Goal: Task Accomplishment & Management: Manage account settings

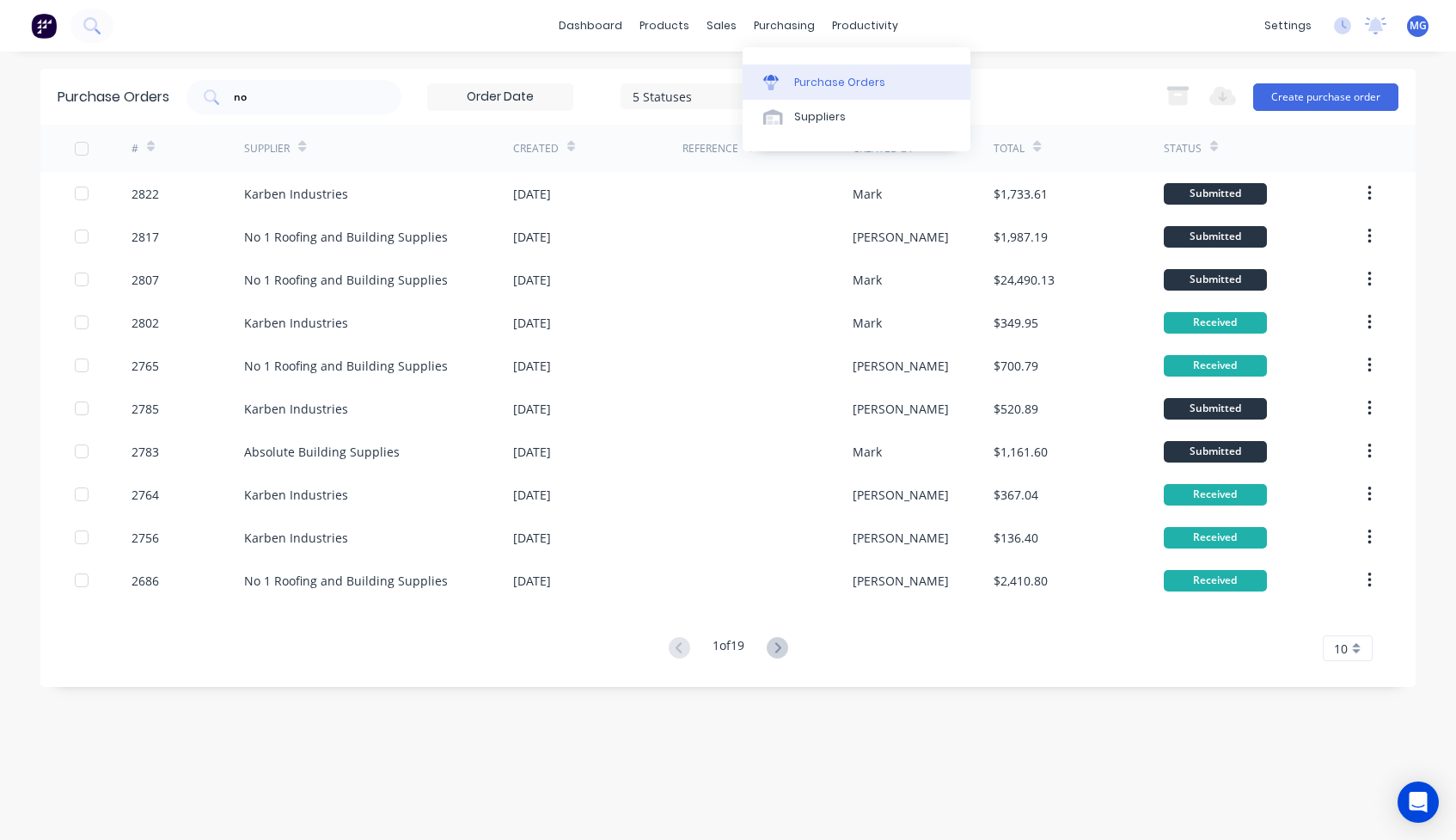
click at [796, 73] on link "Purchase Orders" at bounding box center [856, 81] width 228 height 35
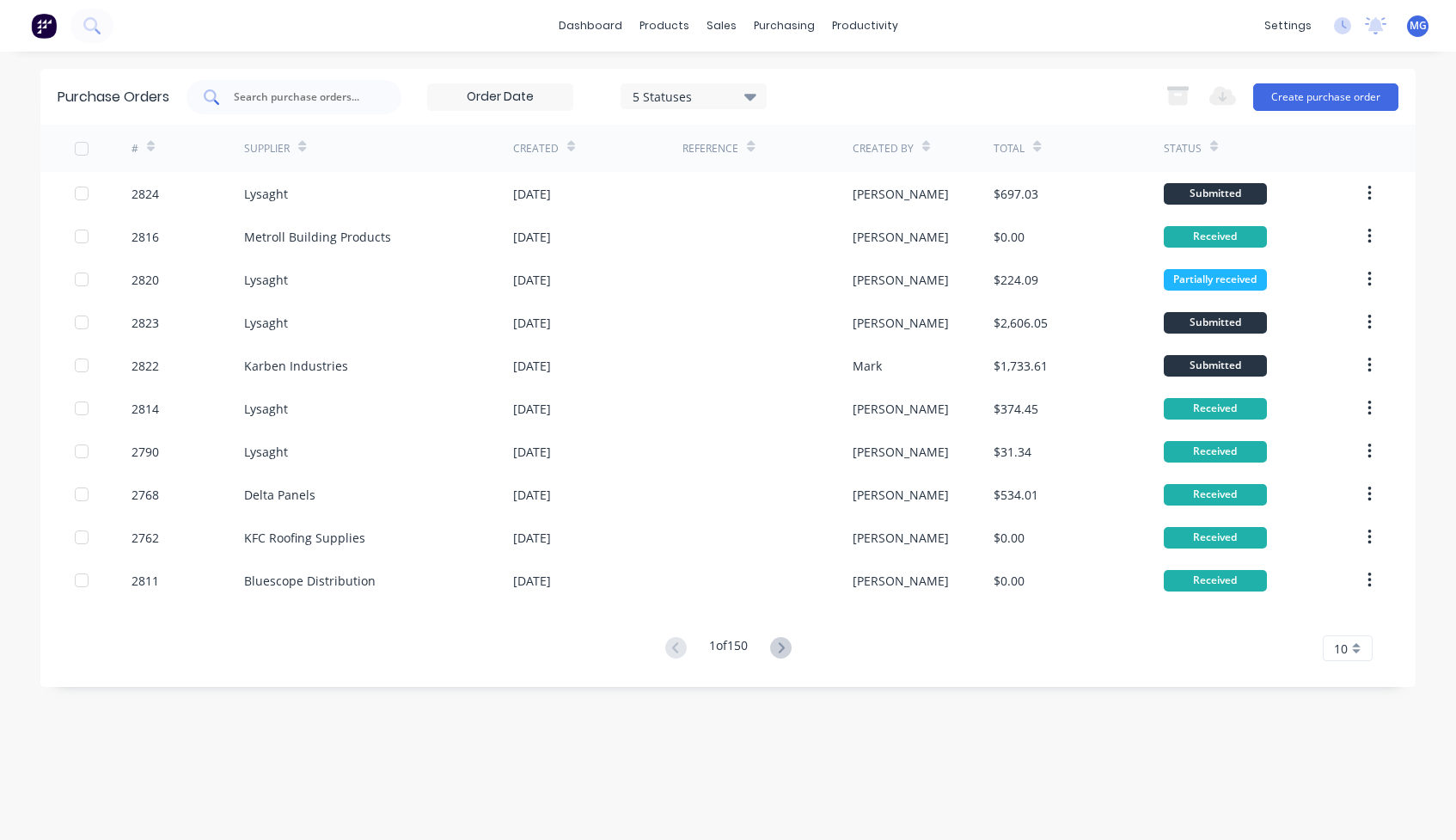
click at [284, 99] on input "text" at bounding box center [303, 97] width 143 height 17
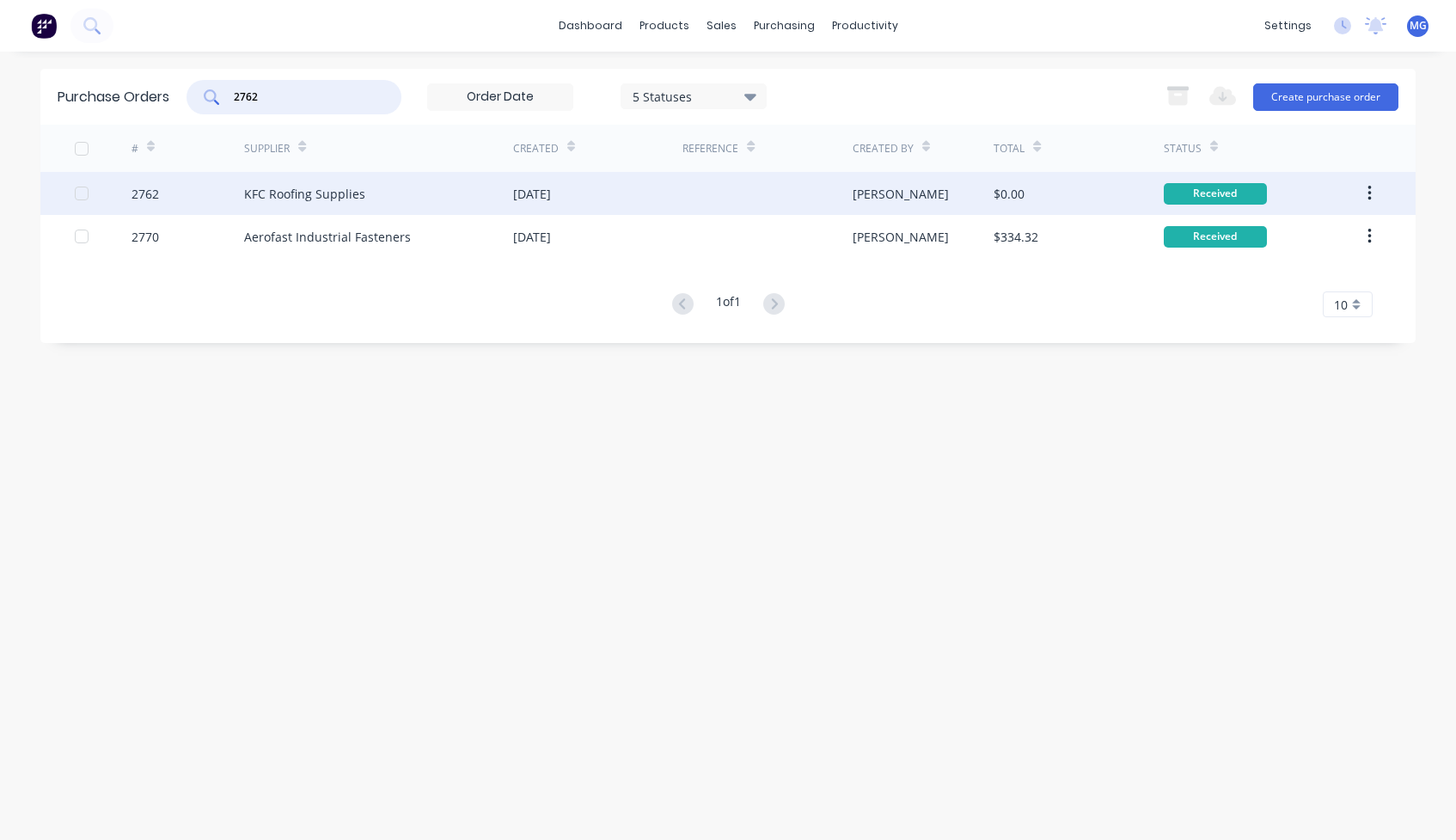
type input "2762"
click at [211, 190] on div "2762" at bounding box center [188, 193] width 113 height 43
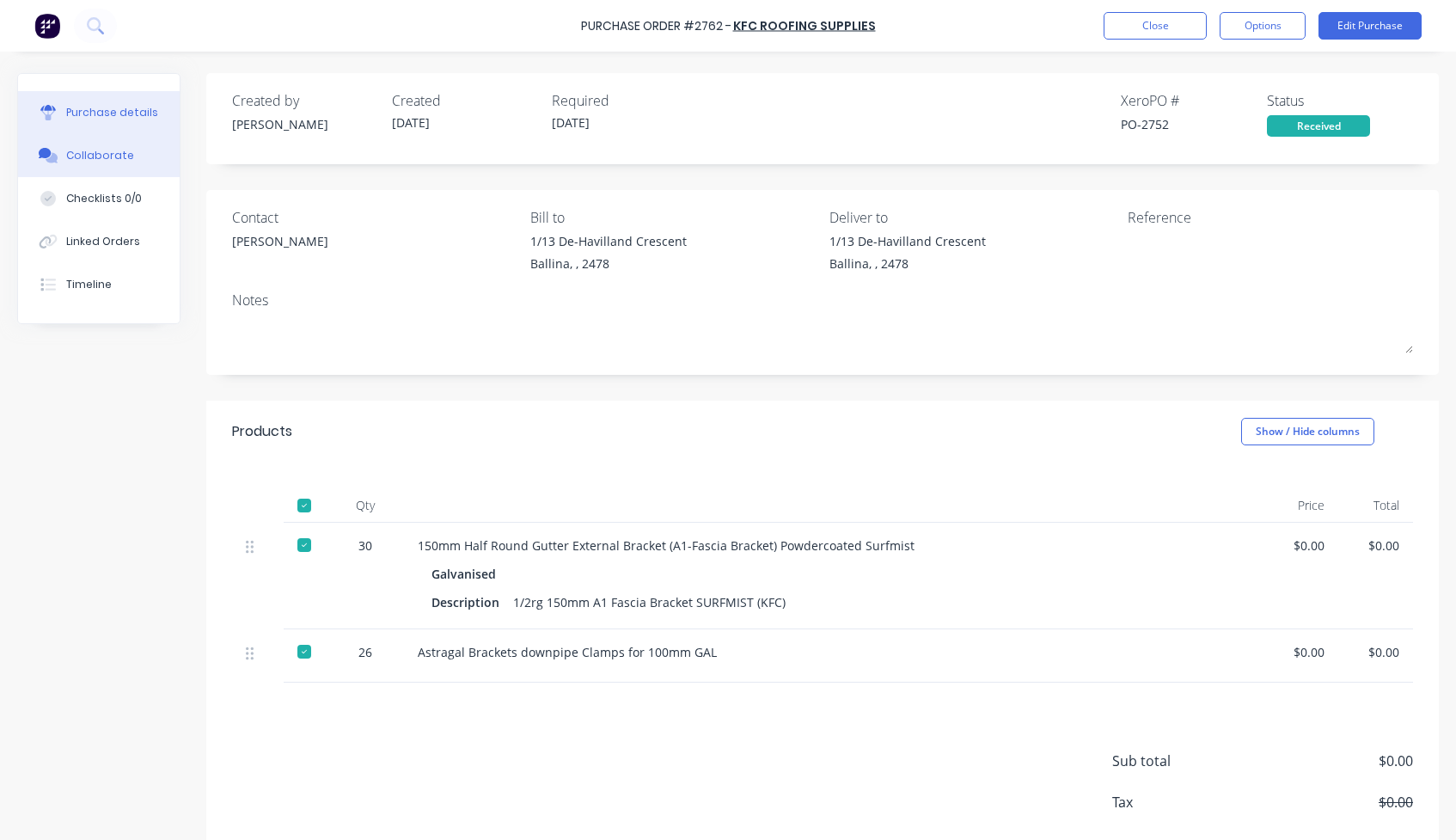
click at [111, 155] on div "Collaborate" at bounding box center [100, 155] width 68 height 16
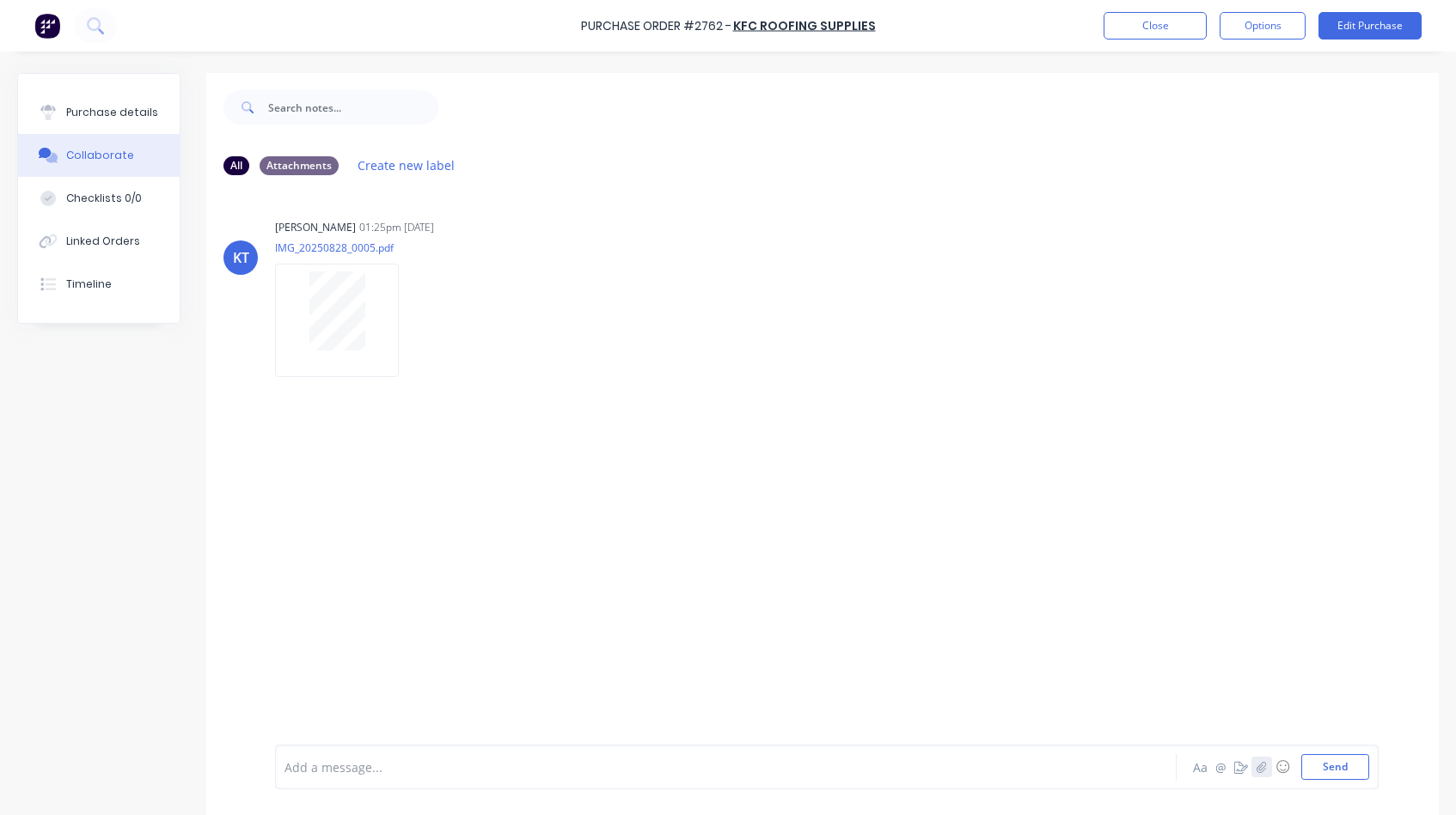
click at [1264, 765] on icon "button" at bounding box center [1262, 766] width 9 height 11
click at [1322, 764] on button "Send" at bounding box center [1335, 767] width 68 height 26
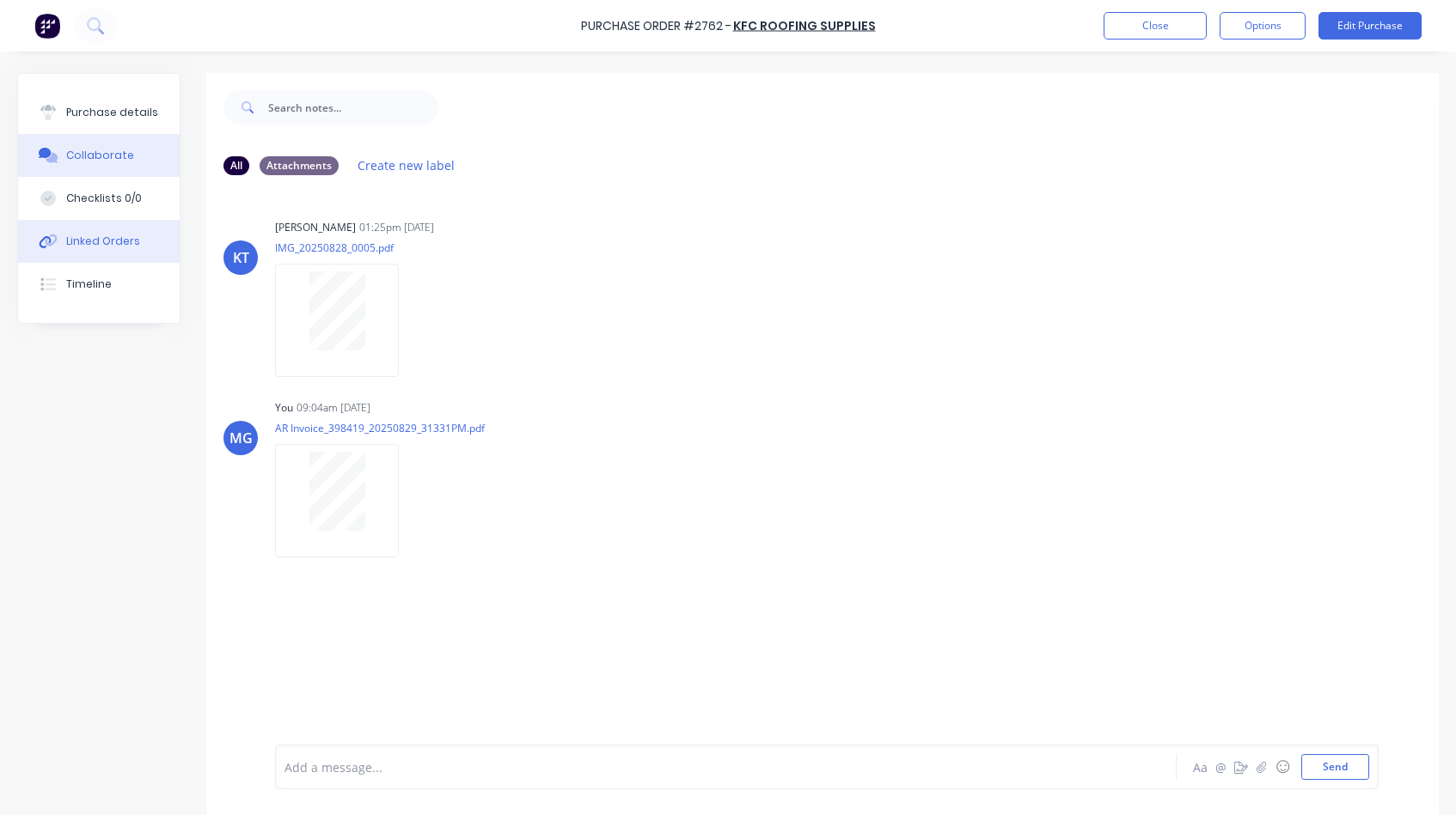
click at [101, 242] on div "Linked Orders" at bounding box center [103, 241] width 74 height 16
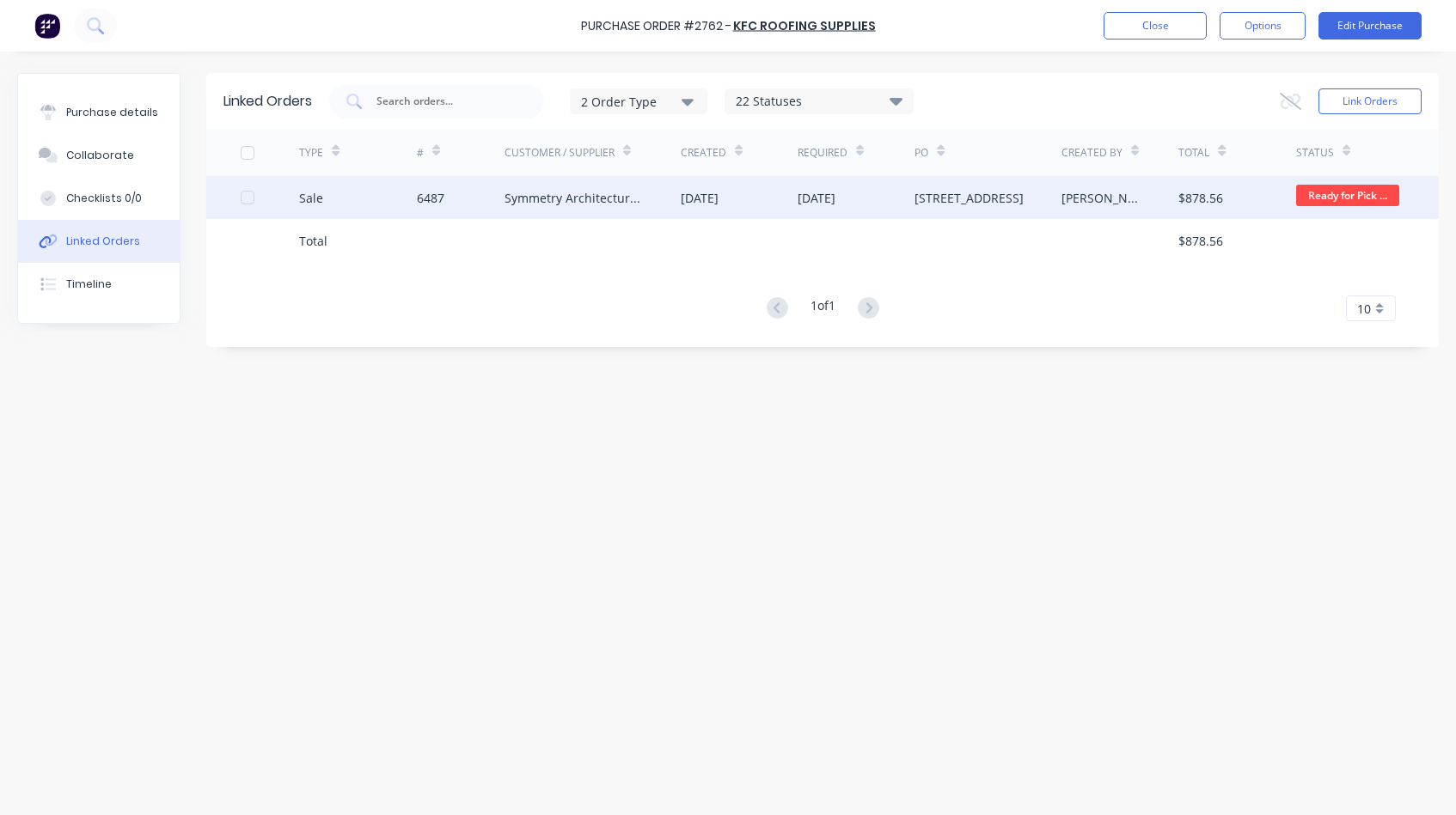
click at [566, 203] on div "Symmetry Architectural Roofing Pty Ltd" at bounding box center [575, 197] width 142 height 18
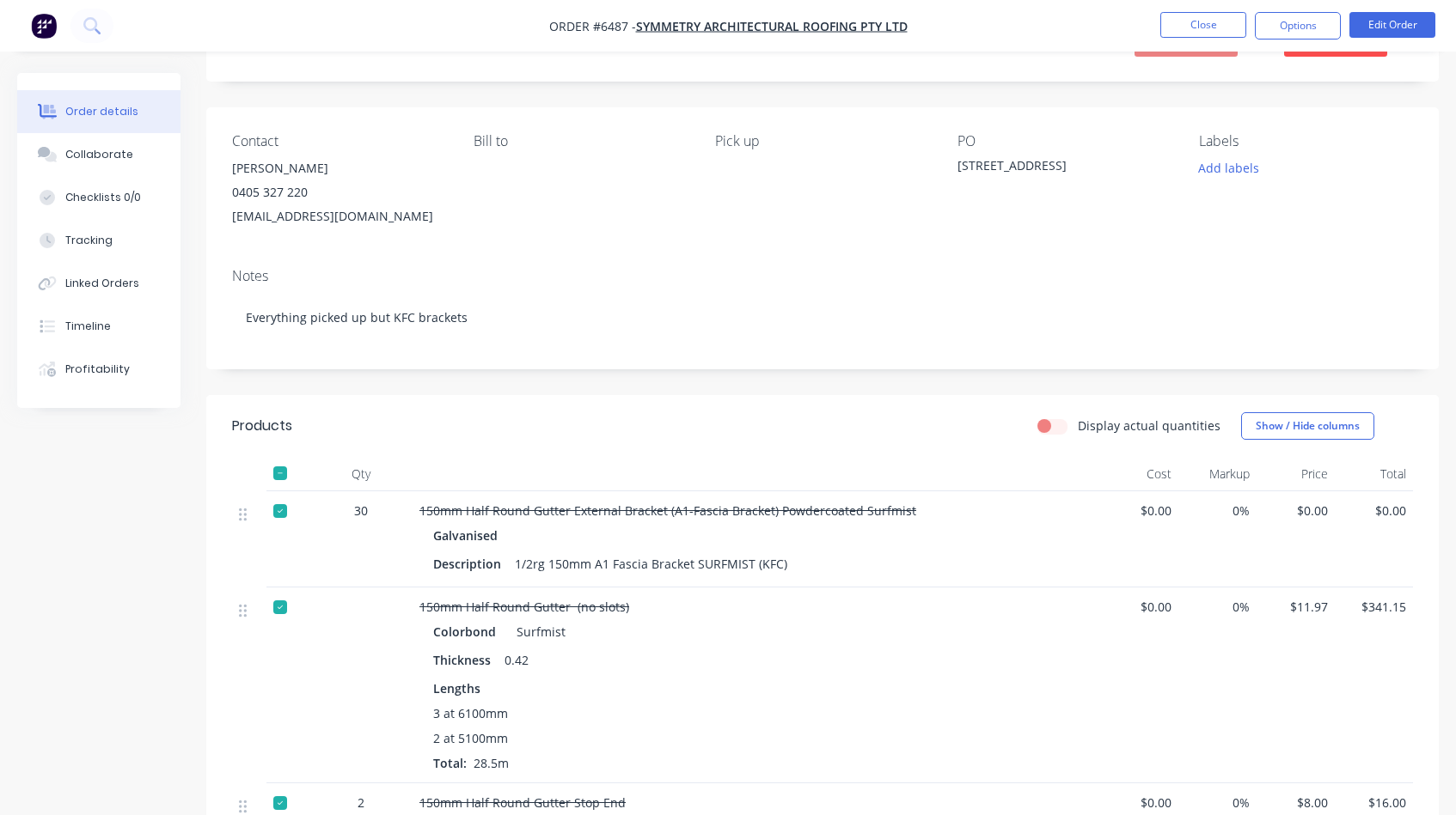
scroll to position [85, 0]
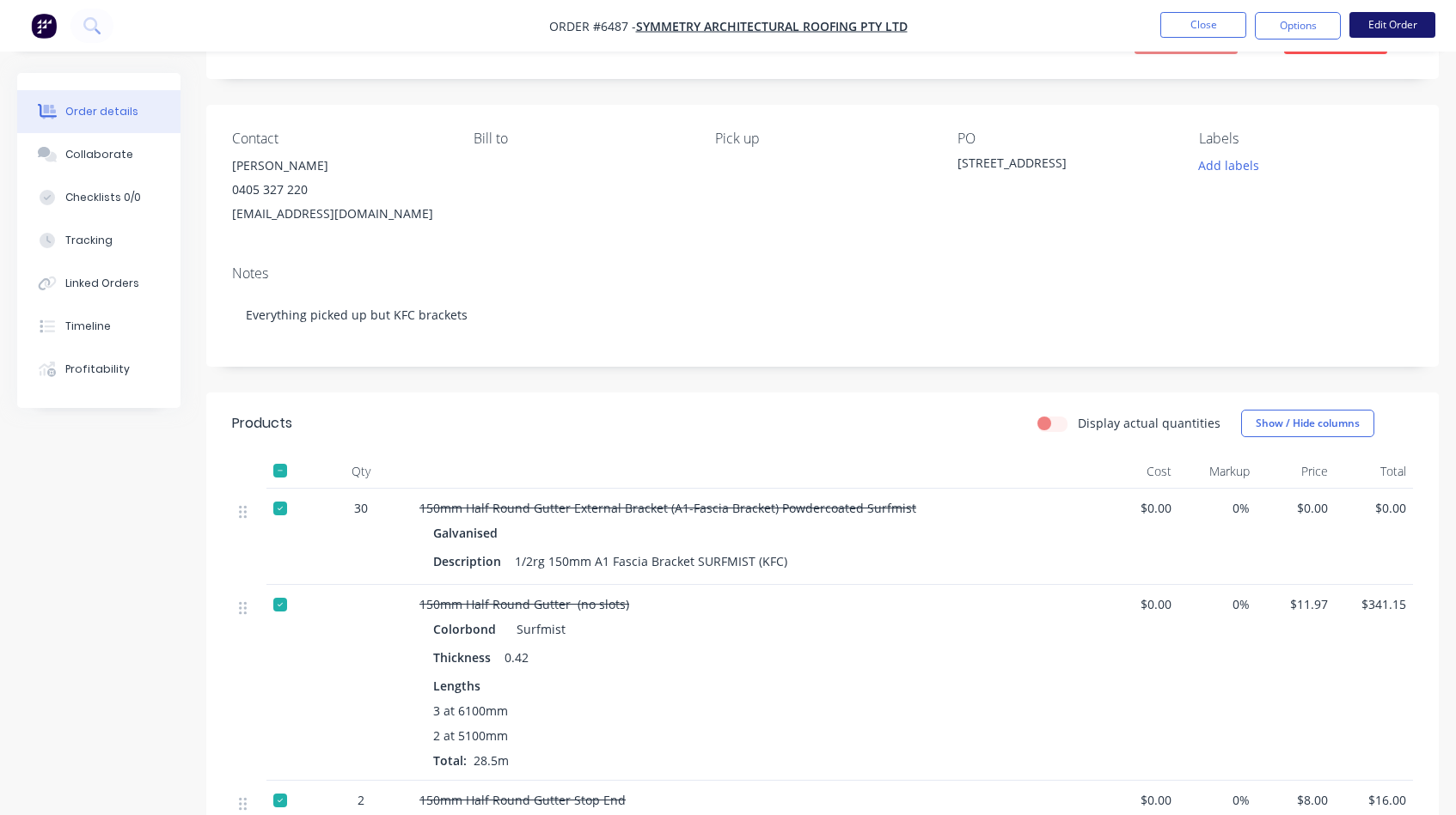
click at [1374, 28] on button "Edit Order" at bounding box center [1392, 25] width 86 height 26
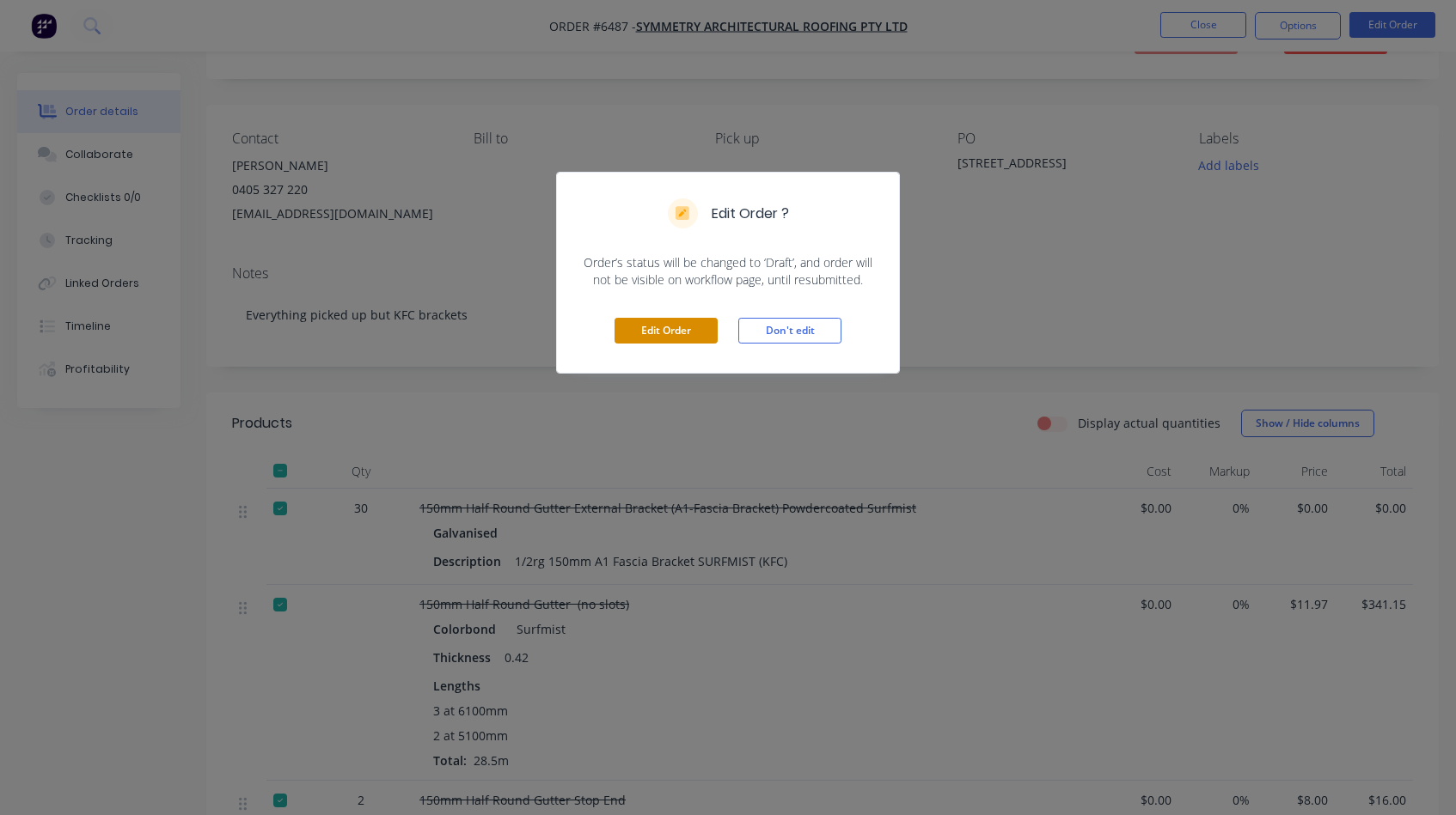
click at [675, 338] on button "Edit Order" at bounding box center [666, 331] width 103 height 26
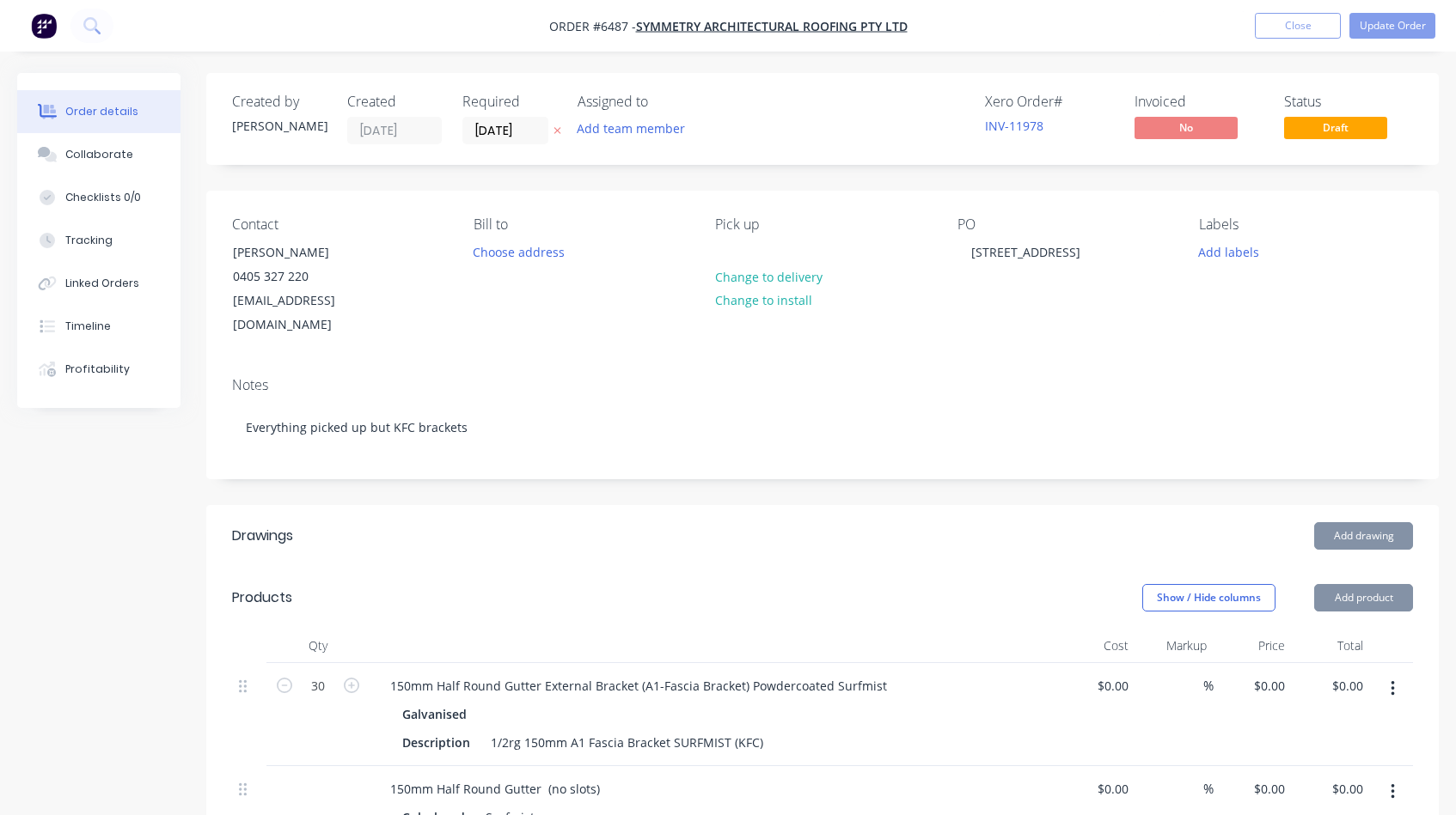
type input "$11.97"
type input "$341.15"
type input "$8.00"
type input "$16.00"
type input "$34.48"
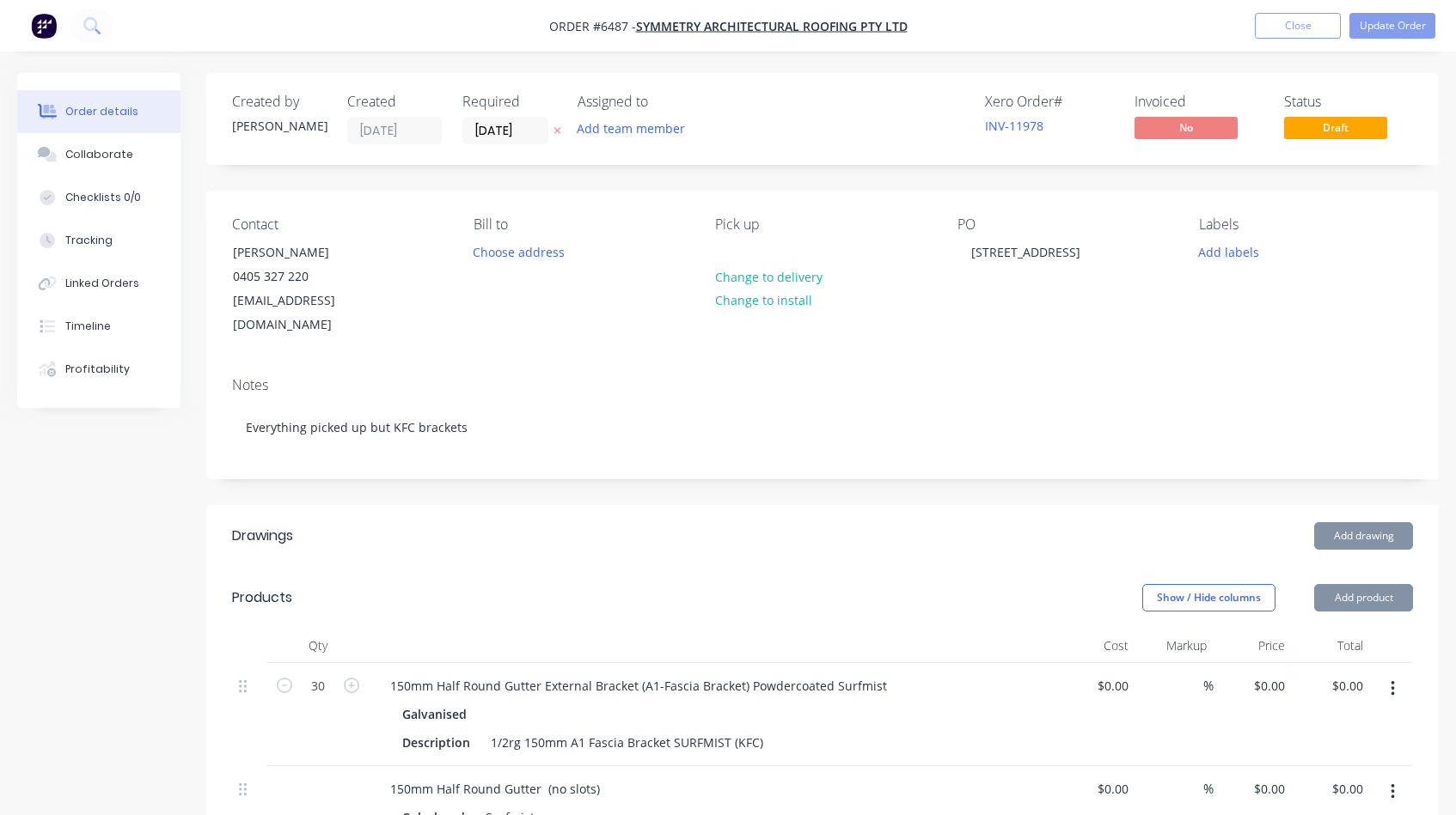
type input "$34.48"
type input "$11.31"
type input "$339.30"
type input "$5.89"
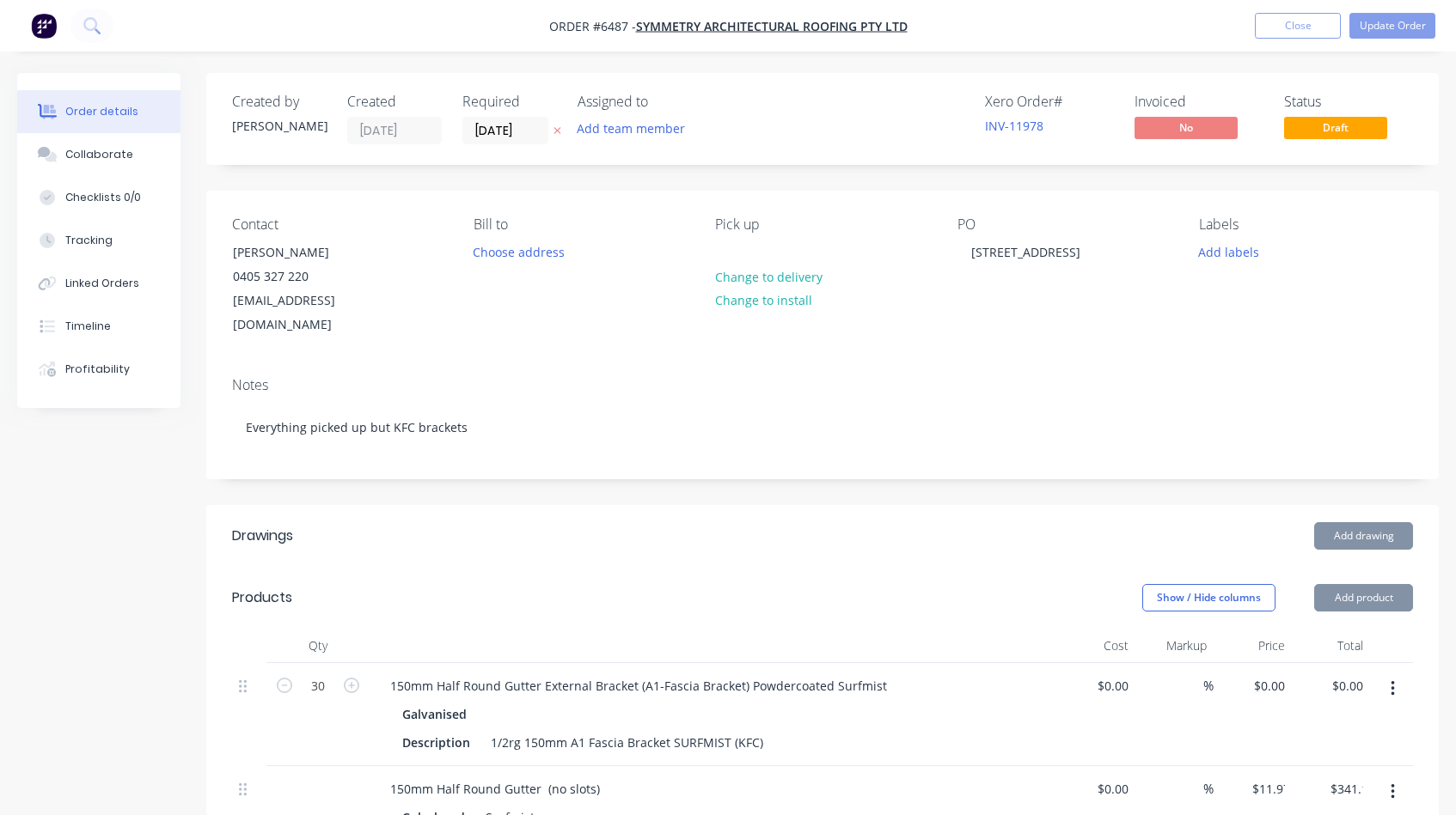
type input "$6.84"
type input "$27.36"
type input "$30.00"
type input "$4.50"
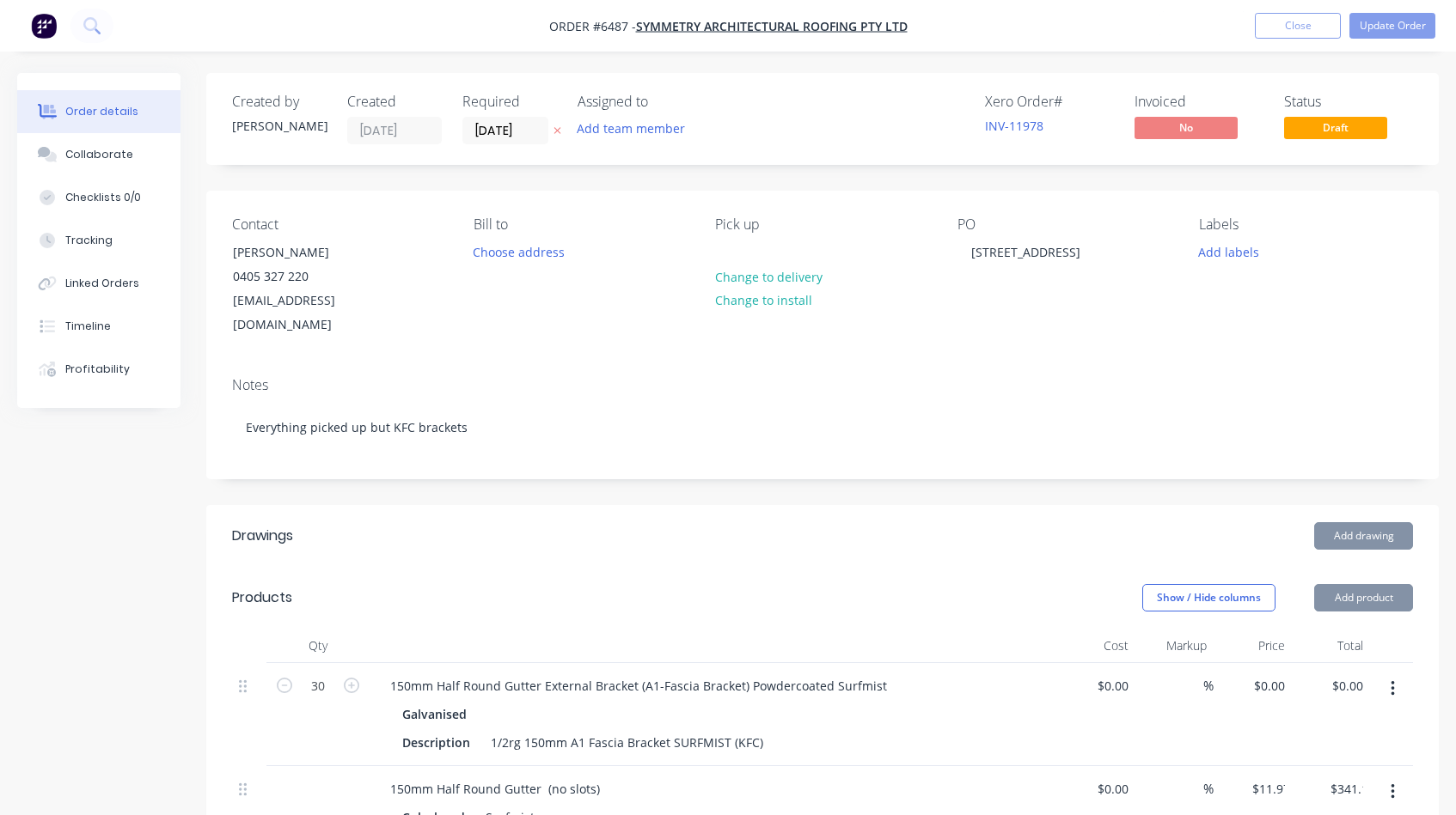
type input "$4.50"
click at [1117, 674] on div "0 $0.00" at bounding box center [1115, 686] width 39 height 25
type input "$18.04"
type input "$541.20"
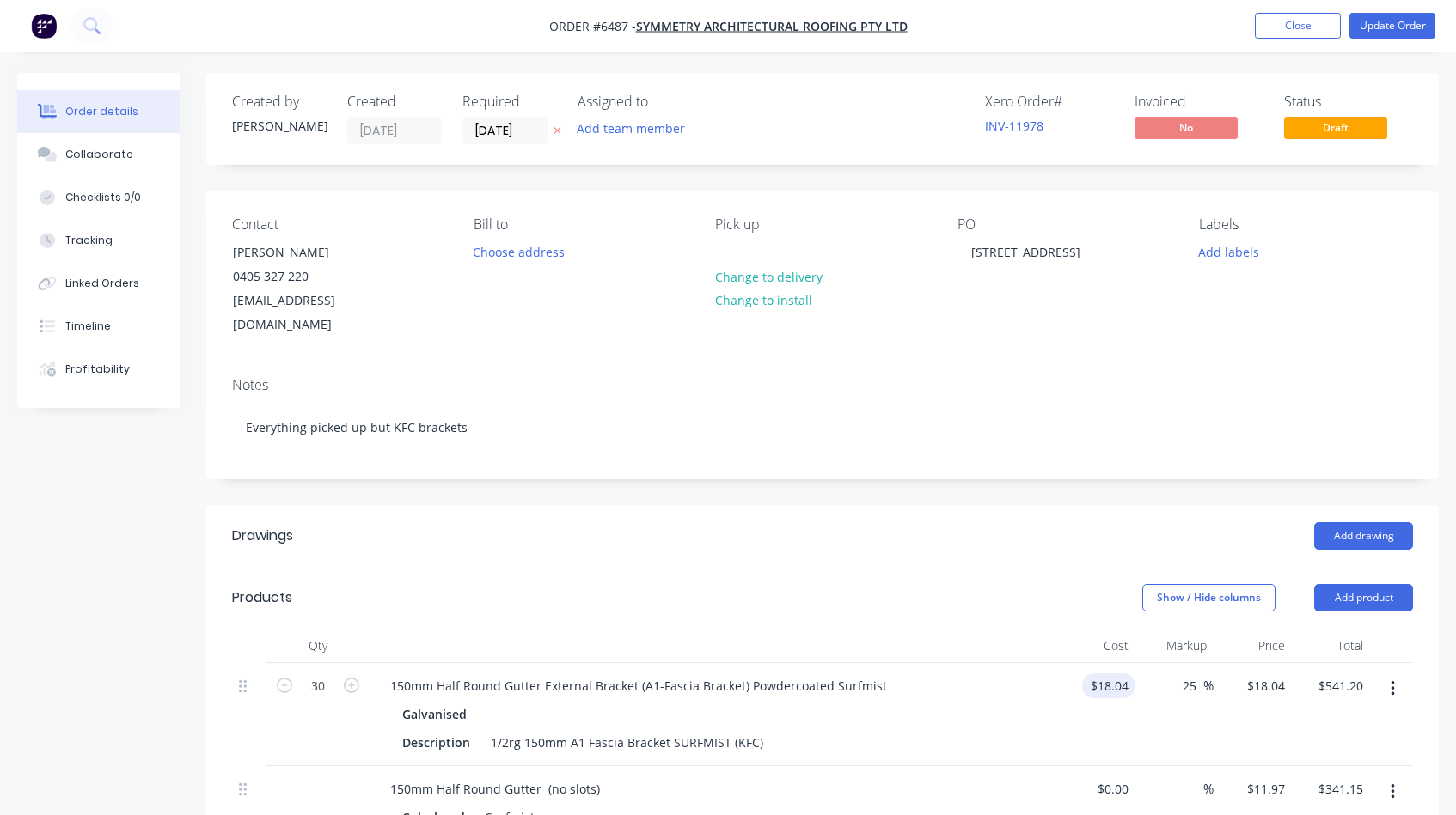
type input "25"
type input "22.55"
type input "$676.50"
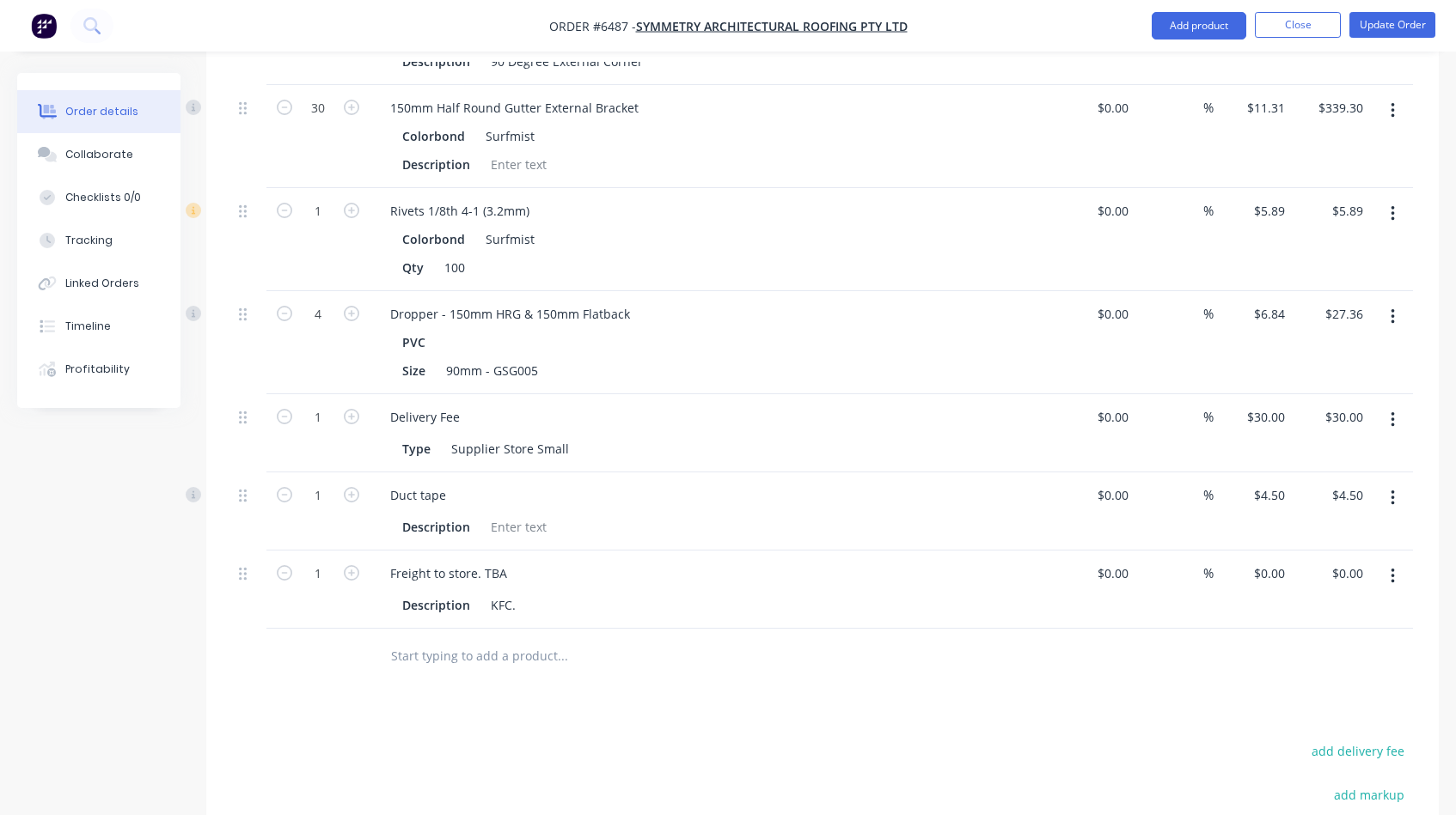
scroll to position [1106, 0]
type input "$22.55"
click at [1125, 558] on input "0" at bounding box center [1125, 570] width 20 height 25
type input "$50.00"
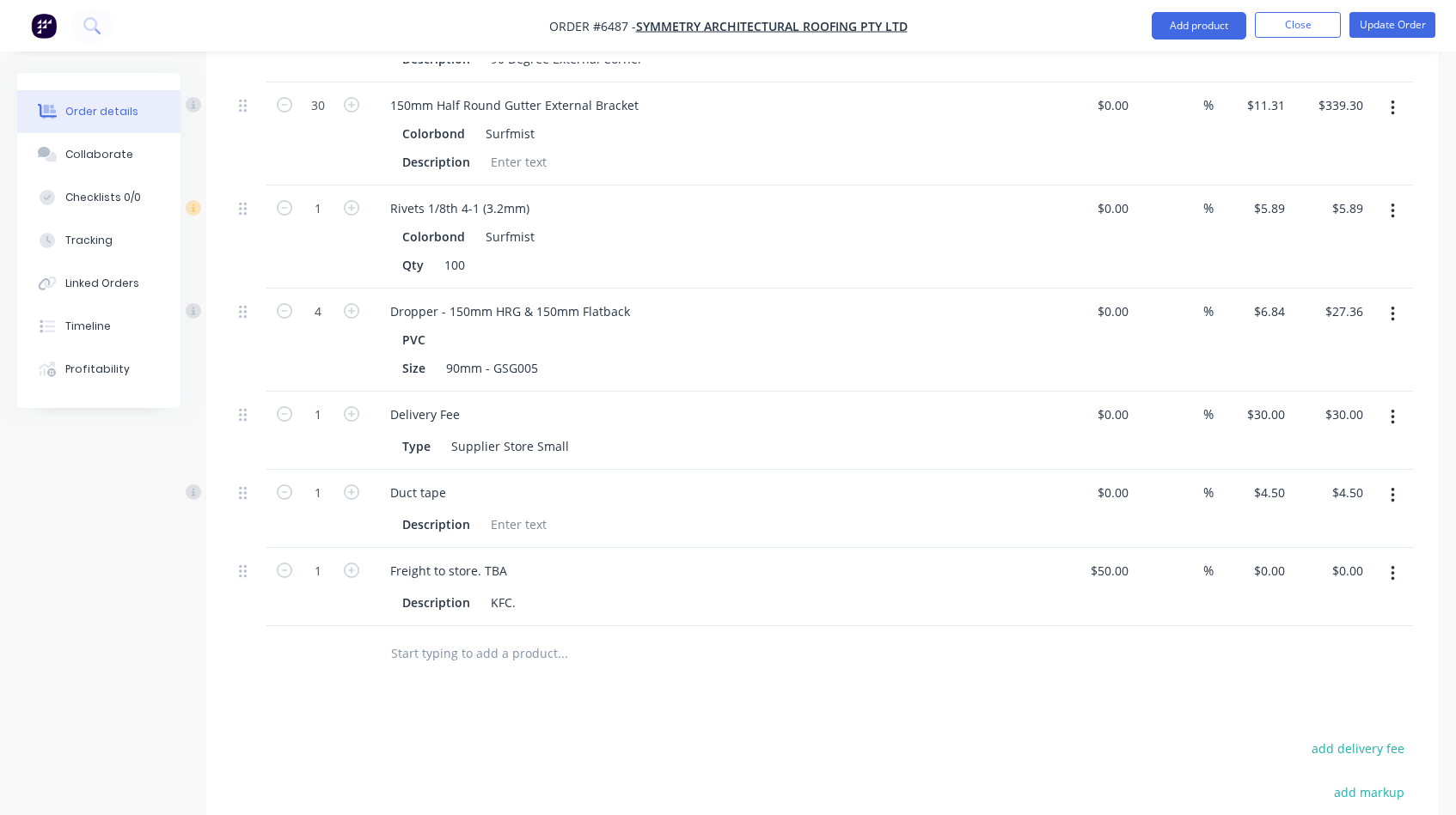
type input "$50.00"
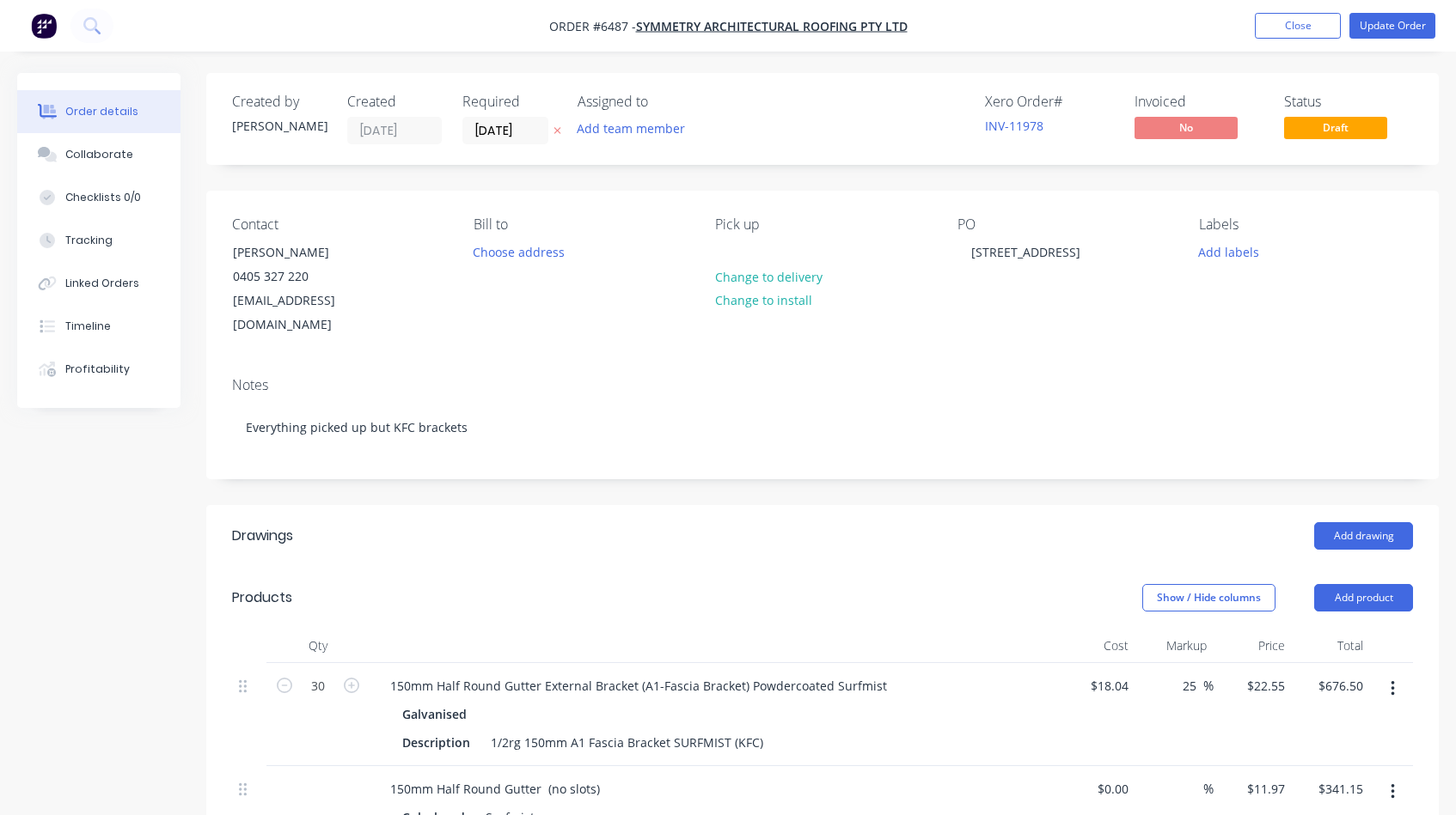
scroll to position [0, 0]
click at [1392, 27] on button "Update Order" at bounding box center [1392, 26] width 86 height 26
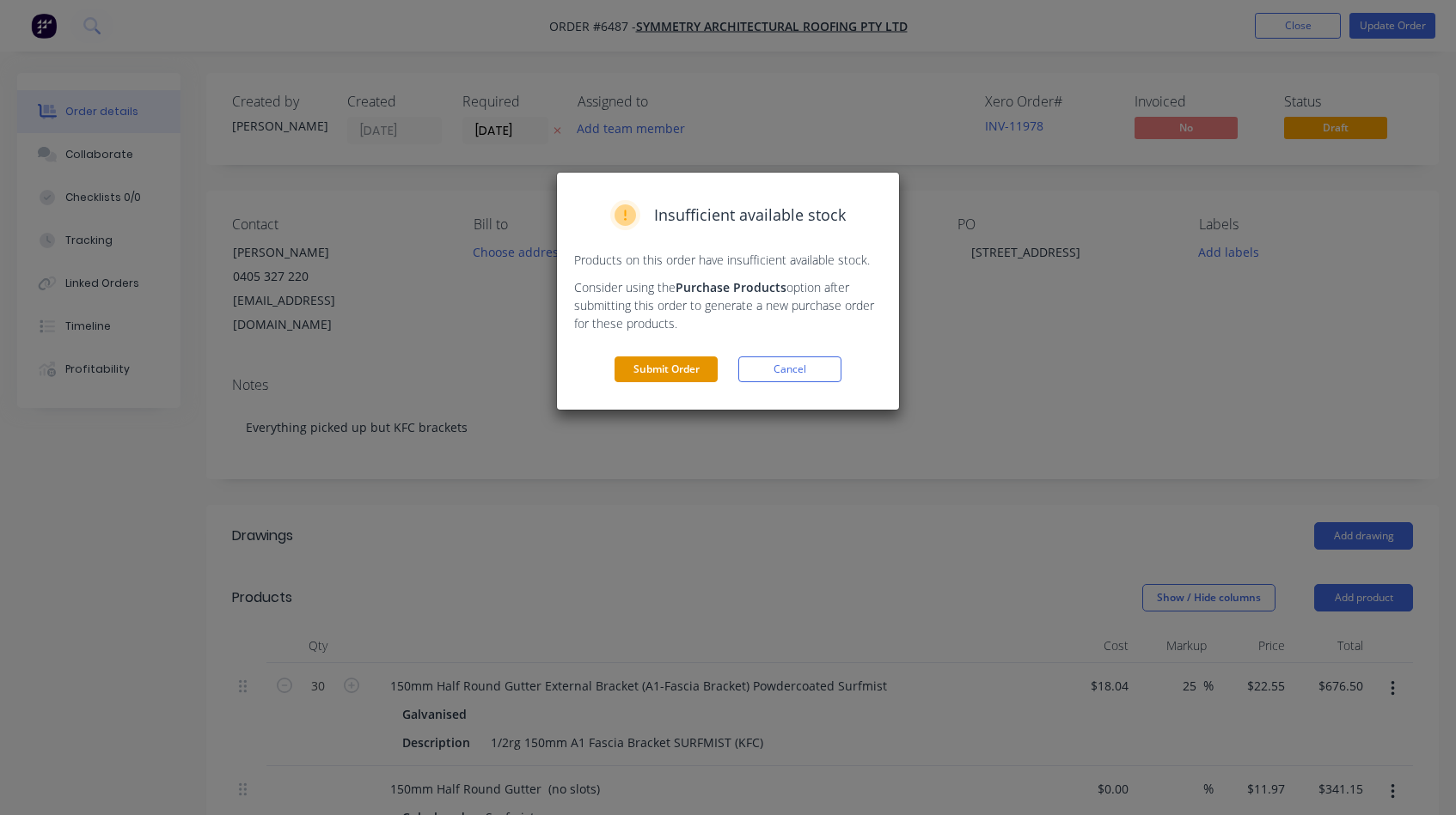
click at [690, 369] on button "Submit Order" at bounding box center [666, 370] width 103 height 26
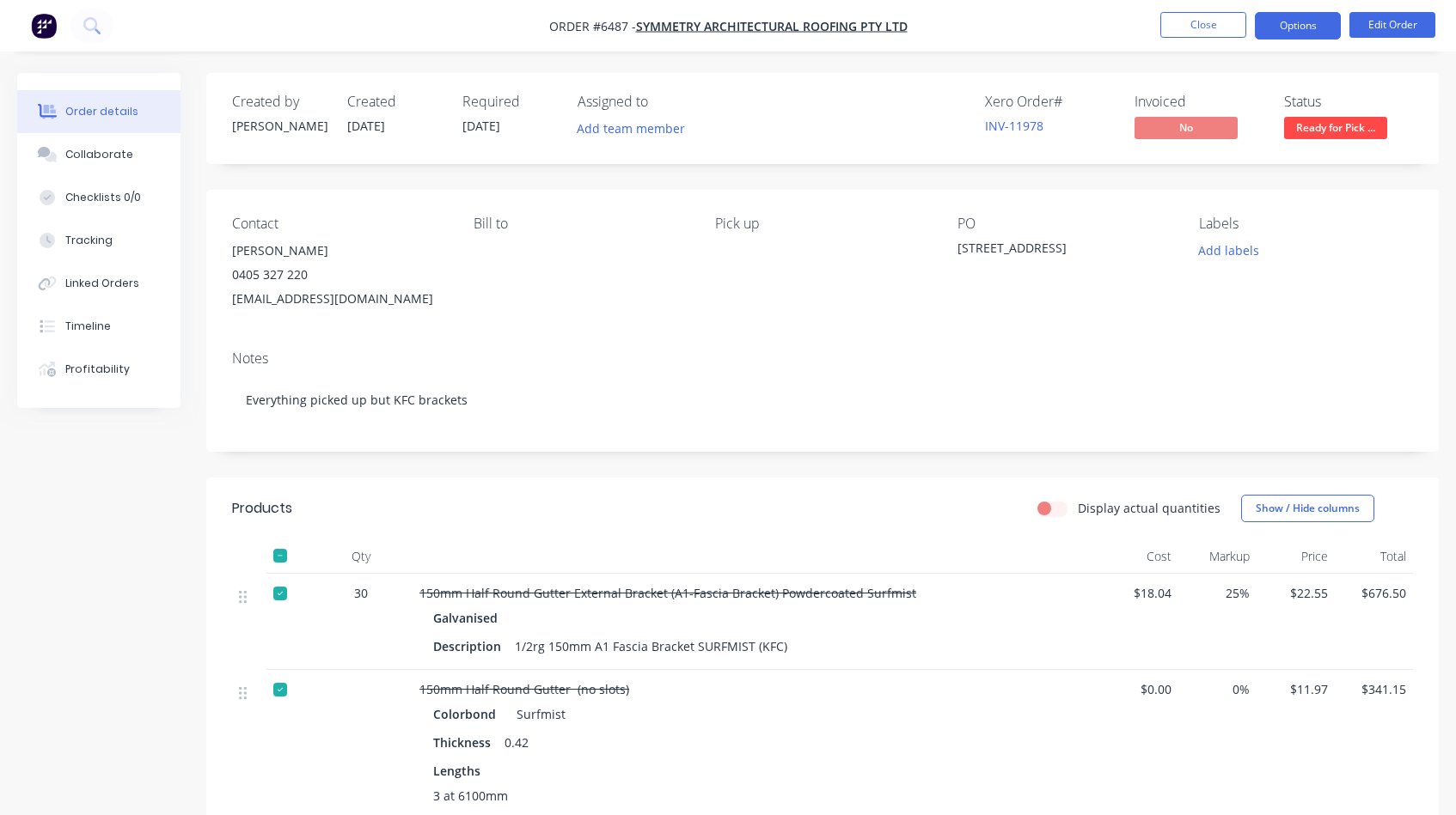
click at [1302, 22] on button "Options" at bounding box center [1298, 25] width 86 height 27
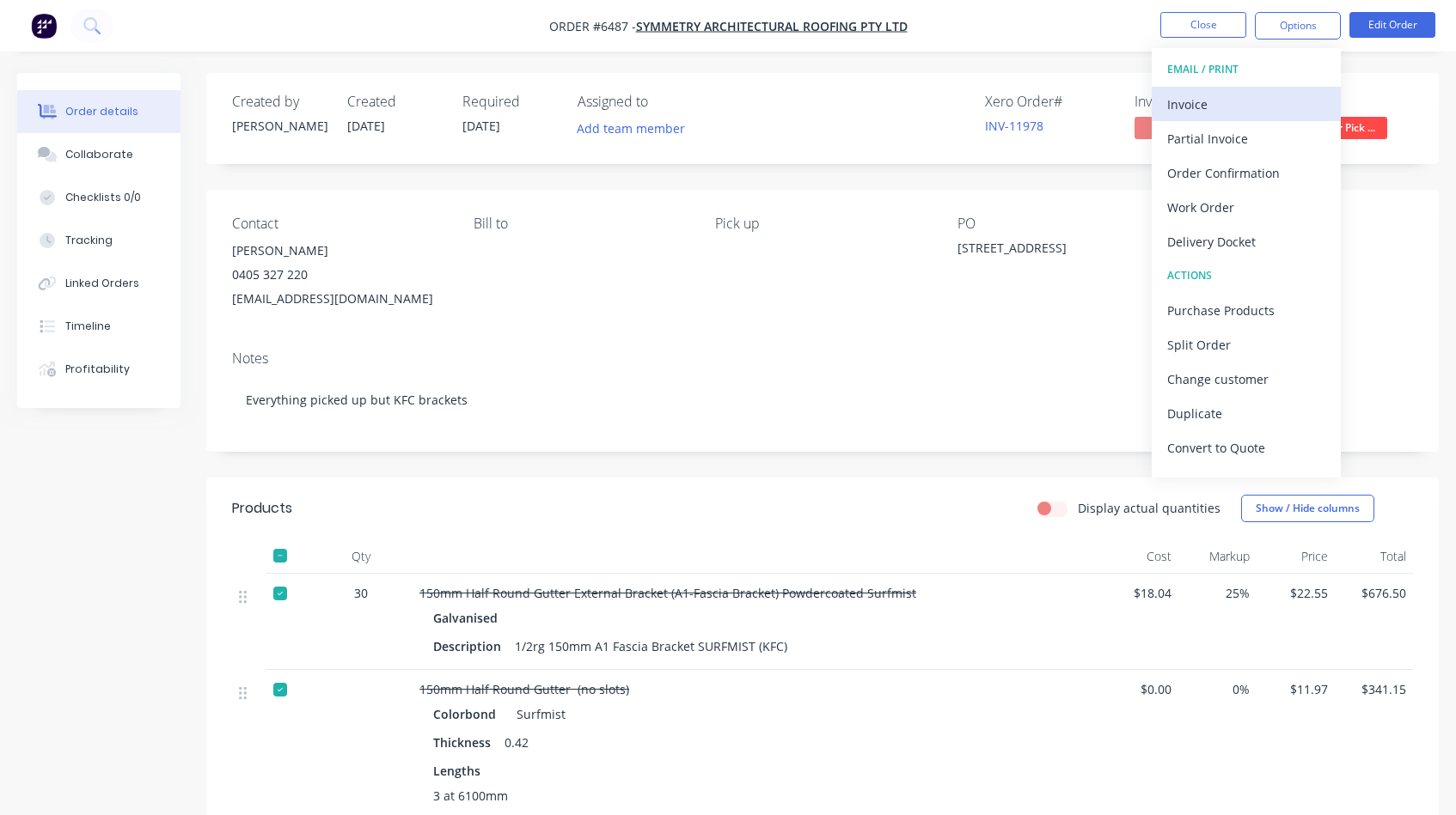
click at [1173, 98] on div "Invoice" at bounding box center [1246, 104] width 158 height 25
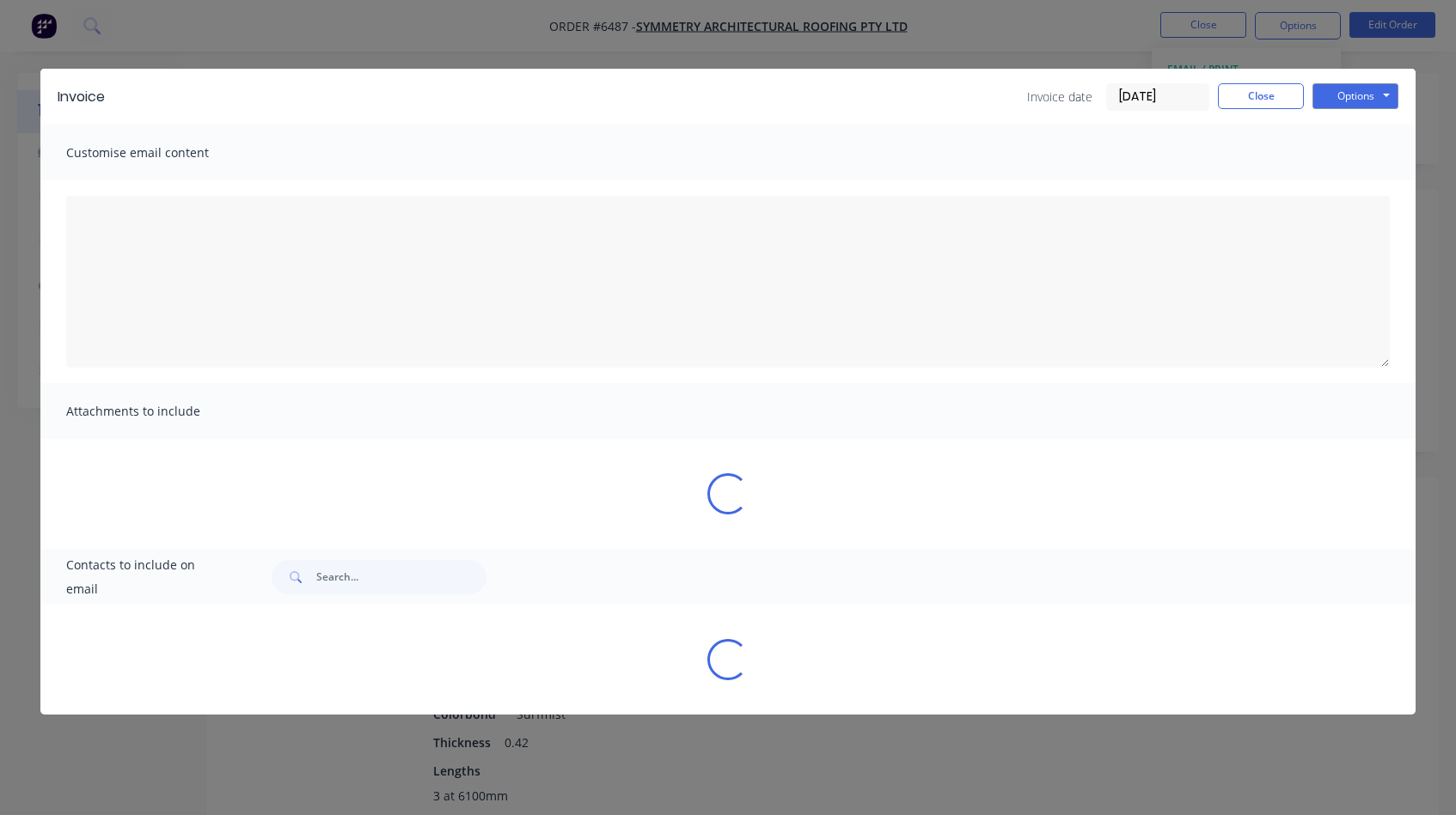
type textarea "A PDF copy of the order has been attached to this email. To view your order onl…"
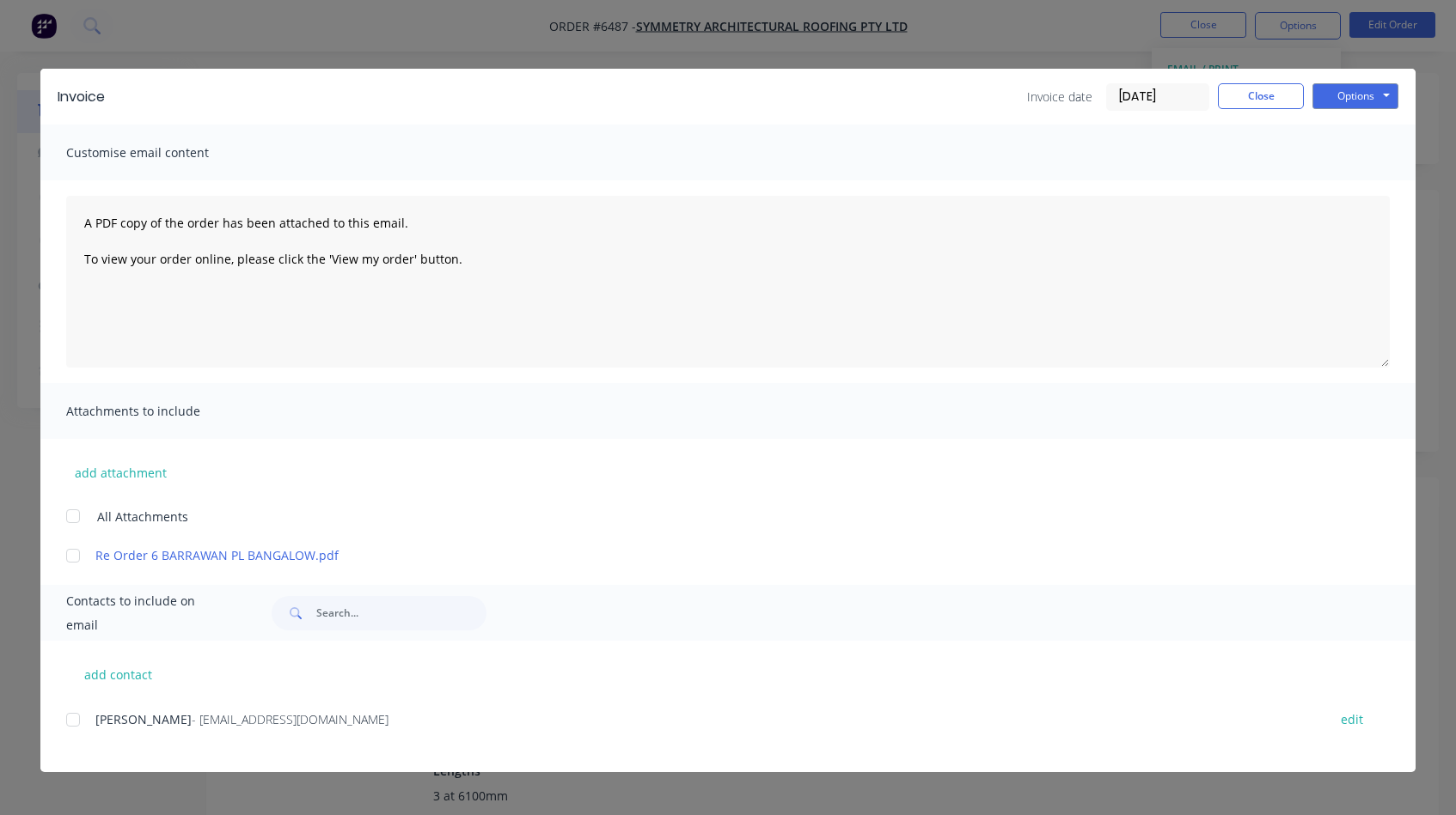
click at [72, 724] on div at bounding box center [73, 720] width 35 height 35
click at [1356, 88] on button "Options" at bounding box center [1355, 96] width 86 height 26
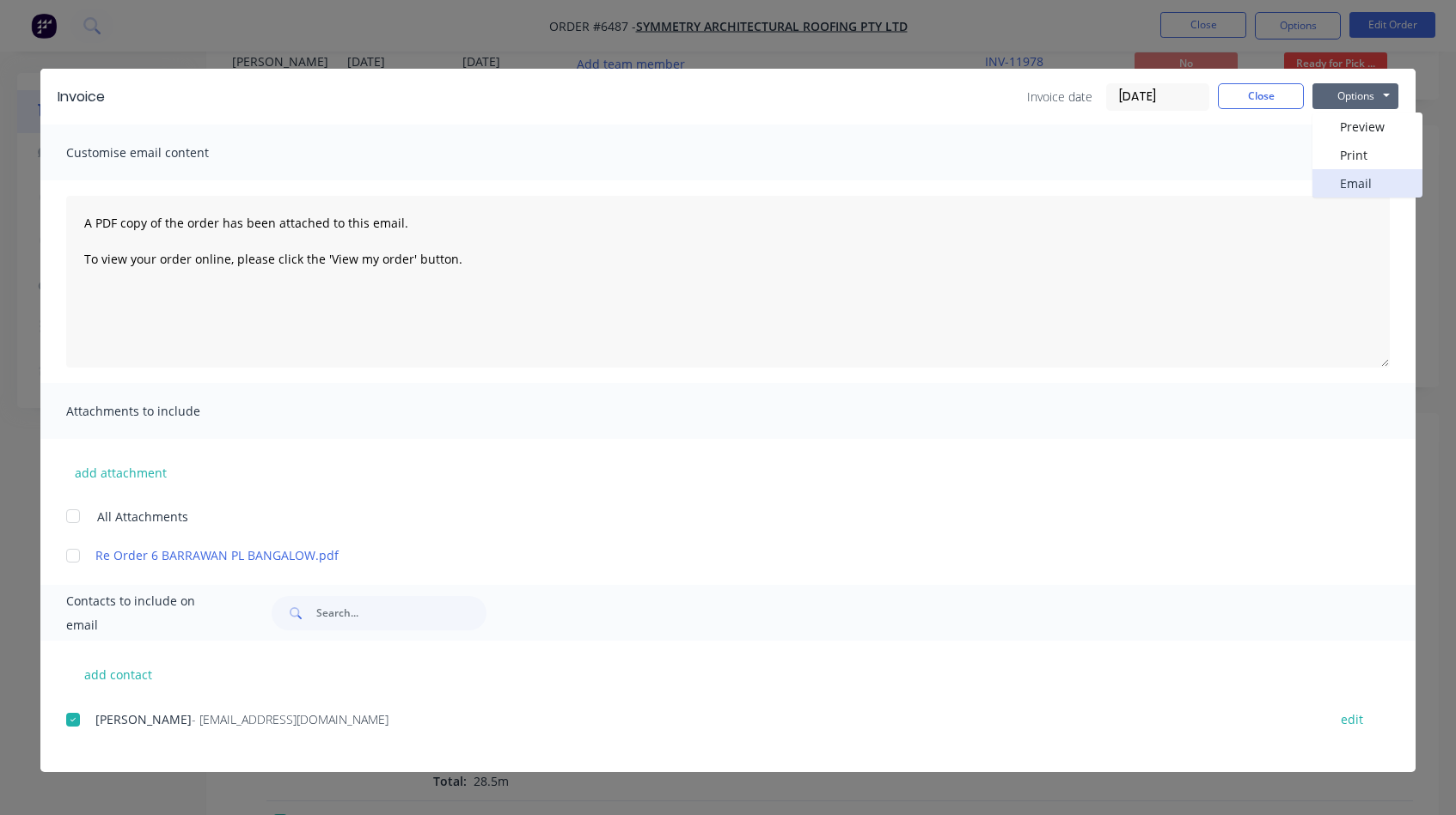
click at [1361, 178] on button "Email" at bounding box center [1367, 183] width 110 height 28
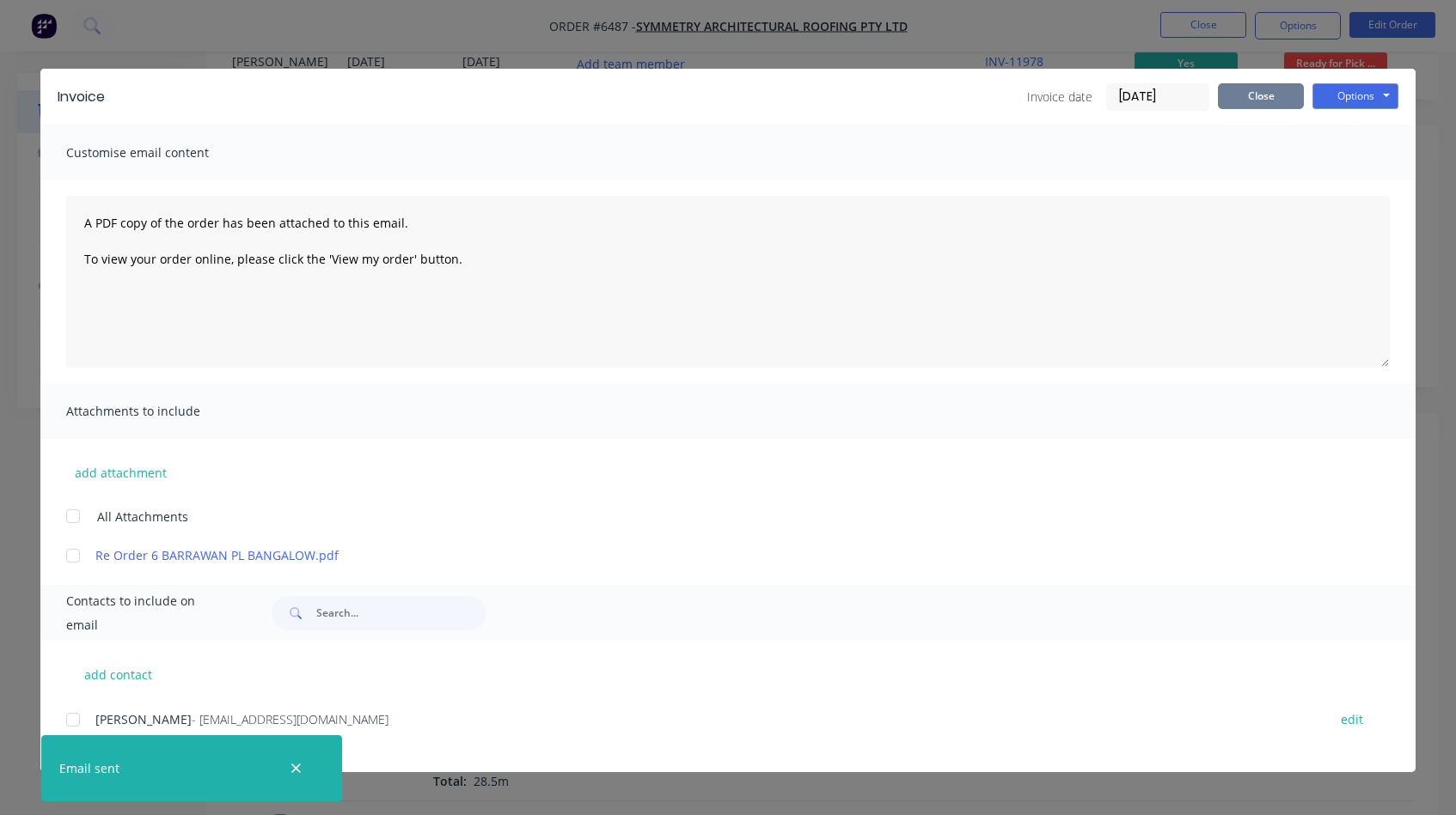
click at [1268, 101] on button "Close" at bounding box center [1261, 96] width 86 height 26
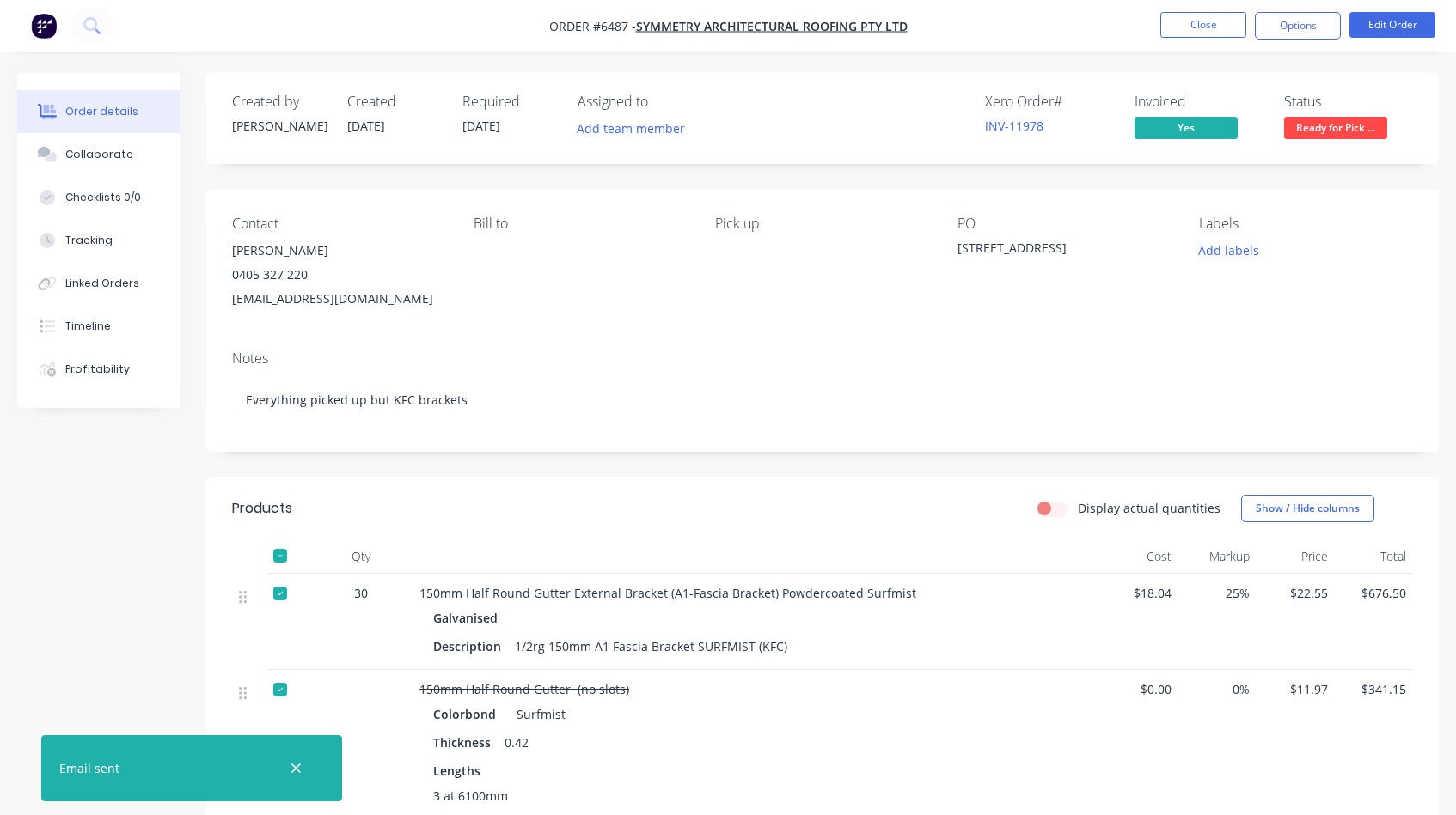
scroll to position [0, 0]
click at [1209, 21] on button "Close" at bounding box center [1203, 25] width 86 height 26
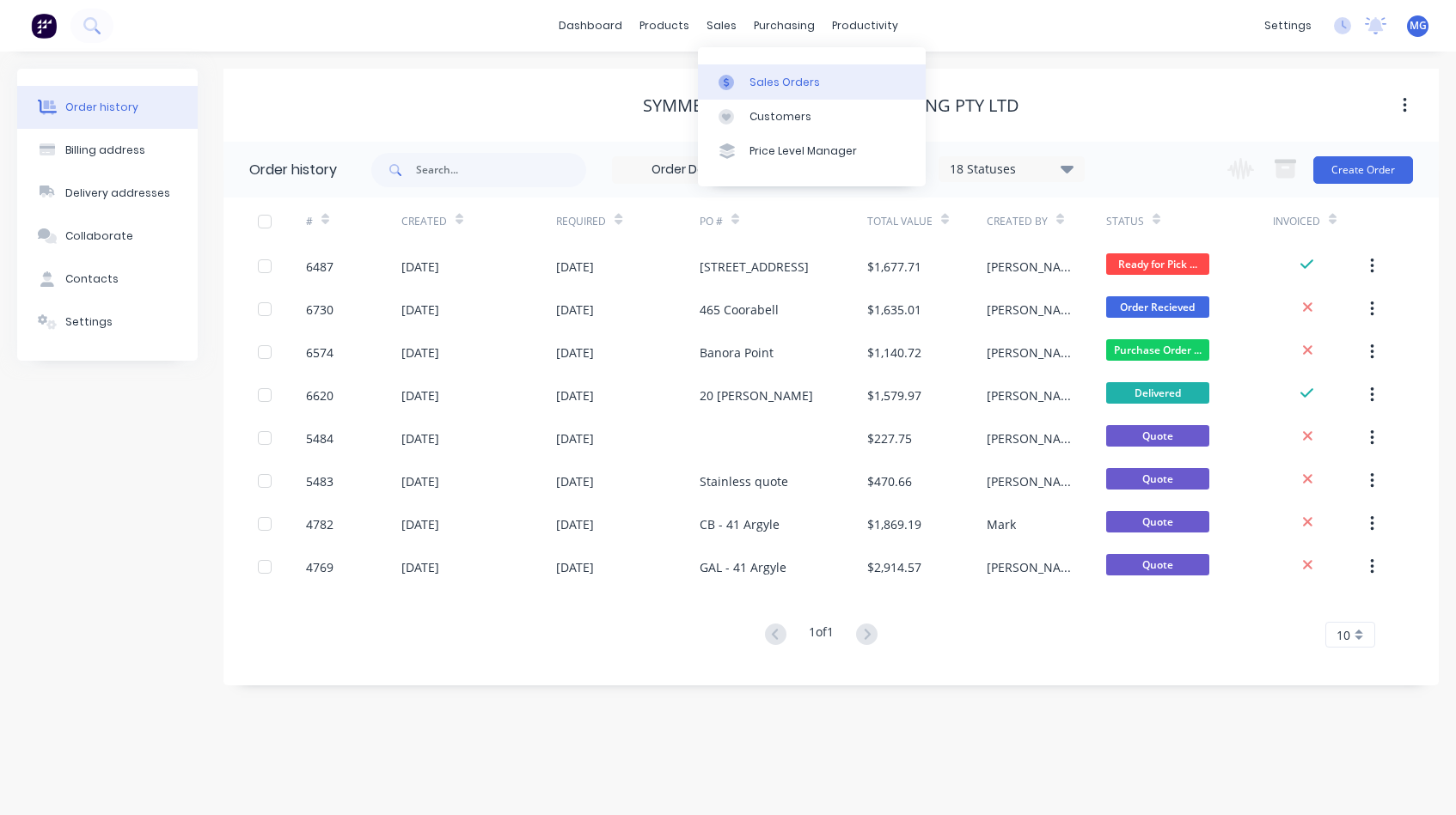
click at [776, 81] on div "Sales Orders" at bounding box center [785, 82] width 70 height 16
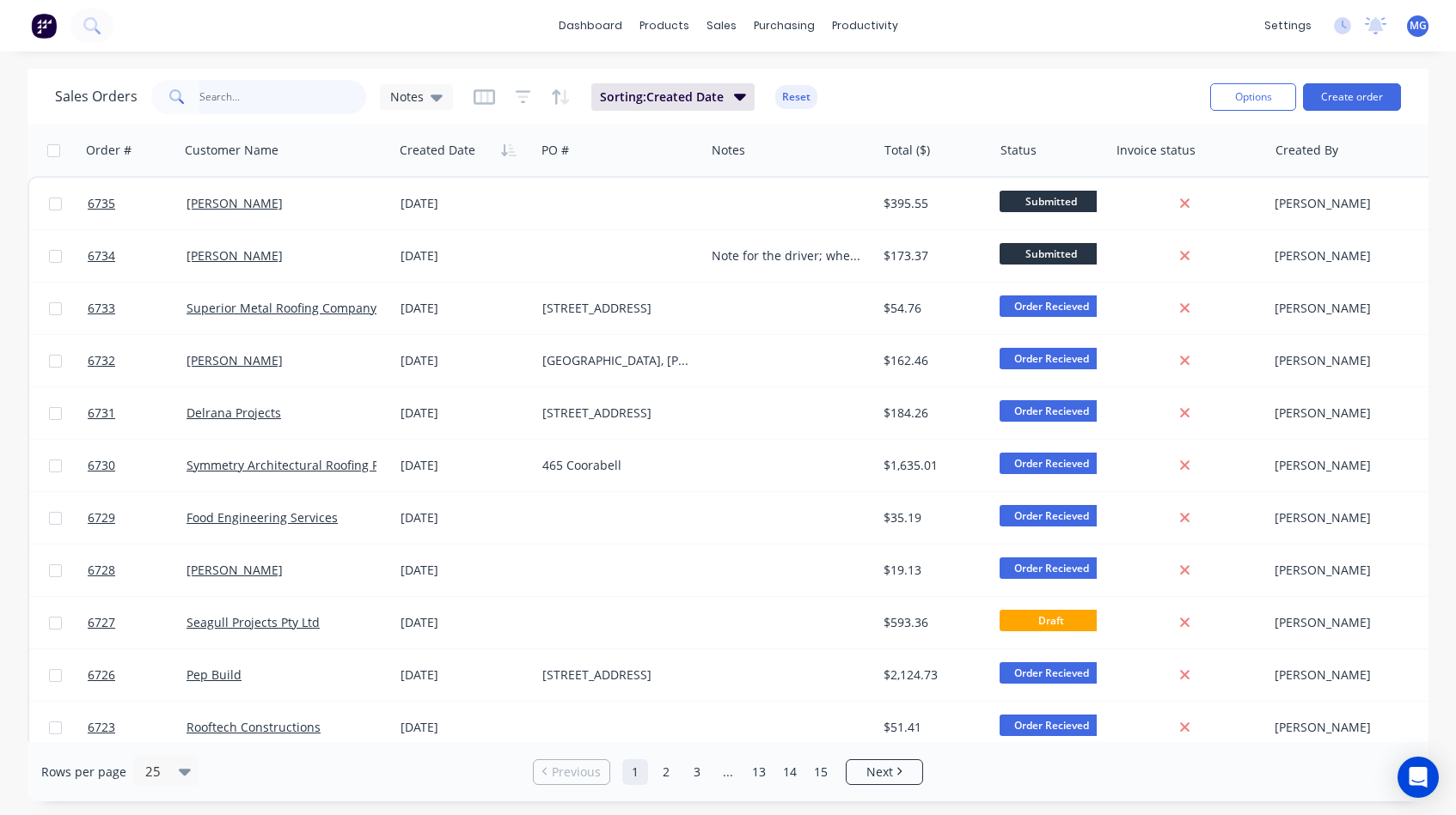
click at [232, 93] on input "text" at bounding box center [283, 97] width 167 height 35
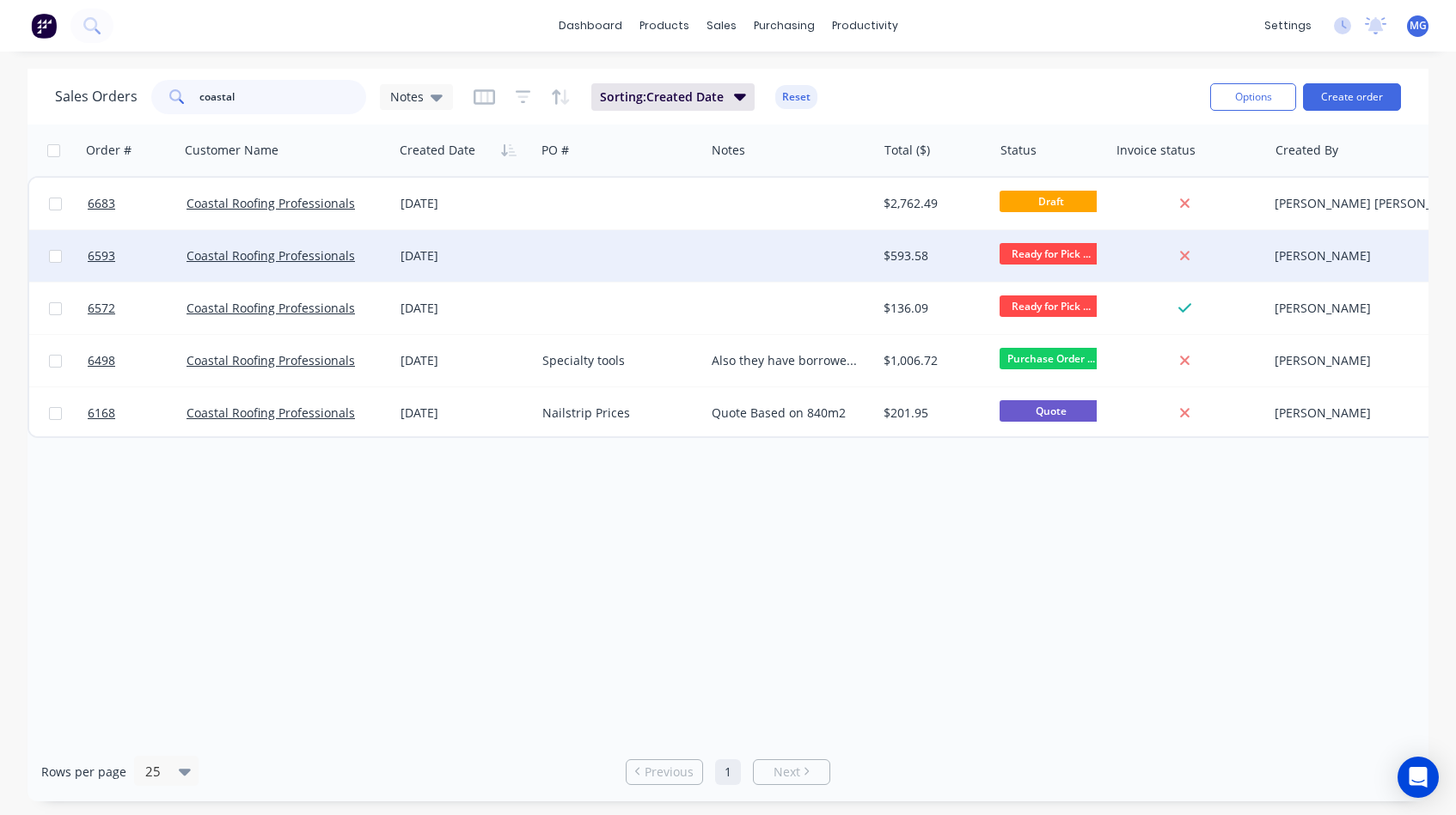
type input "coastal"
click at [794, 257] on div at bounding box center [791, 256] width 172 height 51
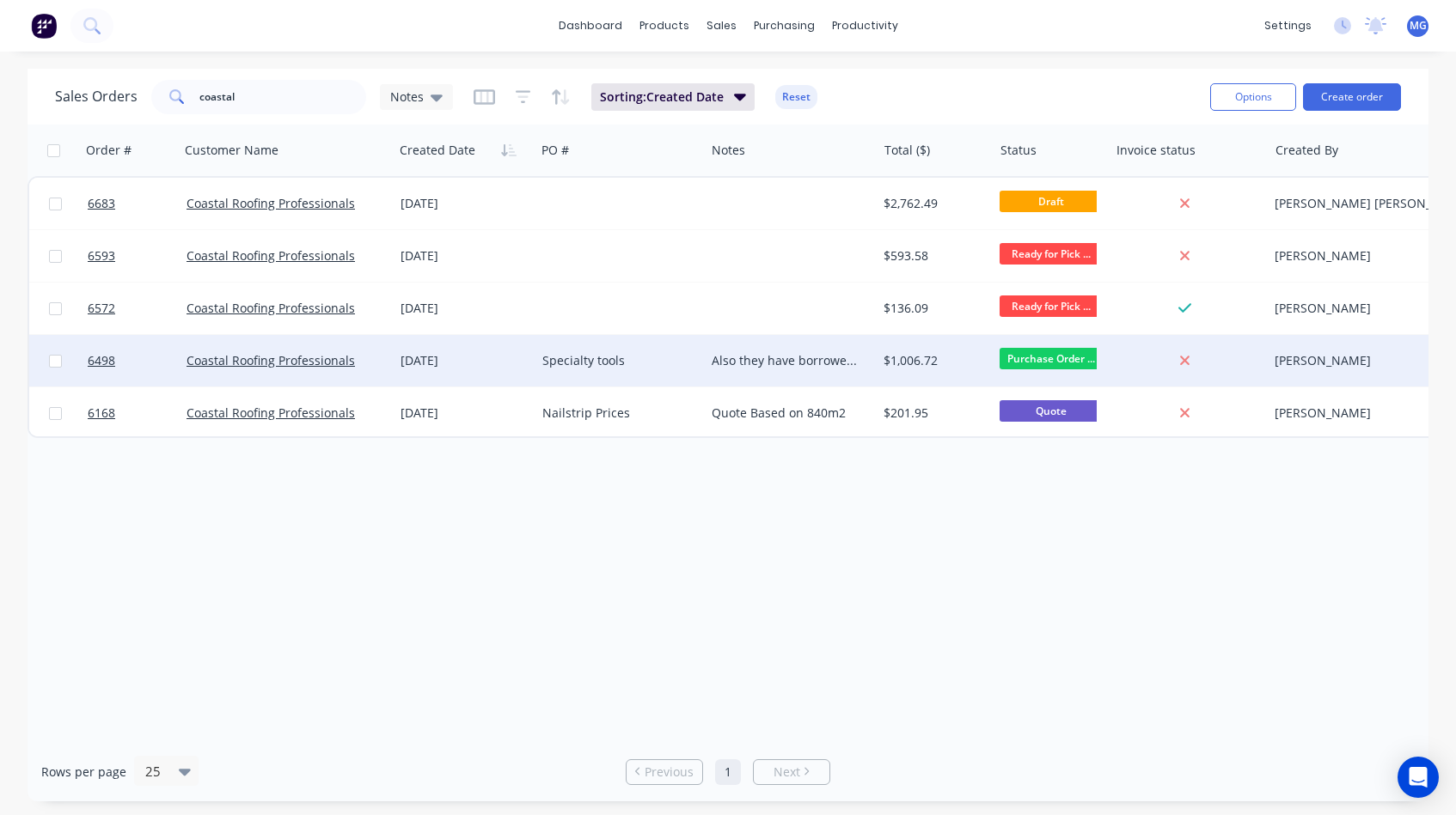
click at [522, 361] on div "12 Aug 2025" at bounding box center [464, 360] width 128 height 17
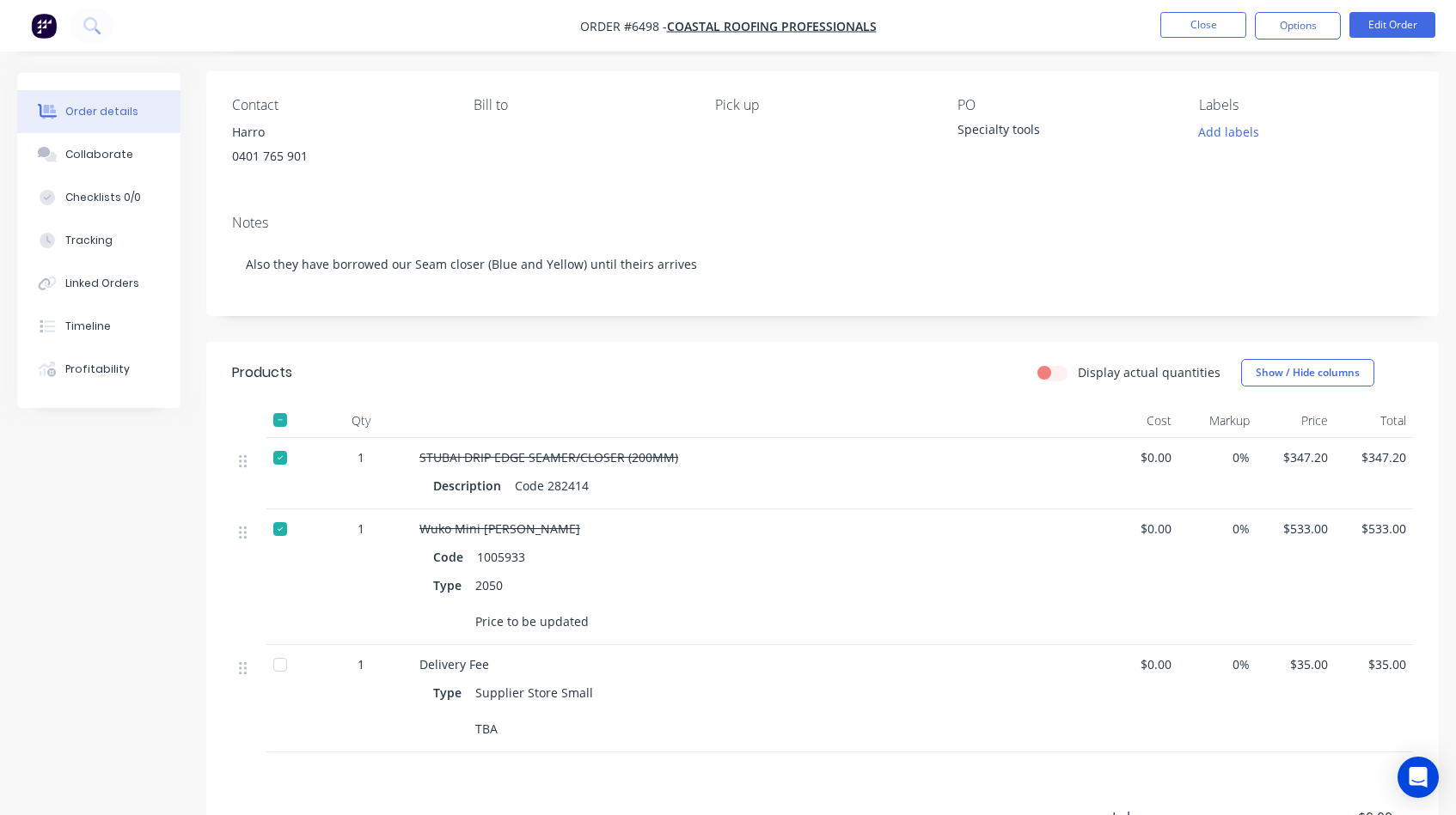
scroll to position [122, 0]
click at [91, 274] on button "Linked Orders" at bounding box center [98, 284] width 163 height 43
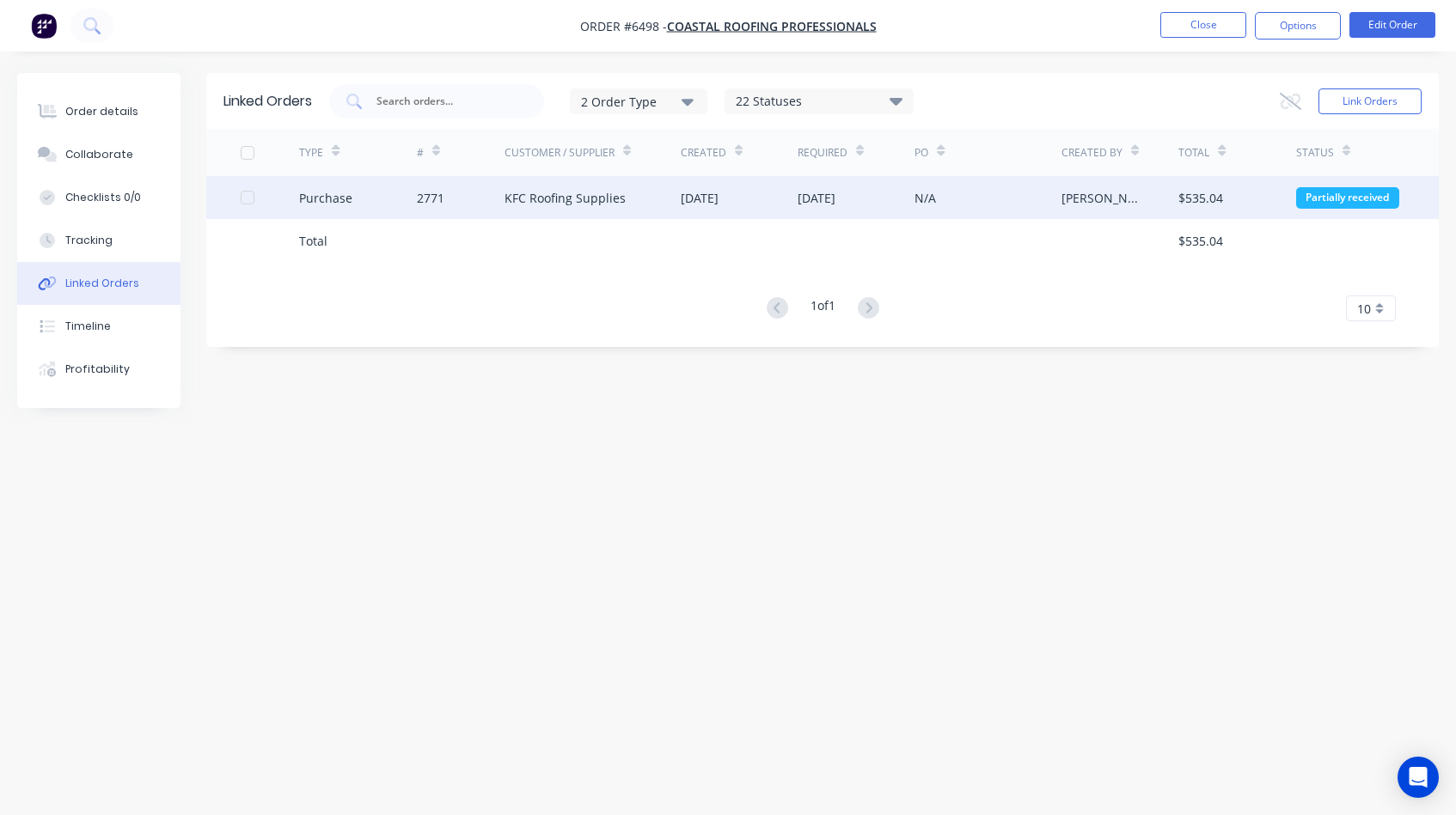
click at [571, 200] on div "KFC Roofing Supplies" at bounding box center [565, 197] width 121 height 18
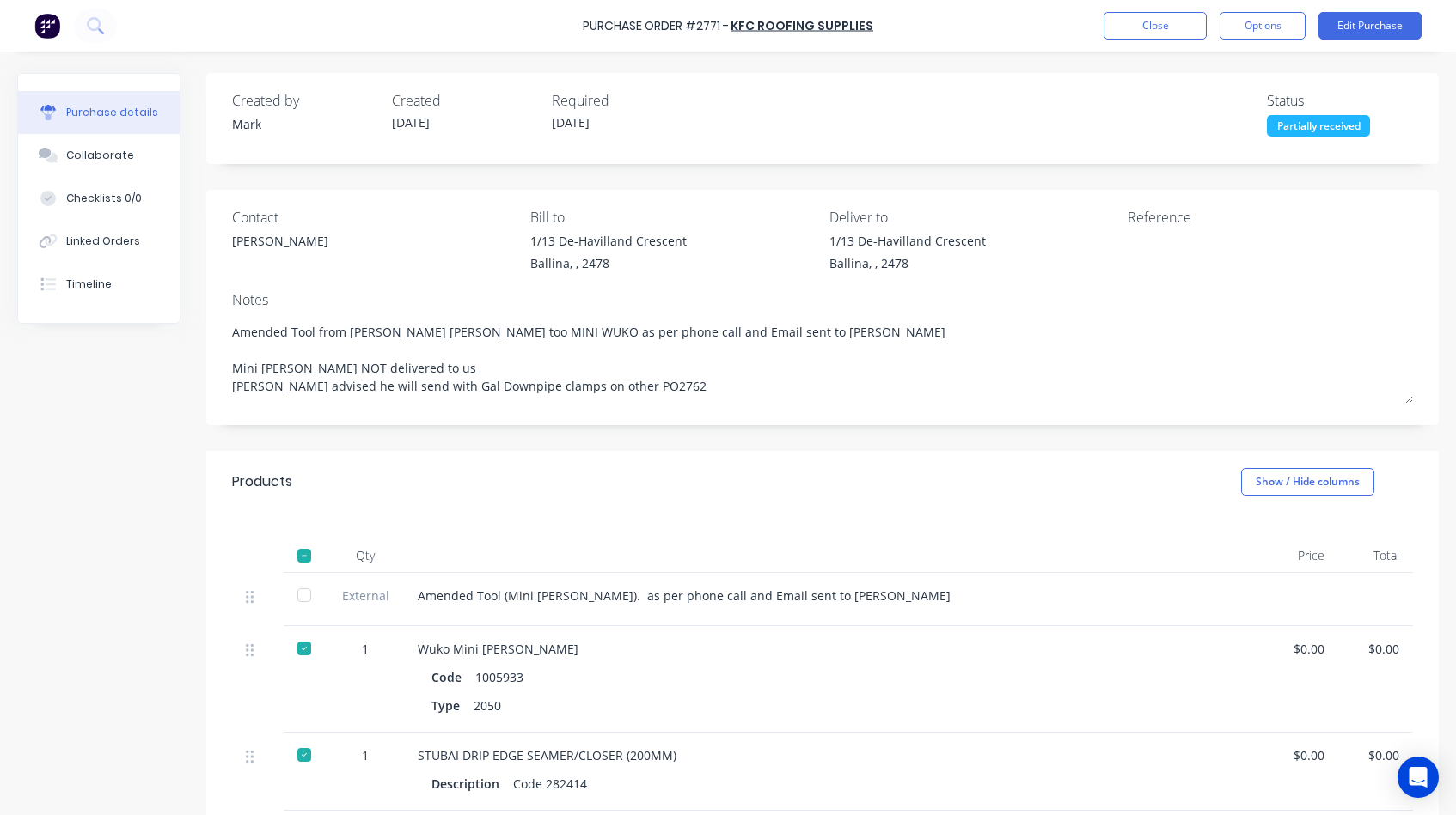
type textarea "x"
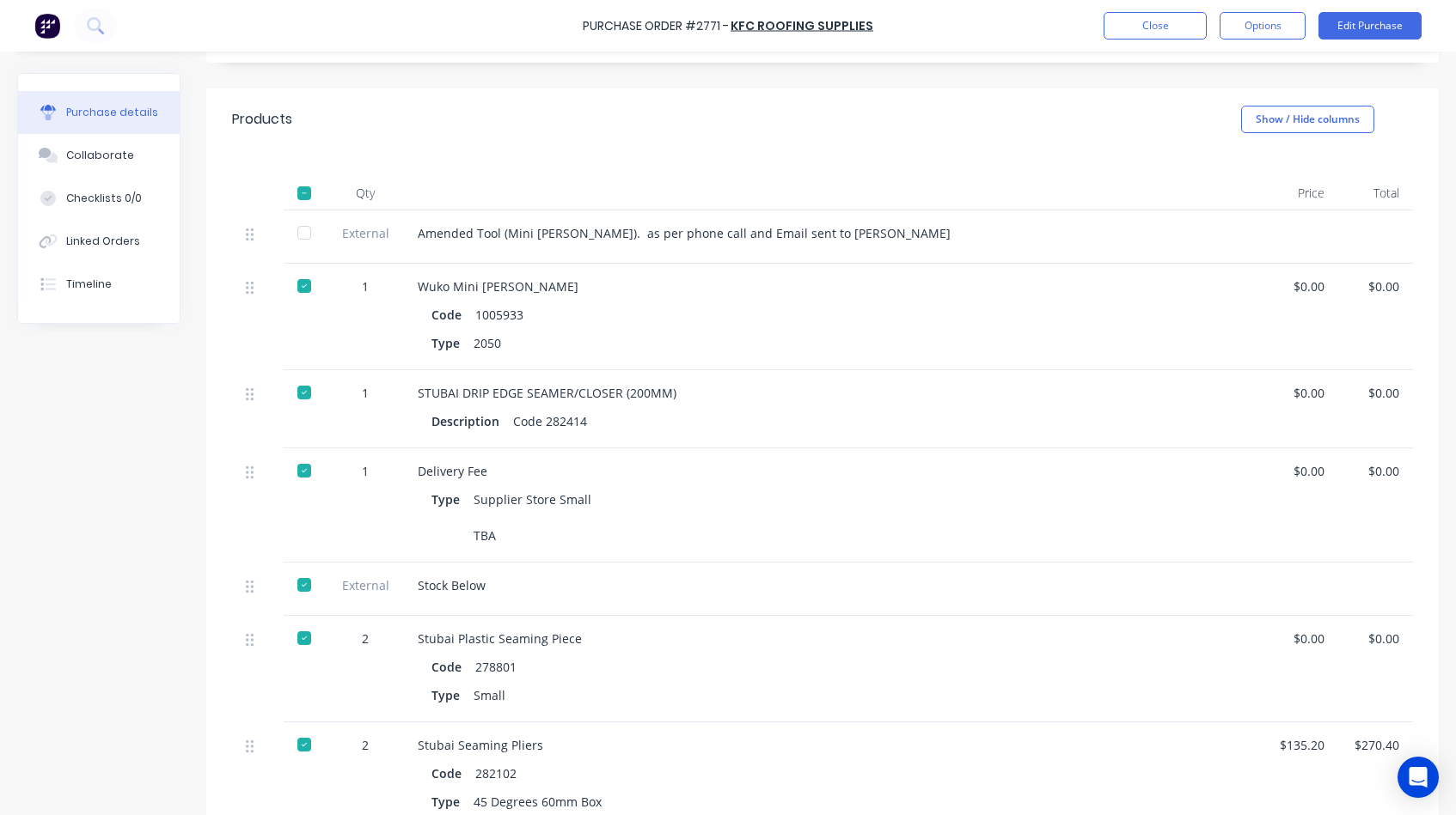
scroll to position [322, 0]
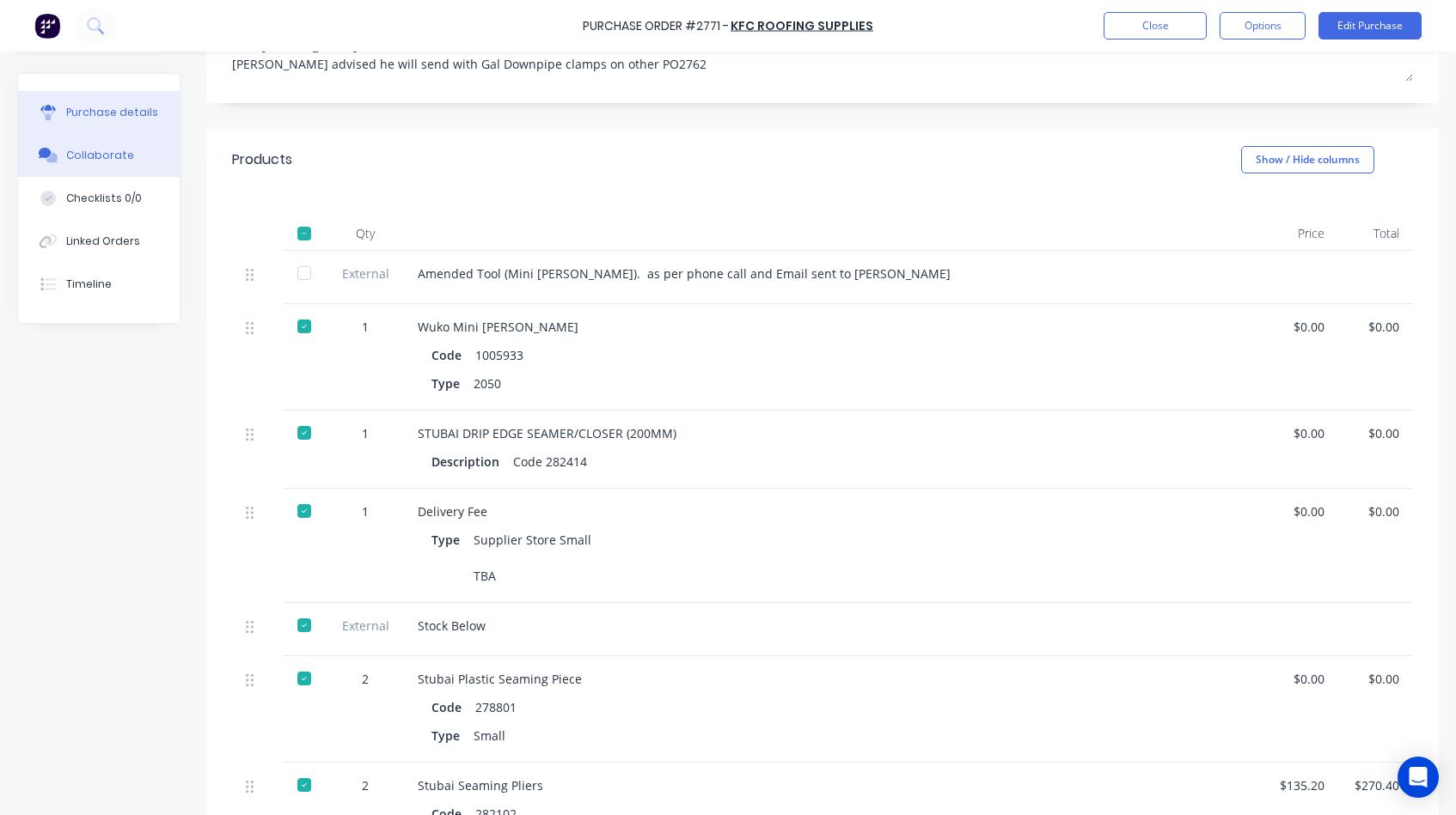
click at [107, 152] on div "Collaborate" at bounding box center [100, 155] width 68 height 16
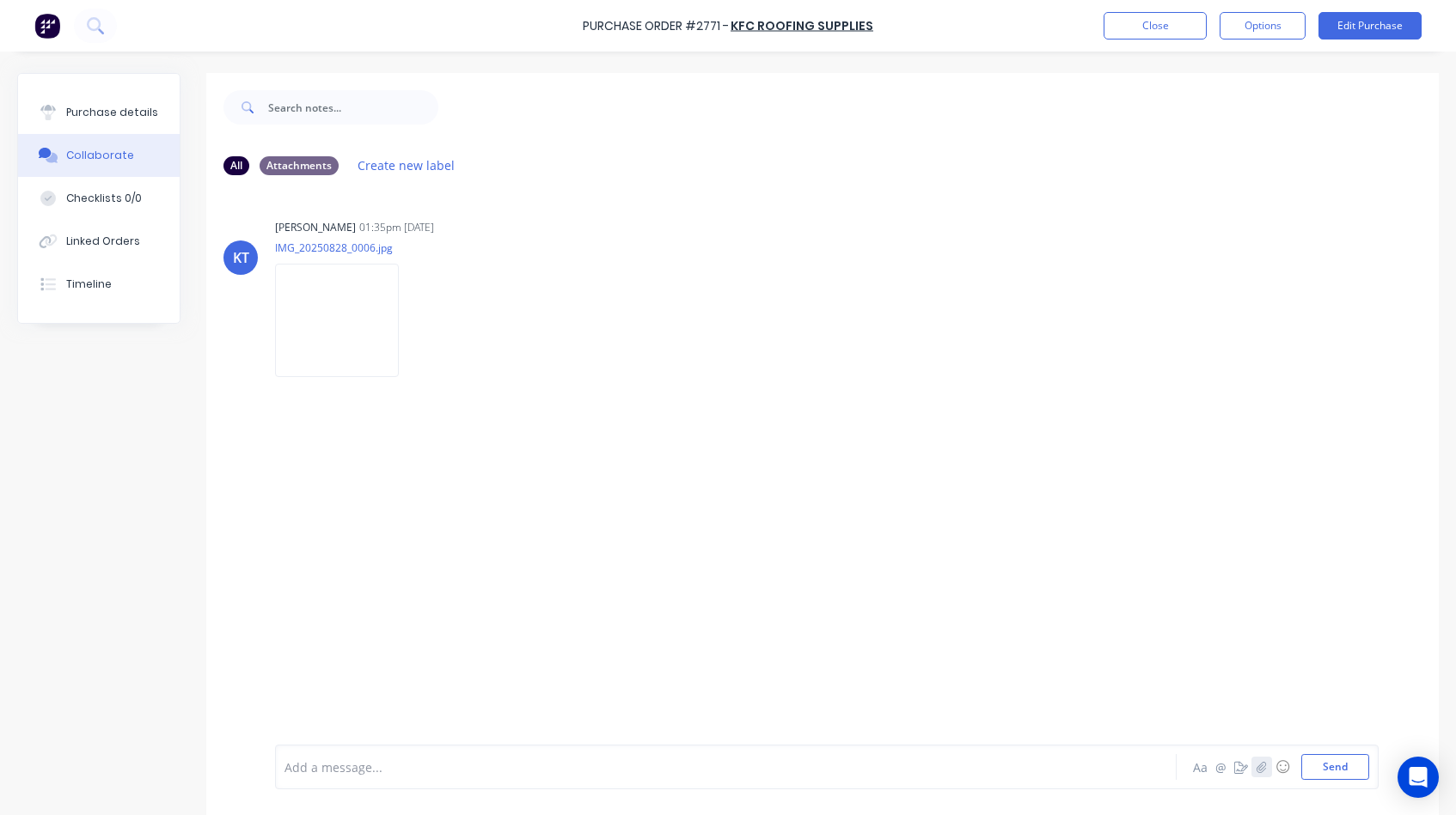
click at [1263, 767] on icon "button" at bounding box center [1262, 766] width 10 height 12
click at [1322, 766] on button "Send" at bounding box center [1335, 767] width 68 height 26
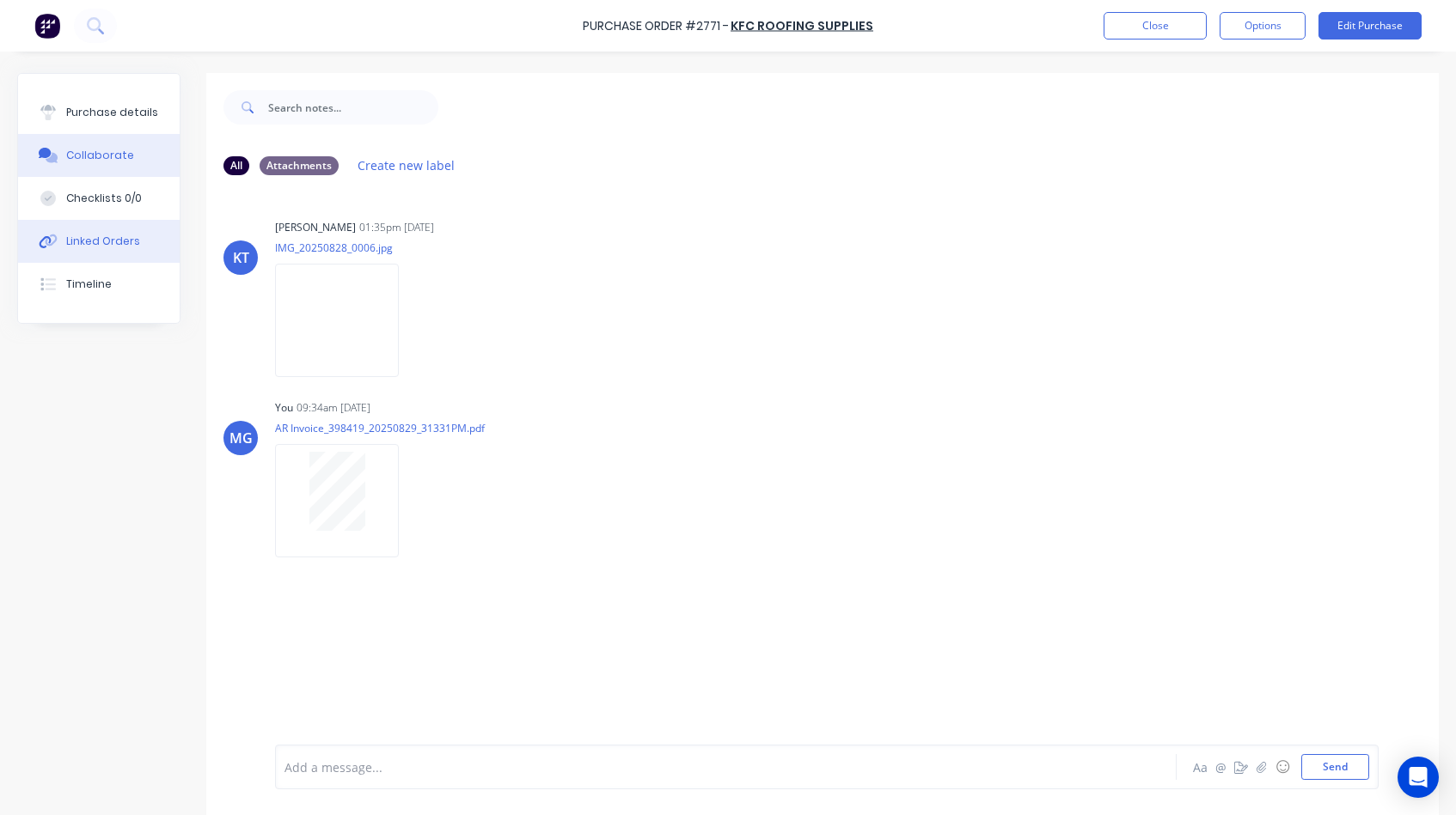
click at [100, 233] on div "Linked Orders" at bounding box center [103, 241] width 74 height 16
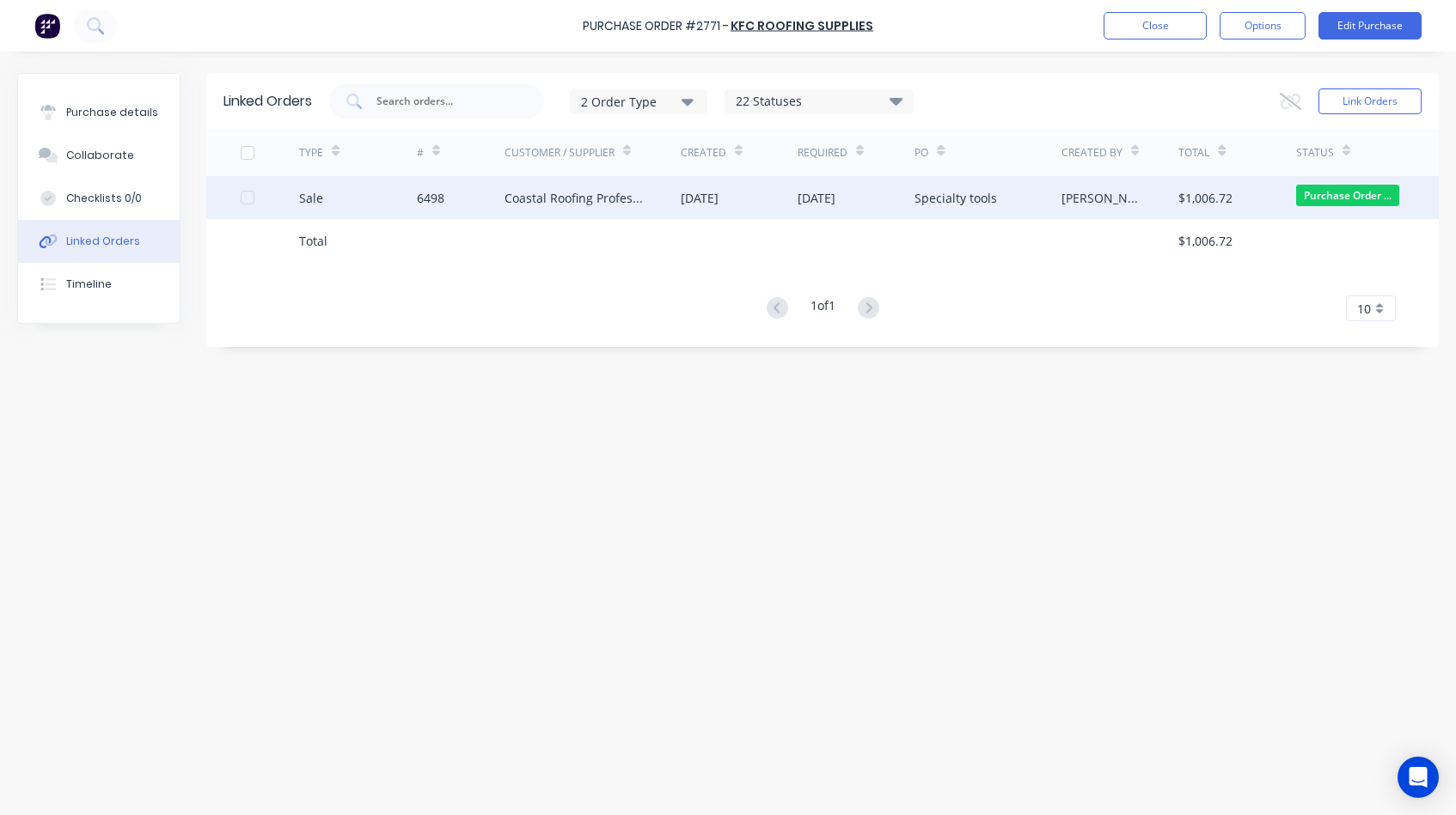
click at [558, 200] on div "Coastal Roofing Professionals" at bounding box center [575, 197] width 142 height 18
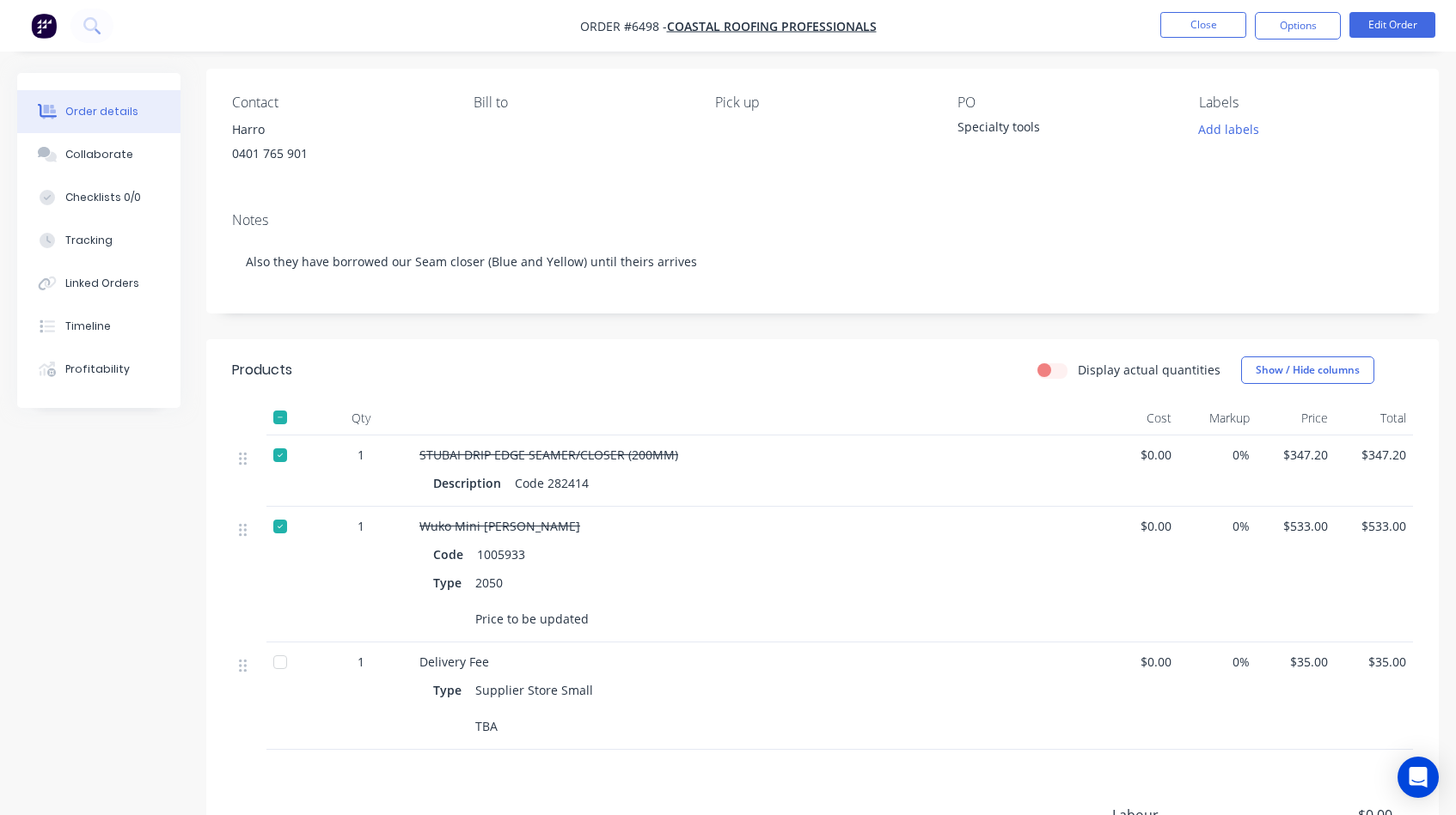
scroll to position [123, 0]
click at [1389, 22] on button "Edit Order" at bounding box center [1392, 25] width 86 height 26
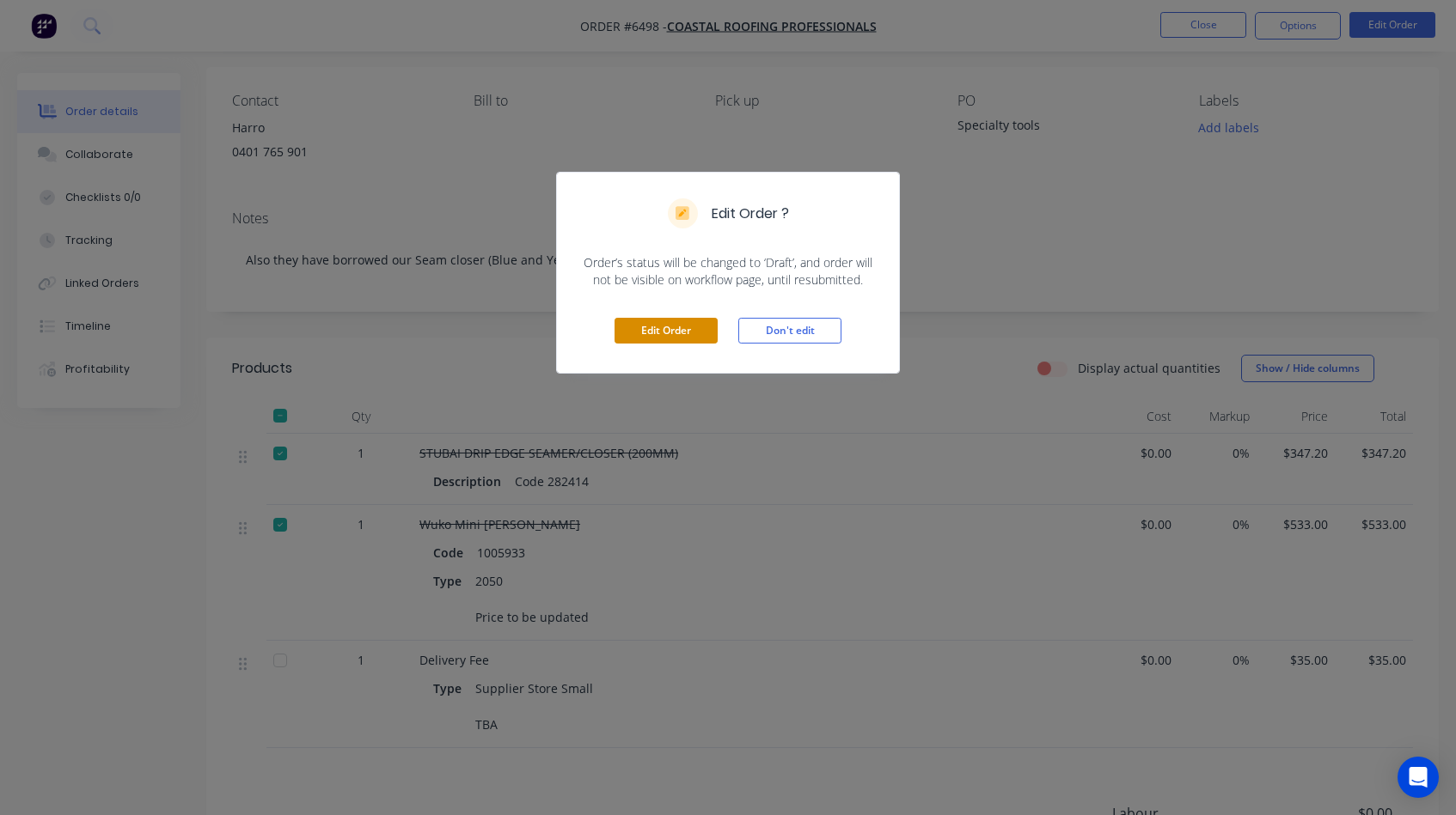
click at [672, 330] on button "Edit Order" at bounding box center [666, 331] width 103 height 26
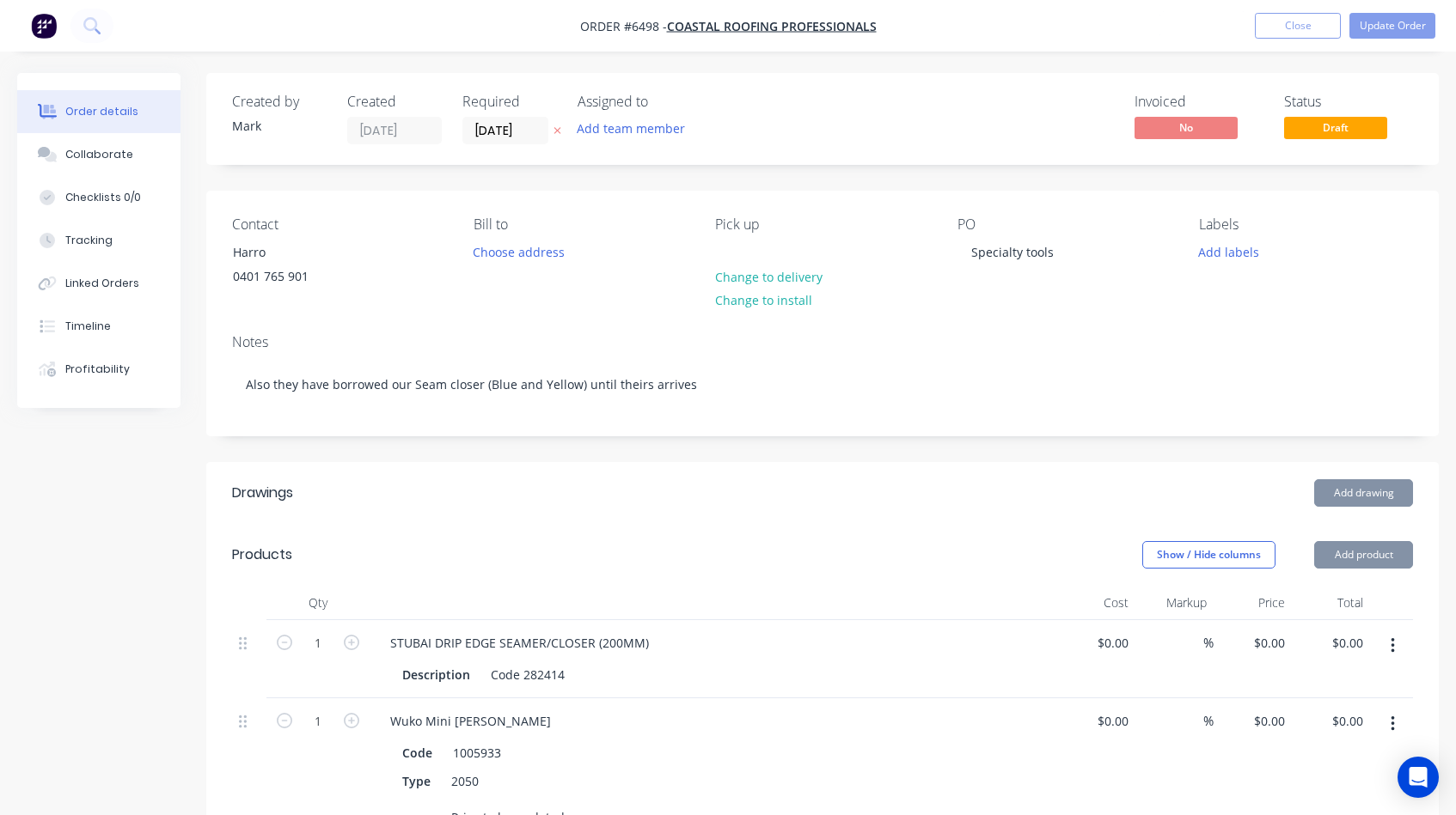
type input "$347.20"
type input "$533.00"
type input "$35.00"
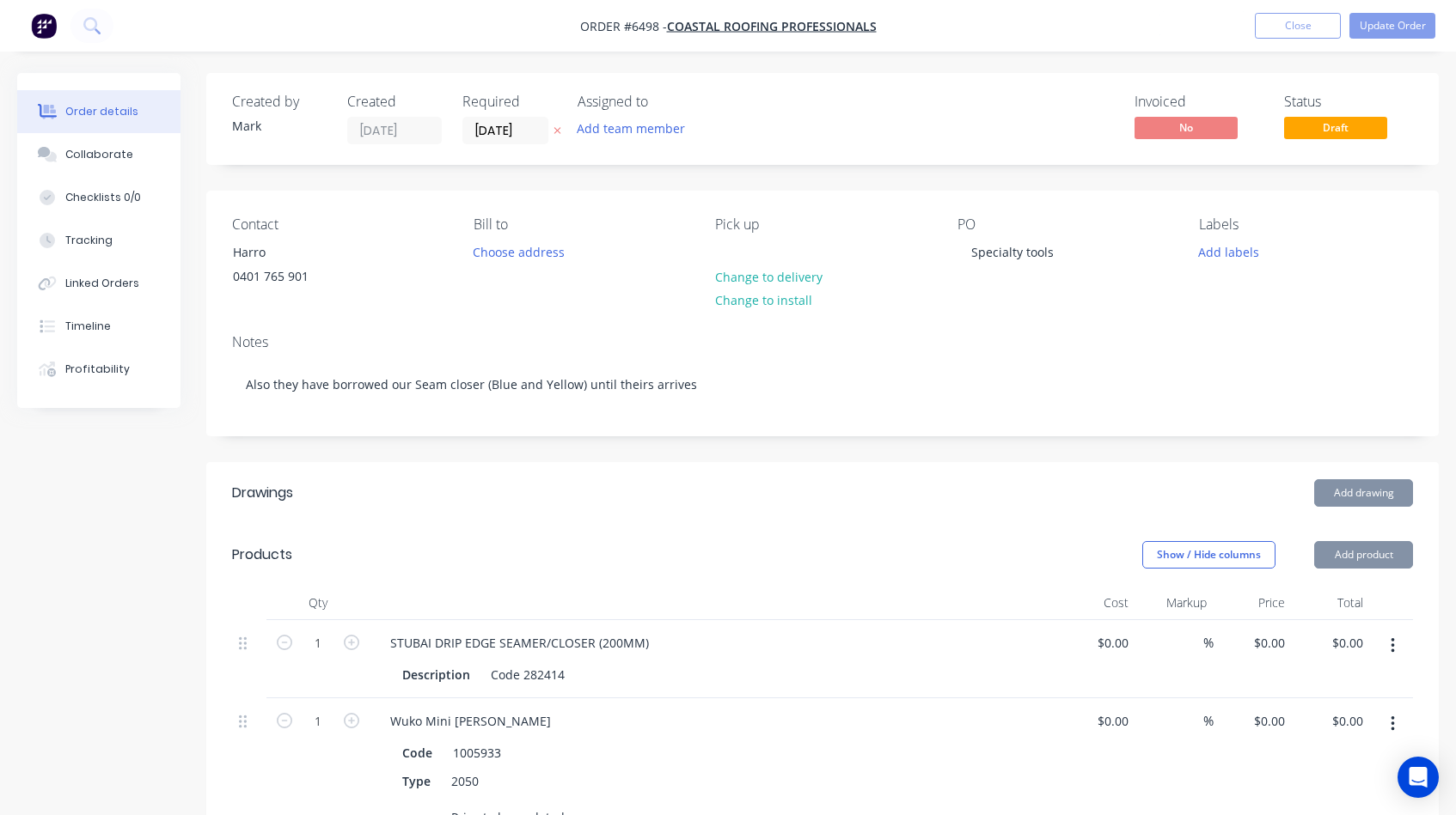
type input "$35.00"
click at [1122, 734] on input "0" at bounding box center [1125, 721] width 20 height 25
type input "$392.00"
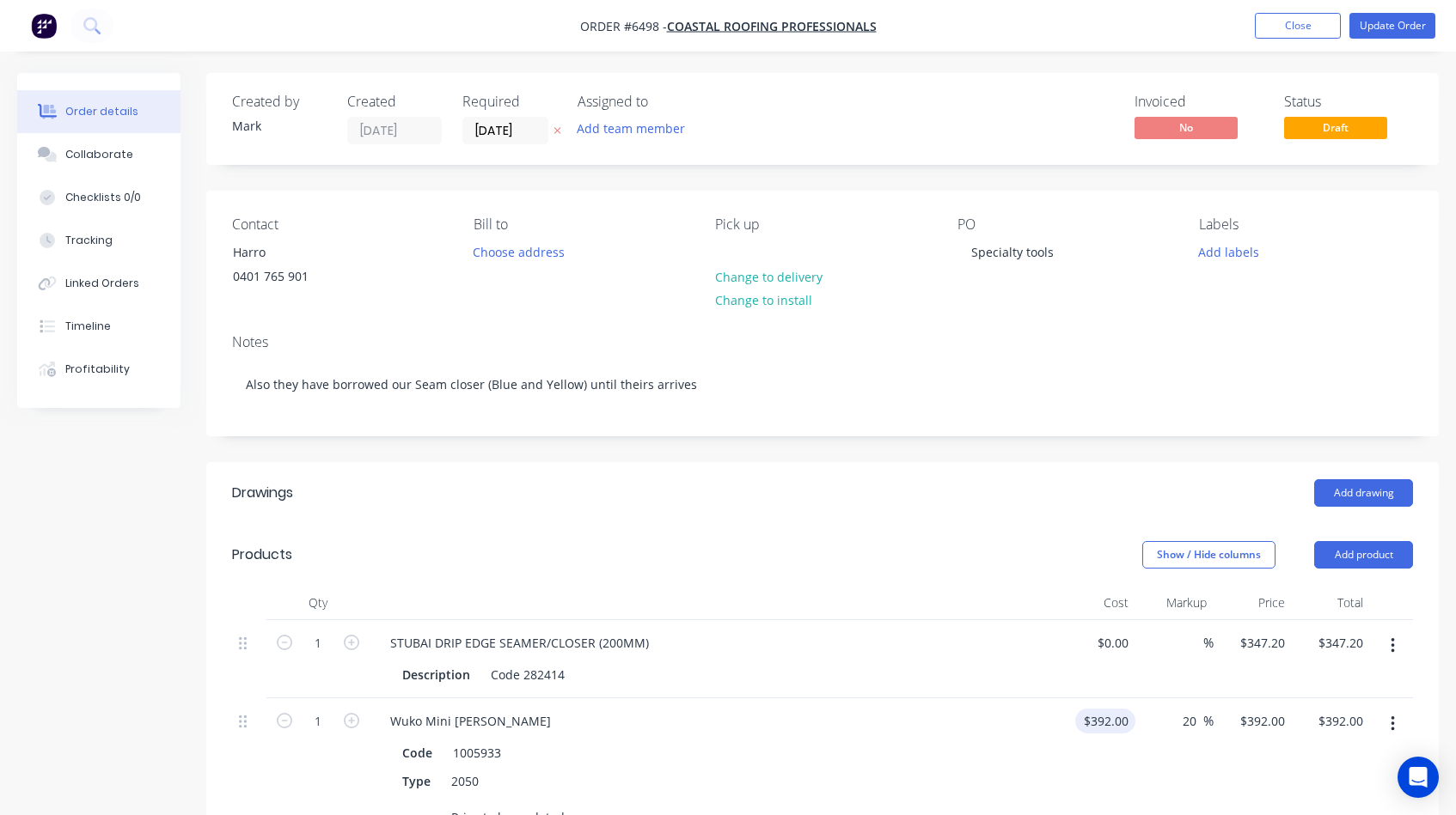
type input "20"
type input "470.4"
type input "$470.40"
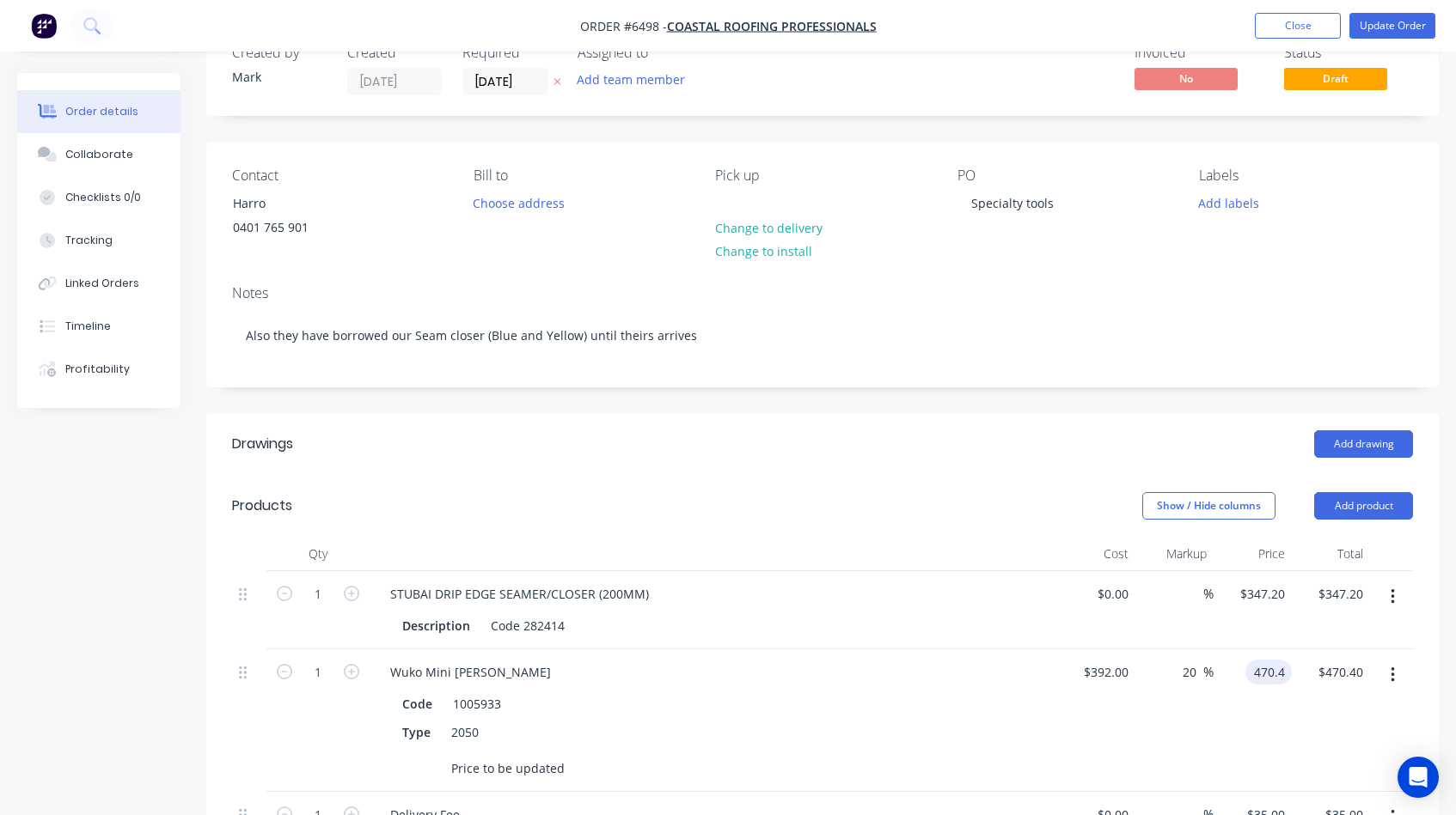
scroll to position [50, 0]
type input "$470.40"
click at [1265, 776] on div "$470.40 $470.40" at bounding box center [1253, 719] width 78 height 143
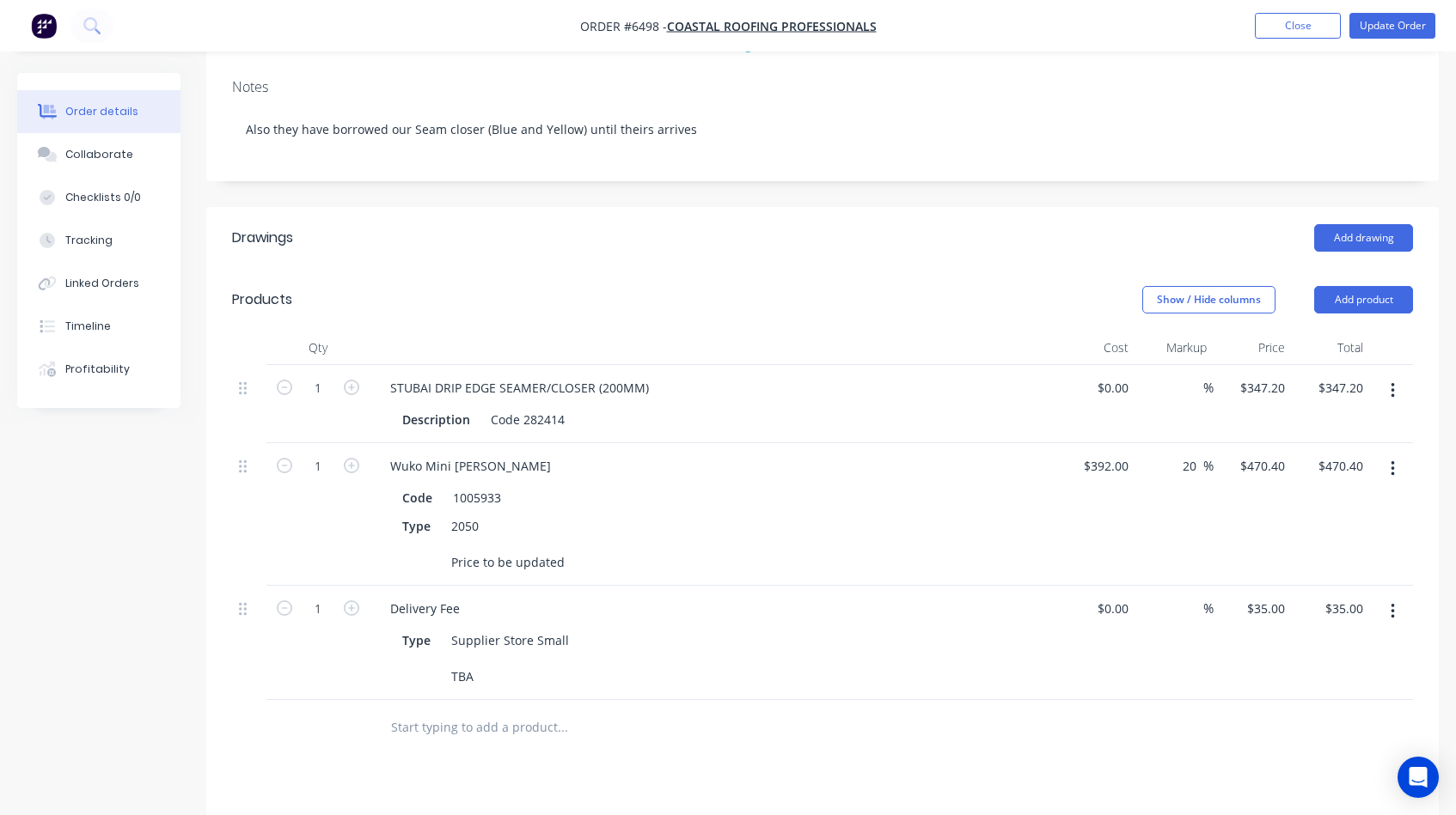
scroll to position [257, 0]
click at [1272, 620] on input "35" at bounding box center [1280, 607] width 22 height 25
type input "$50.00"
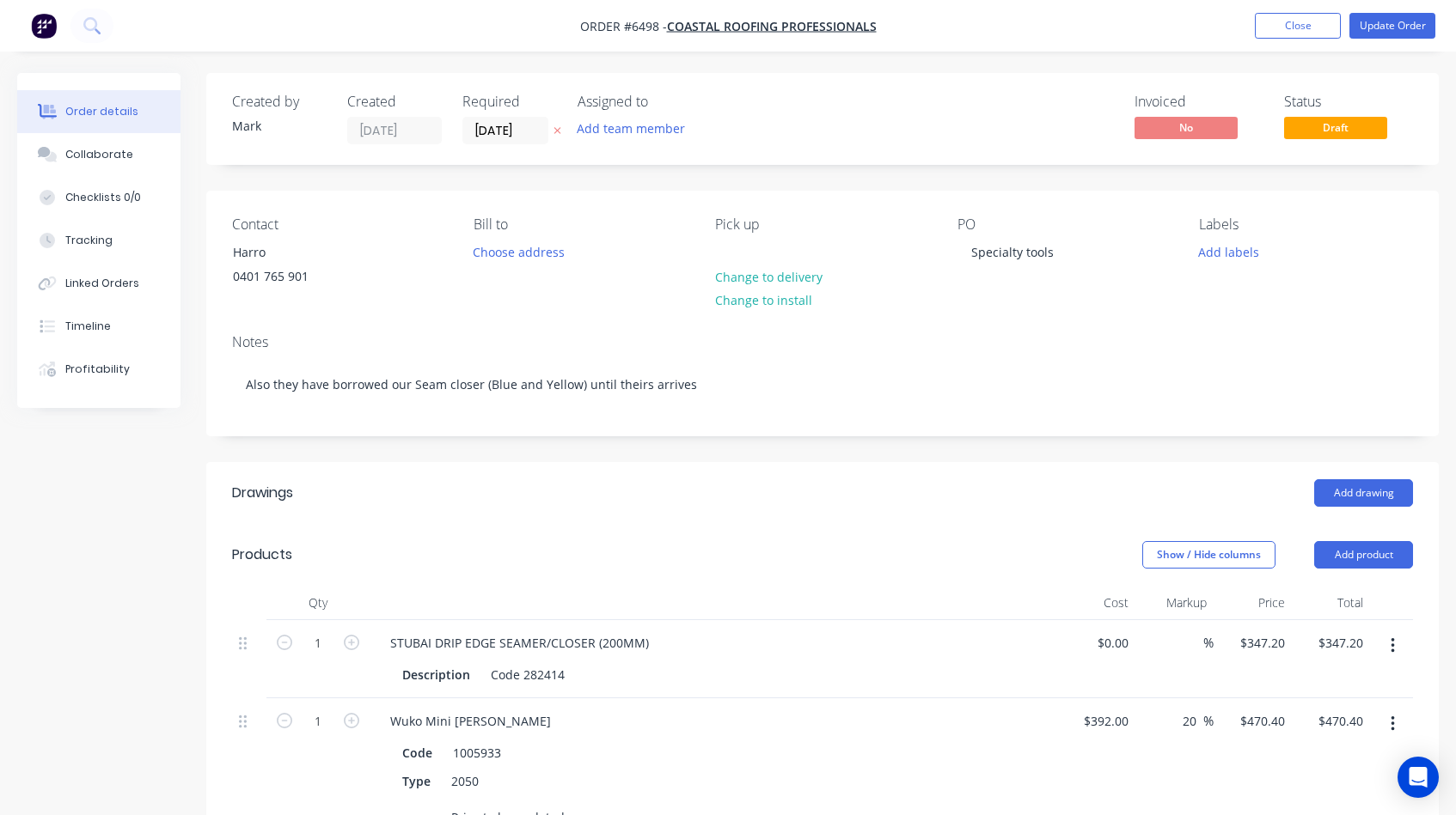
scroll to position [0, 0]
type input "$50.00"
click at [1389, 34] on button "Update Order" at bounding box center [1392, 26] width 86 height 26
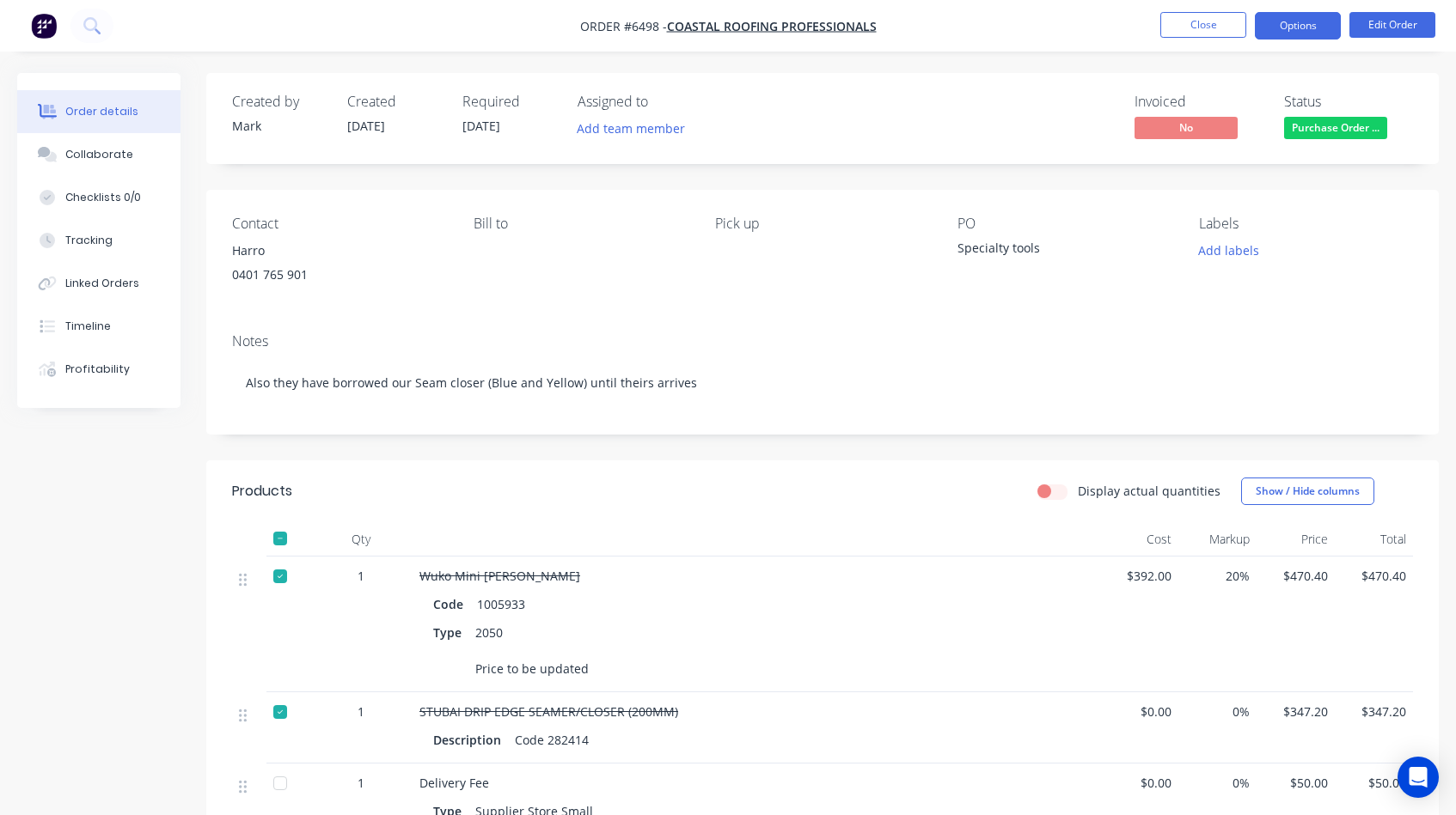
click at [1304, 32] on button "Options" at bounding box center [1298, 25] width 86 height 27
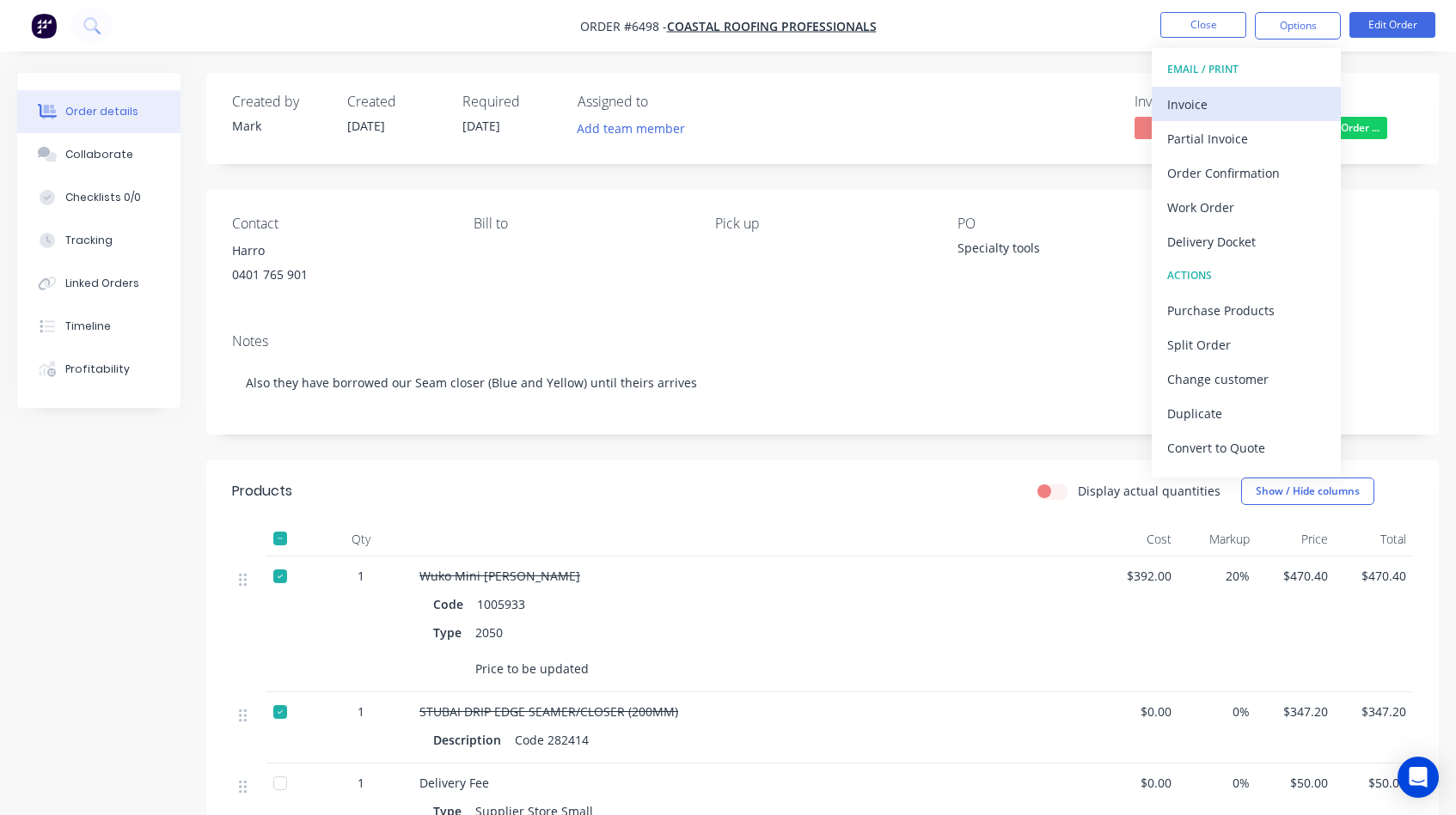
click at [1198, 106] on div "Invoice" at bounding box center [1246, 104] width 158 height 25
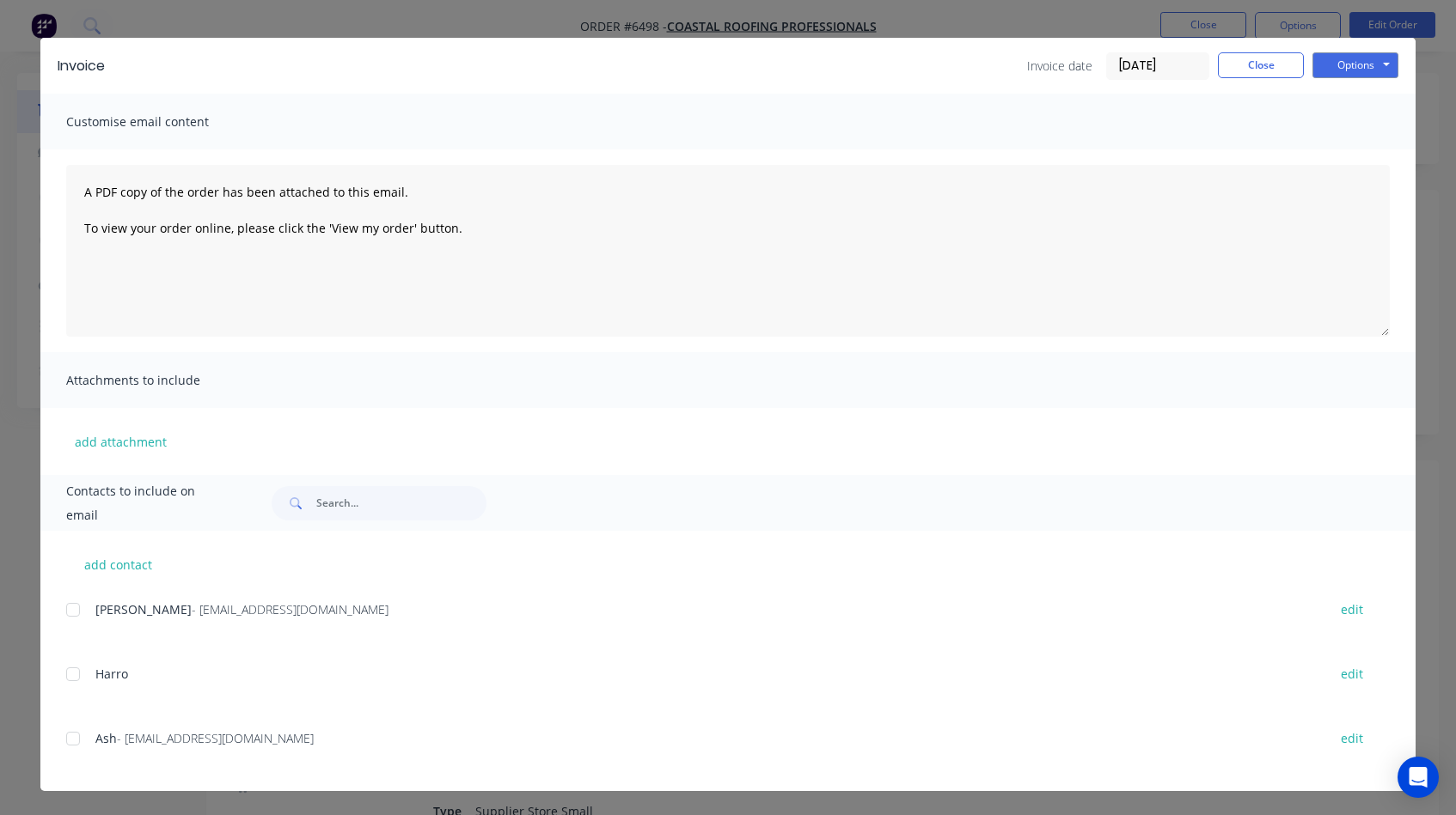
scroll to position [31, 0]
click at [75, 605] on div at bounding box center [73, 610] width 35 height 35
click at [1339, 66] on button "Options" at bounding box center [1355, 65] width 86 height 26
click at [1349, 150] on button "Email" at bounding box center [1367, 152] width 110 height 28
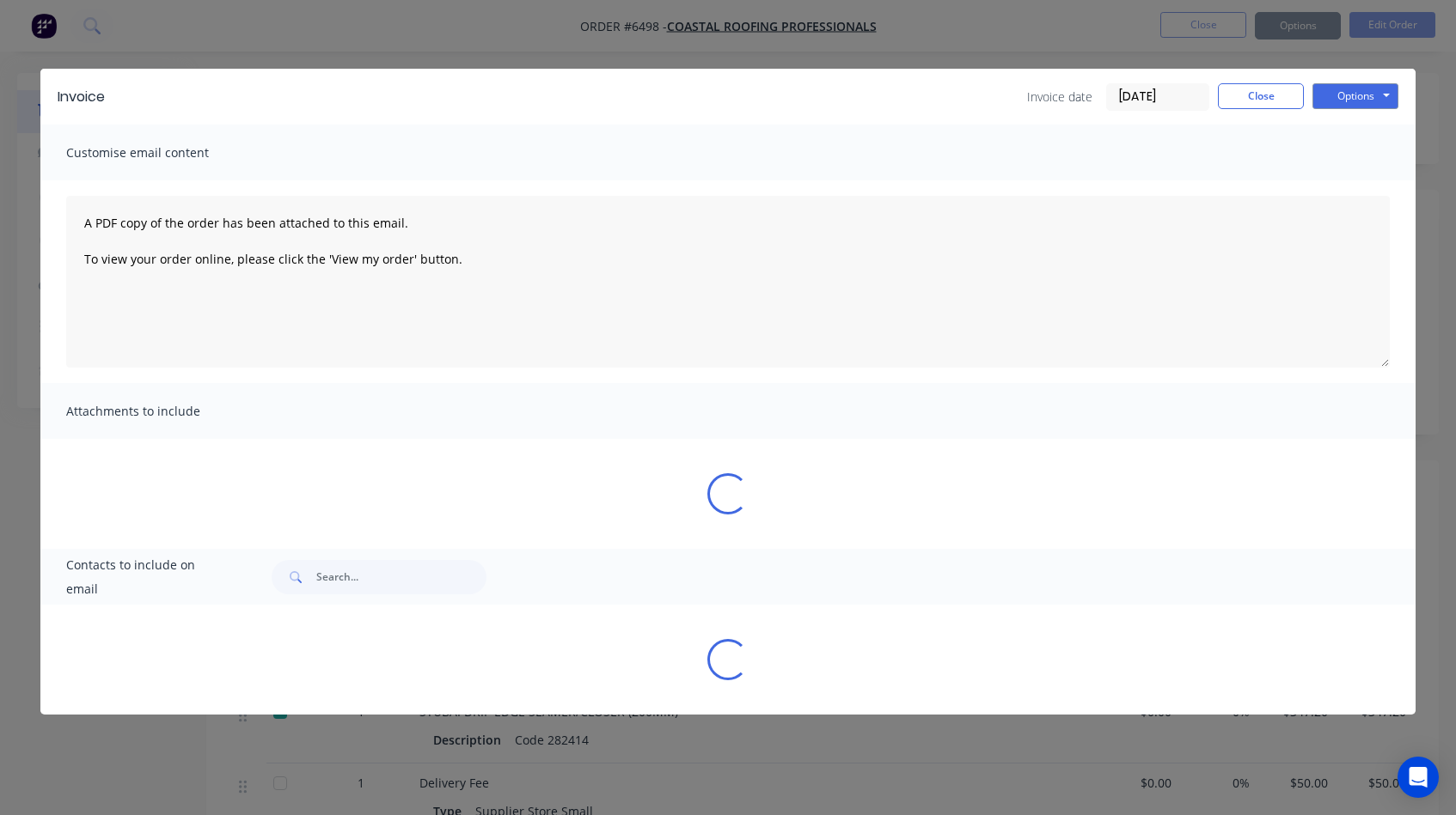
scroll to position [0, 0]
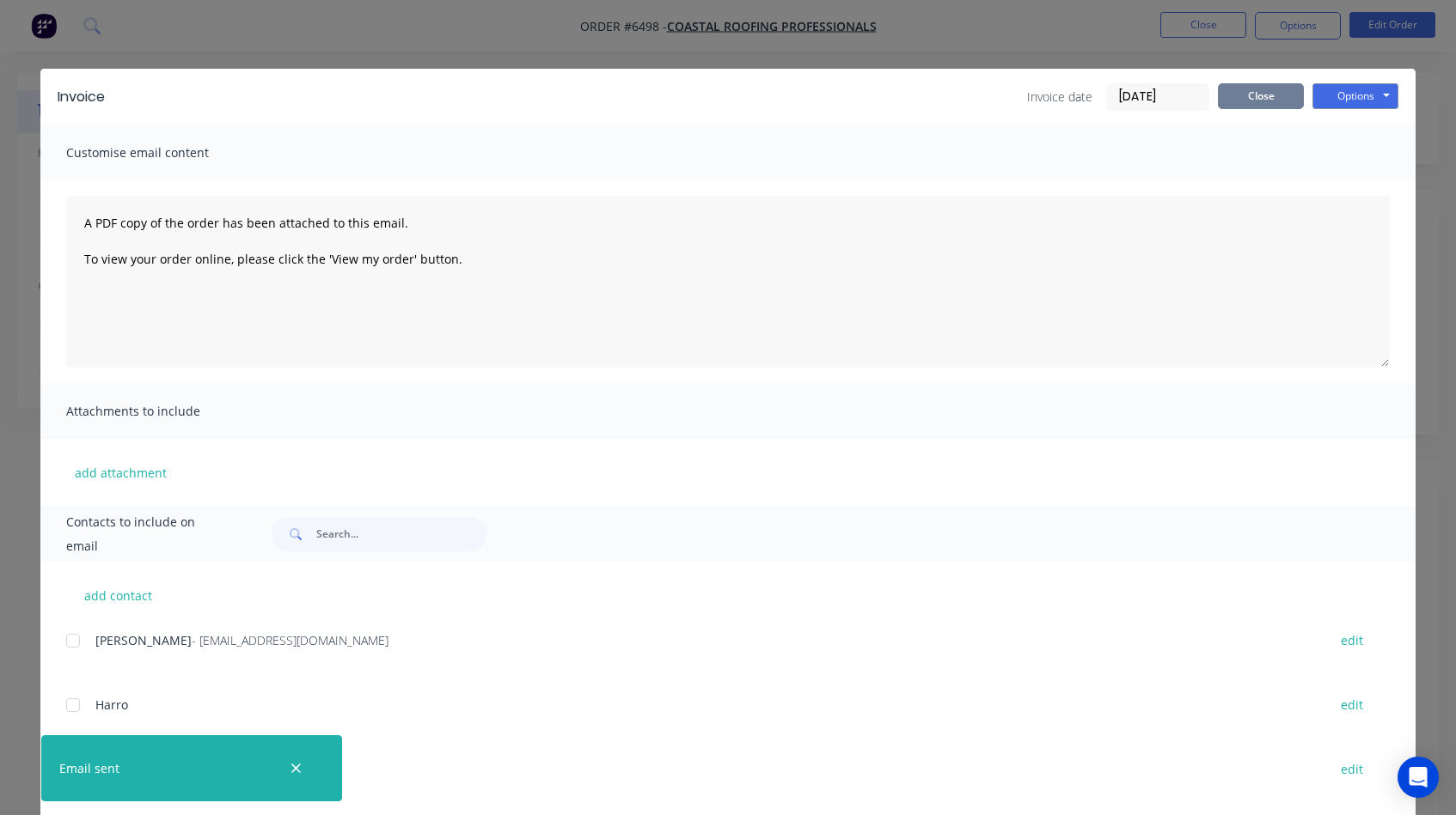
click at [1257, 91] on button "Close" at bounding box center [1261, 96] width 86 height 26
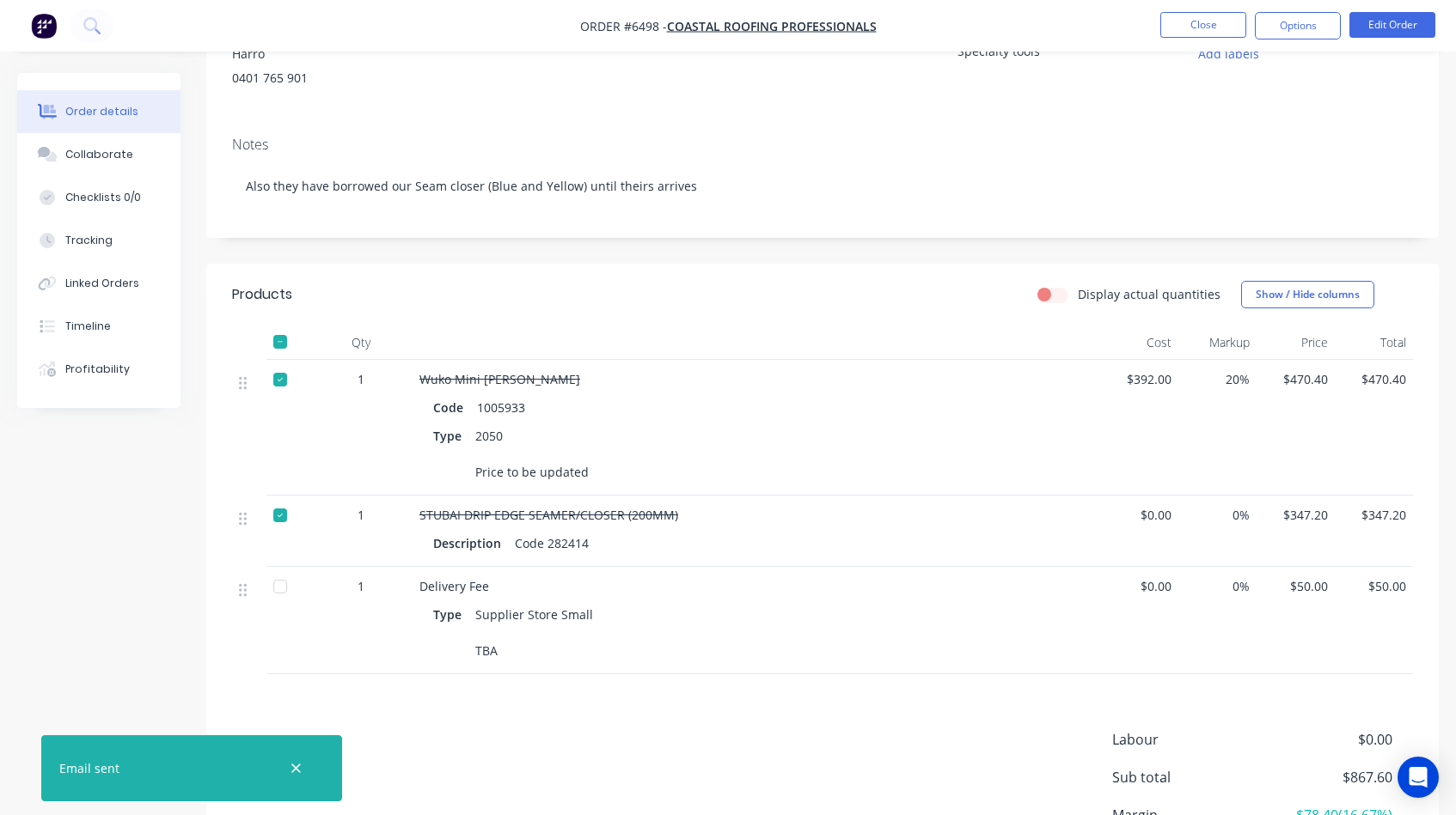
scroll to position [232, 0]
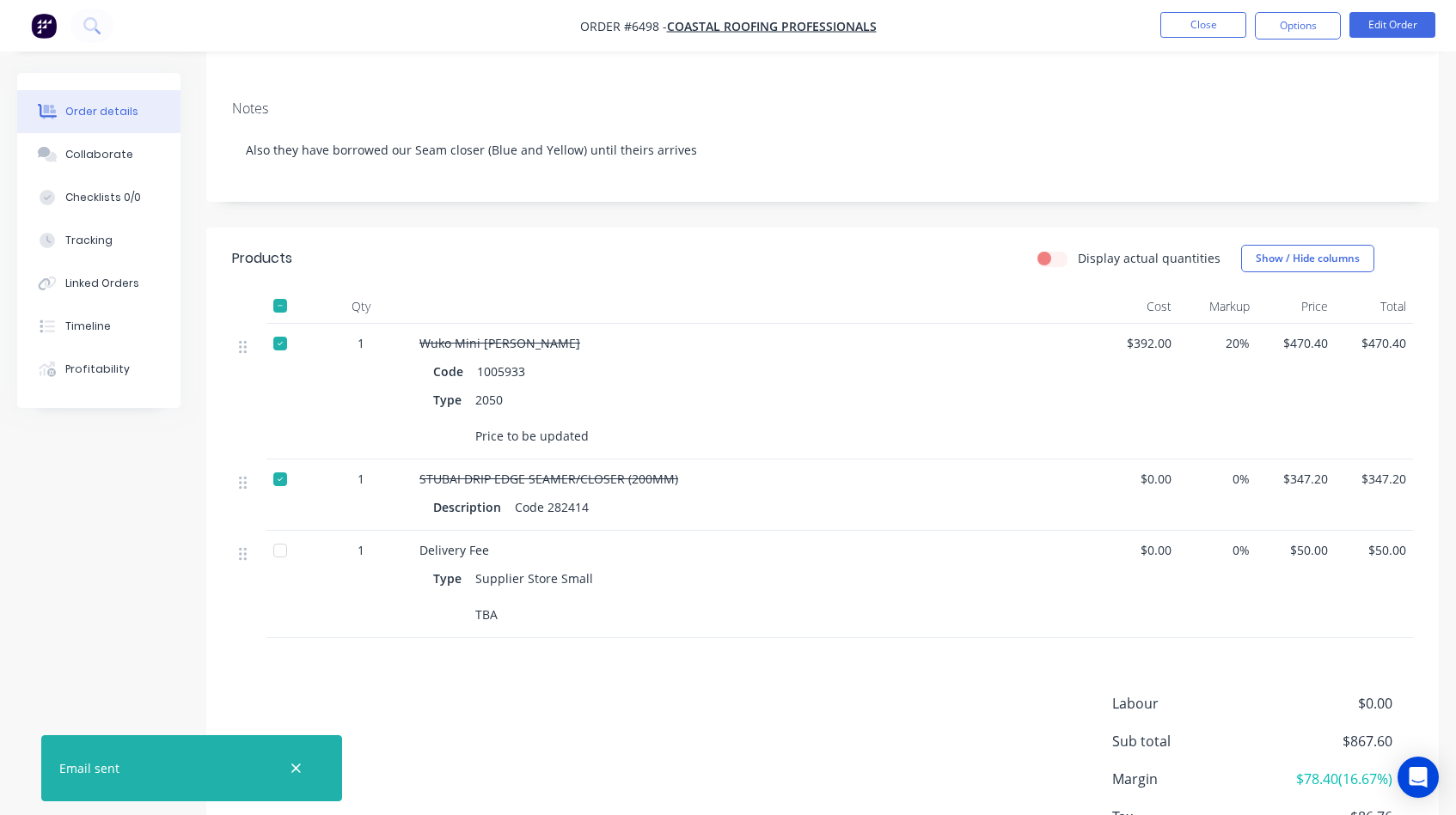
click at [280, 361] on div at bounding box center [280, 344] width 35 height 35
click at [274, 568] on div at bounding box center [280, 551] width 35 height 35
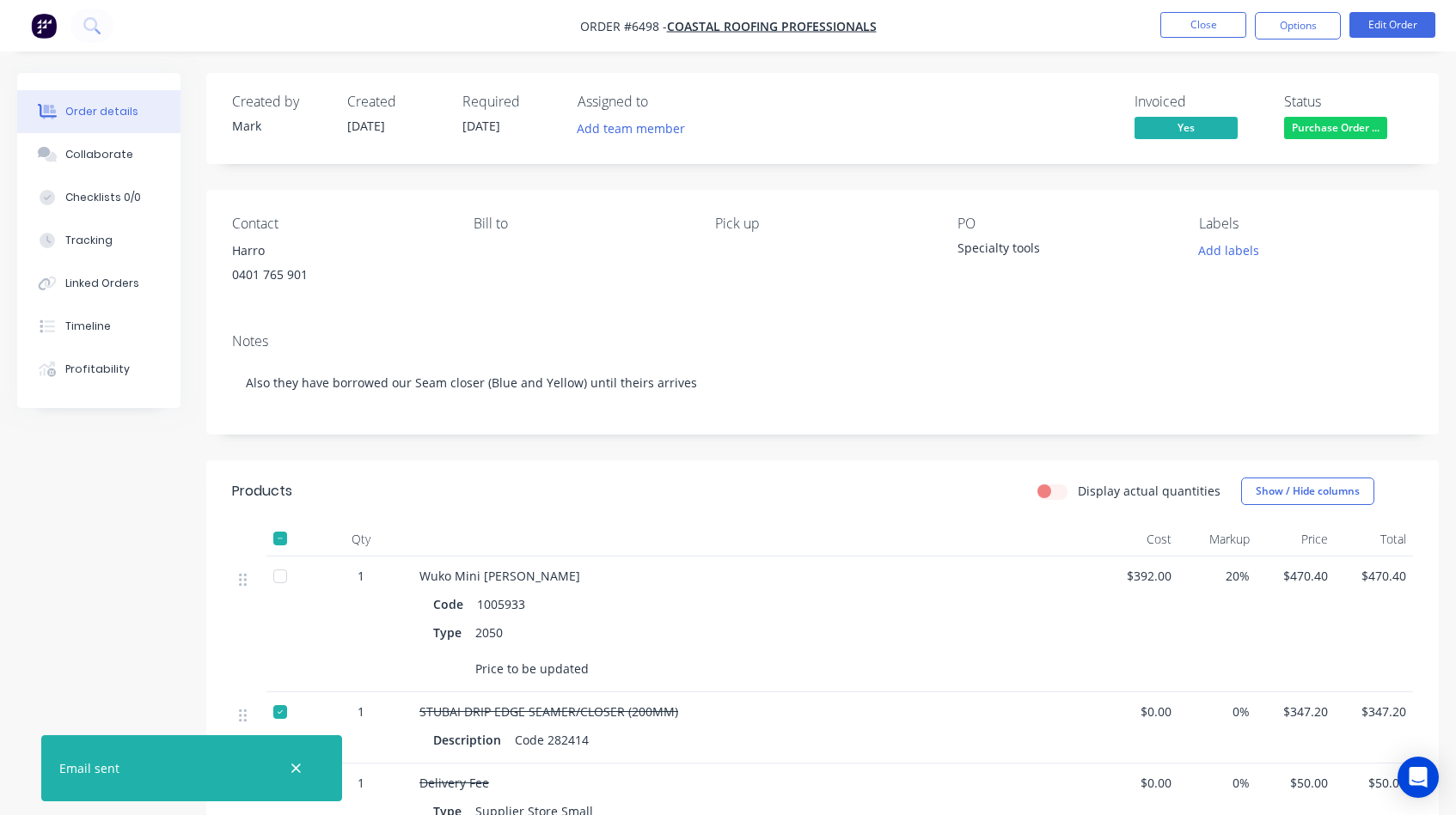
scroll to position [0, 0]
click at [279, 594] on div at bounding box center [280, 576] width 35 height 35
click at [1351, 125] on span "Purchase Order ..." at bounding box center [1336, 127] width 103 height 21
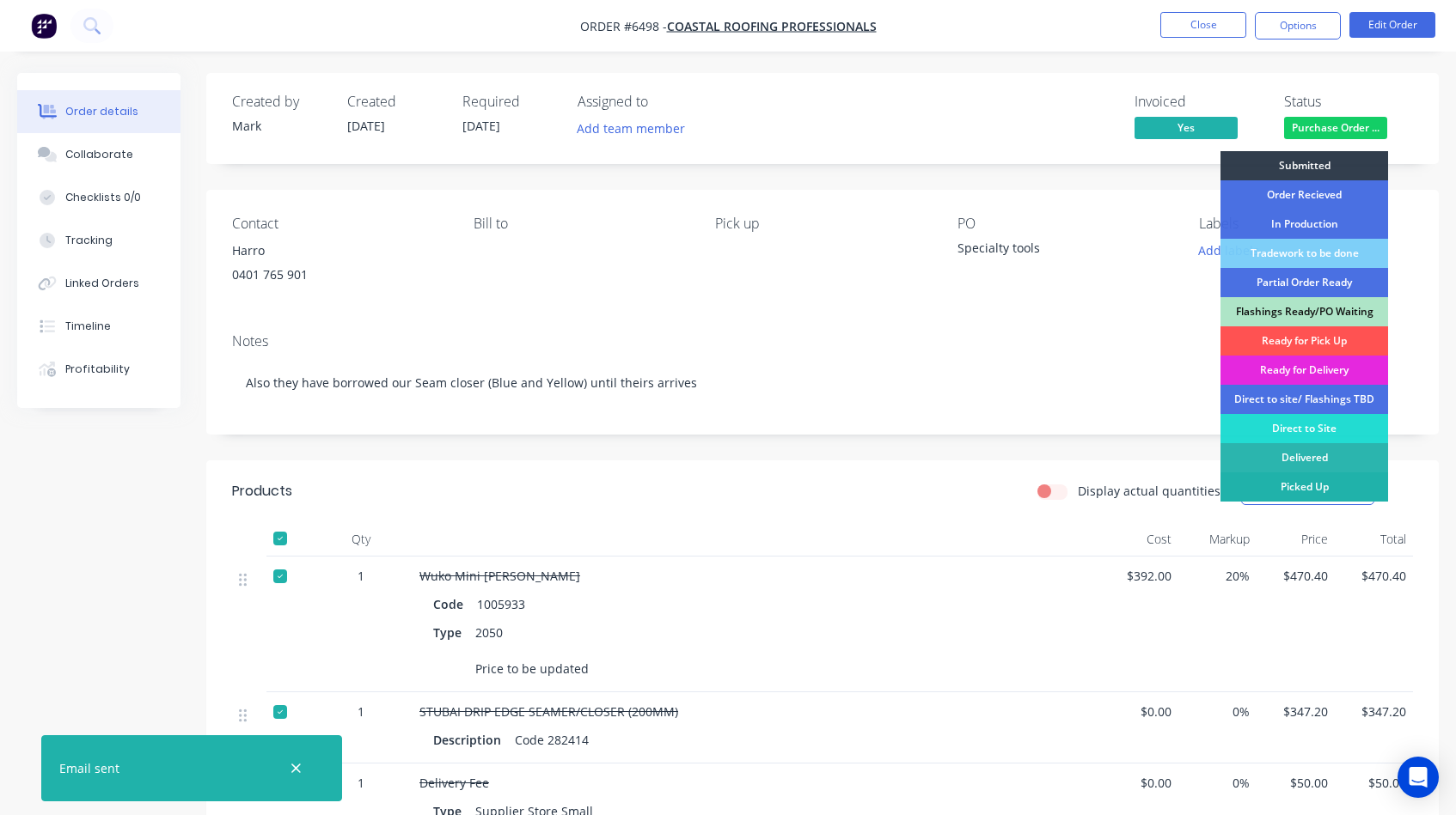
click at [1295, 483] on div "Picked Up" at bounding box center [1304, 486] width 167 height 29
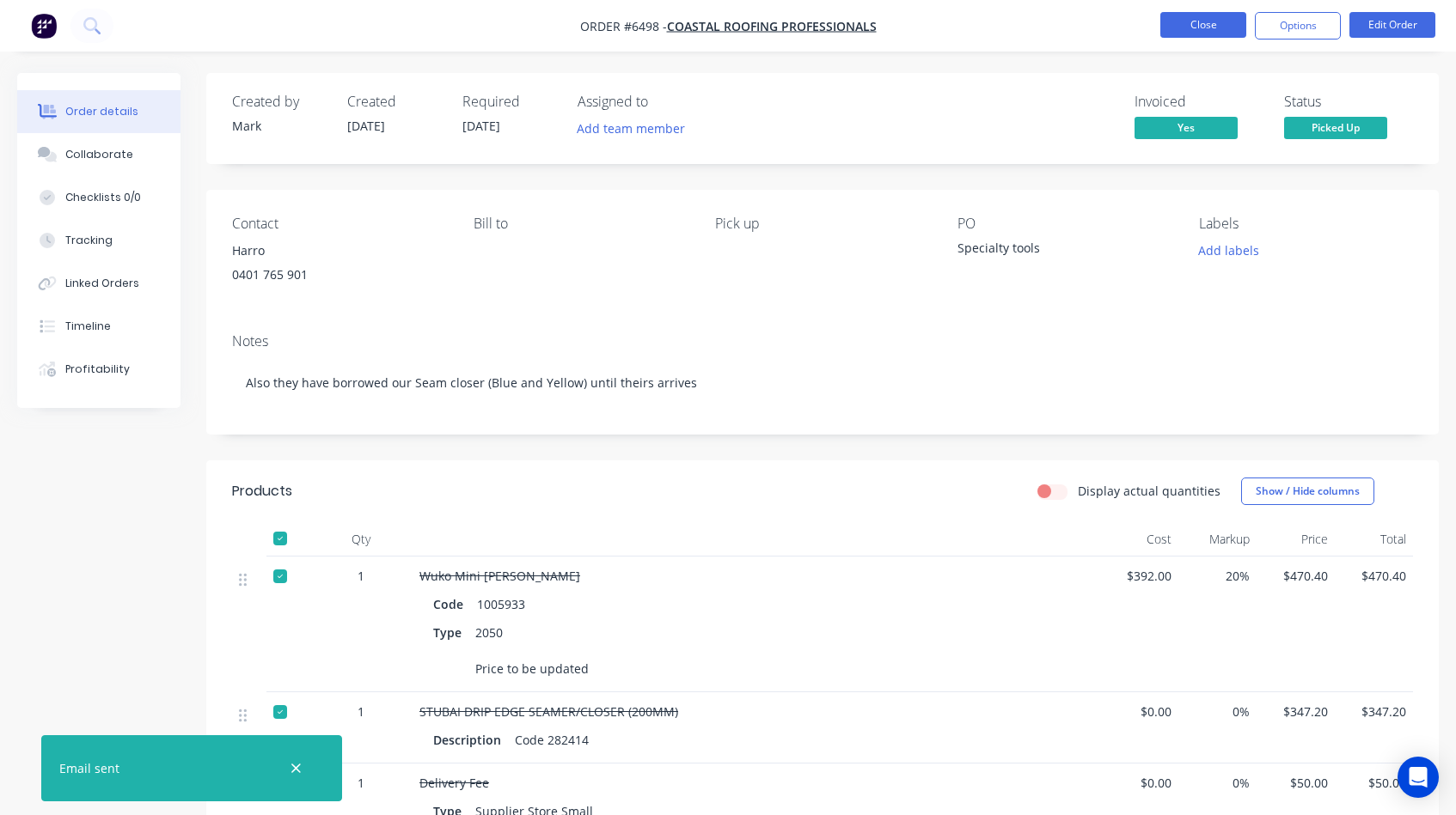
click at [1203, 26] on button "Close" at bounding box center [1203, 25] width 86 height 26
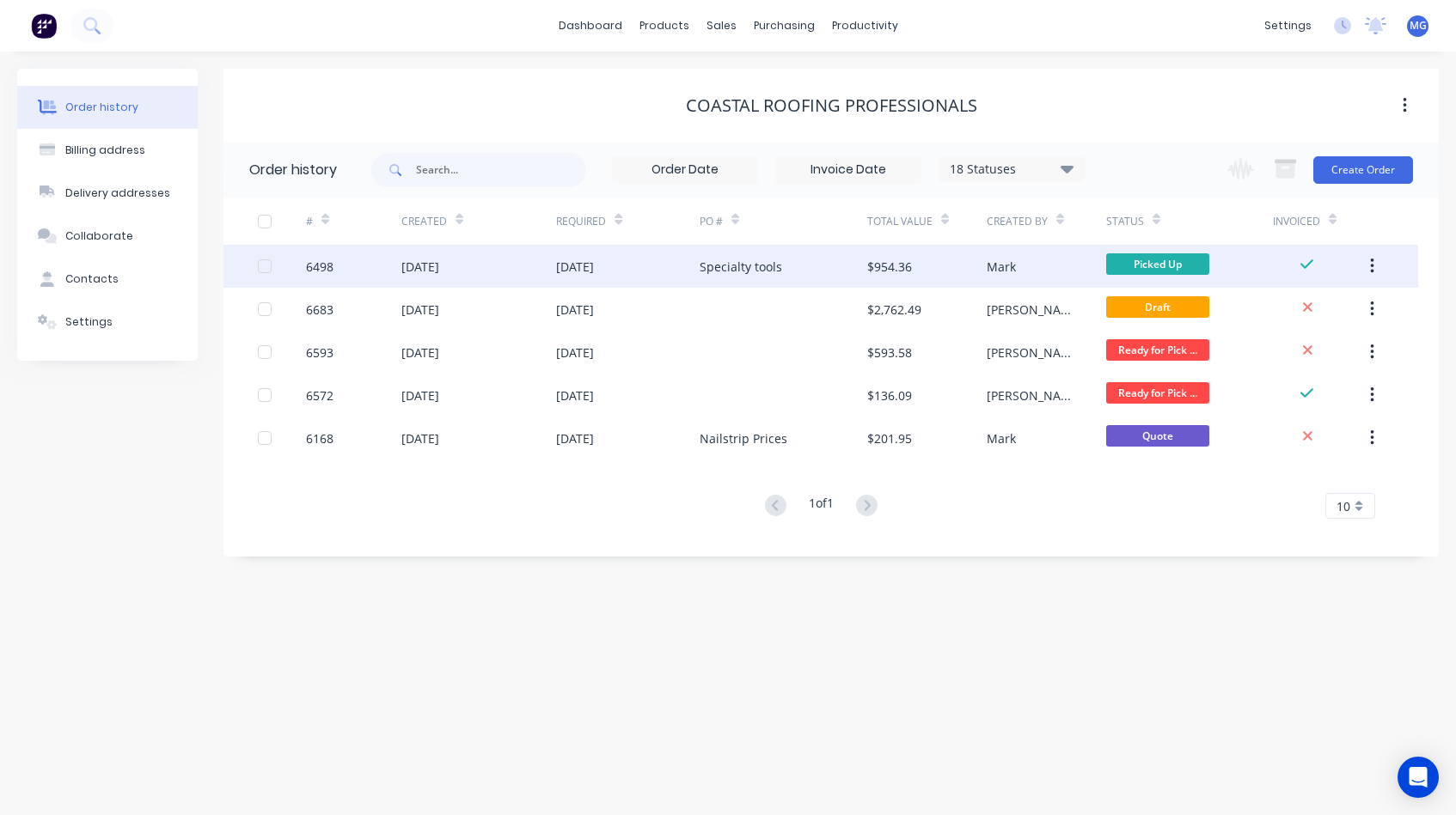
click at [1375, 264] on icon "button" at bounding box center [1372, 266] width 5 height 19
click at [1299, 306] on div "Archive" at bounding box center [1311, 311] width 133 height 25
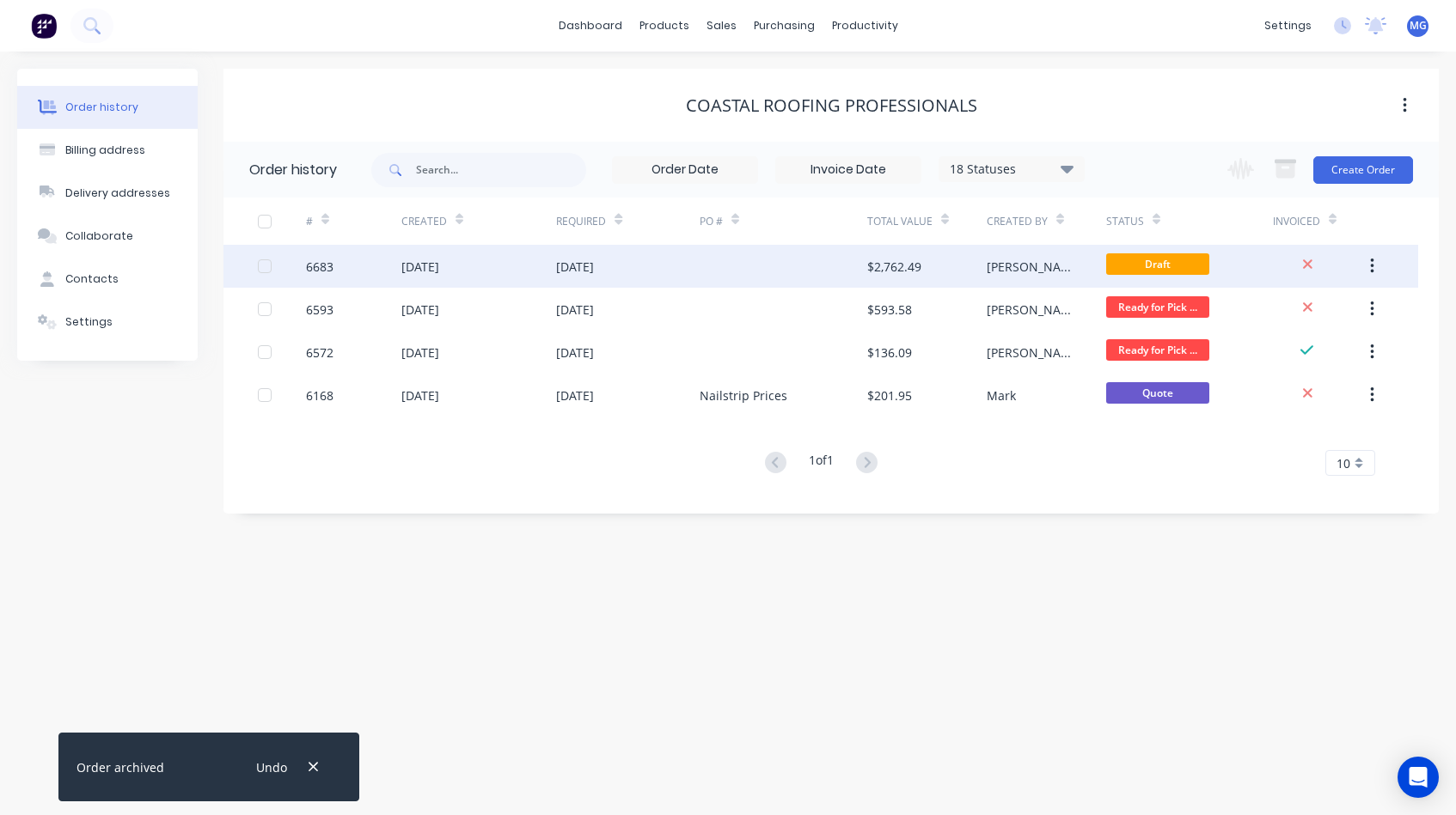
click at [631, 262] on div "[DATE]" at bounding box center [628, 266] width 144 height 43
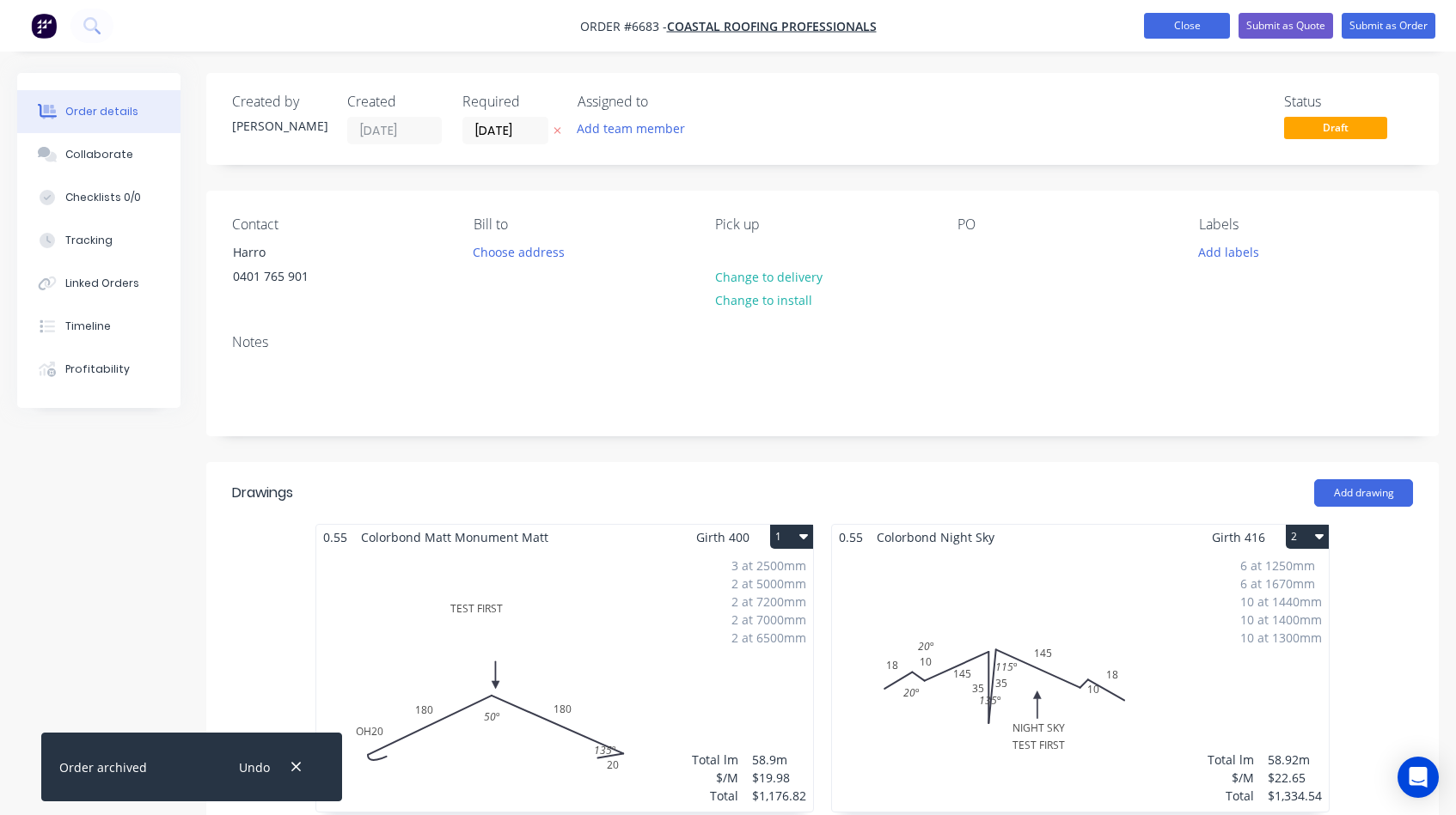
click at [1170, 29] on button "Close" at bounding box center [1187, 26] width 86 height 26
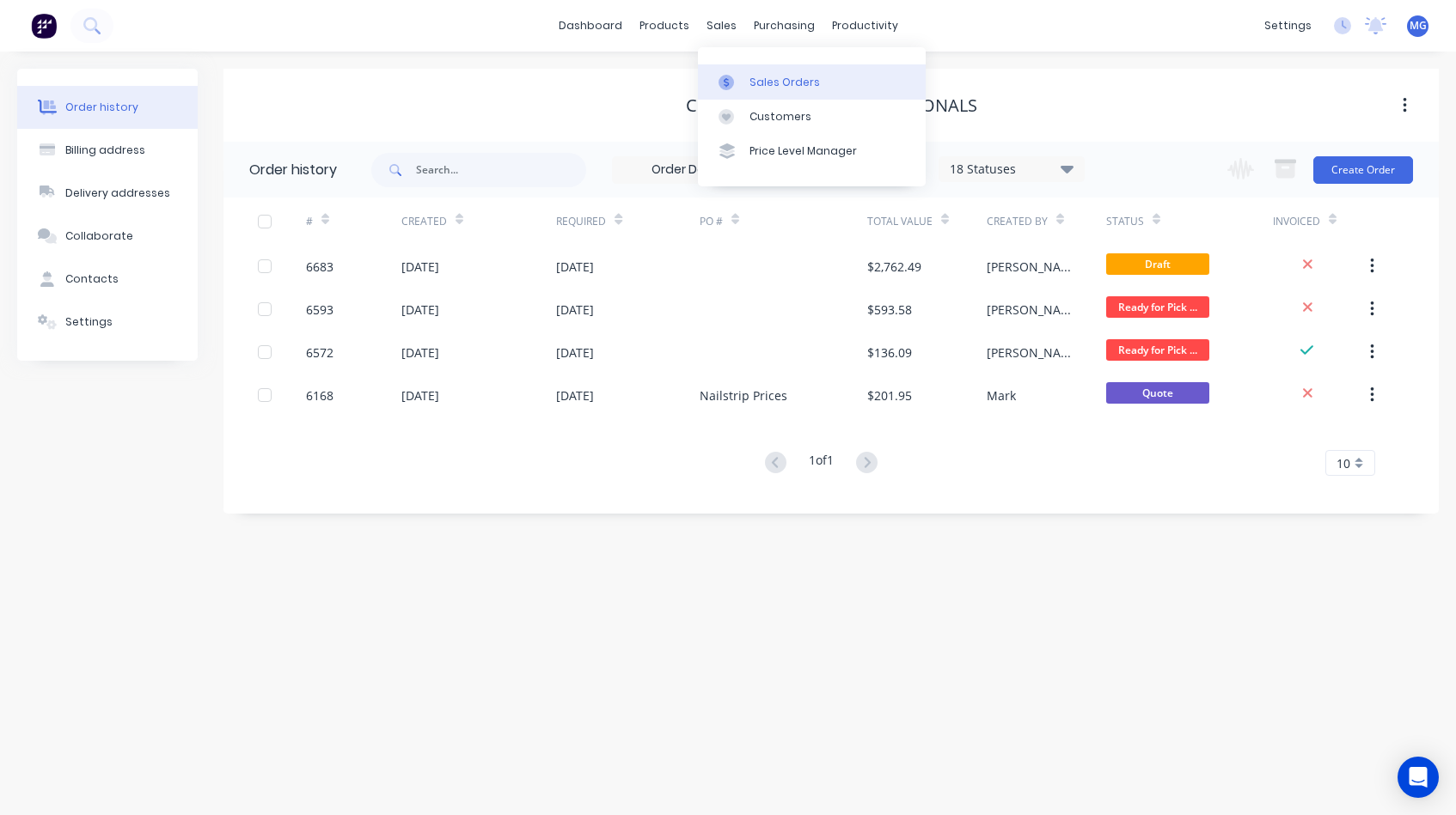
click at [757, 83] on div "Sales Orders" at bounding box center [785, 82] width 70 height 16
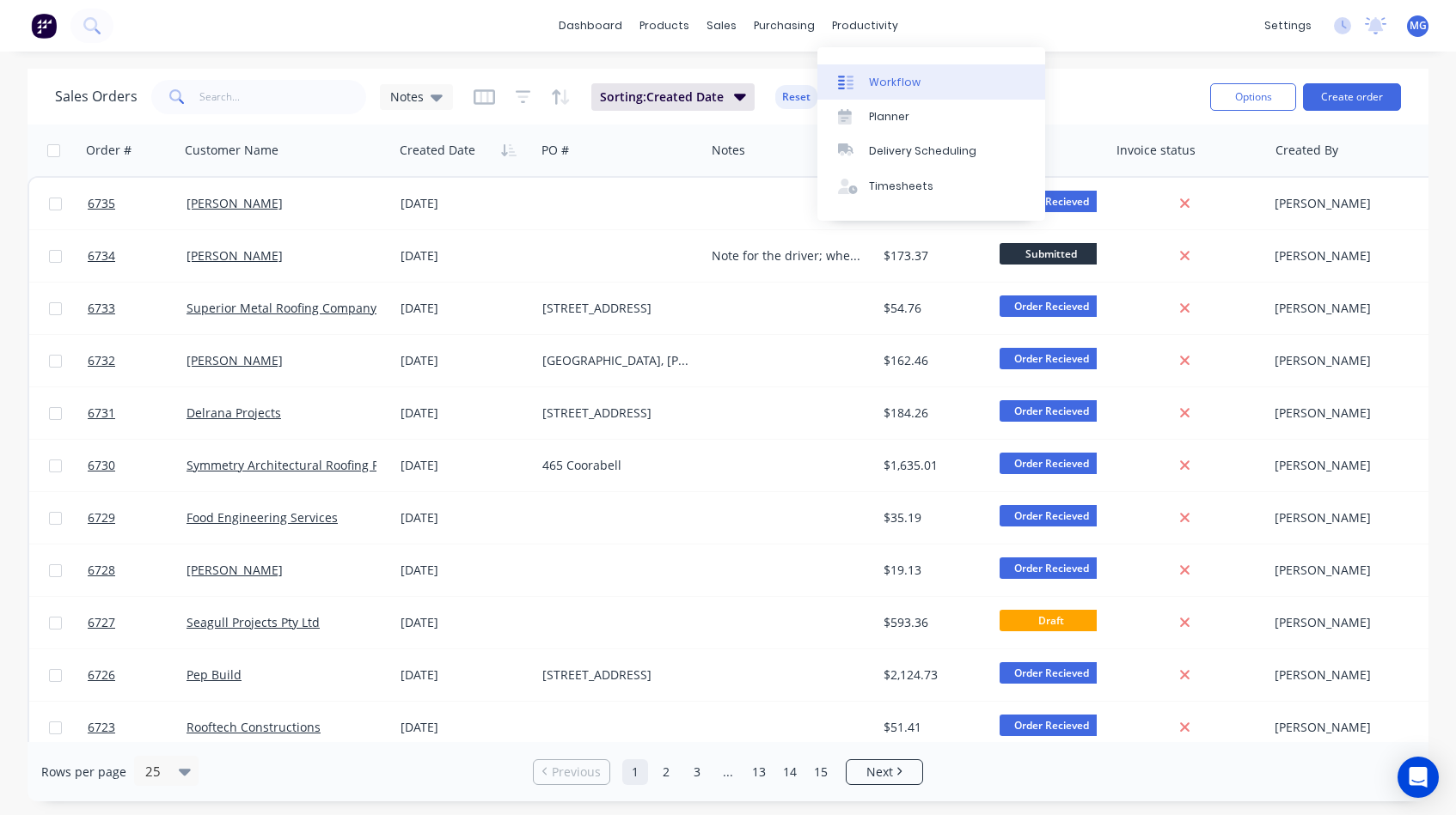
click at [881, 78] on div "Workflow" at bounding box center [894, 82] width 51 height 16
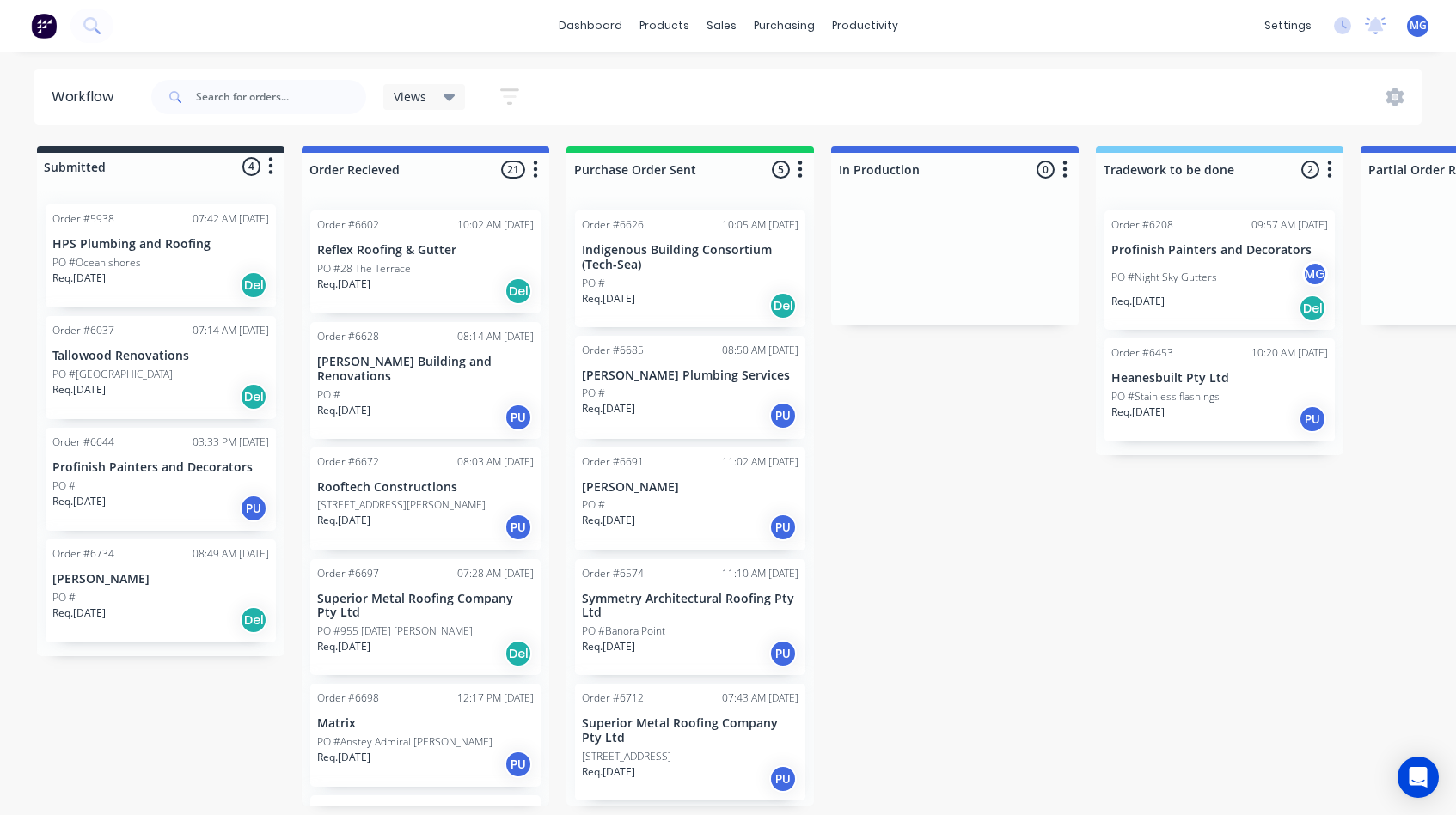
click at [410, 262] on div "PO #28 The Terrace" at bounding box center [426, 269] width 217 height 16
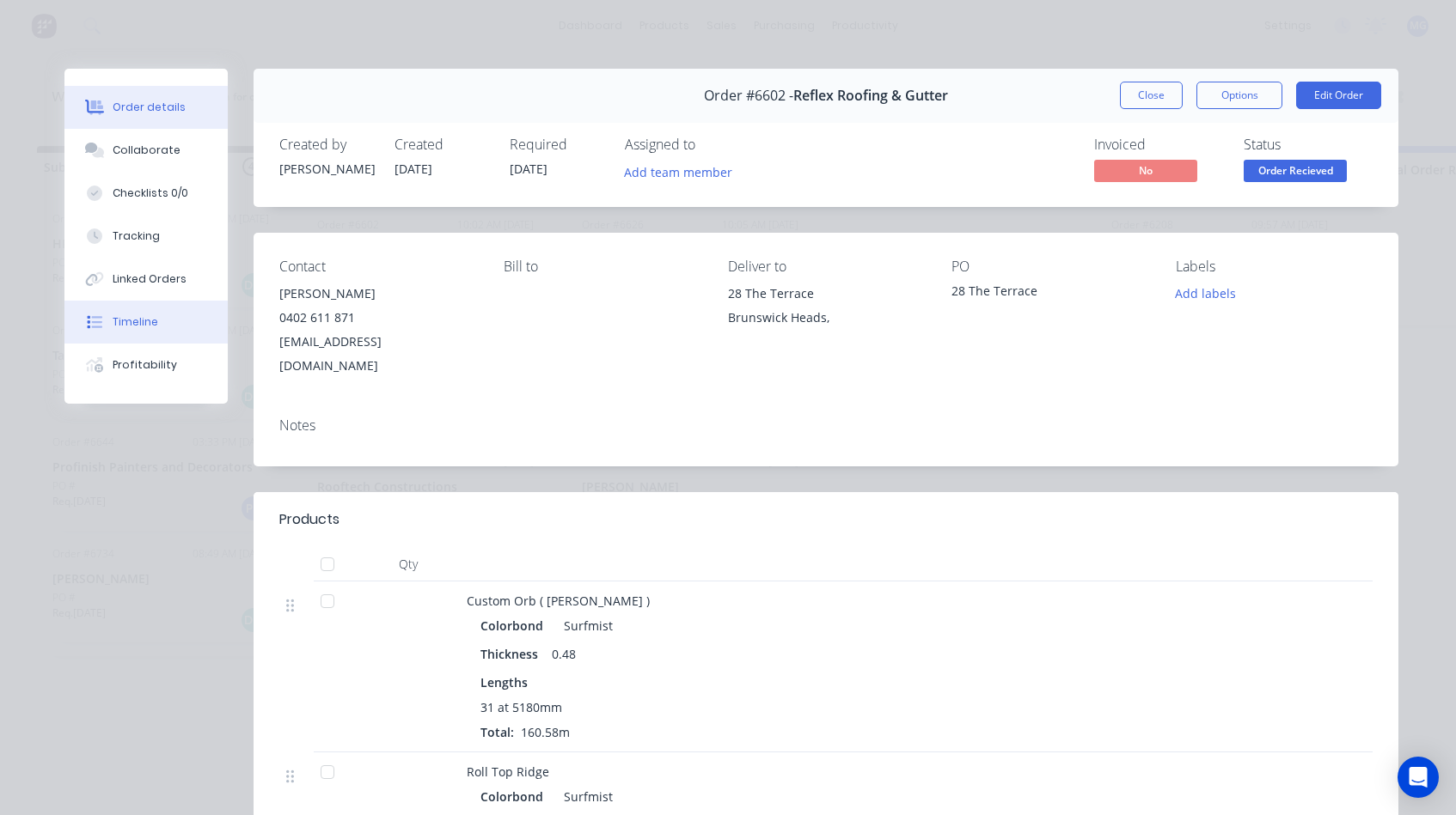
click at [139, 325] on div "Timeline" at bounding box center [135, 322] width 46 height 16
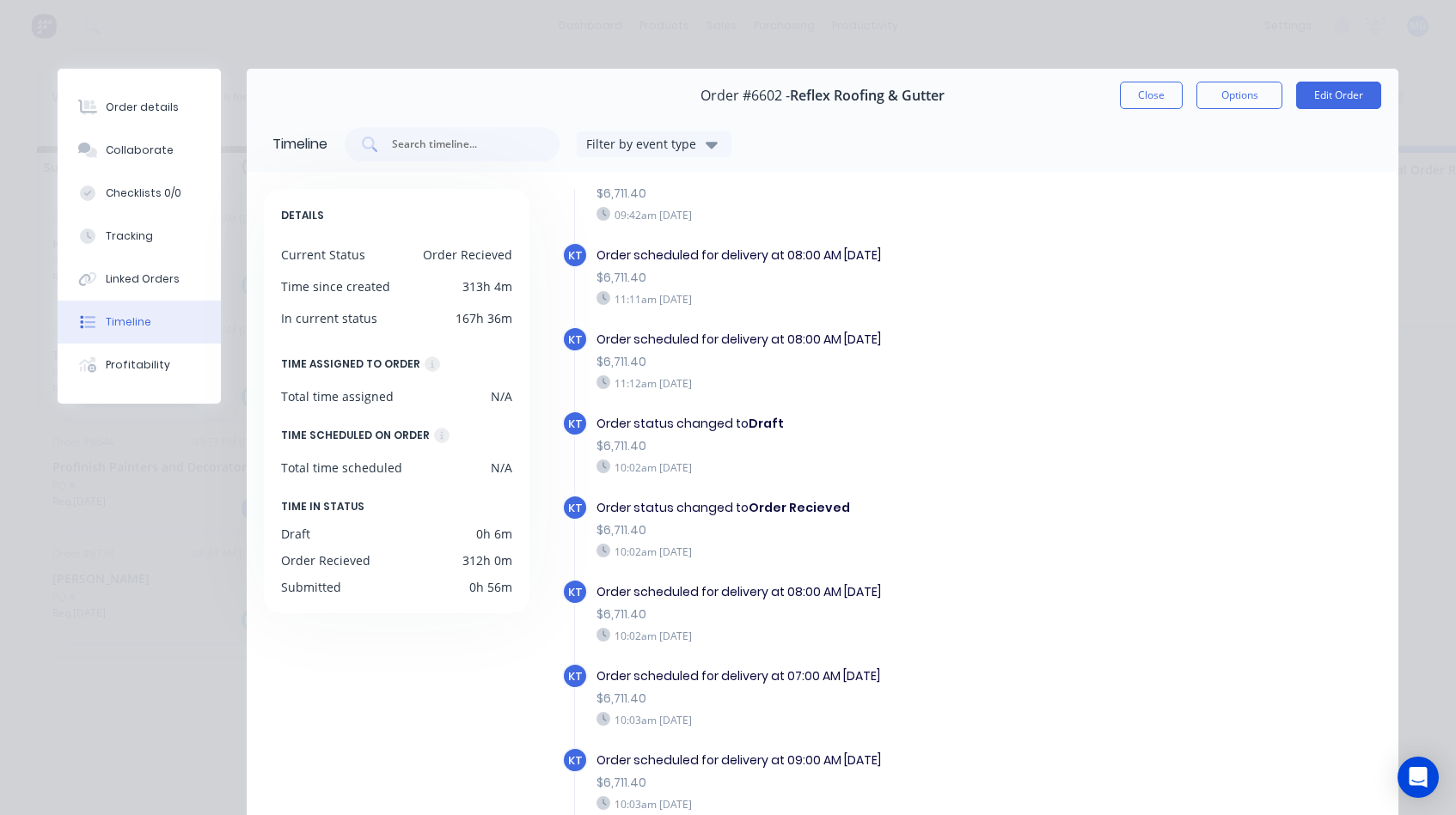
scroll to position [695, 0]
click at [145, 273] on div "Linked Orders" at bounding box center [142, 279] width 74 height 16
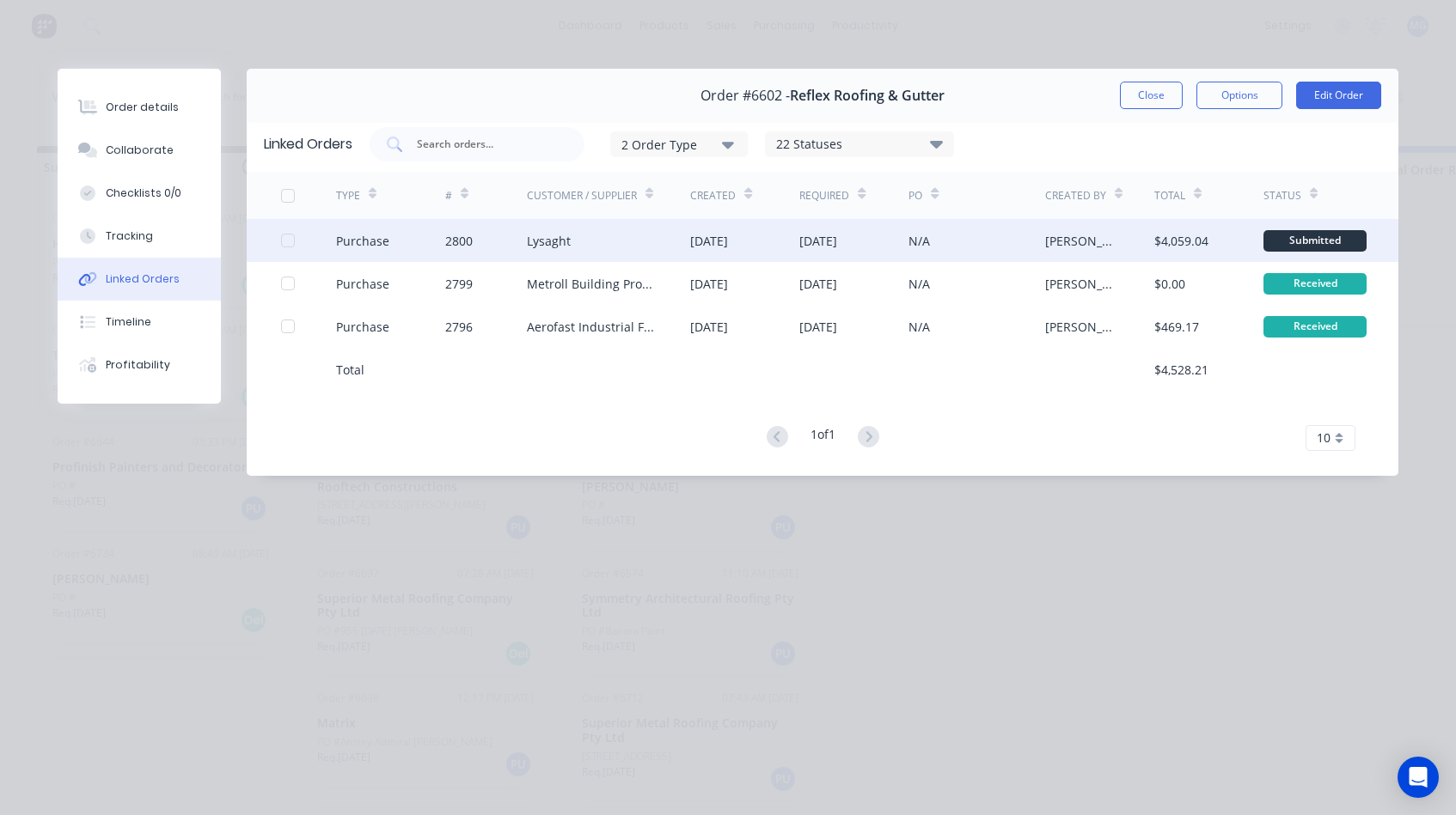
click at [631, 243] on div "Lysaght" at bounding box center [609, 241] width 164 height 43
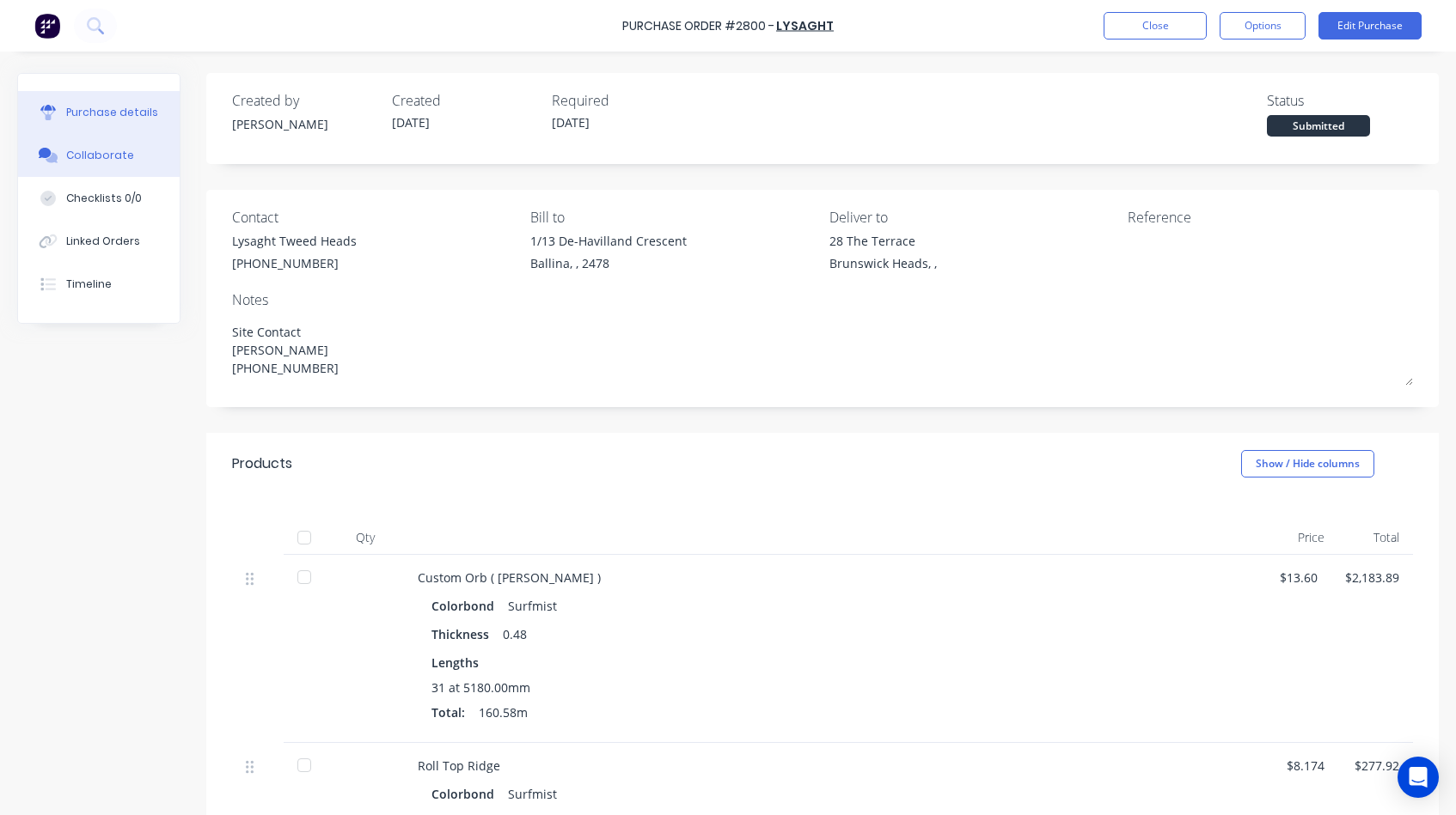
click at [86, 164] on button "Collaborate" at bounding box center [98, 156] width 162 height 43
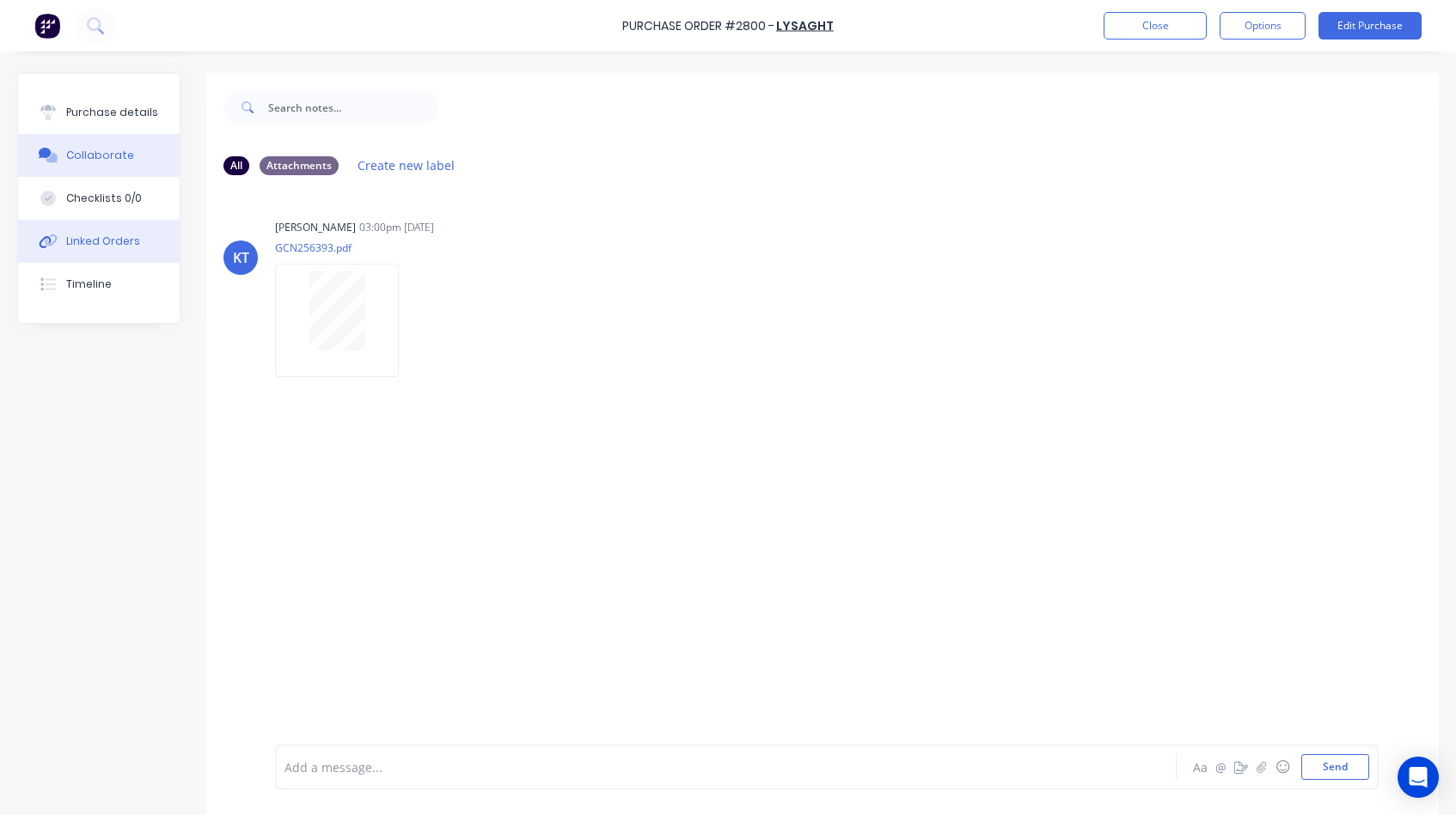
click at [107, 243] on div "Linked Orders" at bounding box center [103, 241] width 74 height 16
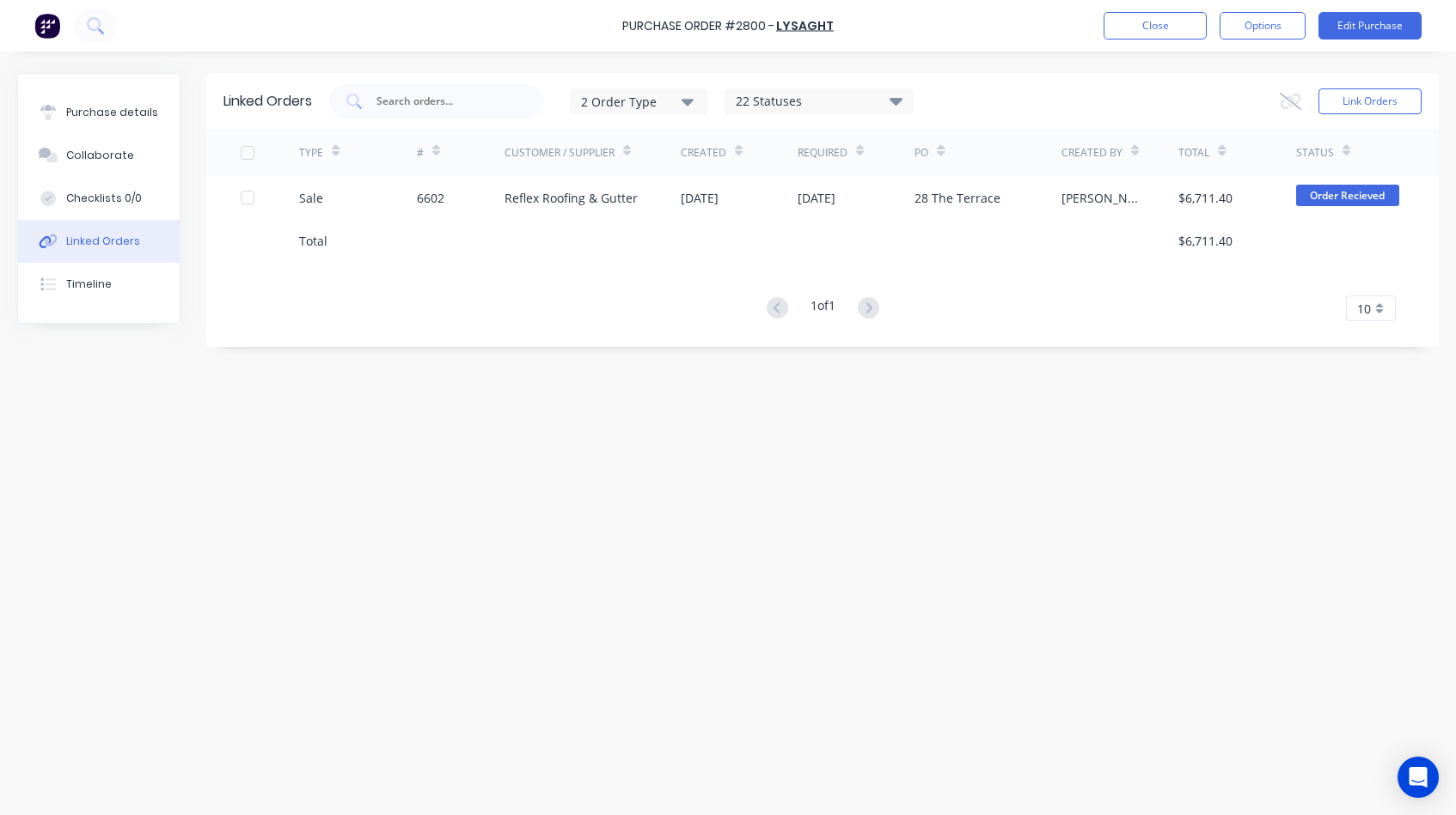
click at [98, 239] on div "Linked Orders" at bounding box center [103, 241] width 74 height 16
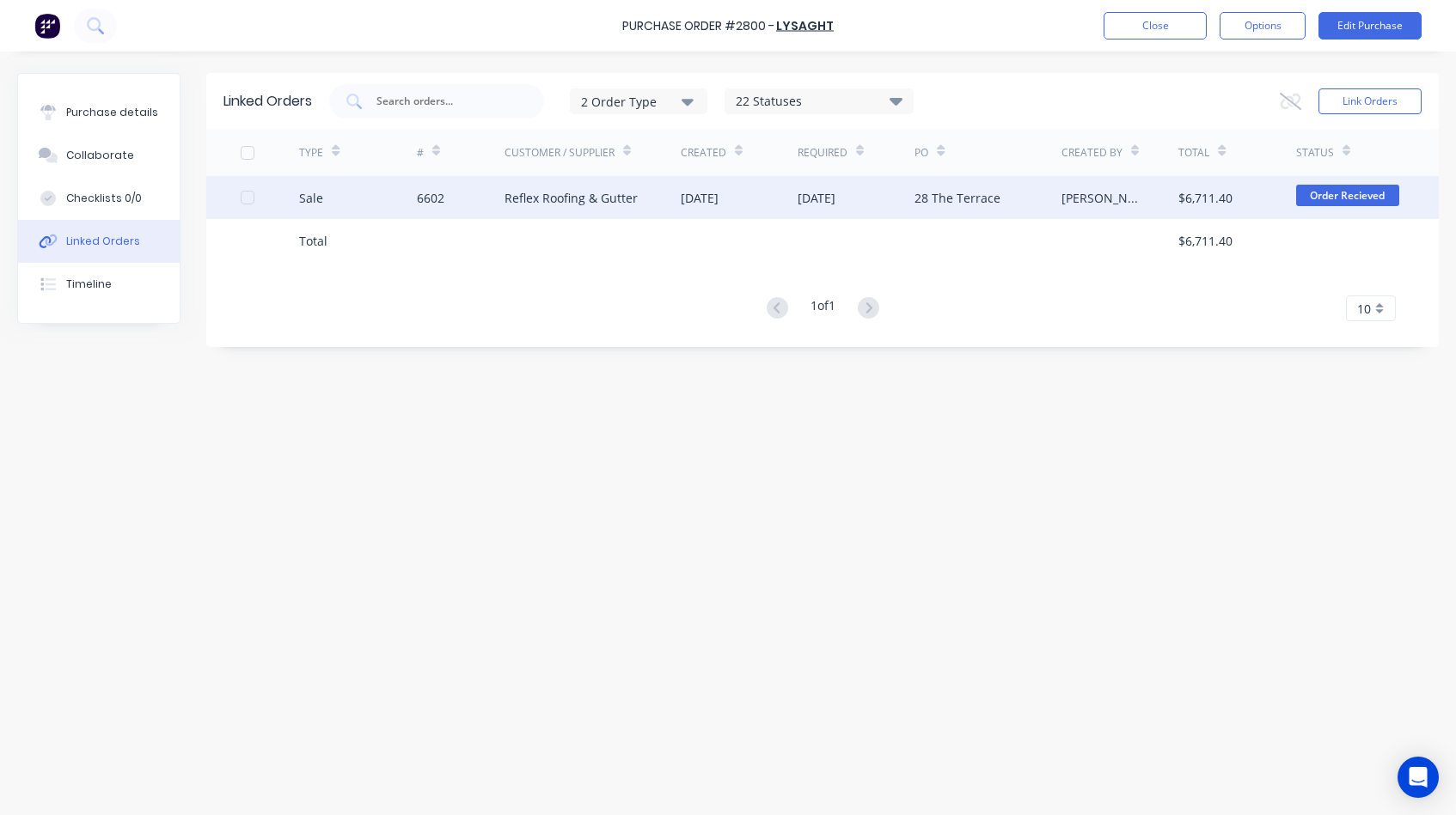
click at [546, 192] on div "Reflex Roofing & Gutter" at bounding box center [571, 197] width 134 height 18
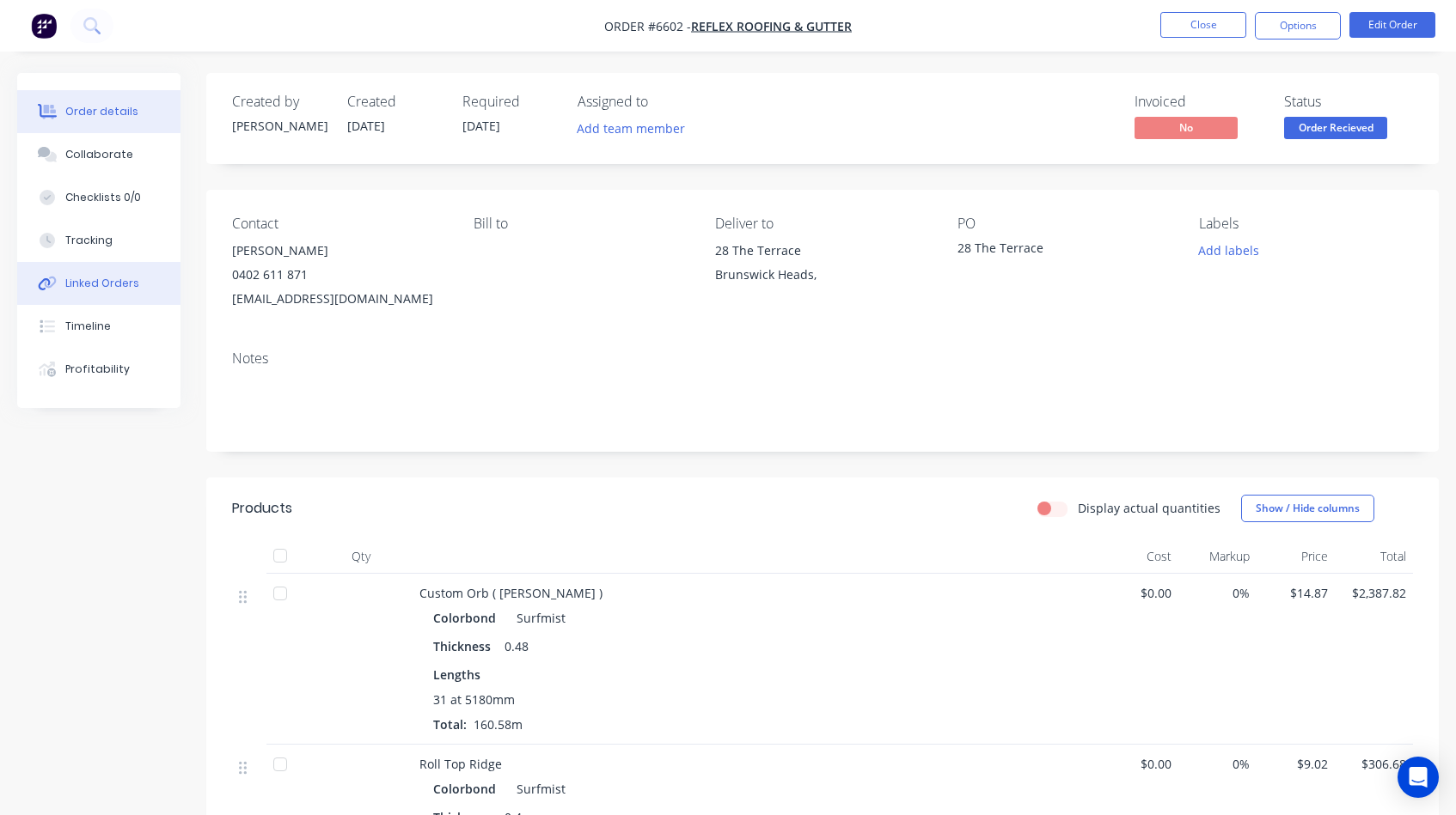
click at [95, 279] on div "Linked Orders" at bounding box center [102, 283] width 74 height 16
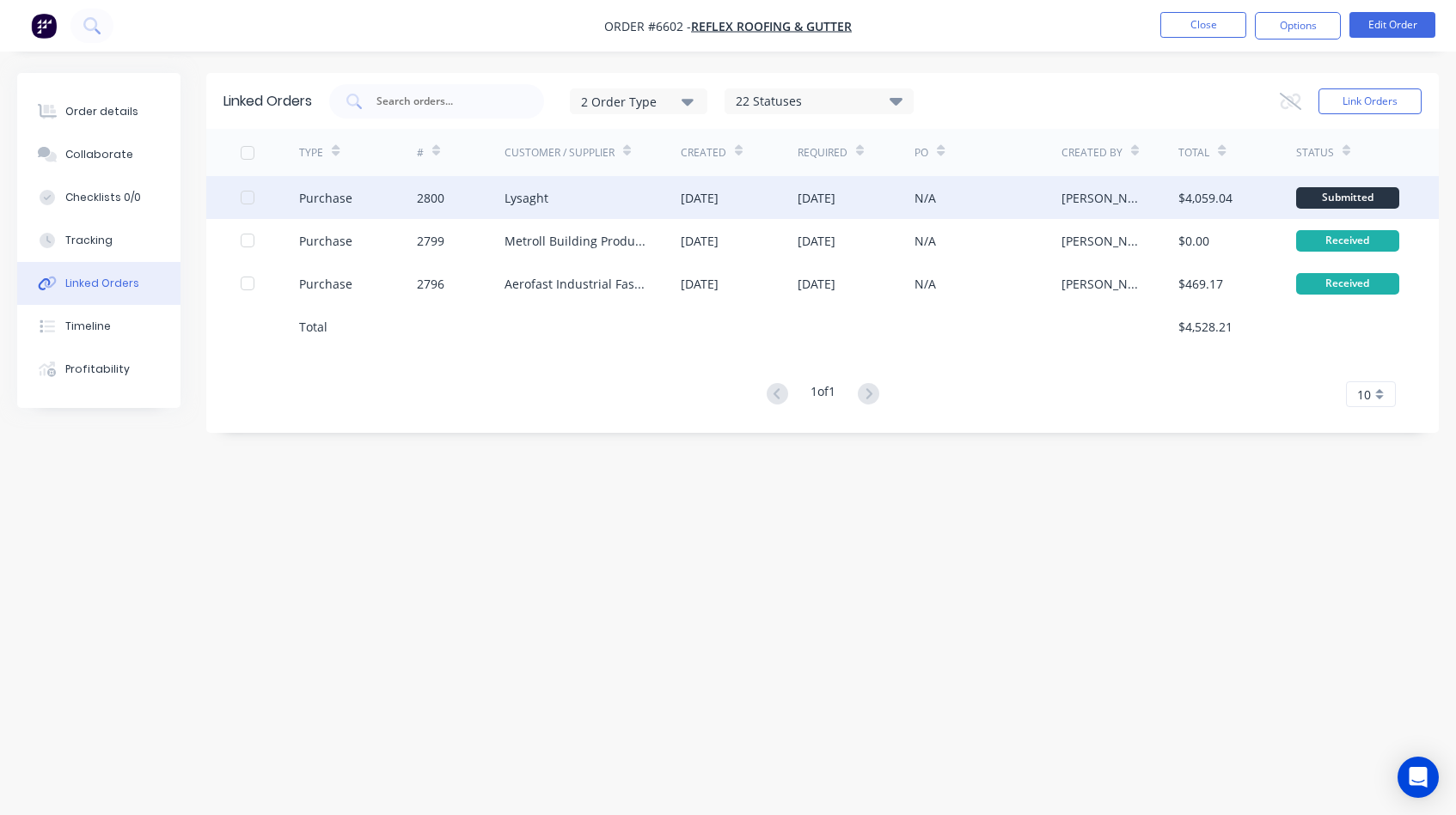
click at [392, 194] on div "Purchase" at bounding box center [357, 198] width 117 height 43
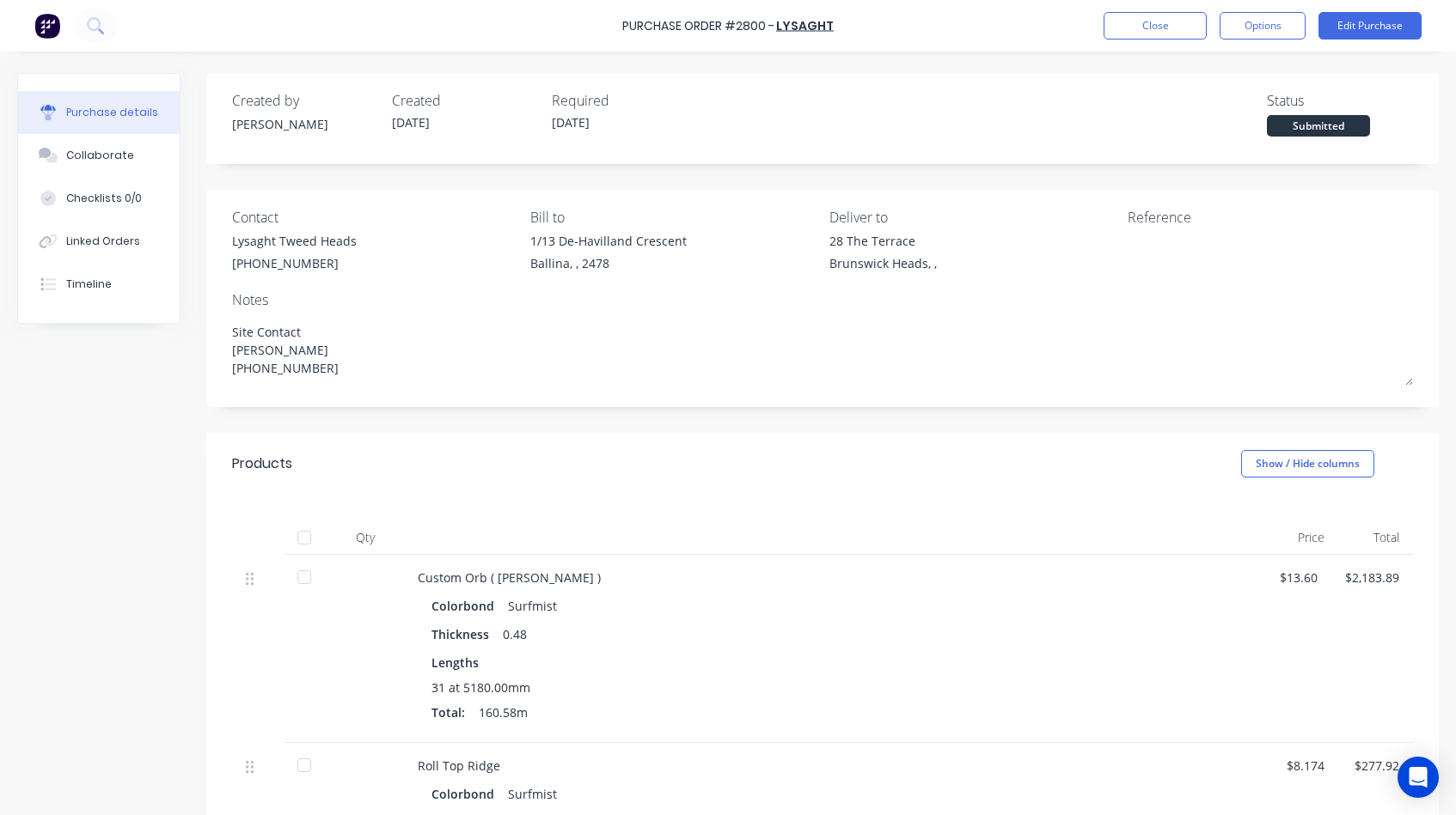
click at [305, 534] on div at bounding box center [304, 538] width 35 height 35
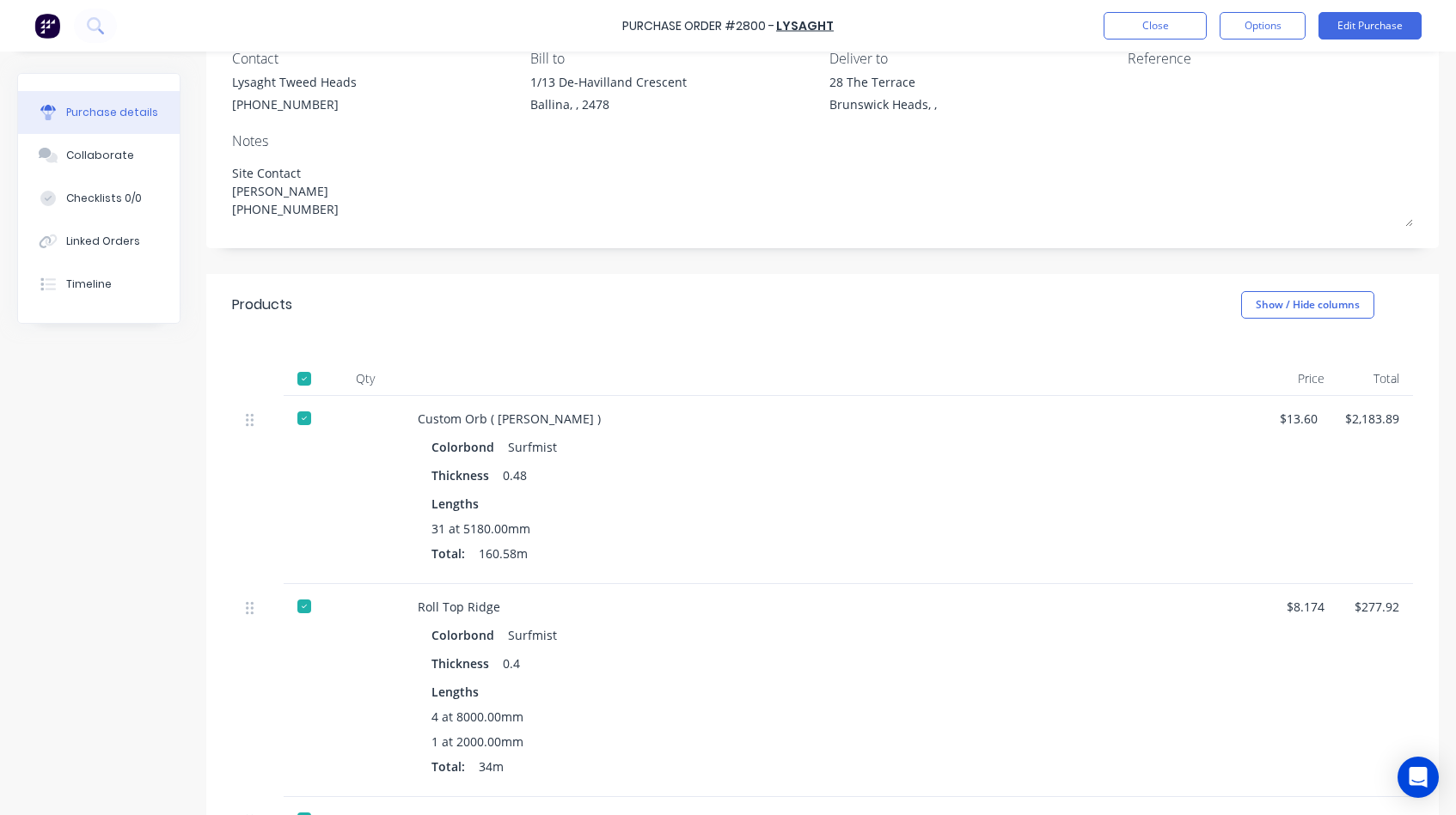
type textarea "x"
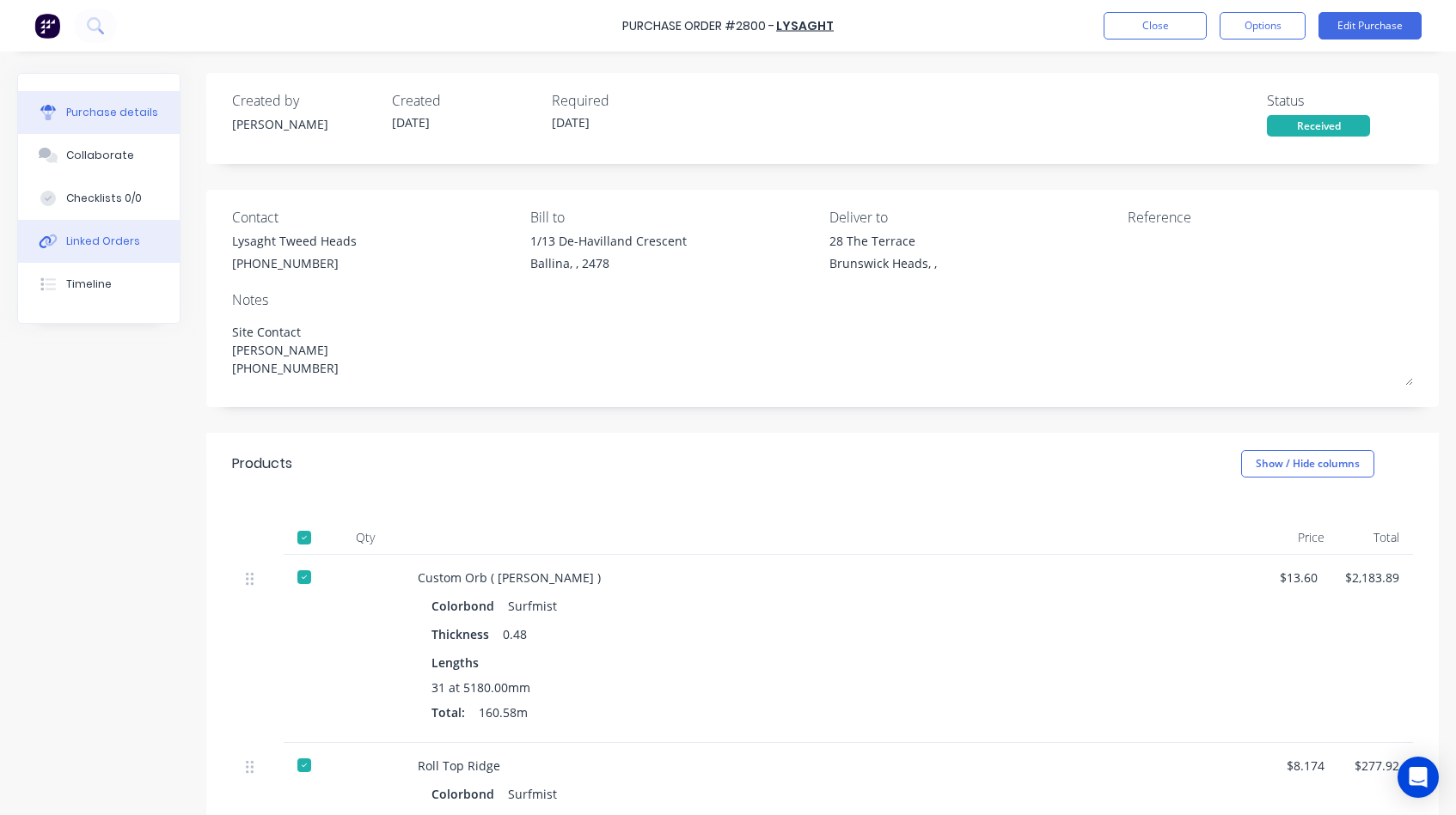
click at [120, 237] on div "Linked Orders" at bounding box center [103, 241] width 74 height 16
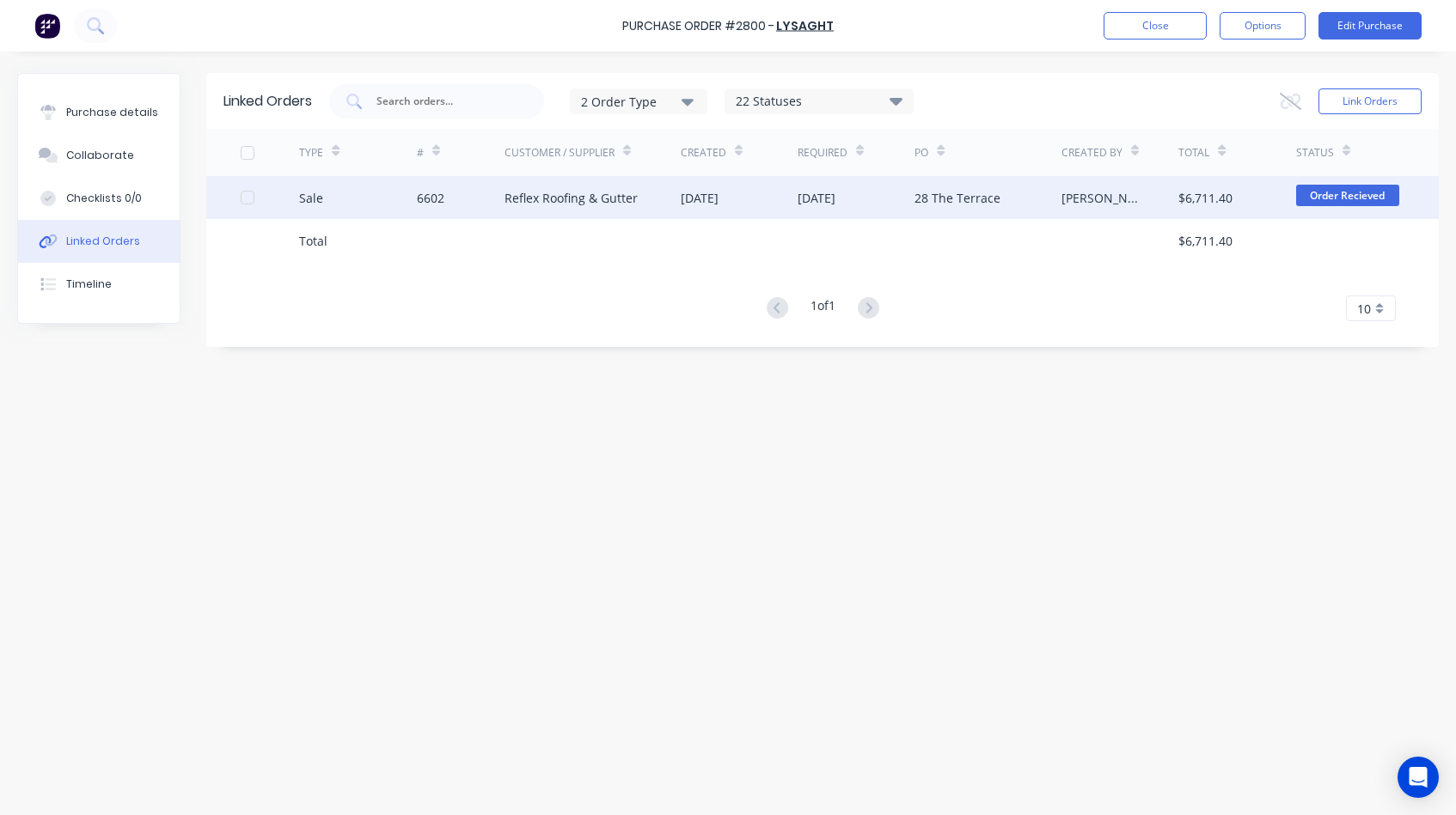
click at [491, 196] on div "6602" at bounding box center [460, 198] width 88 height 43
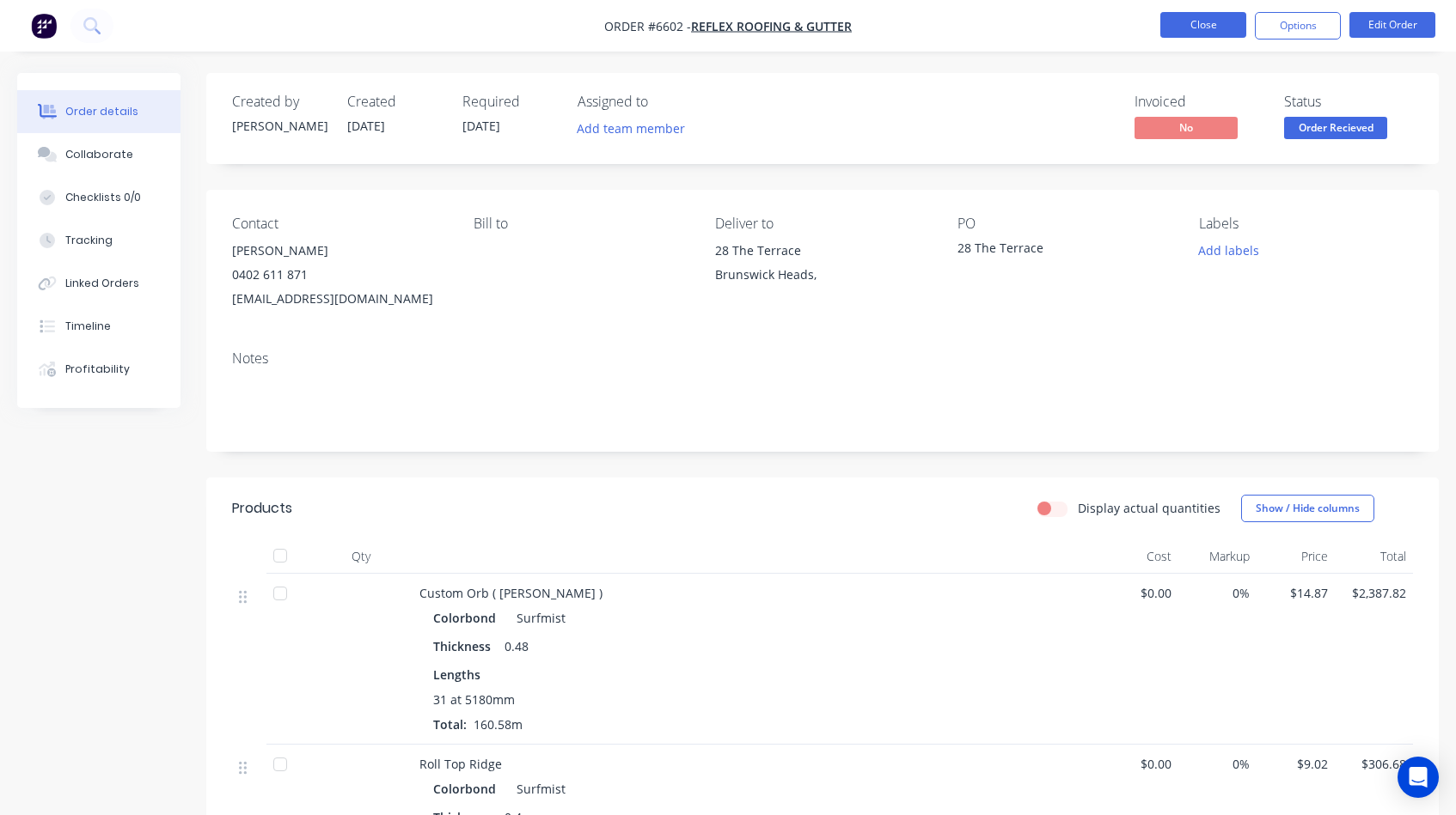
click at [1199, 21] on button "Close" at bounding box center [1203, 25] width 86 height 26
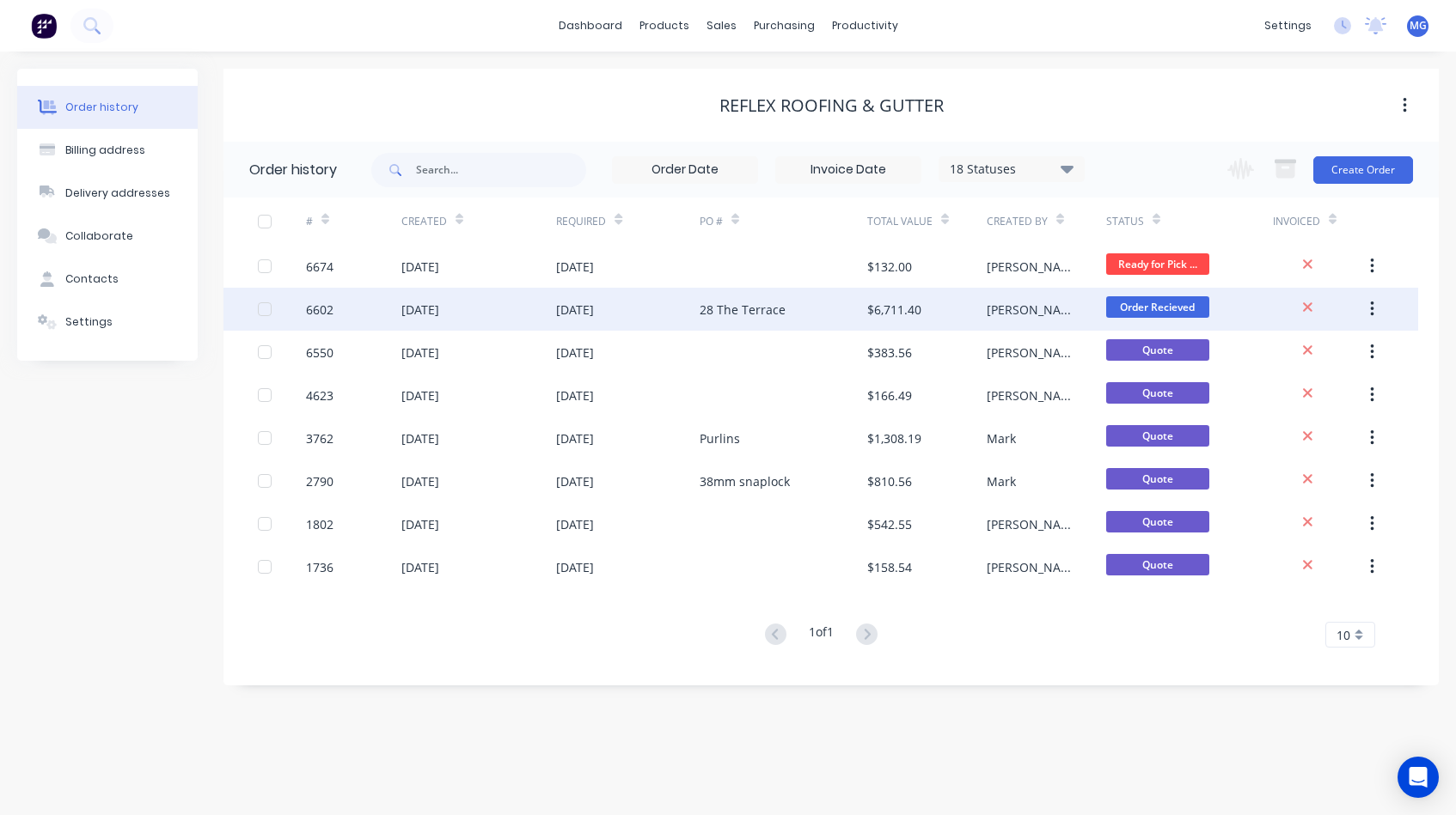
click at [373, 315] on div "6602" at bounding box center [354, 309] width 95 height 43
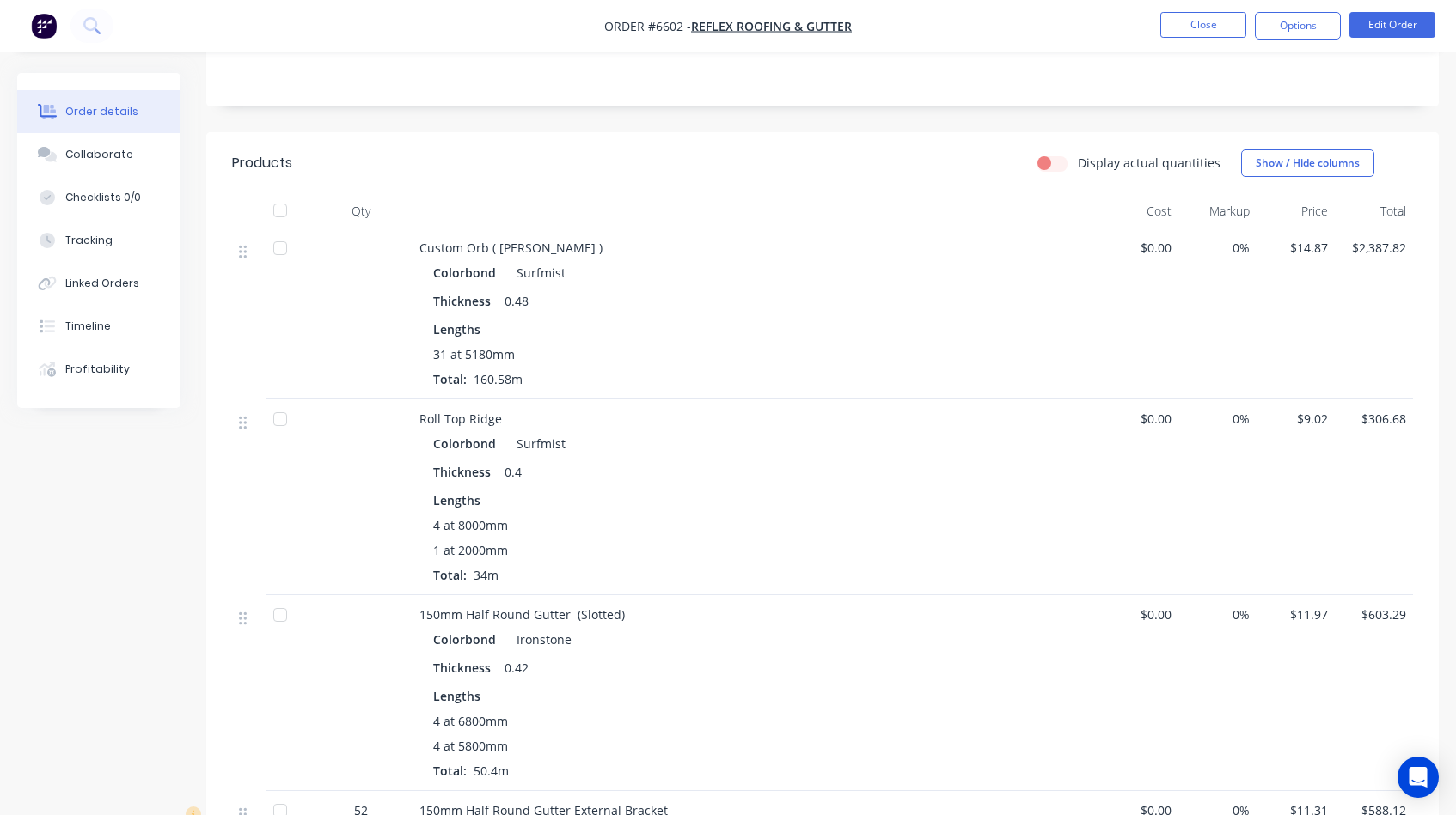
scroll to position [347, 0]
click at [281, 246] on div at bounding box center [280, 246] width 35 height 35
click at [277, 414] on div at bounding box center [280, 417] width 35 height 35
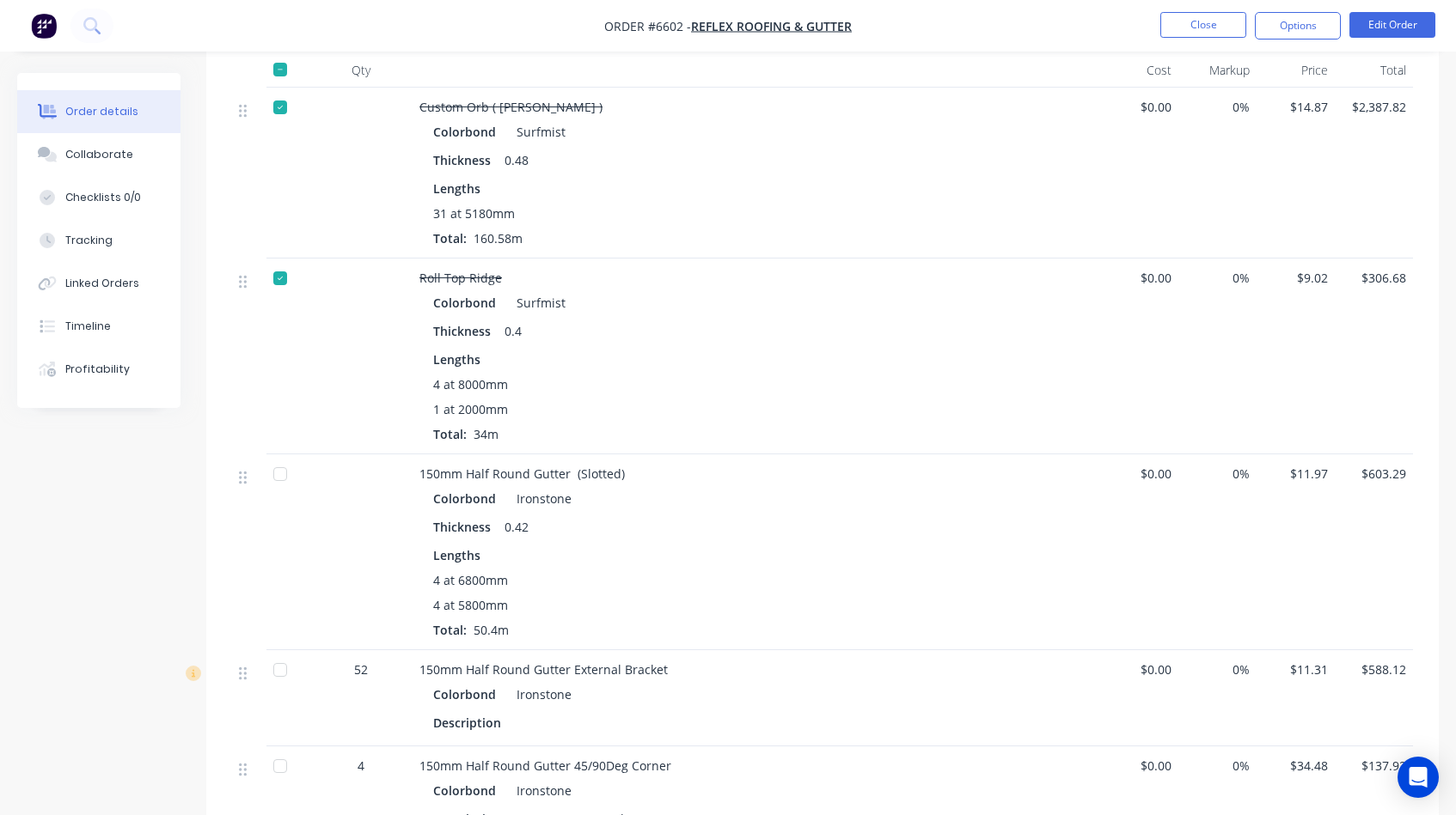
scroll to position [512, 0]
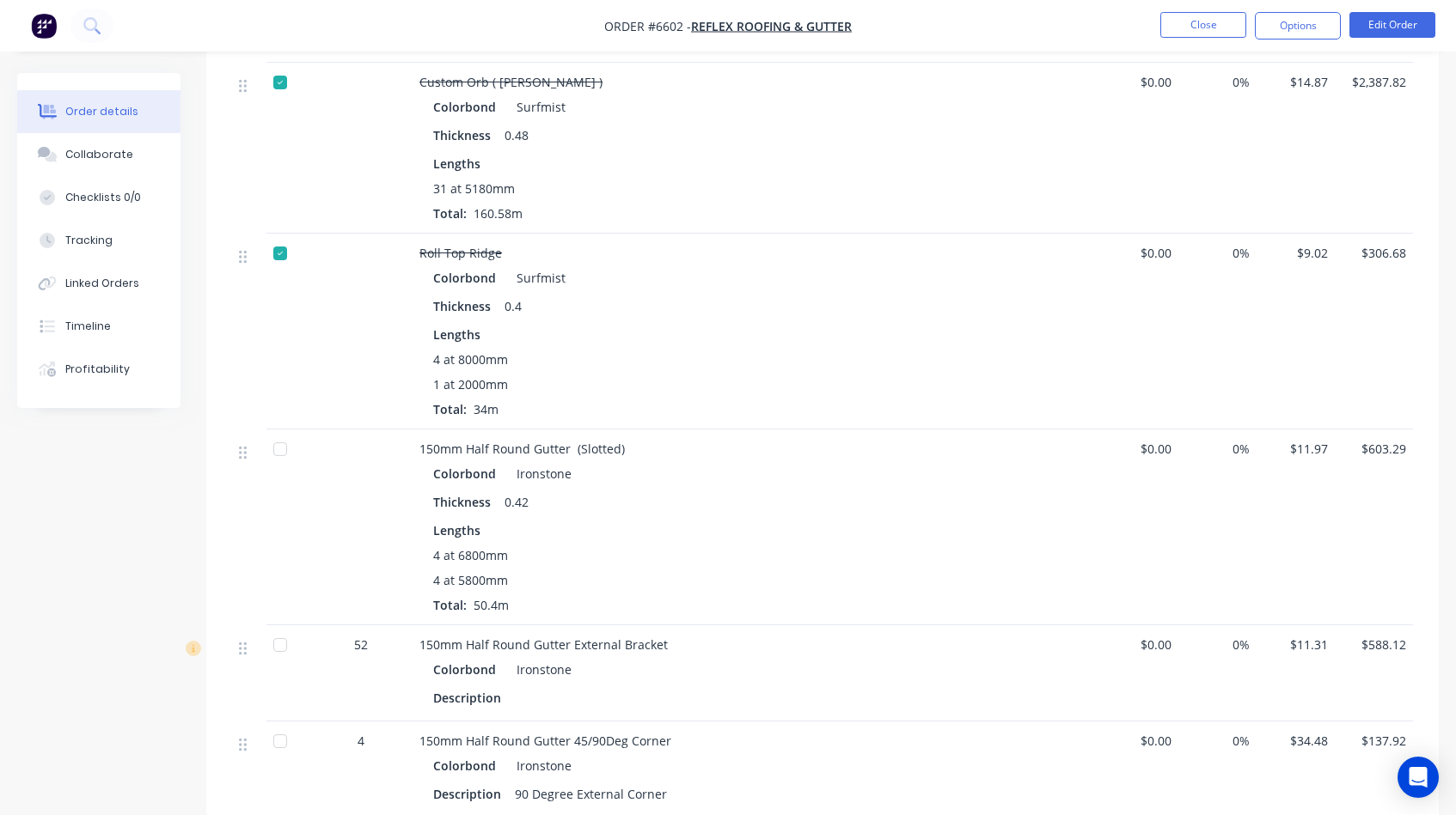
click at [276, 447] on div at bounding box center [280, 449] width 35 height 35
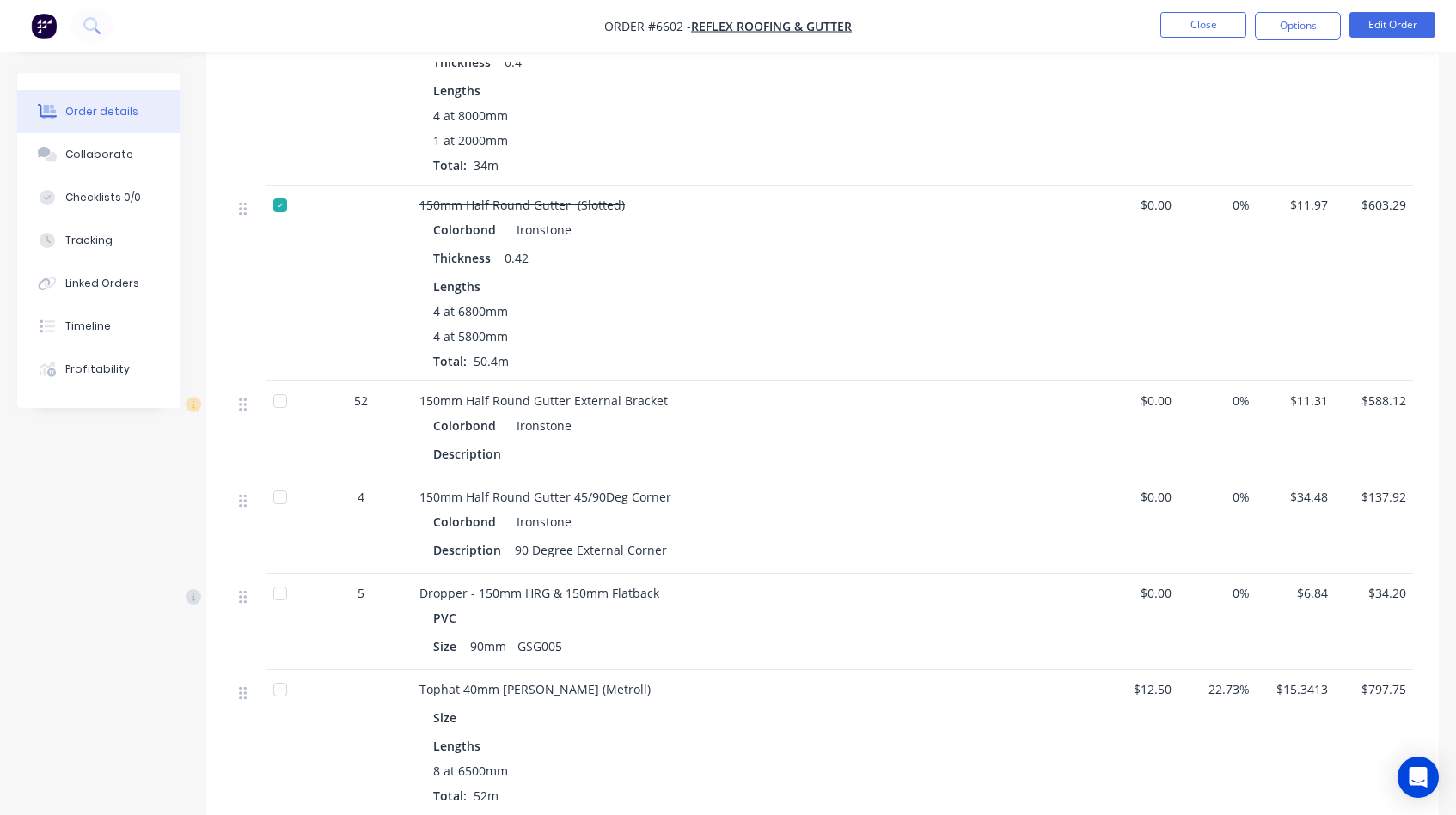
scroll to position [761, 0]
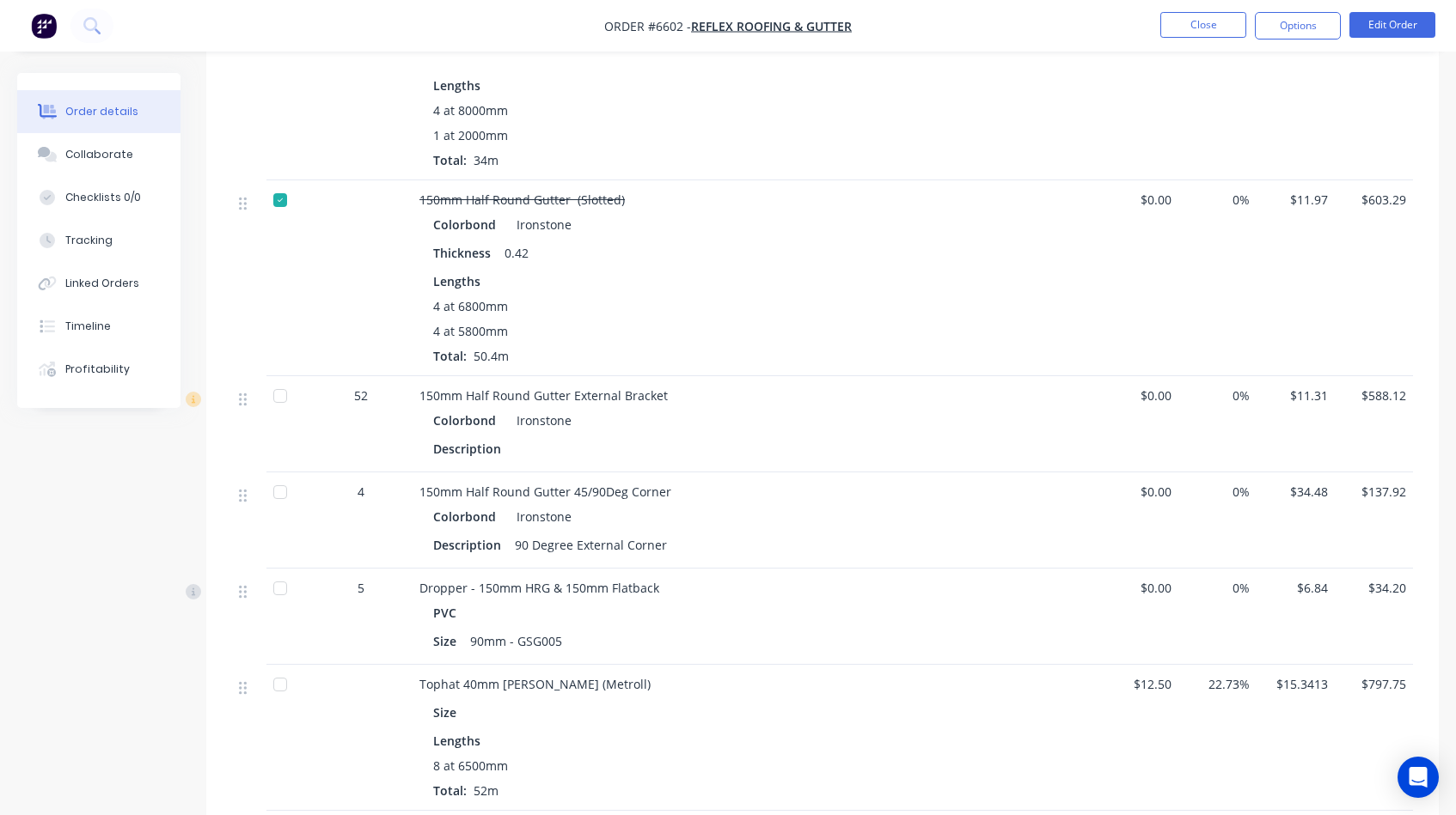
click at [281, 399] on div at bounding box center [280, 396] width 35 height 35
click at [279, 490] on div at bounding box center [280, 492] width 35 height 35
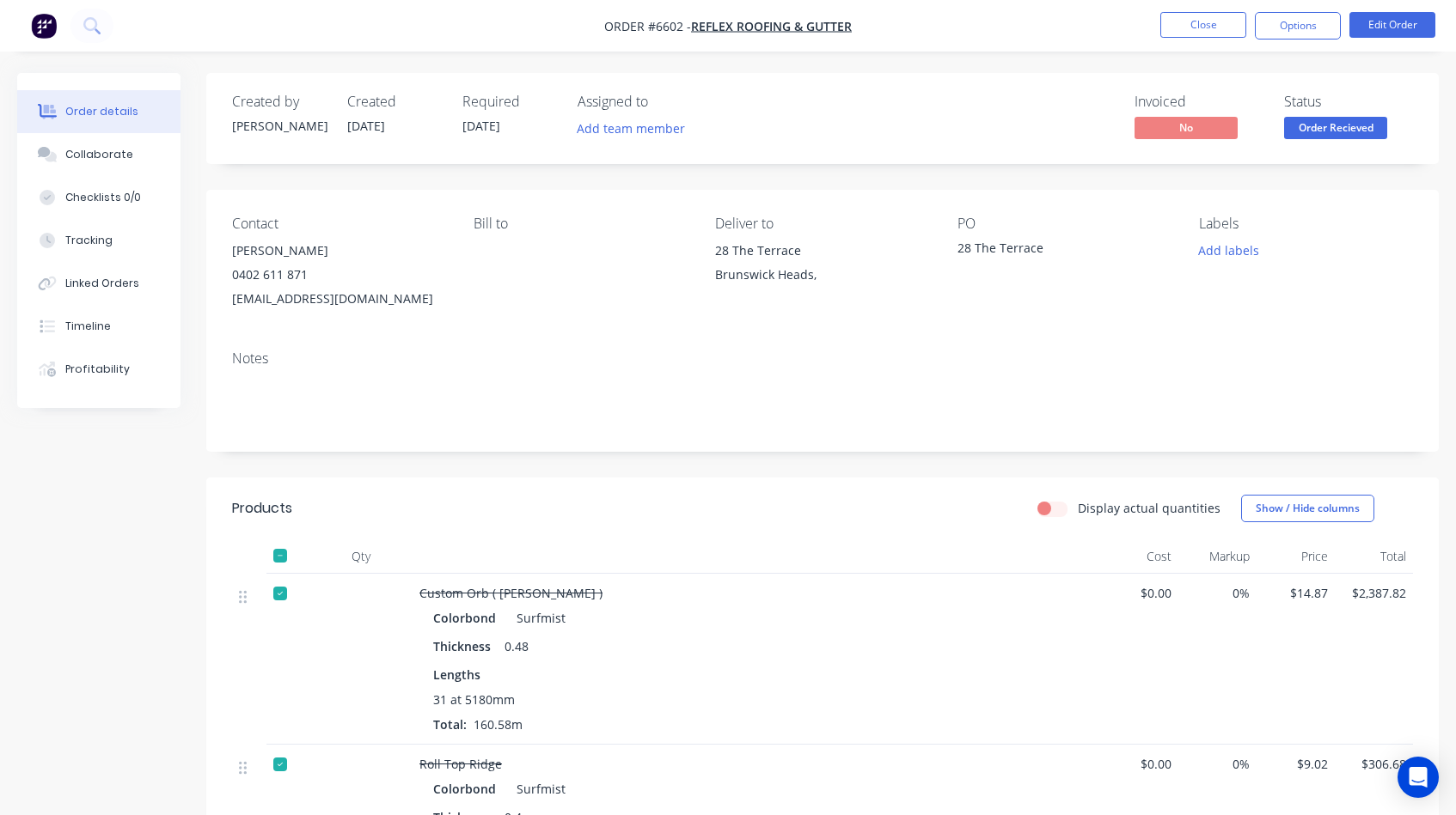
scroll to position [0, 0]
click at [1193, 24] on button "Close" at bounding box center [1203, 25] width 86 height 26
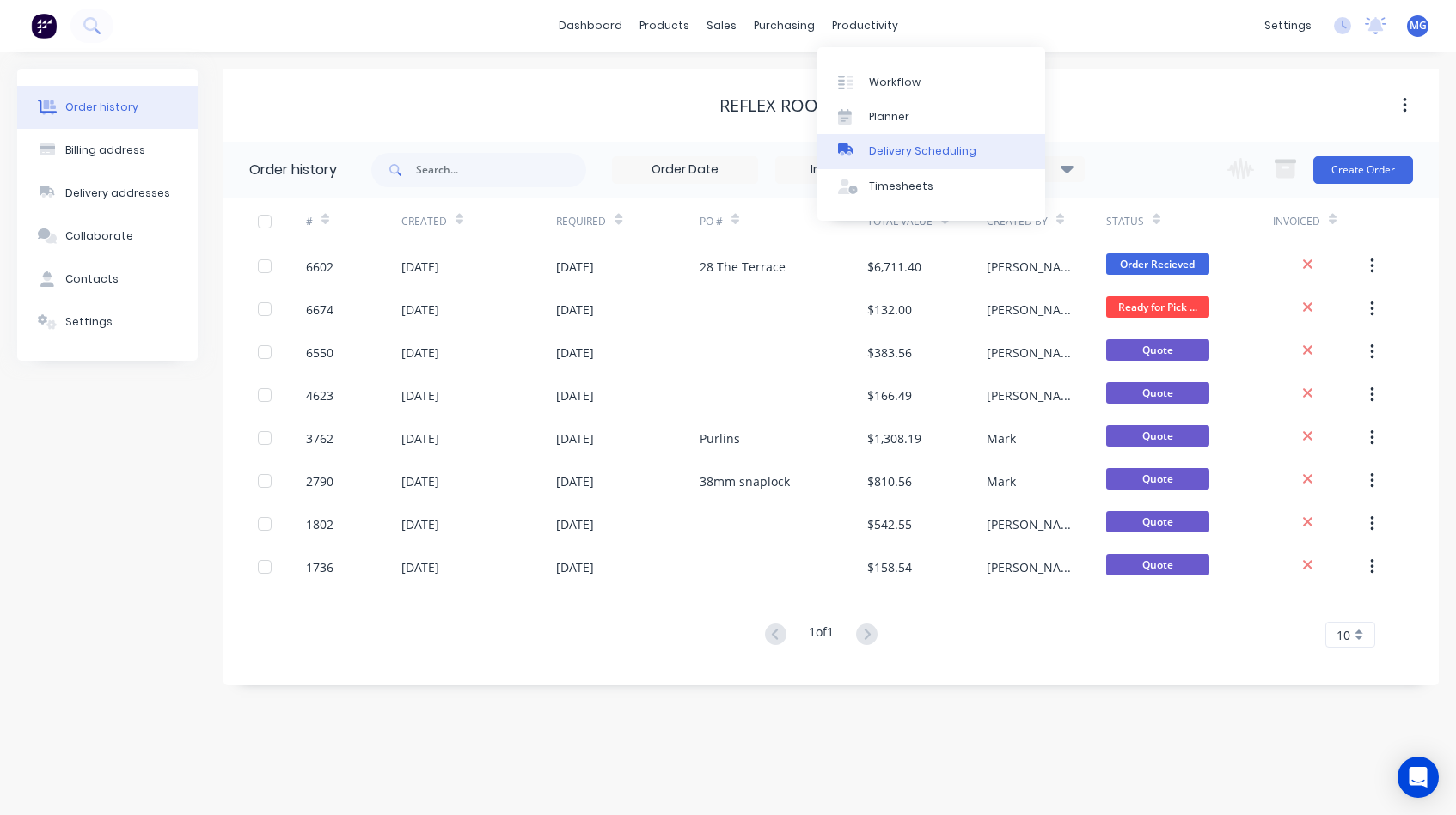
click at [886, 153] on div "Delivery Scheduling" at bounding box center [922, 151] width 107 height 16
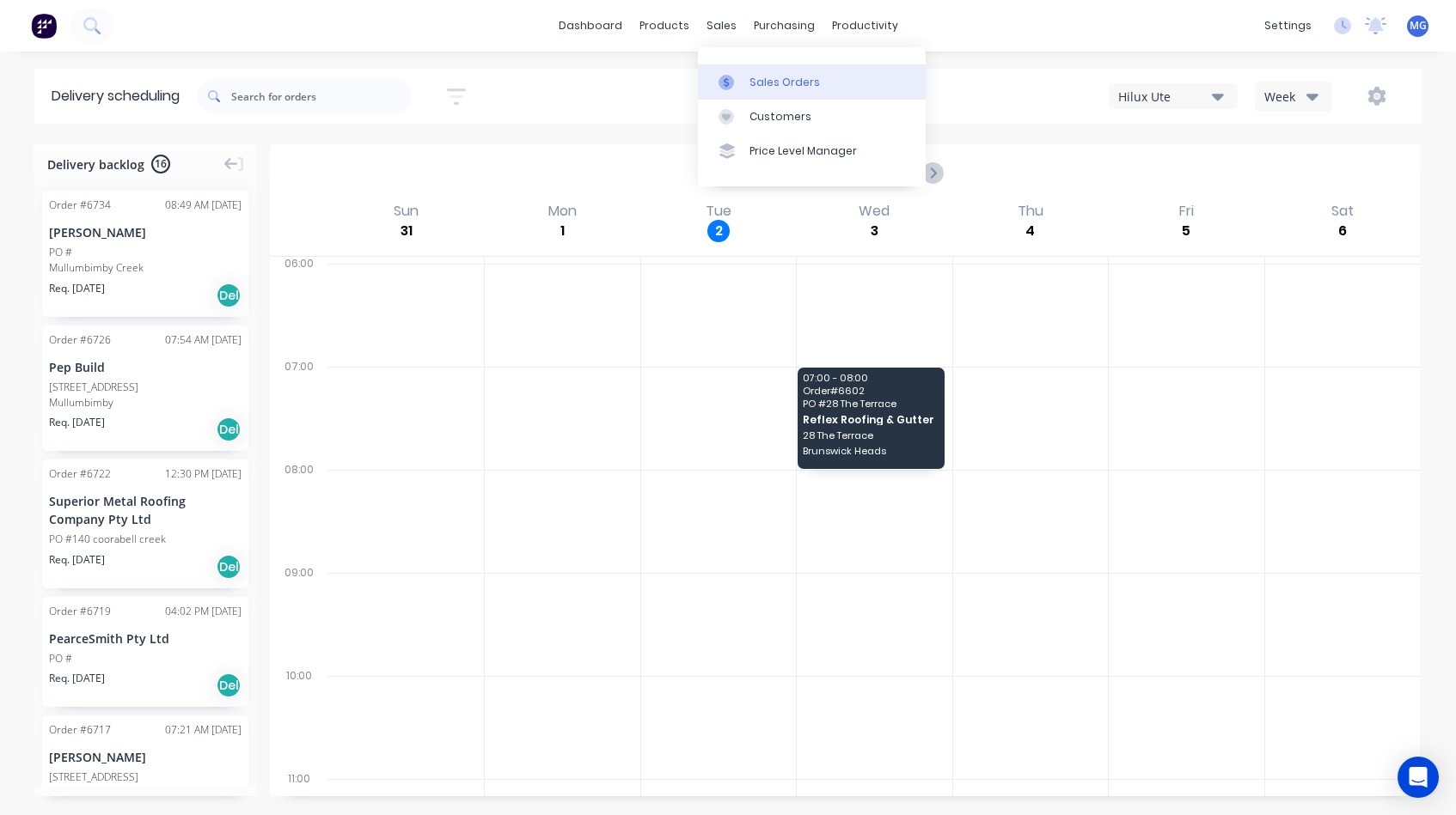
click at [747, 77] on link "Sales Orders" at bounding box center [812, 81] width 228 height 35
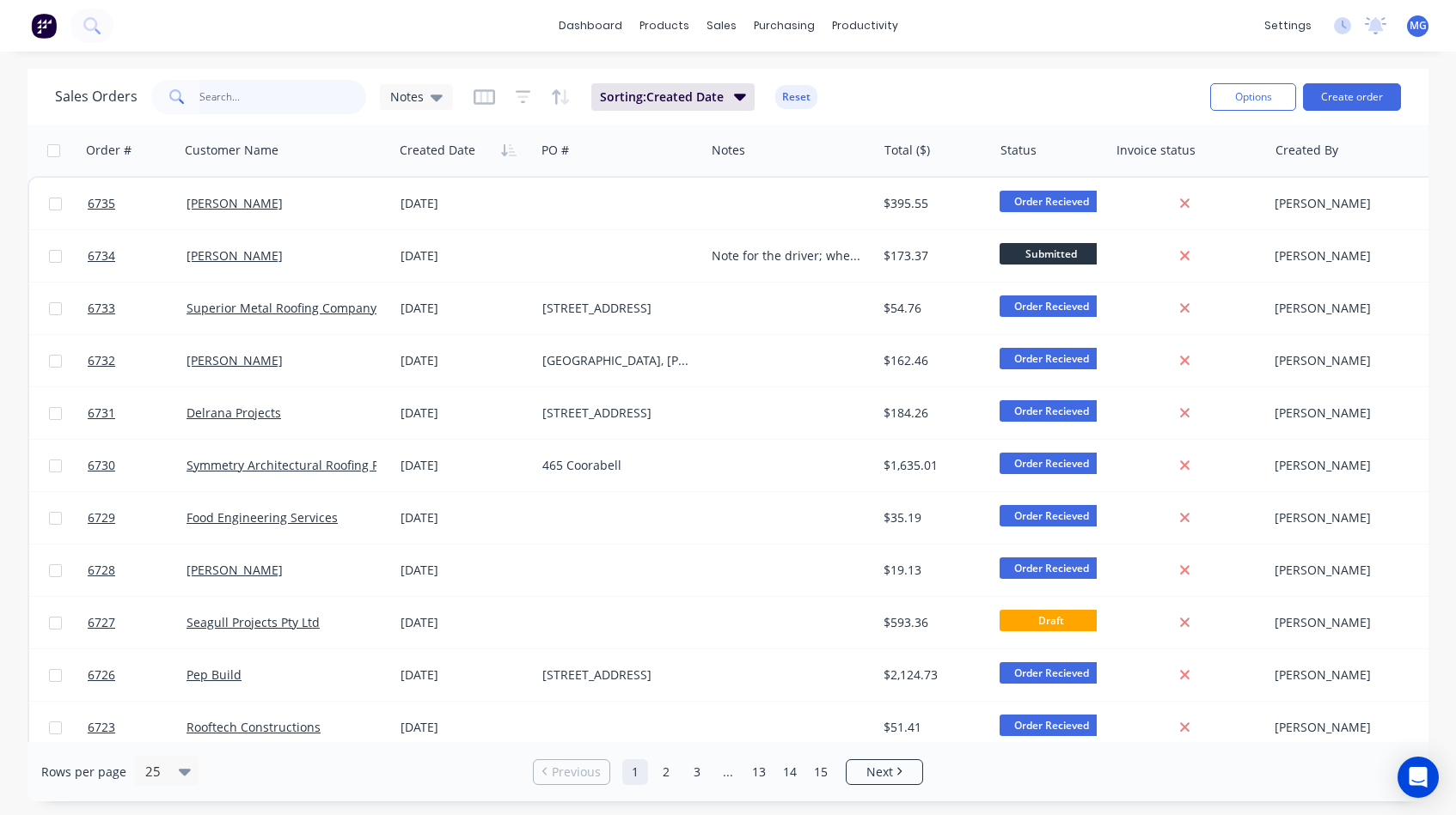
click at [236, 101] on input "text" at bounding box center [283, 97] width 167 height 35
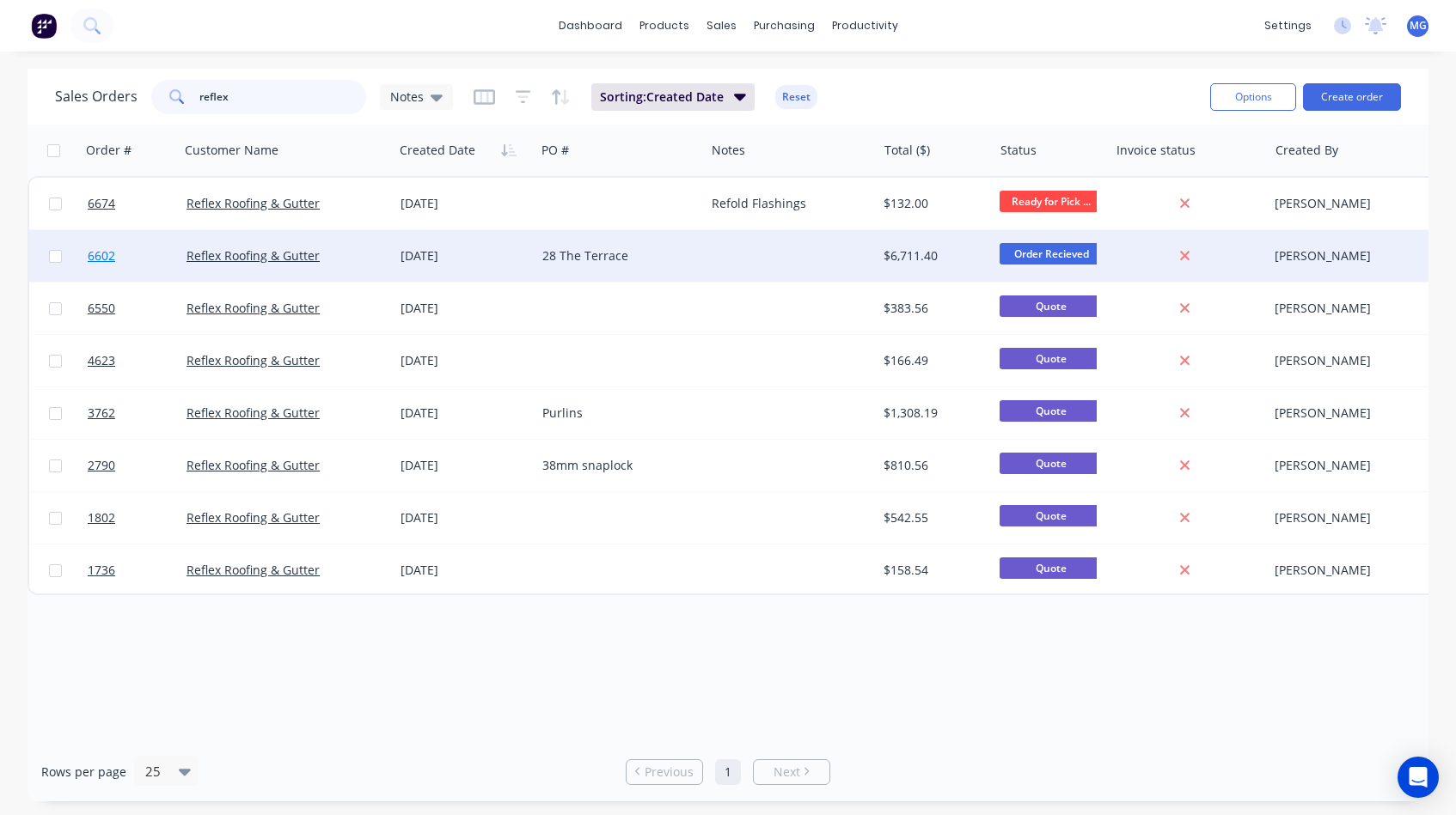
type input "reflex"
click at [137, 248] on link "6602" at bounding box center [137, 256] width 99 height 51
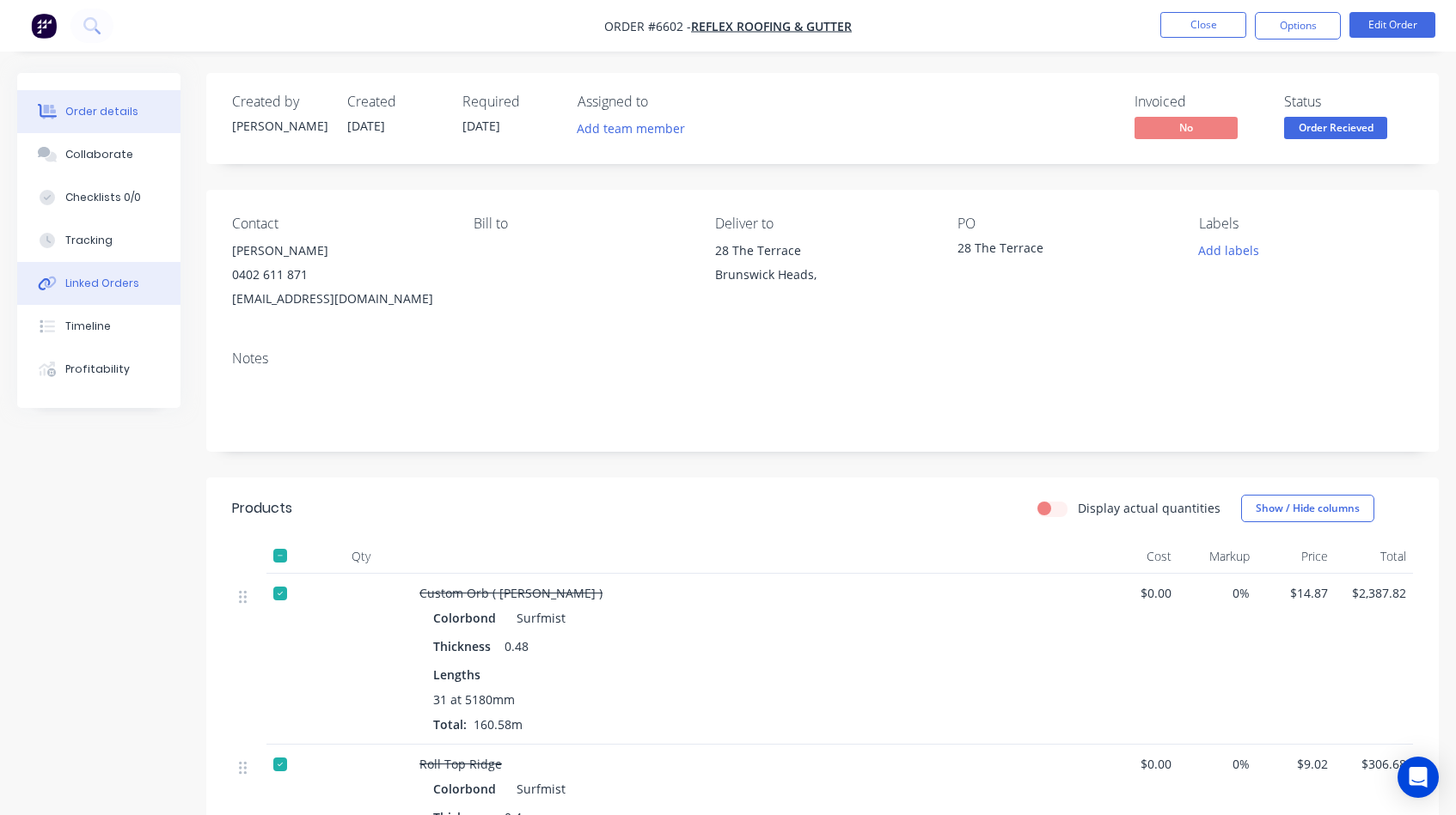
click at [119, 283] on div "Linked Orders" at bounding box center [102, 283] width 74 height 16
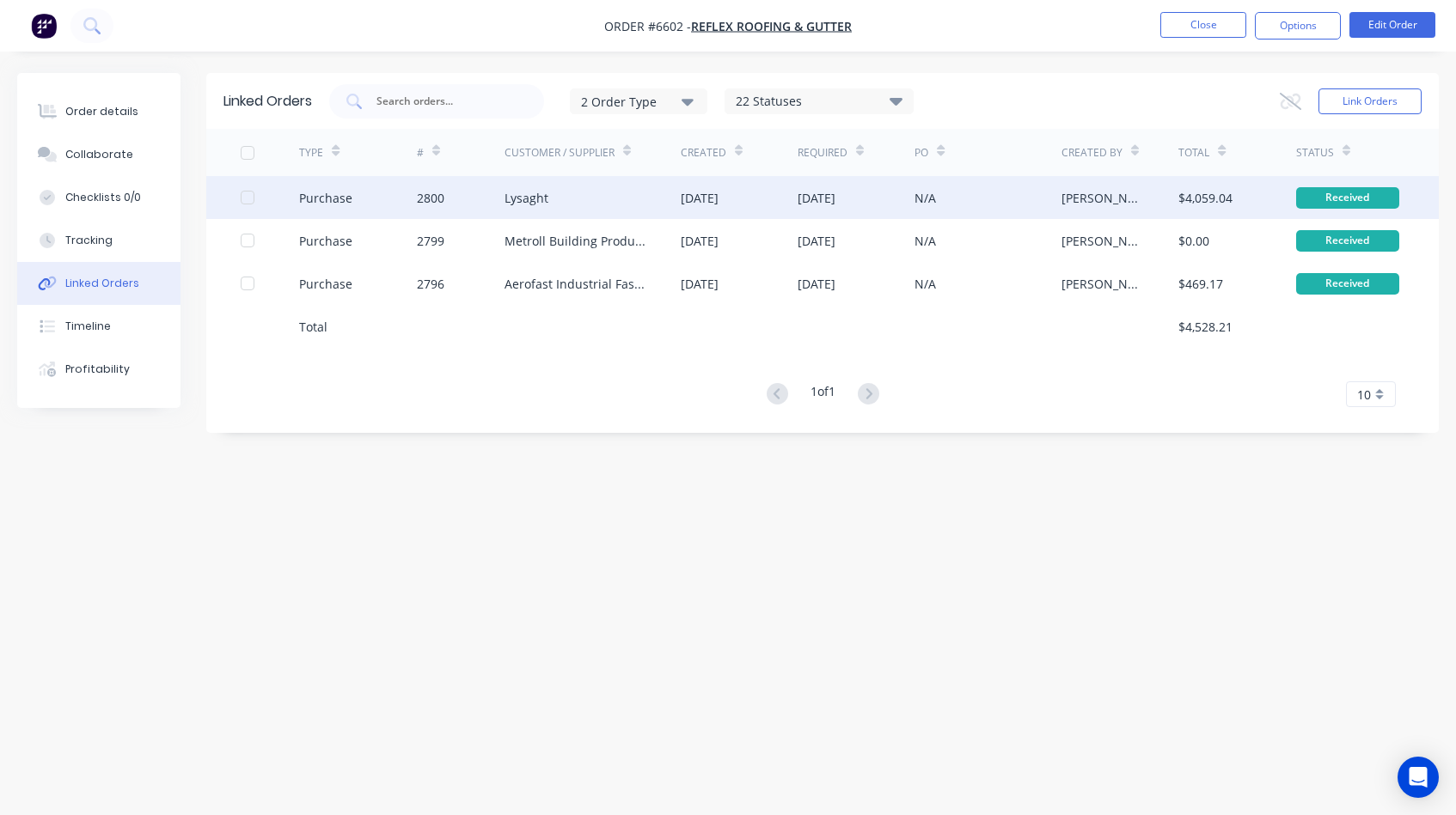
click at [456, 192] on div "2800" at bounding box center [460, 198] width 88 height 43
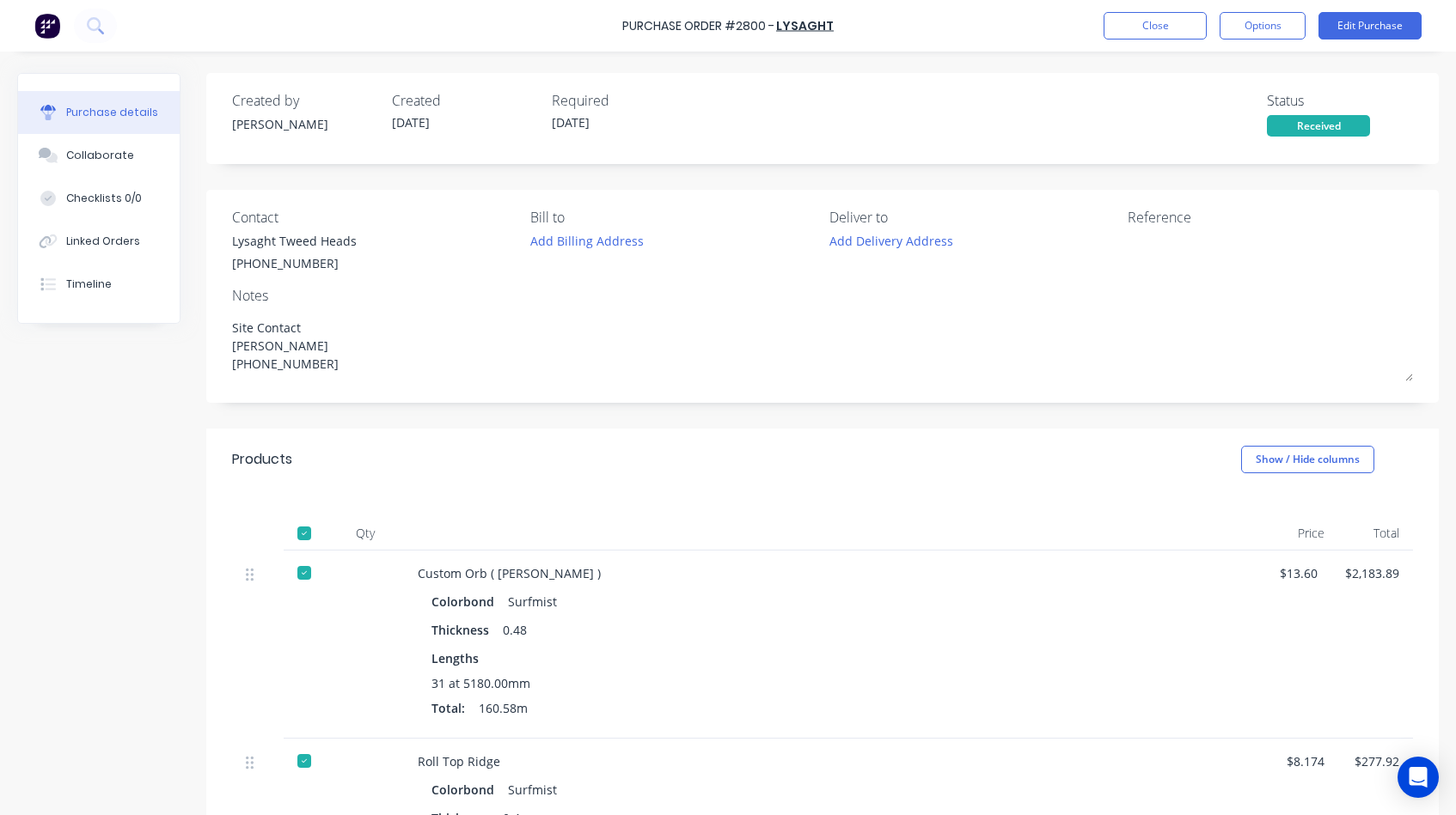
type textarea "x"
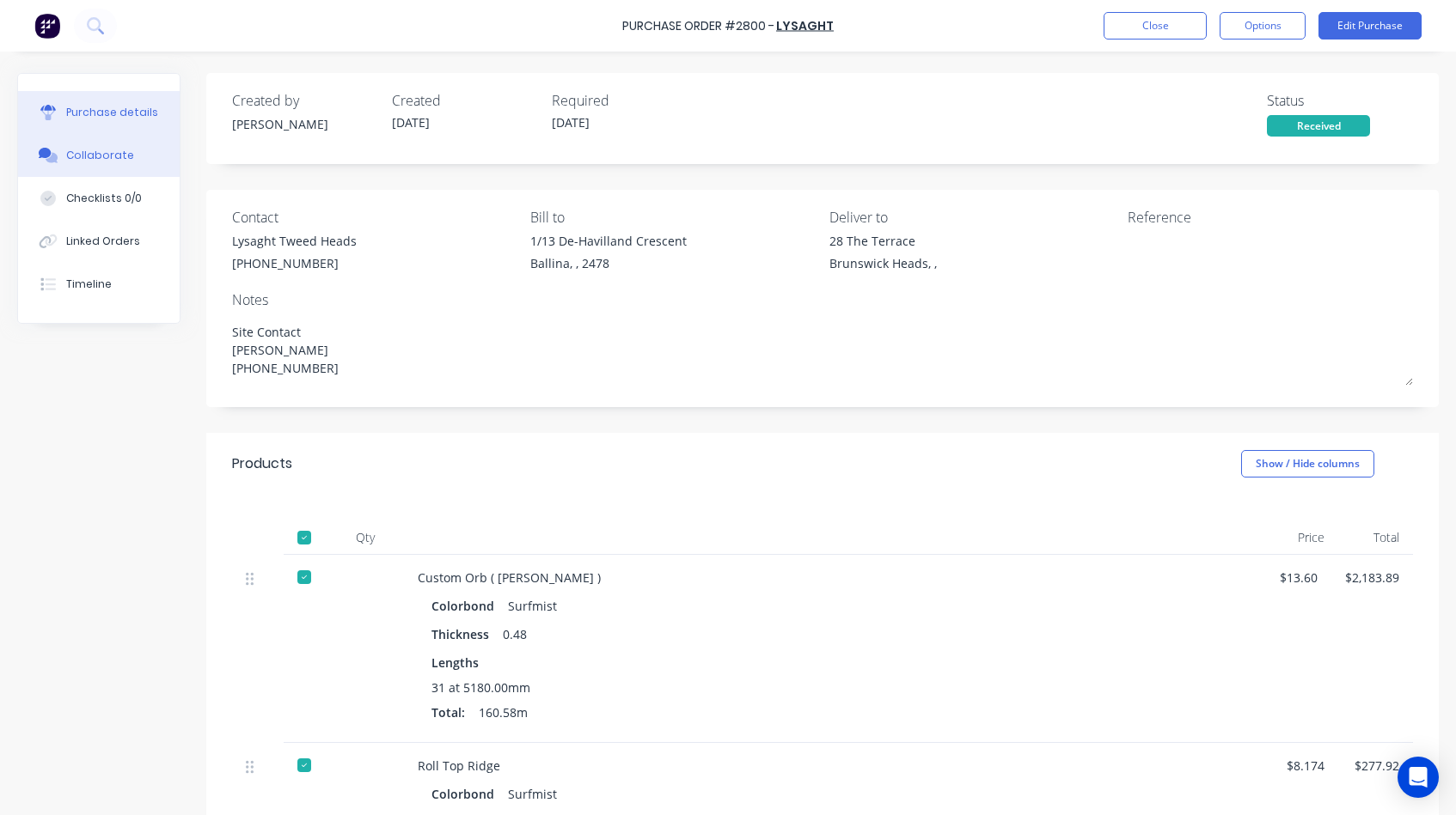
click at [84, 157] on div "Collaborate" at bounding box center [100, 155] width 68 height 16
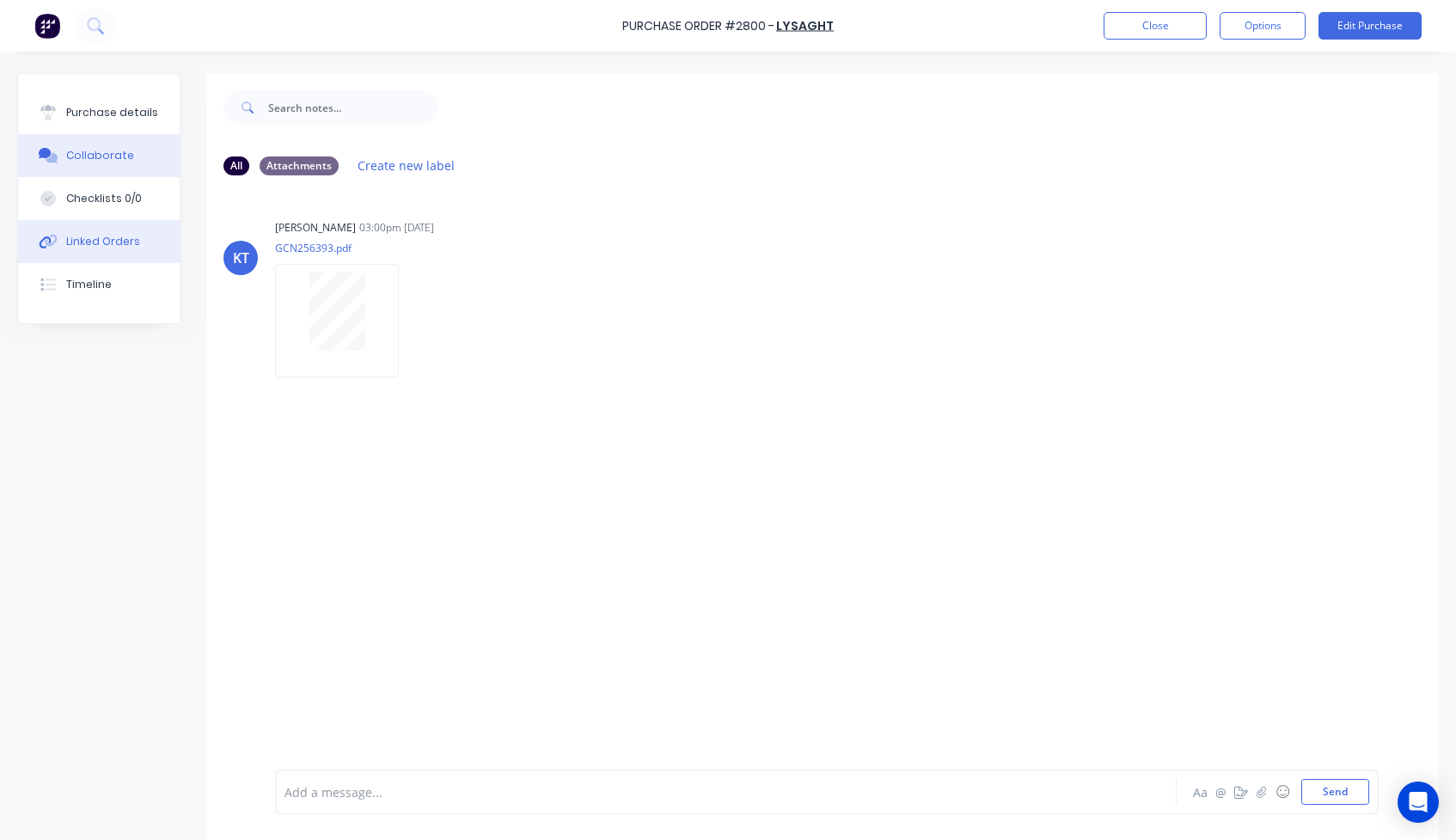
click at [119, 231] on button "Linked Orders" at bounding box center [98, 242] width 162 height 43
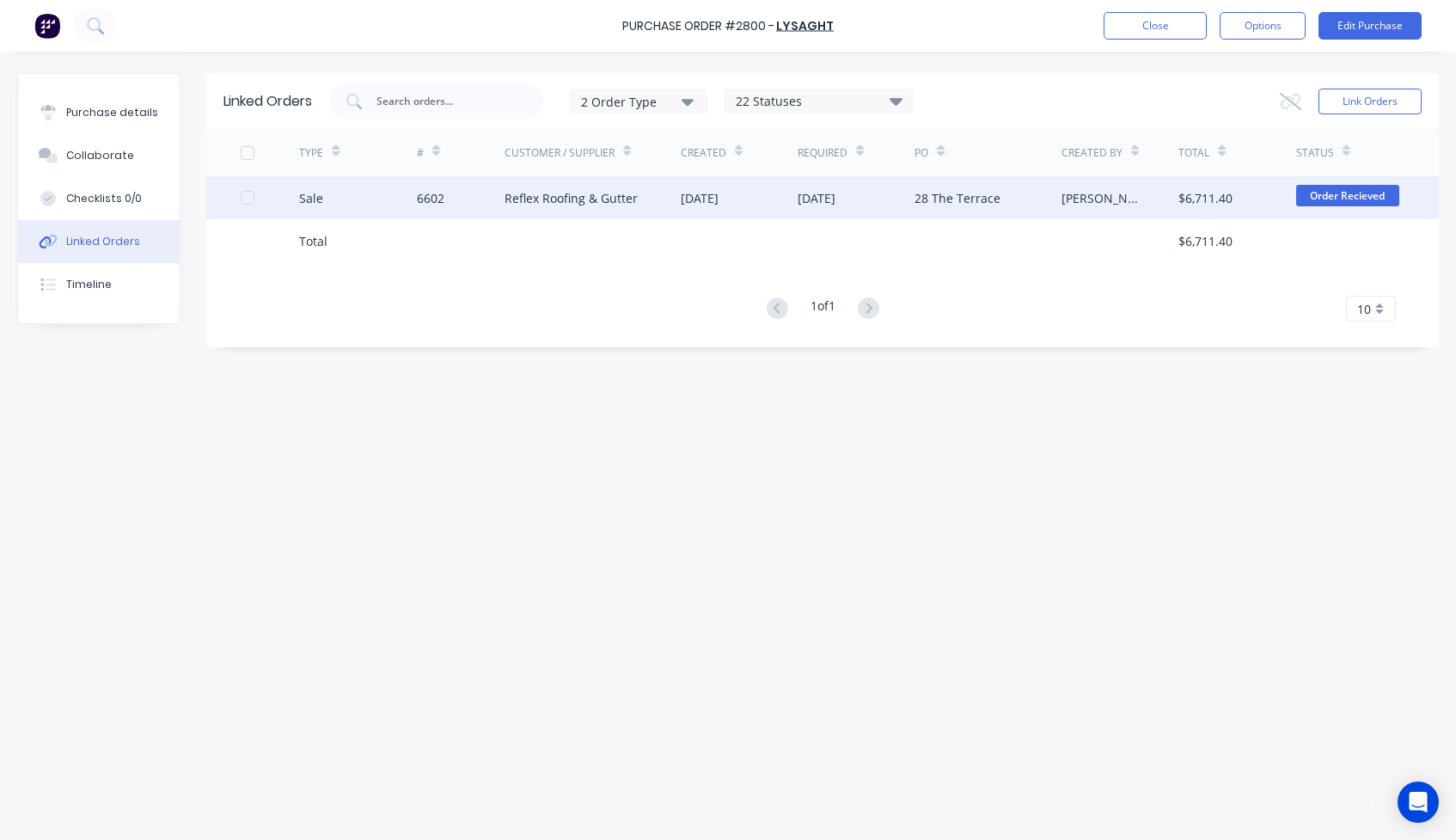
click at [469, 192] on div "6602" at bounding box center [460, 198] width 88 height 43
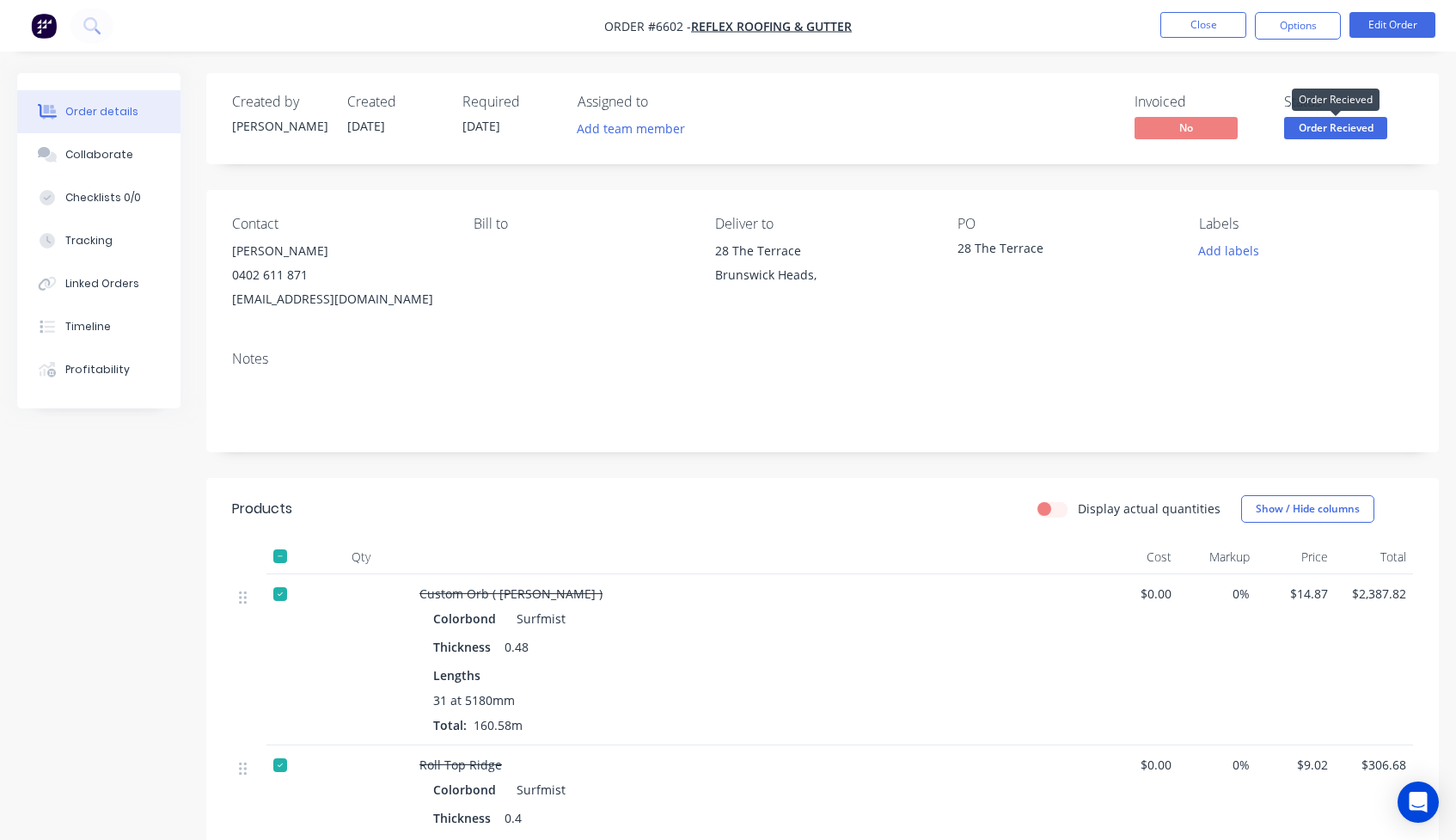
click at [1348, 127] on span "Order Recieved" at bounding box center [1336, 127] width 103 height 21
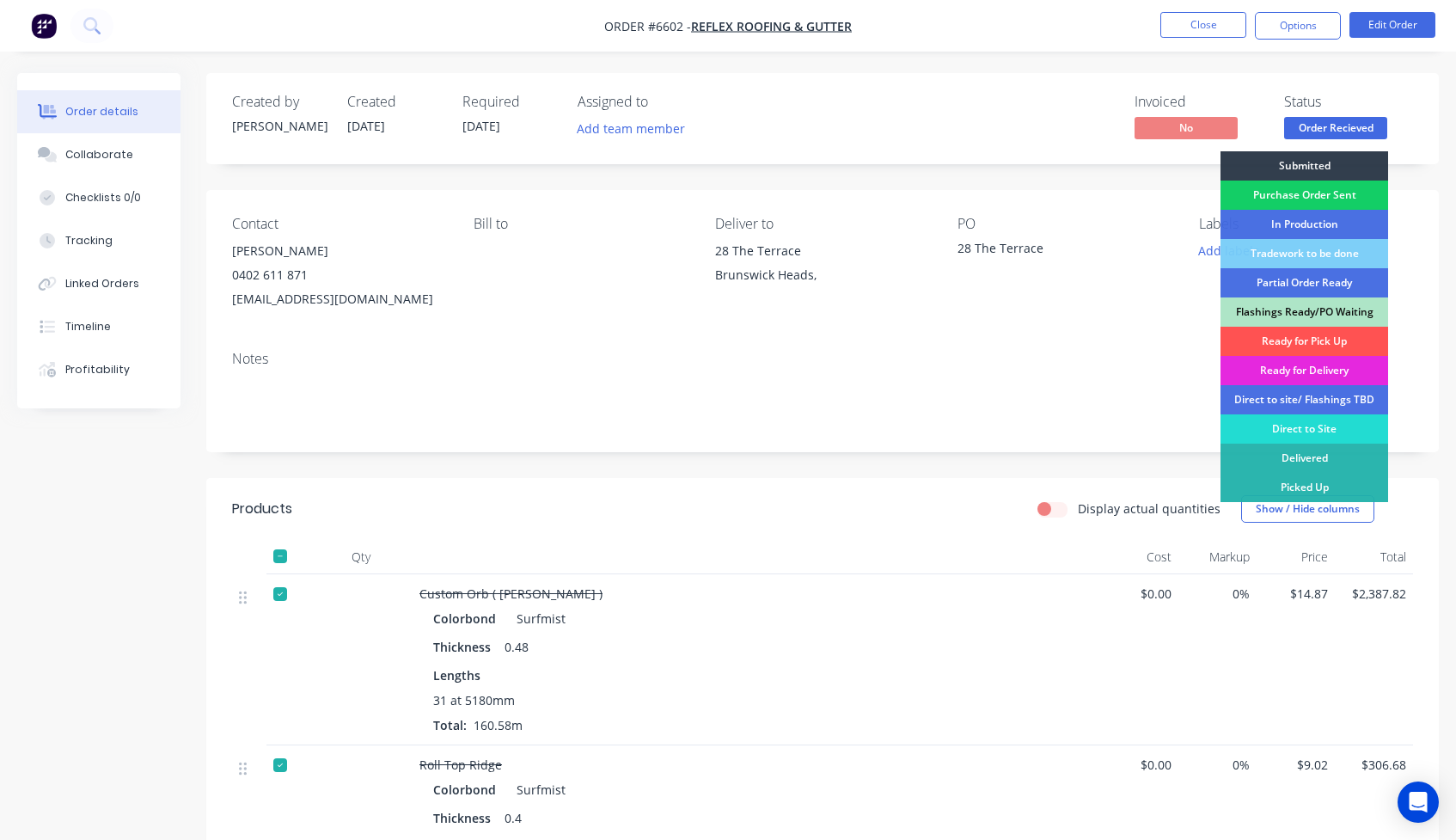
click at [1295, 192] on div "Purchase Order Sent" at bounding box center [1304, 194] width 167 height 29
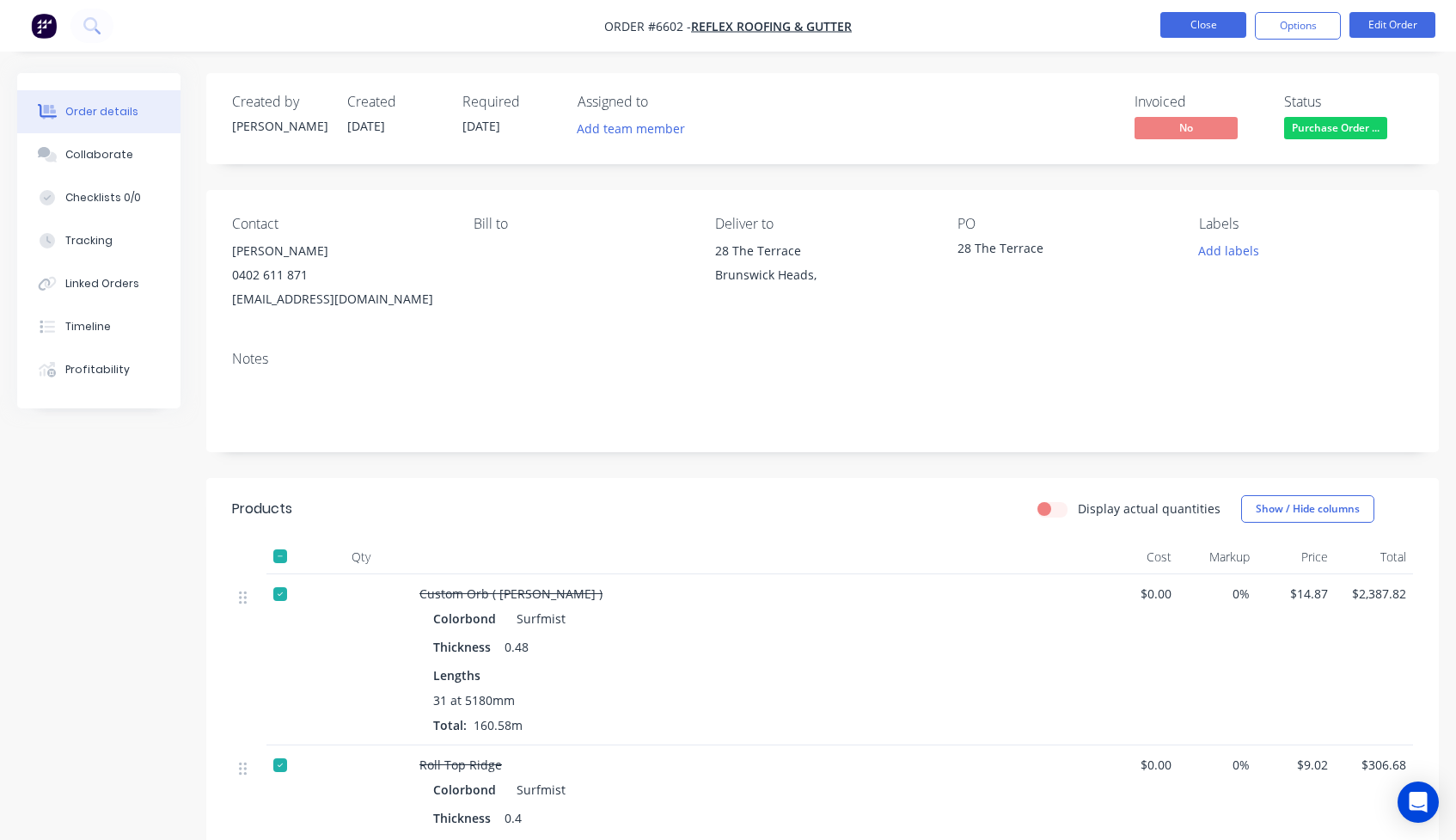
click at [1193, 21] on button "Close" at bounding box center [1203, 25] width 86 height 26
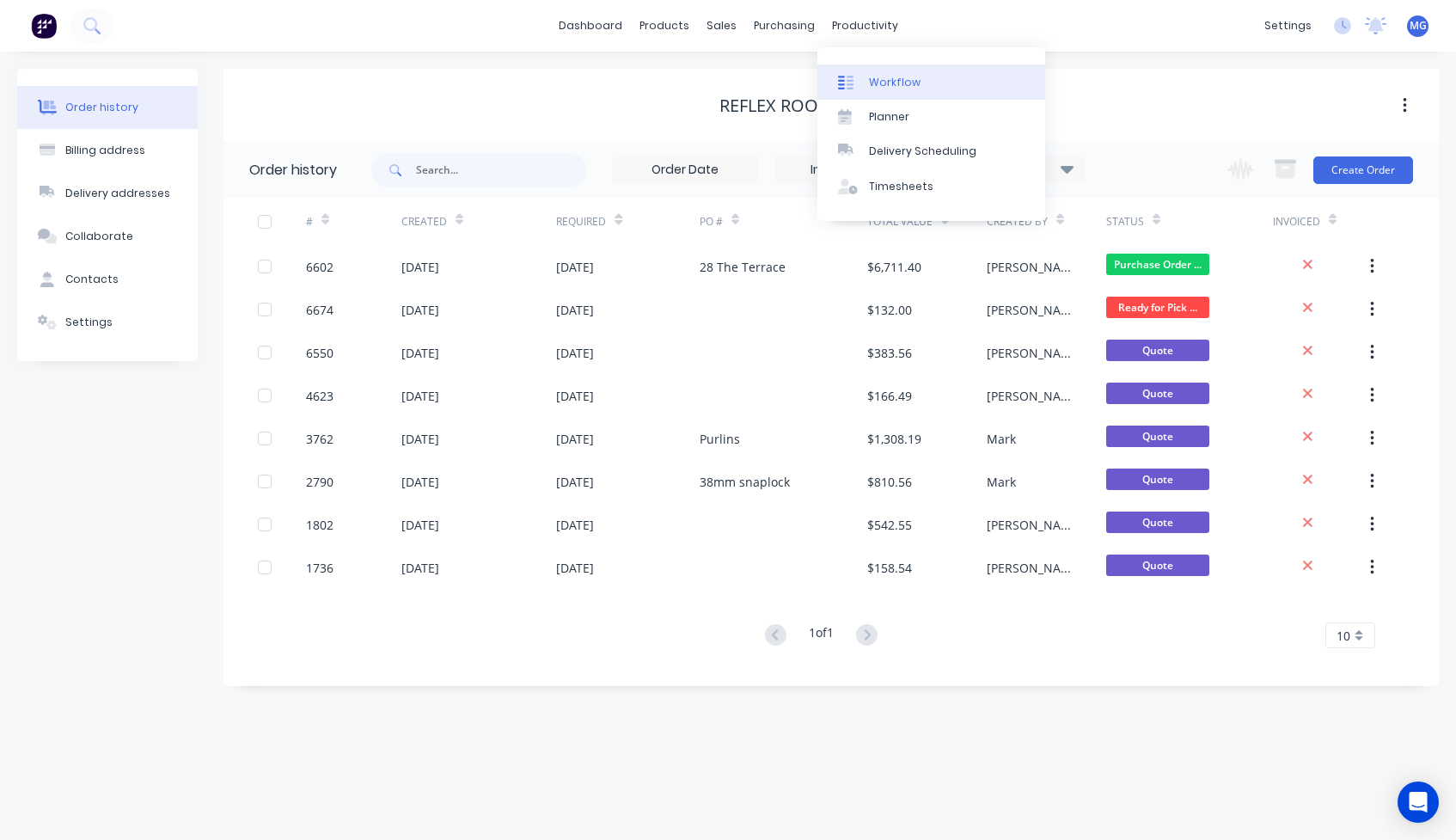
click at [891, 70] on link "Workflow" at bounding box center [931, 81] width 228 height 35
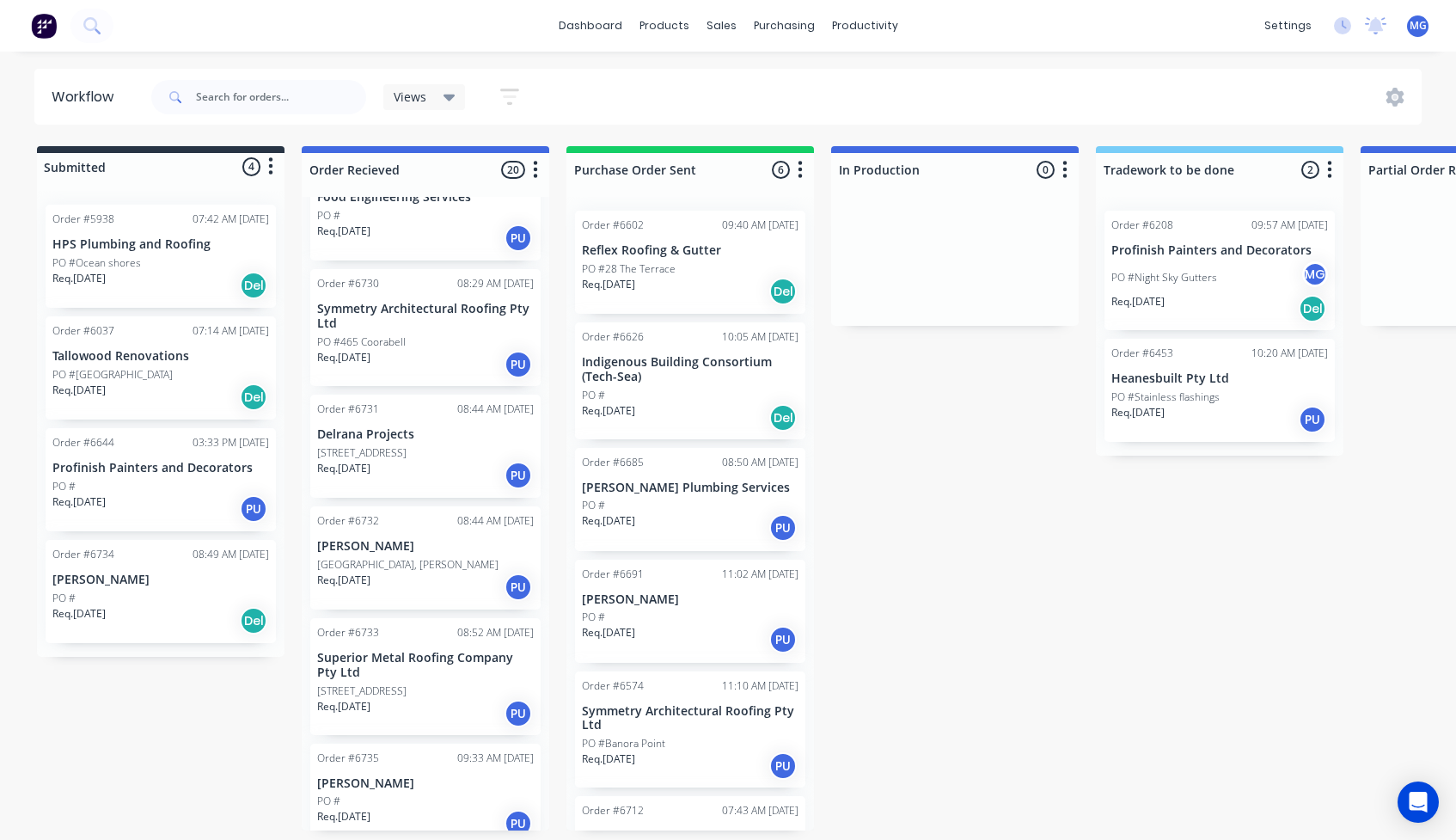
scroll to position [1671, 0]
click at [425, 517] on div "Order #6732 08:44 AM [DATE] [PERSON_NAME] [GEOGRAPHIC_DATA], [PERSON_NAME] Req.…" at bounding box center [425, 559] width 231 height 103
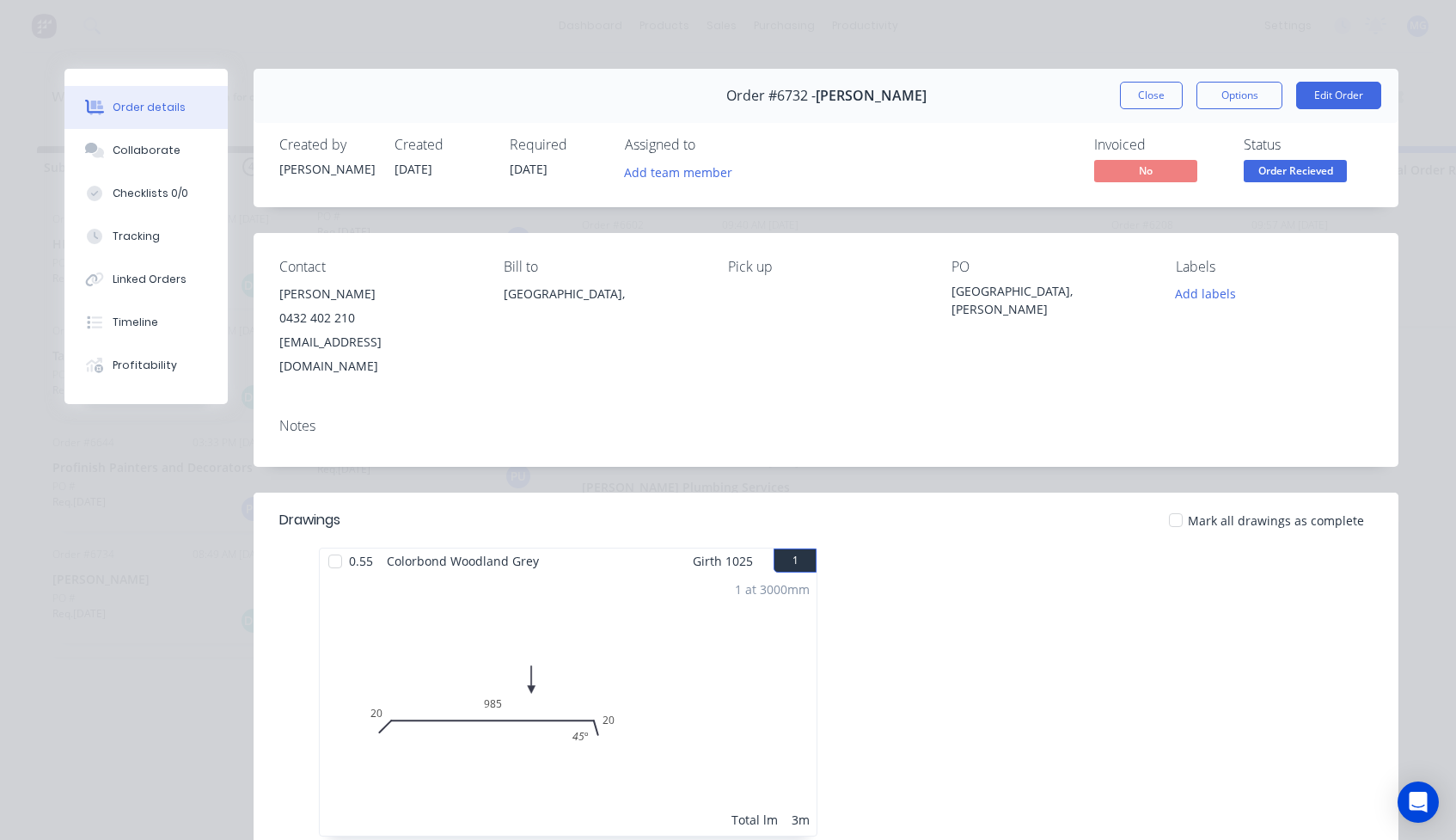
scroll to position [0, 0]
click at [1144, 85] on button "Close" at bounding box center [1151, 94] width 63 height 27
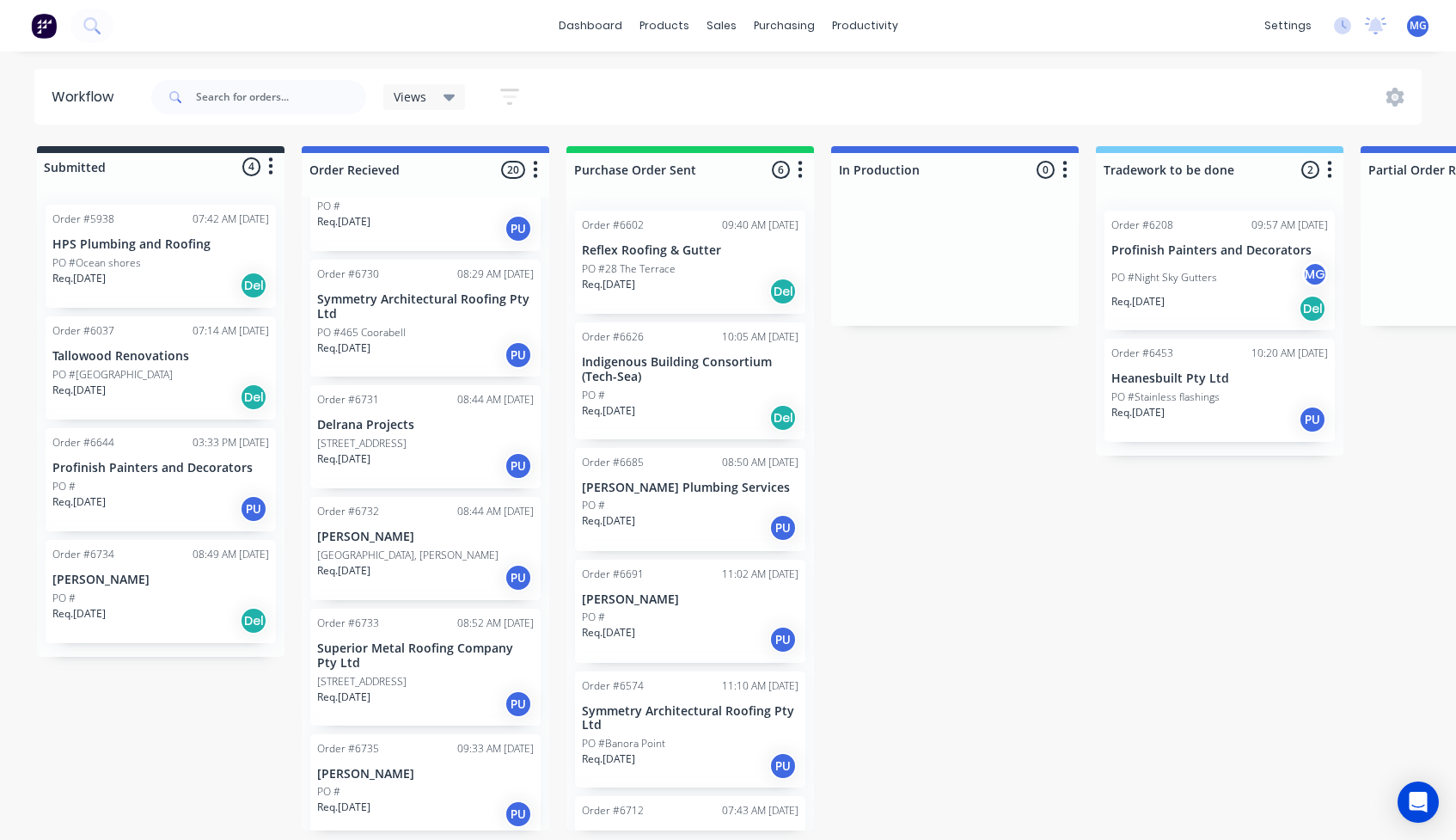
click at [697, 396] on div "PO #" at bounding box center [690, 395] width 217 height 16
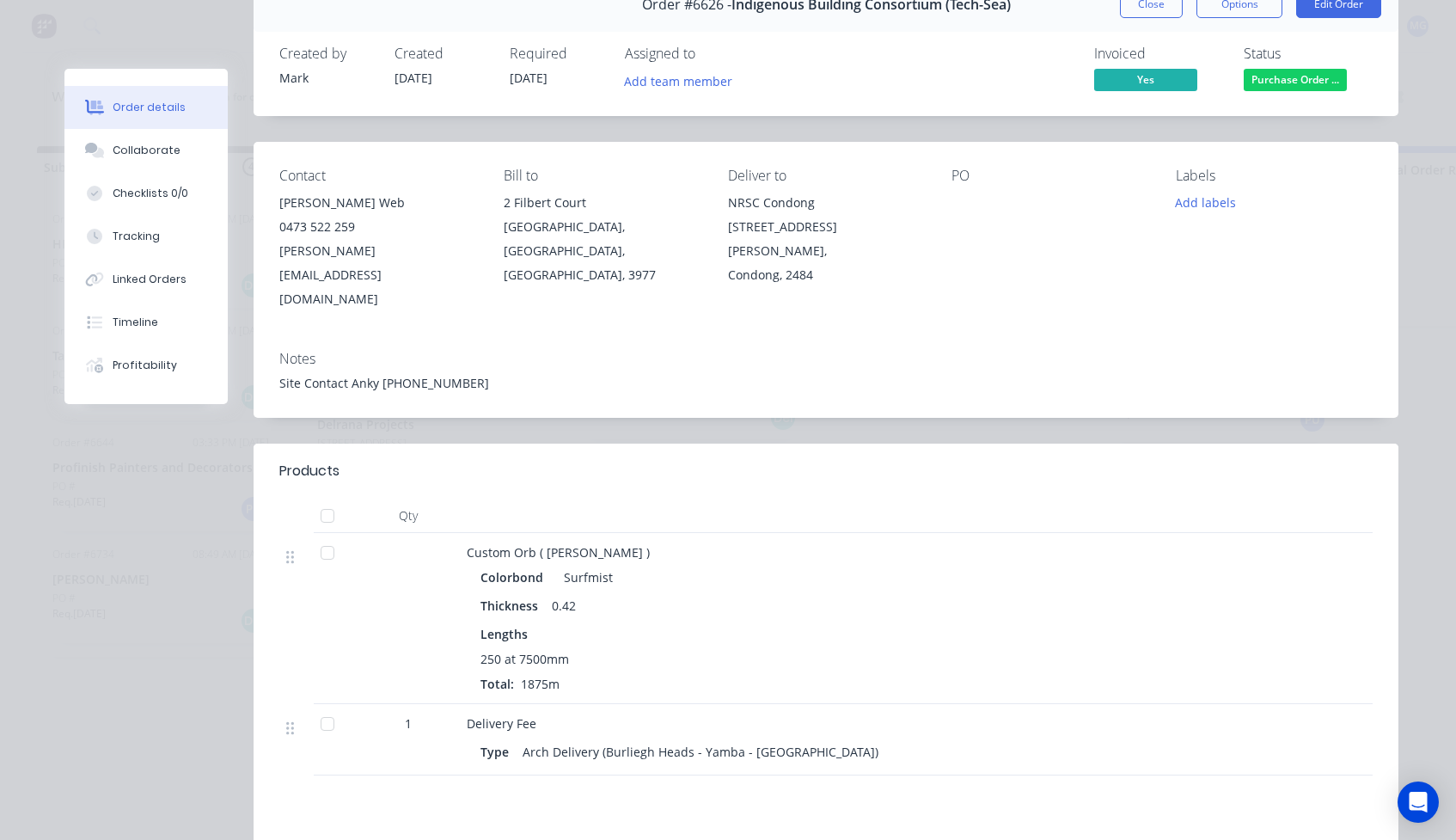
scroll to position [92, 0]
click at [328, 498] on div at bounding box center [327, 515] width 35 height 35
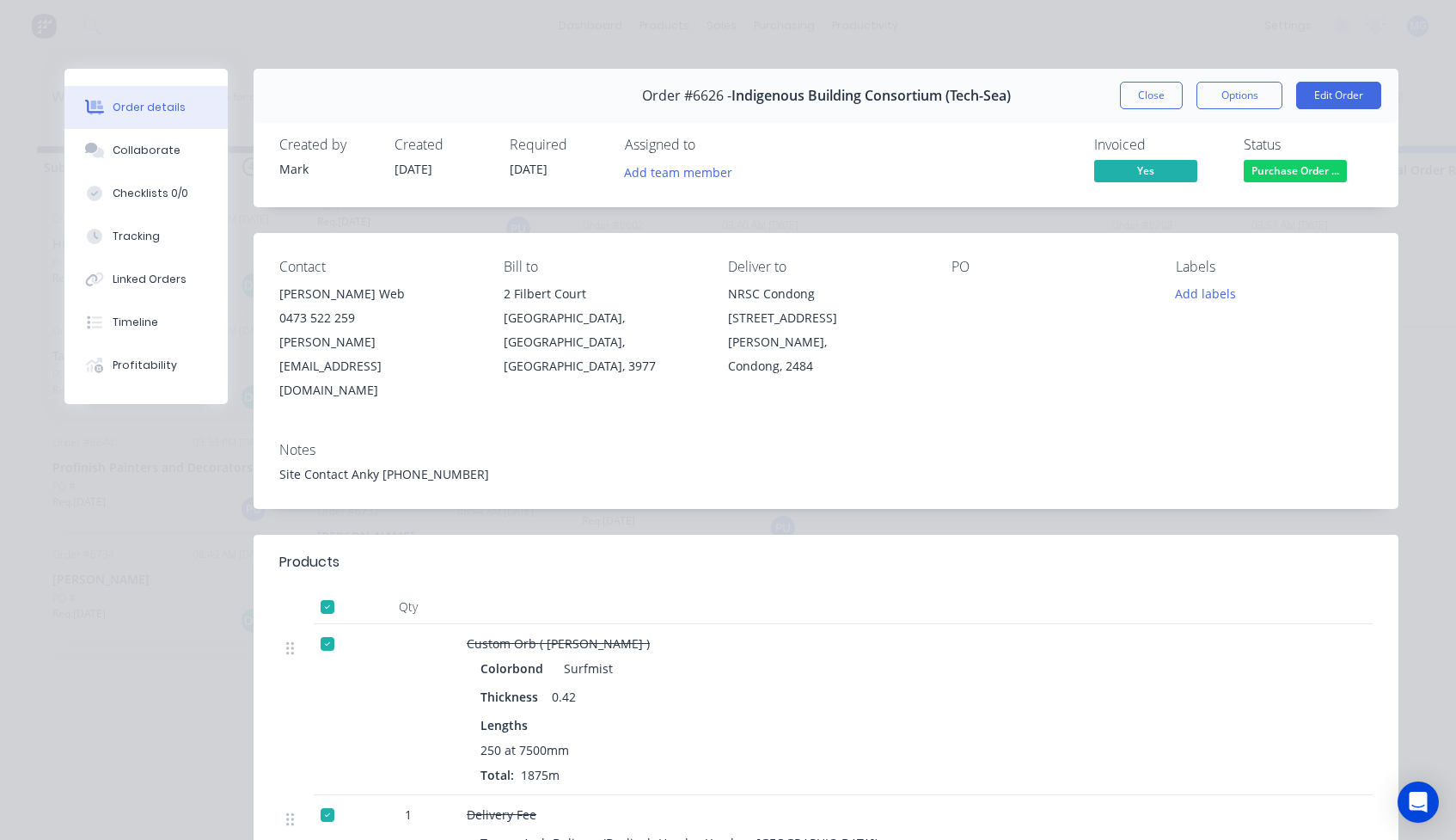
scroll to position [0, 0]
click at [1282, 173] on span "Purchase Order ..." at bounding box center [1295, 170] width 103 height 21
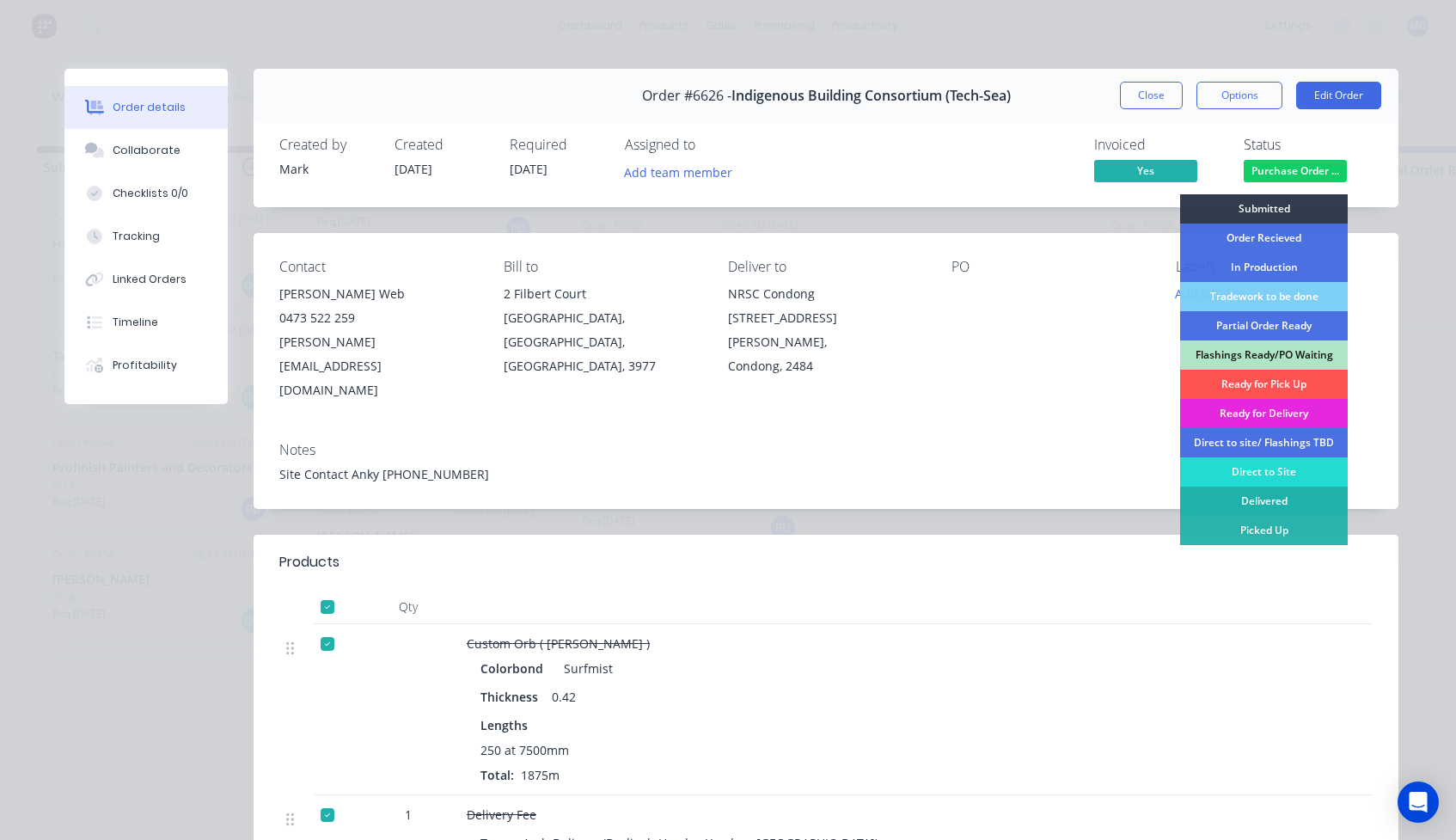
click at [1243, 501] on div "Delivered" at bounding box center [1264, 501] width 167 height 29
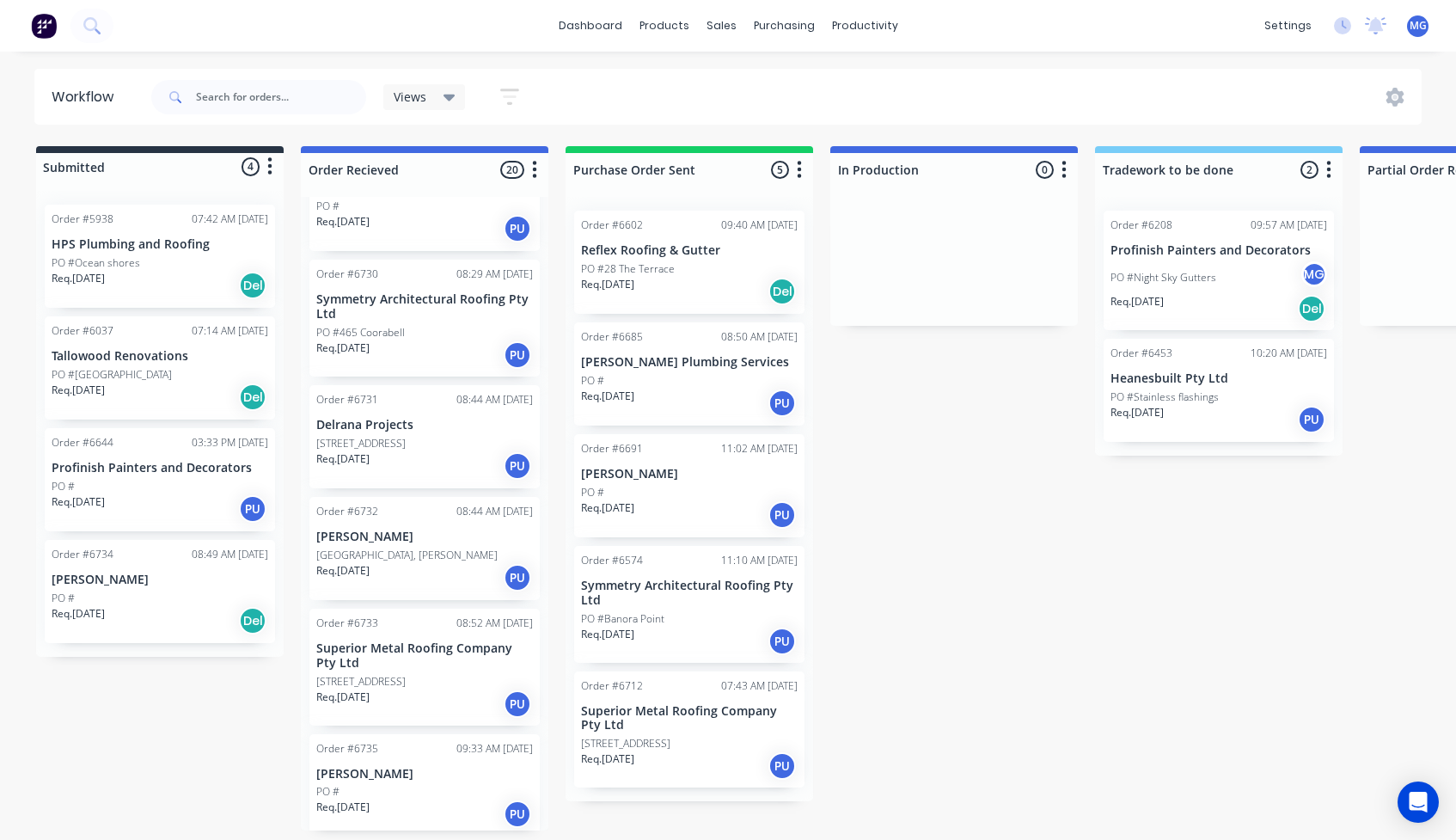
scroll to position [0, 1]
click at [677, 605] on p "Symmetry Architectural Roofing Pty Ltd" at bounding box center [689, 592] width 217 height 29
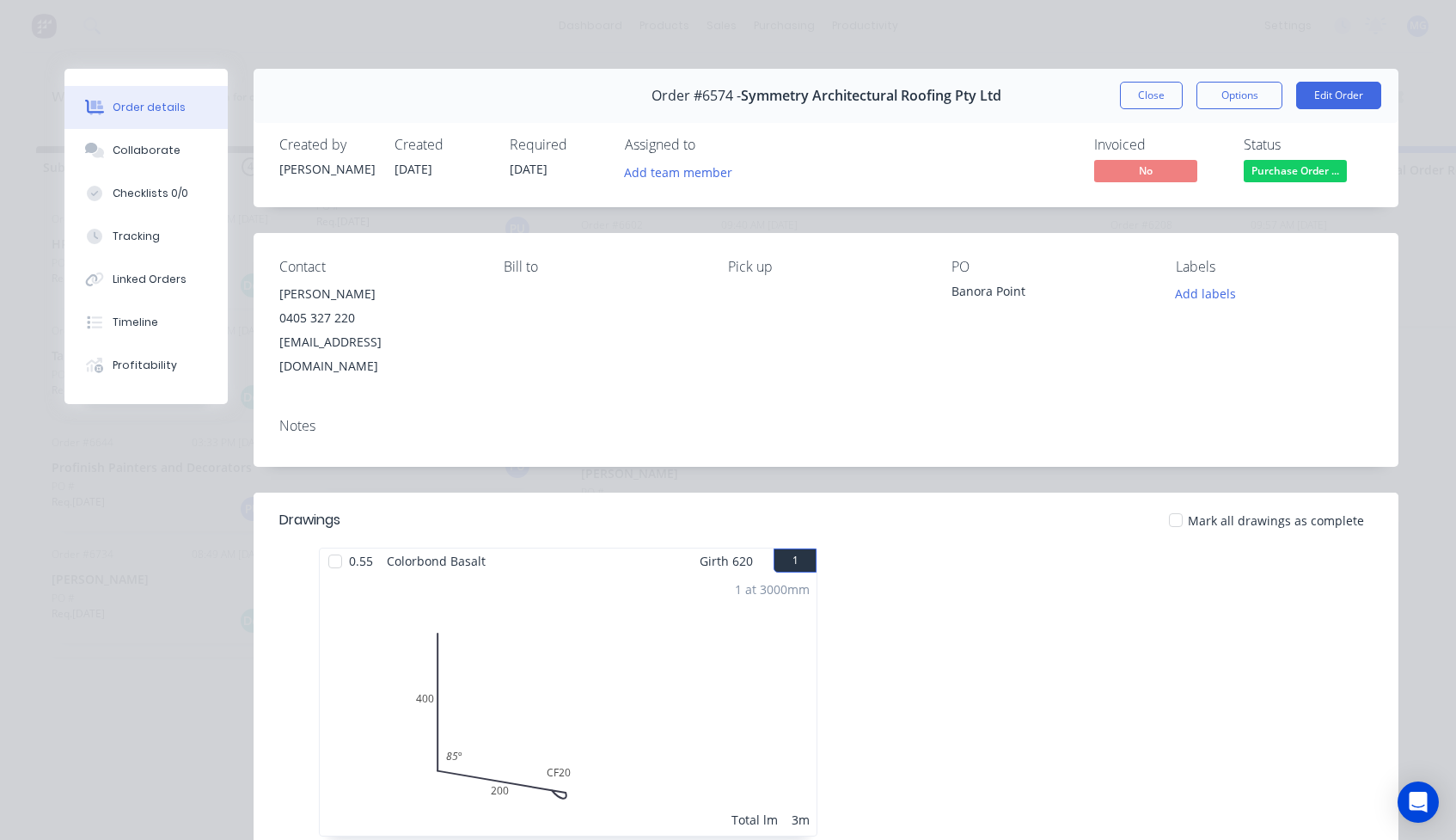
scroll to position [0, 0]
click at [149, 277] on div "Linked Orders" at bounding box center [149, 279] width 74 height 16
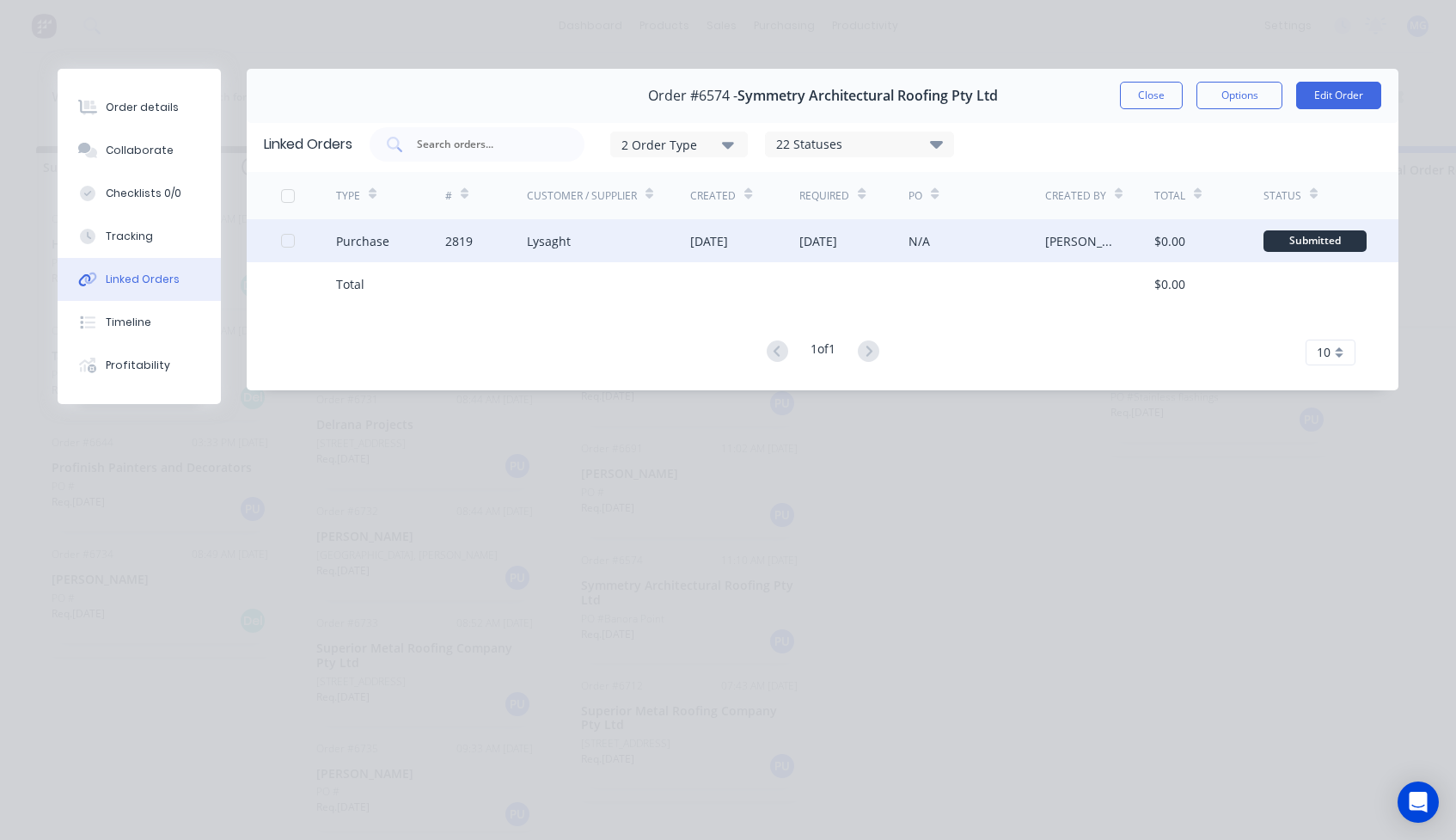
click at [362, 236] on div "Purchase" at bounding box center [362, 240] width 53 height 18
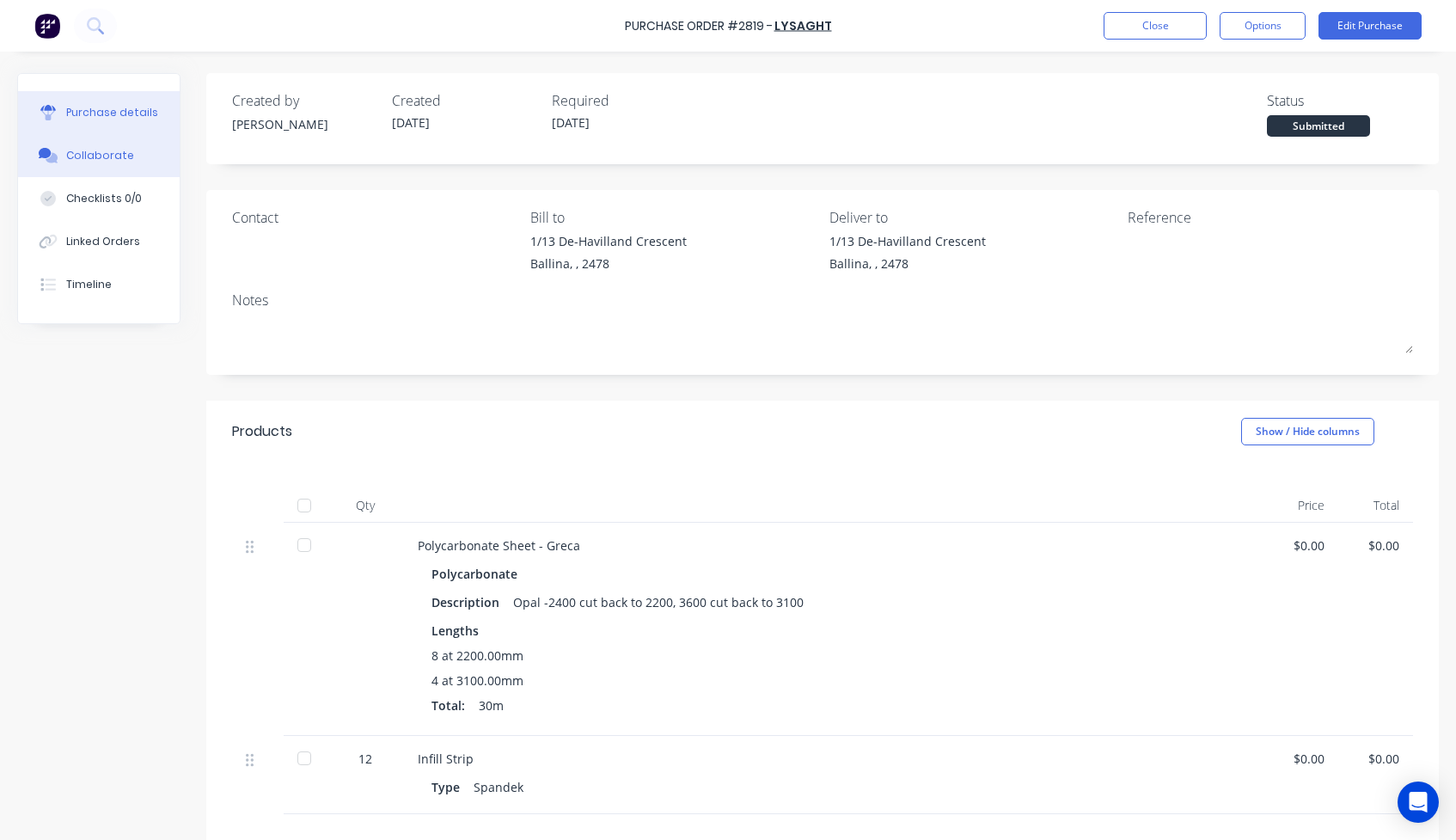
click at [106, 154] on div "Collaborate" at bounding box center [100, 155] width 68 height 16
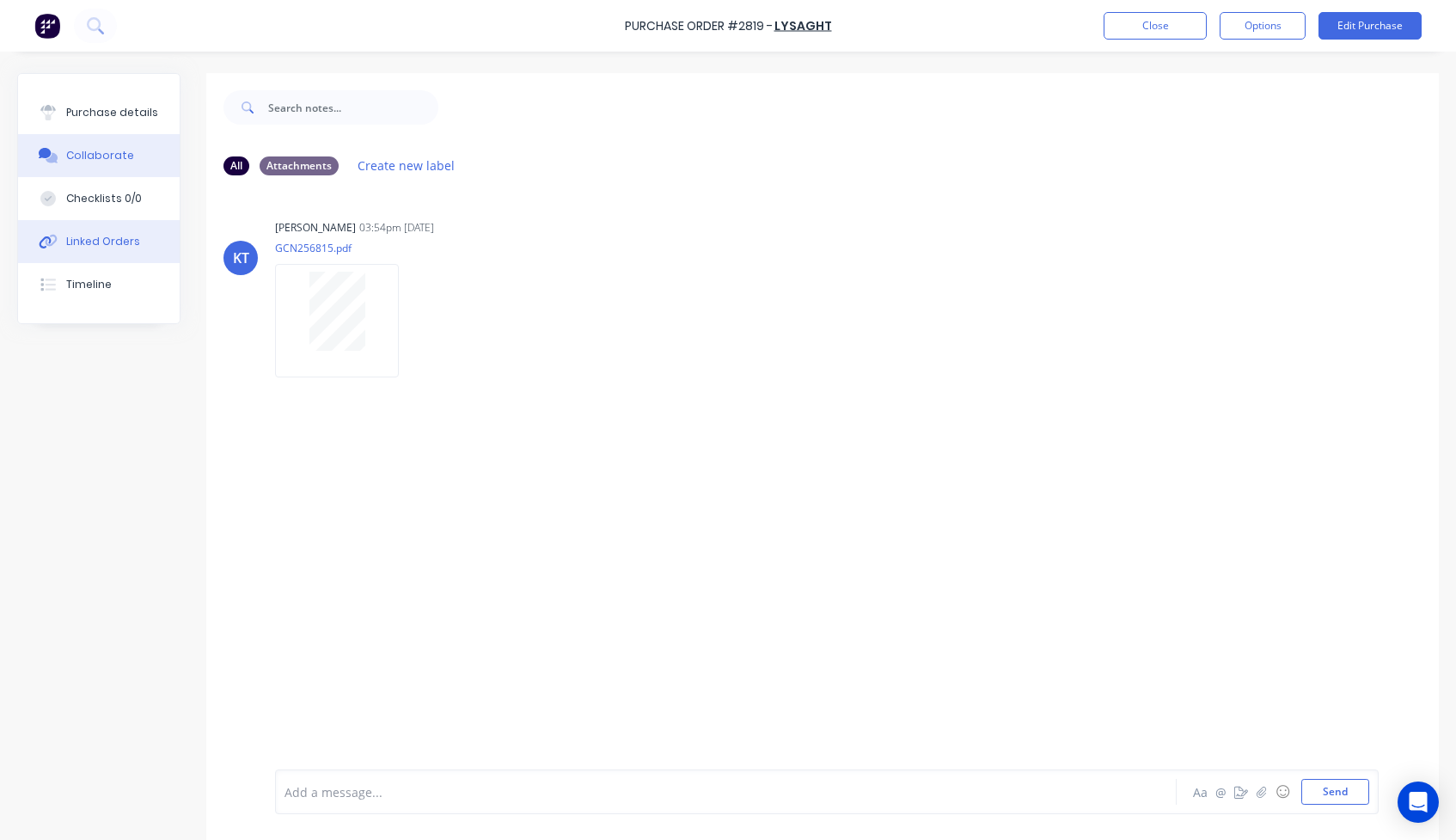
click at [99, 234] on div "Linked Orders" at bounding box center [103, 241] width 74 height 16
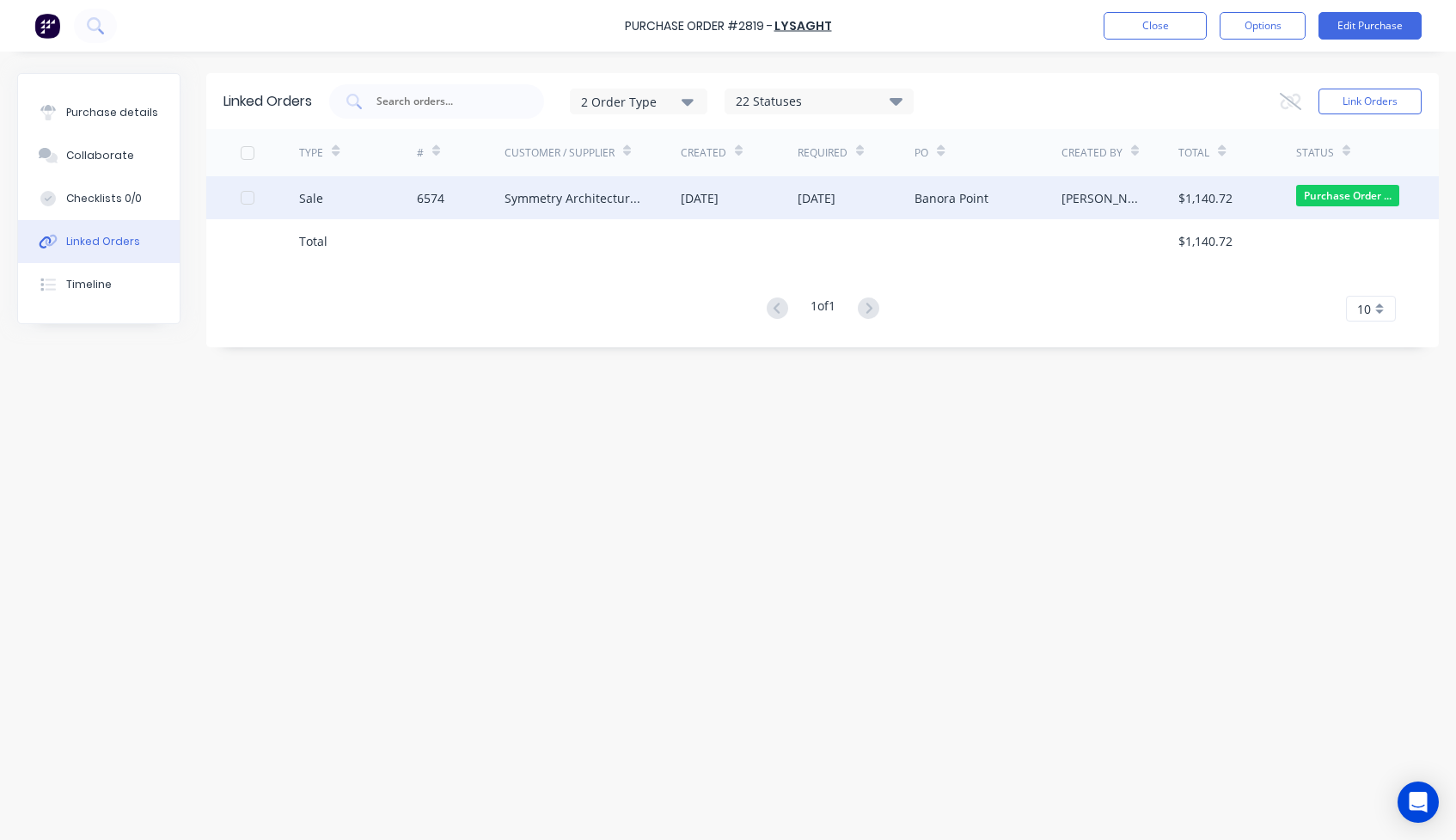
click at [525, 192] on div "Symmetry Architectural Roofing Pty Ltd" at bounding box center [575, 197] width 142 height 18
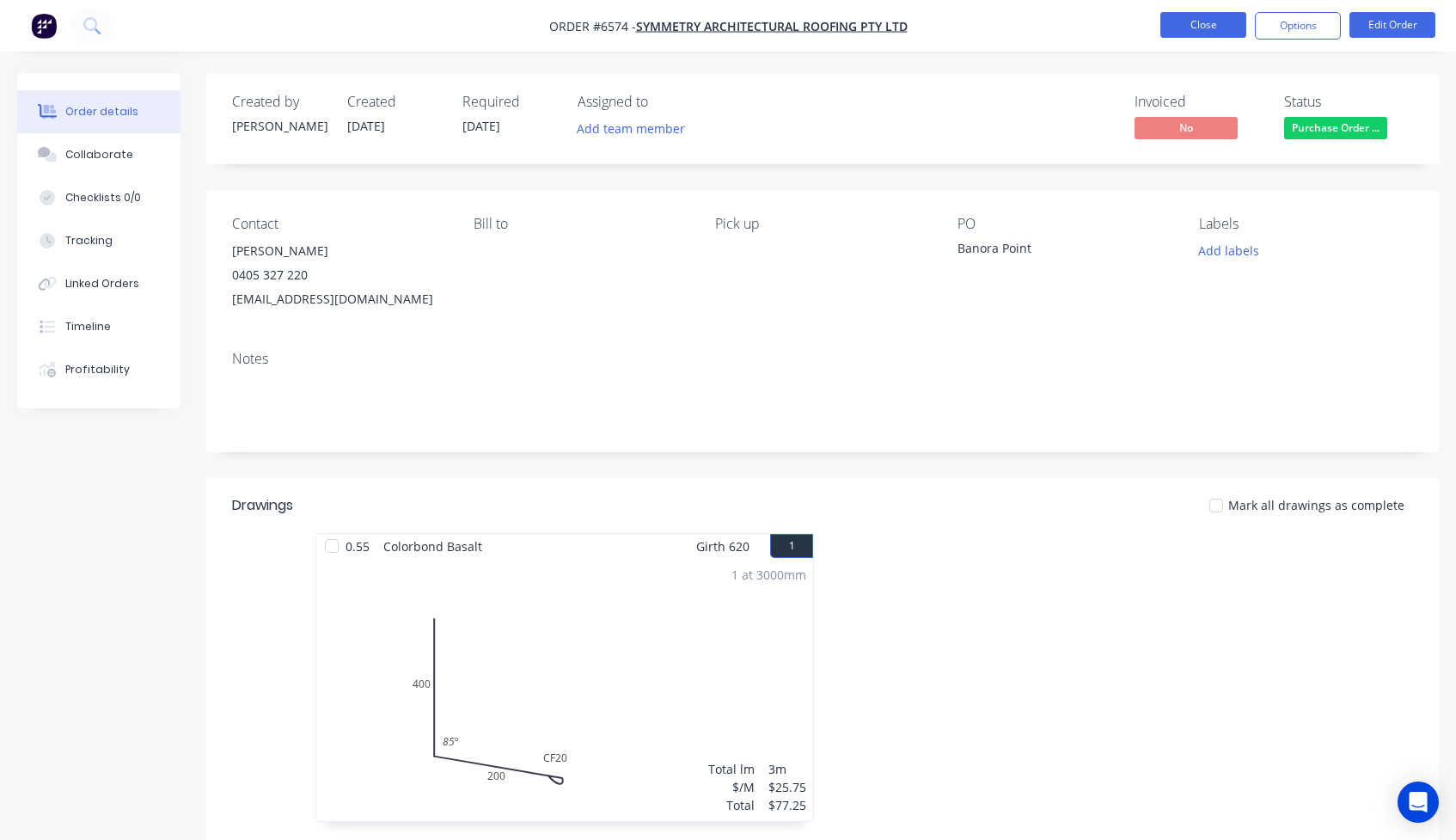
click at [1191, 31] on button "Close" at bounding box center [1203, 25] width 86 height 26
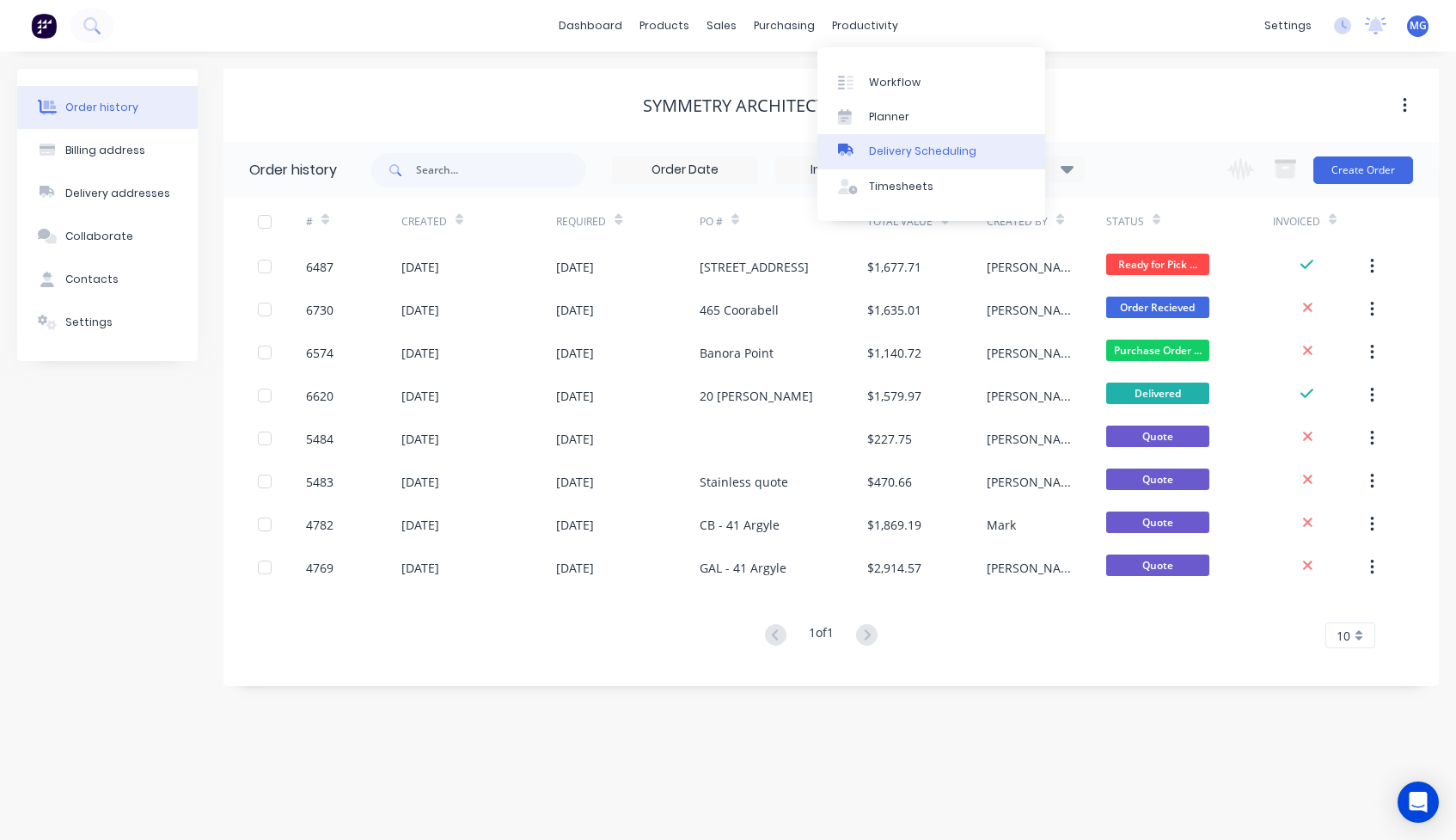
click at [884, 162] on link "Delivery Scheduling" at bounding box center [931, 151] width 228 height 35
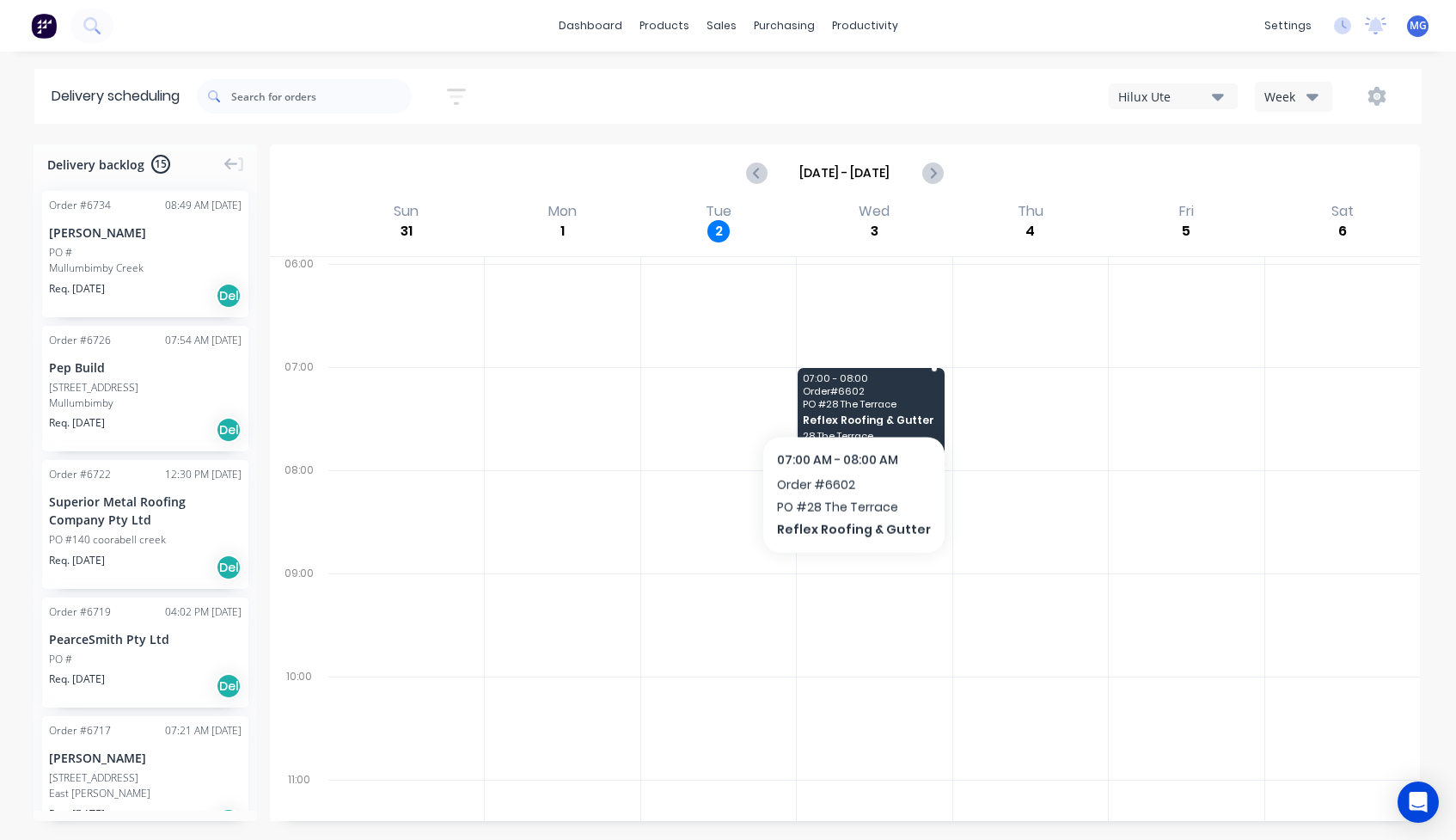
click at [847, 391] on span "Order # 6602" at bounding box center [870, 391] width 135 height 10
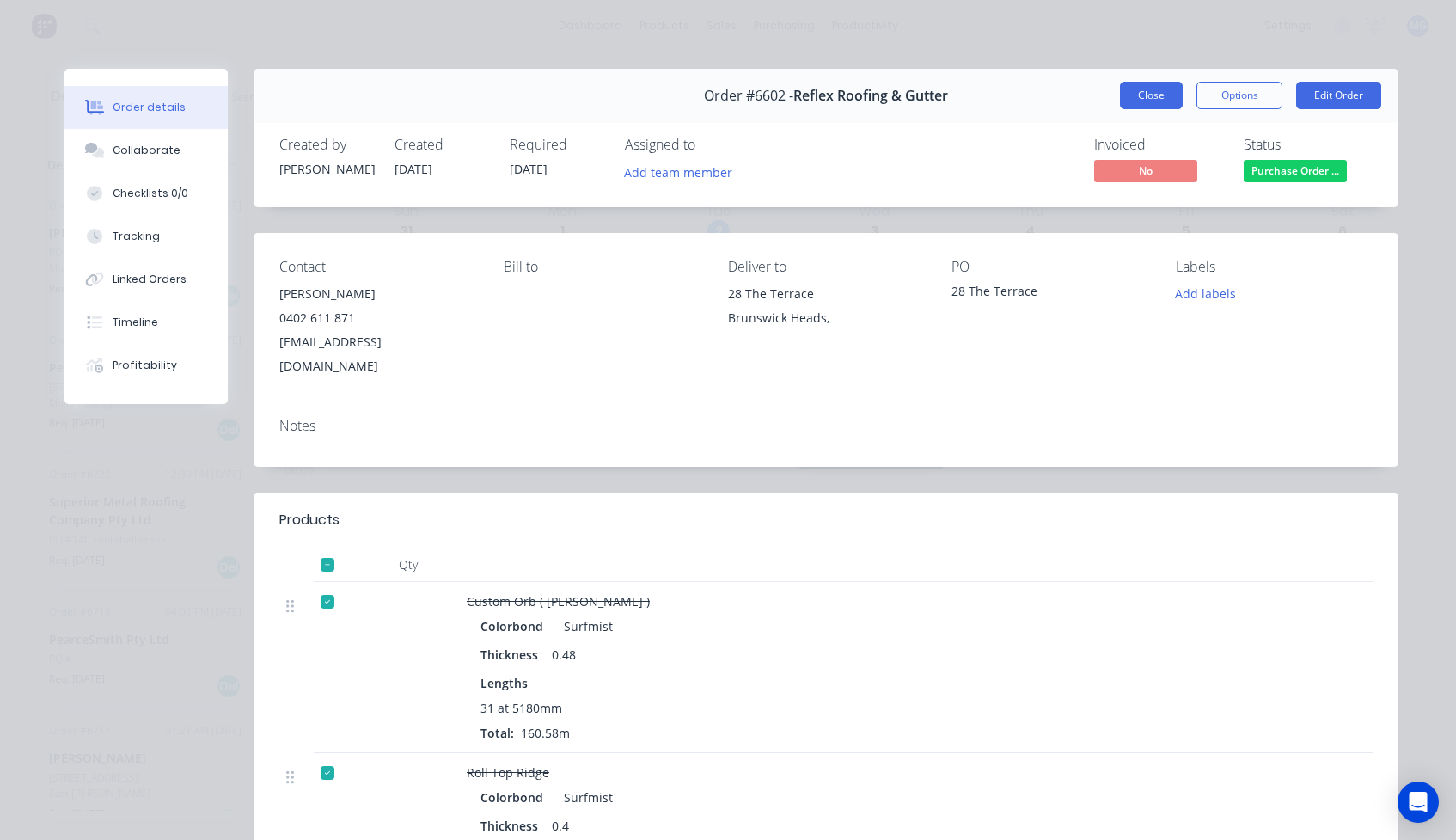
click at [1144, 98] on button "Close" at bounding box center [1151, 94] width 63 height 27
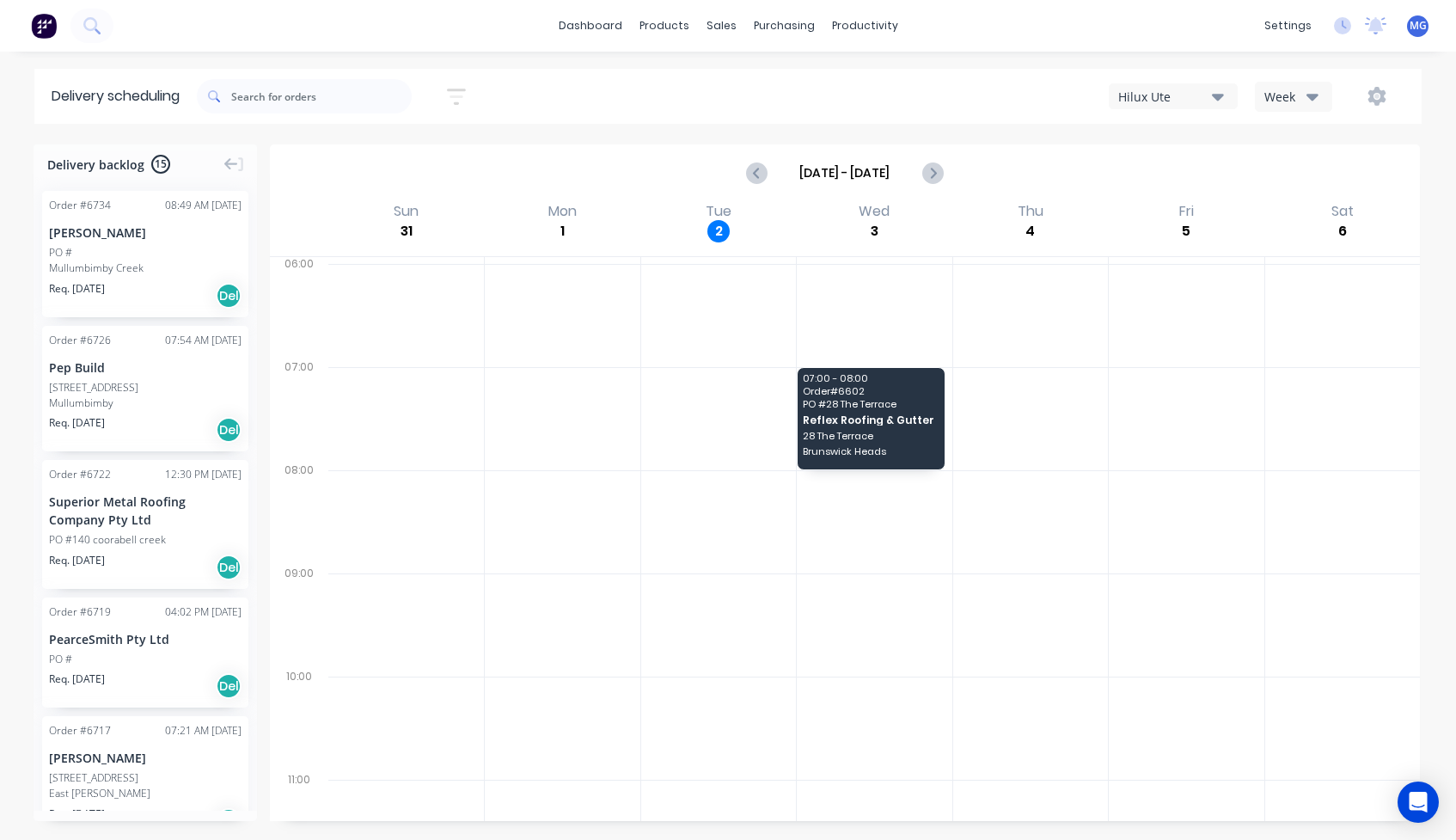
click at [146, 276] on div "Mullumbimby Creek" at bounding box center [145, 268] width 192 height 16
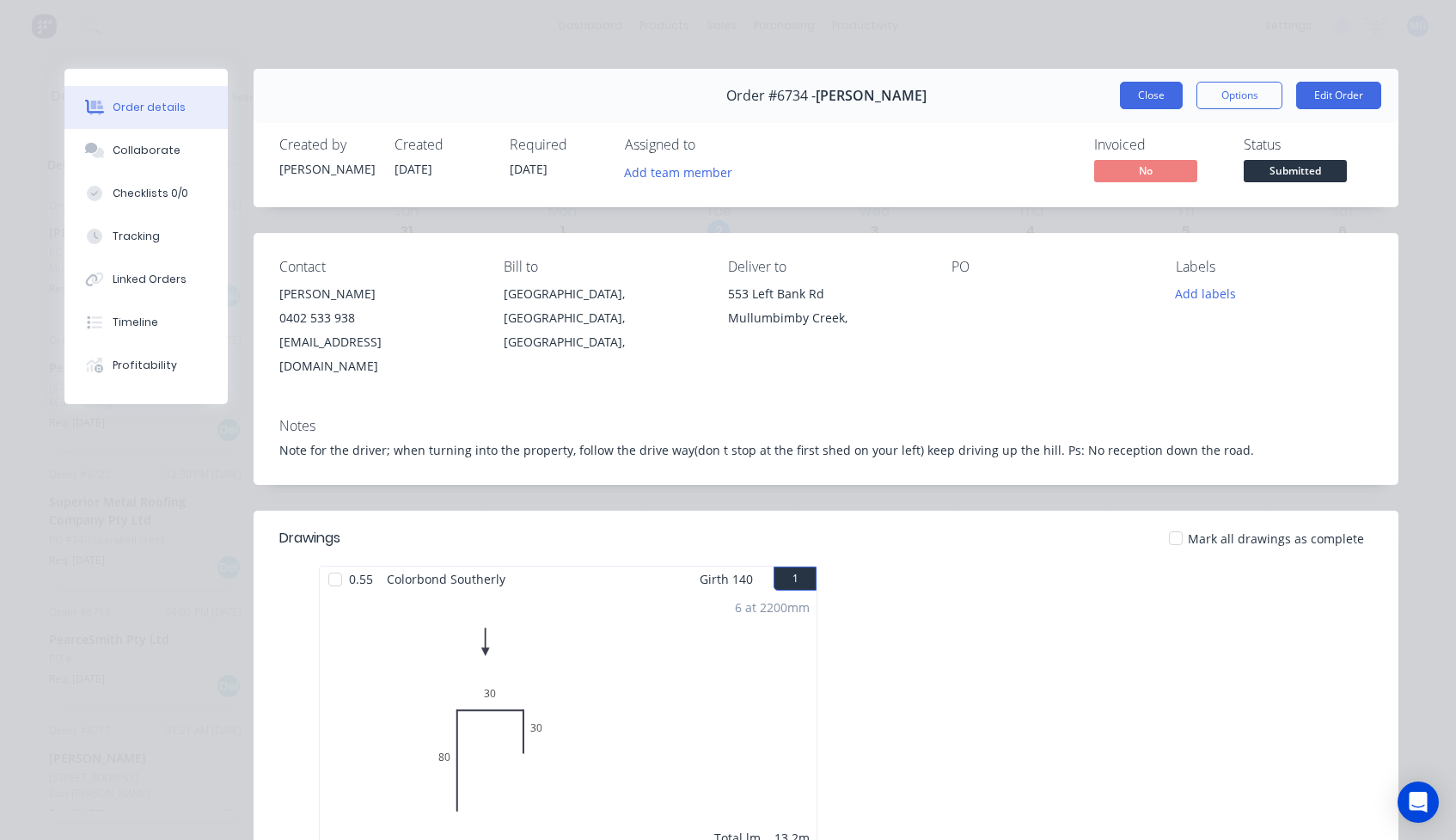
click at [1144, 90] on button "Close" at bounding box center [1151, 94] width 63 height 27
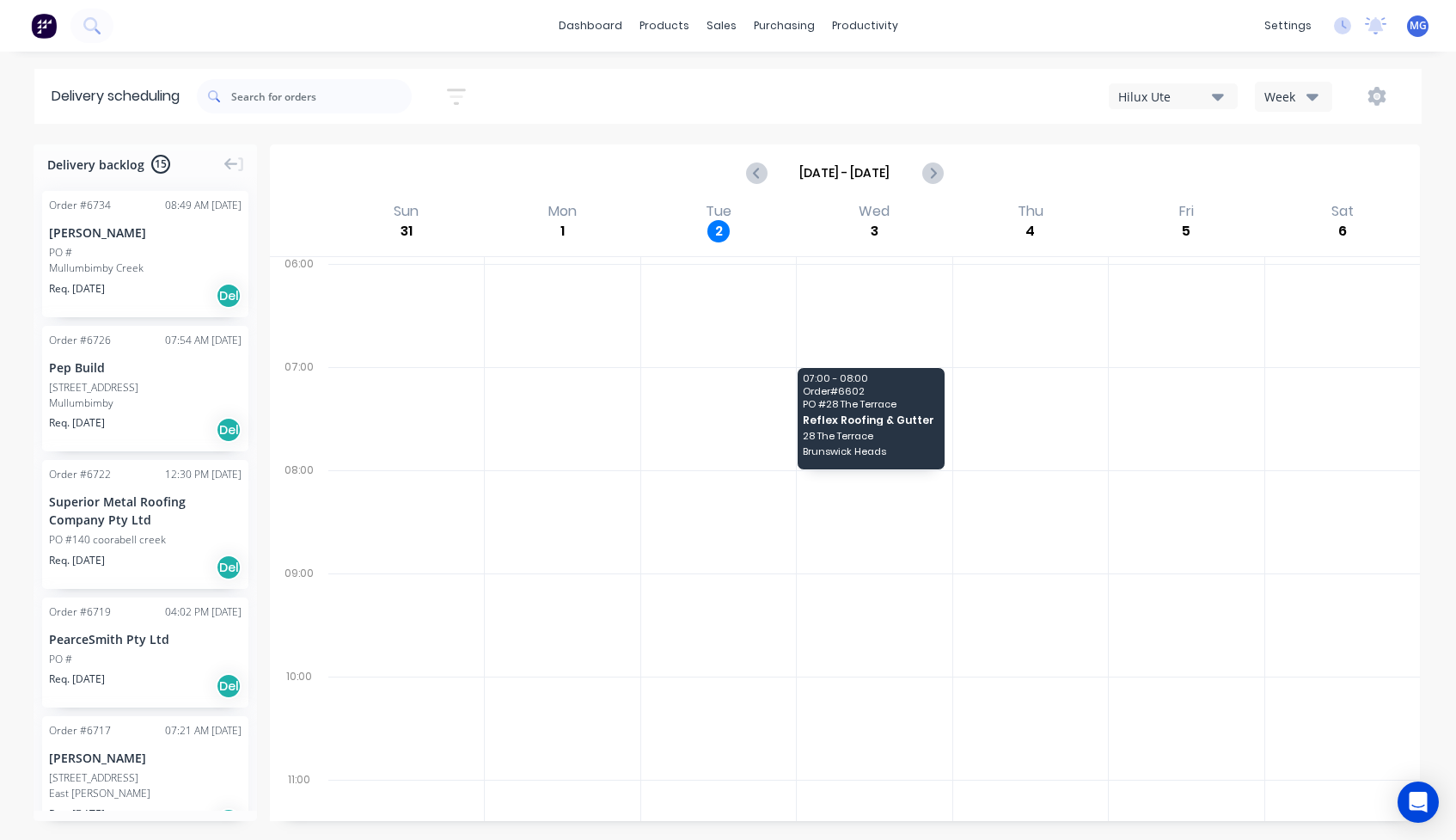
click at [126, 411] on div "Order # 6726 07:54 AM 02/09/25 Pep Build PO #10 Yankee Creek Rd Mullumbimby Req…" at bounding box center [145, 389] width 206 height 126
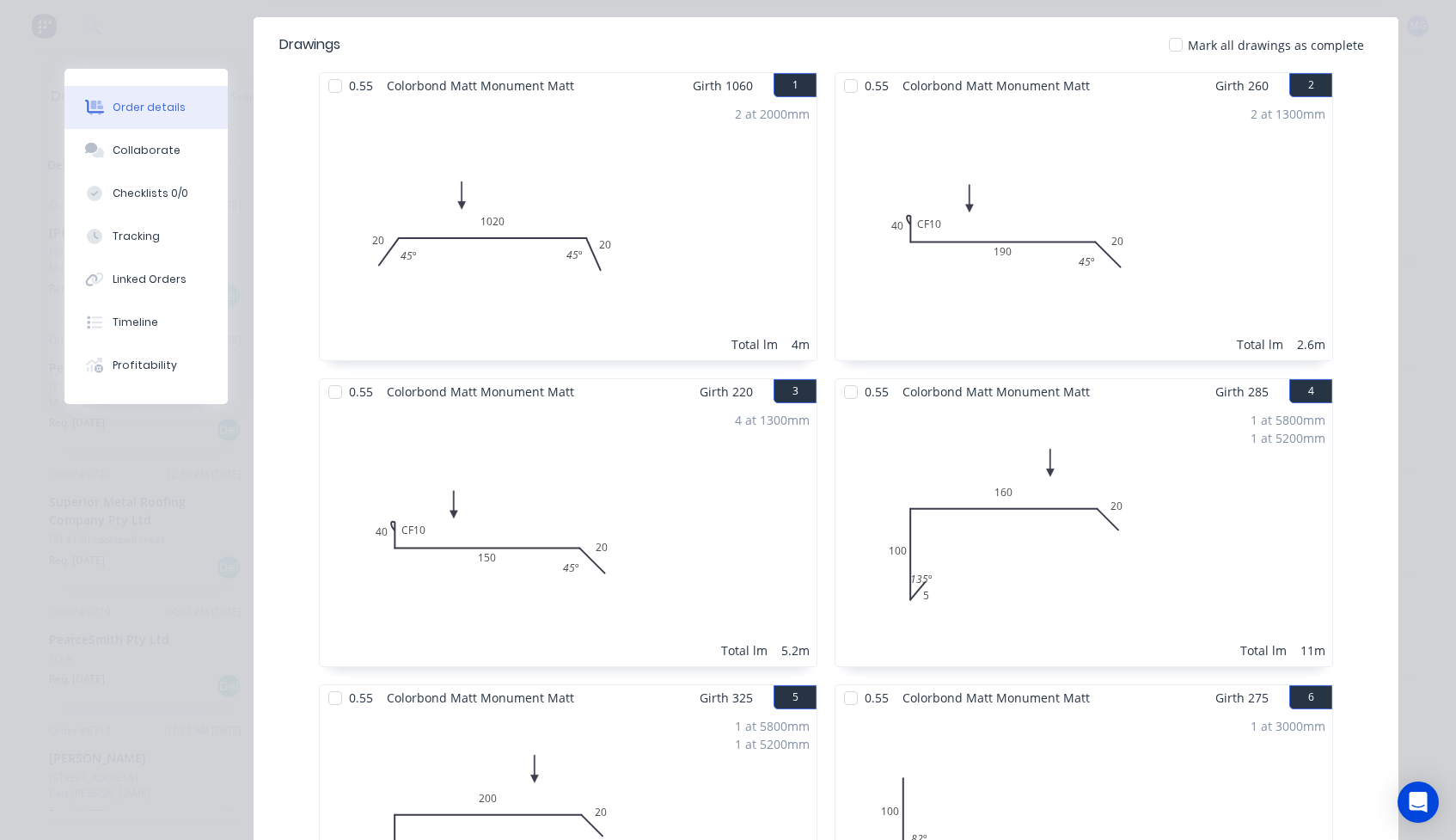
scroll to position [423, 0]
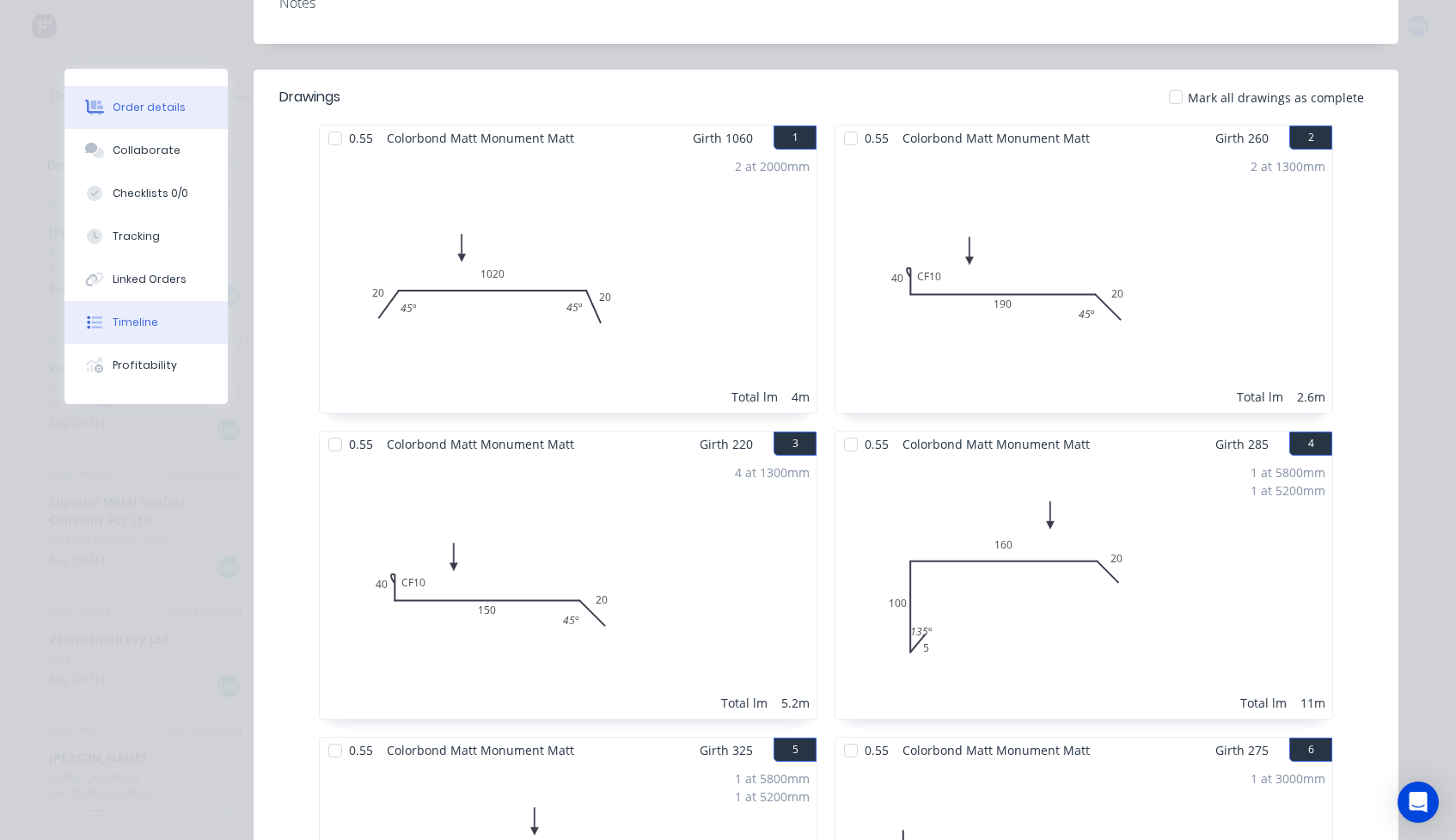
click at [144, 311] on button "Timeline" at bounding box center [146, 322] width 163 height 43
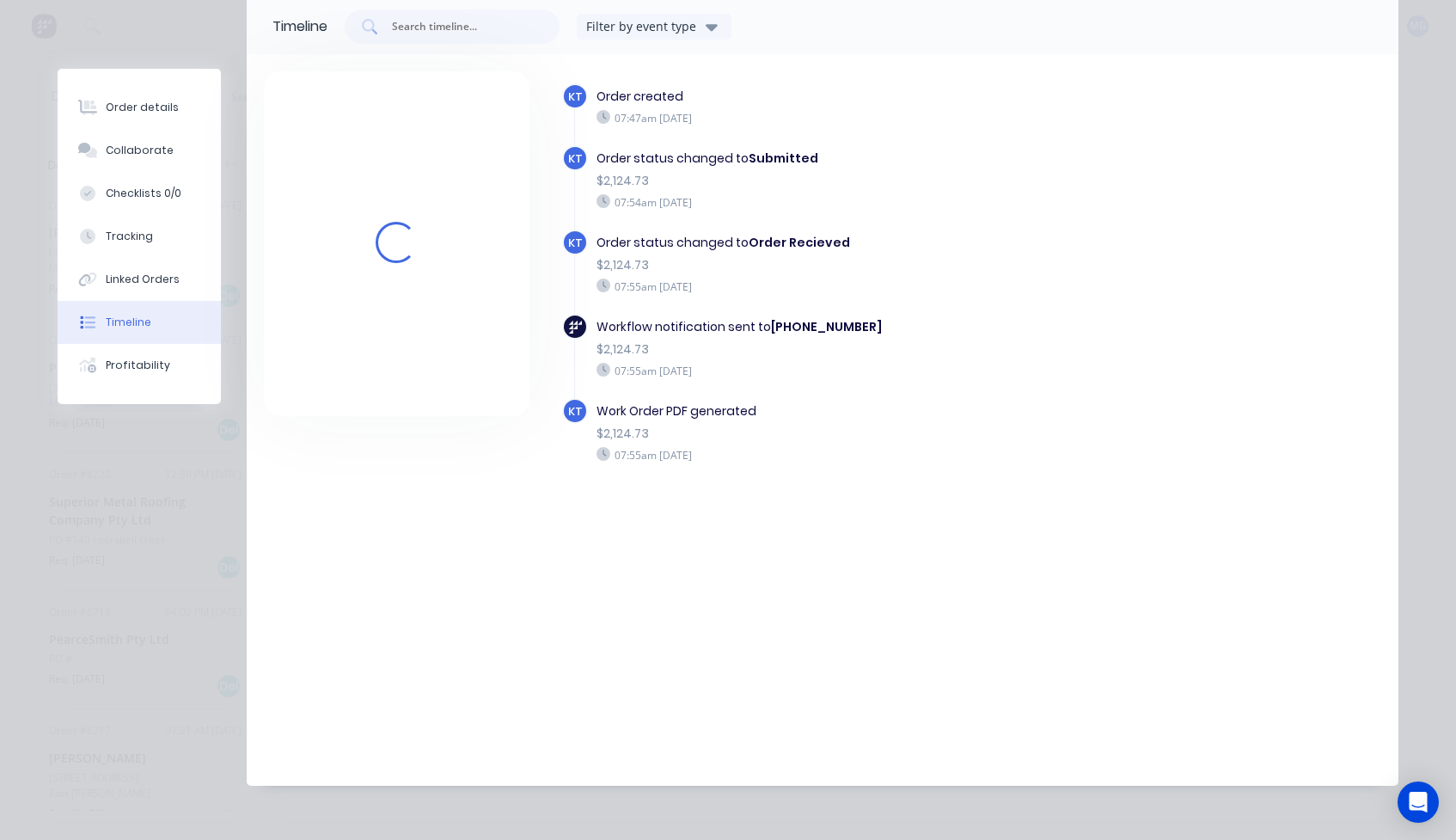
scroll to position [118, 0]
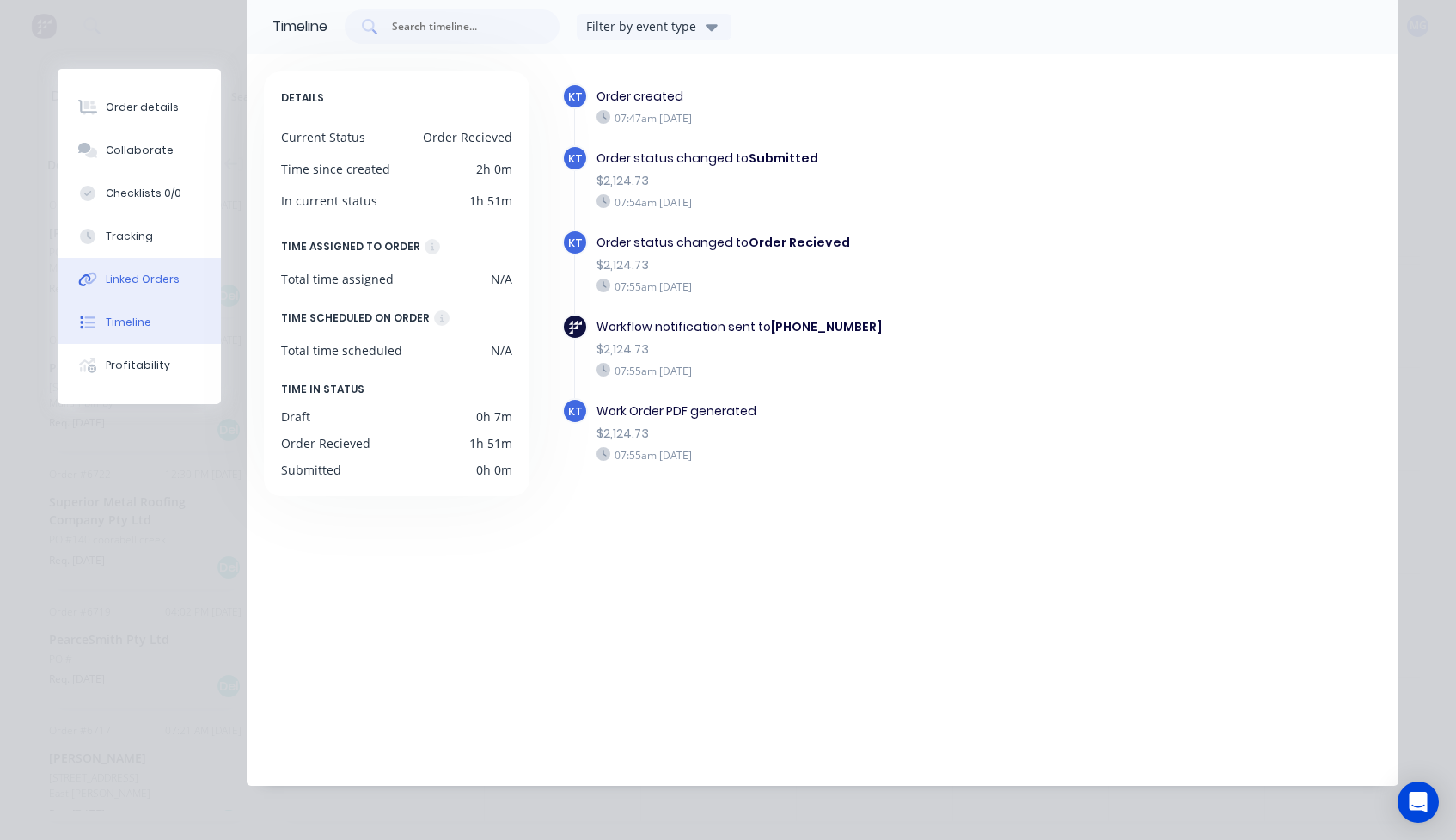
click at [141, 275] on div "Linked Orders" at bounding box center [142, 279] width 74 height 16
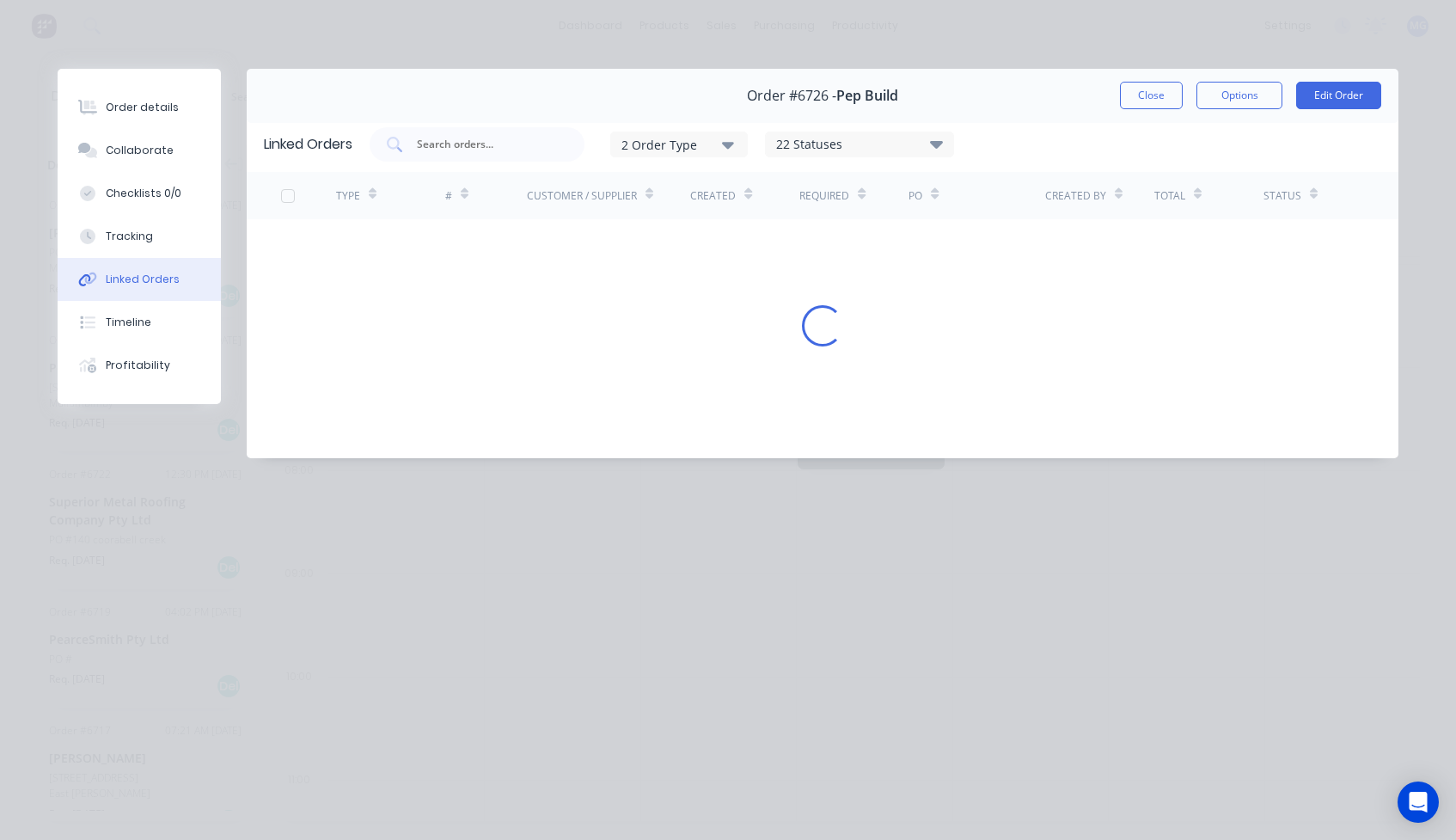
scroll to position [0, 0]
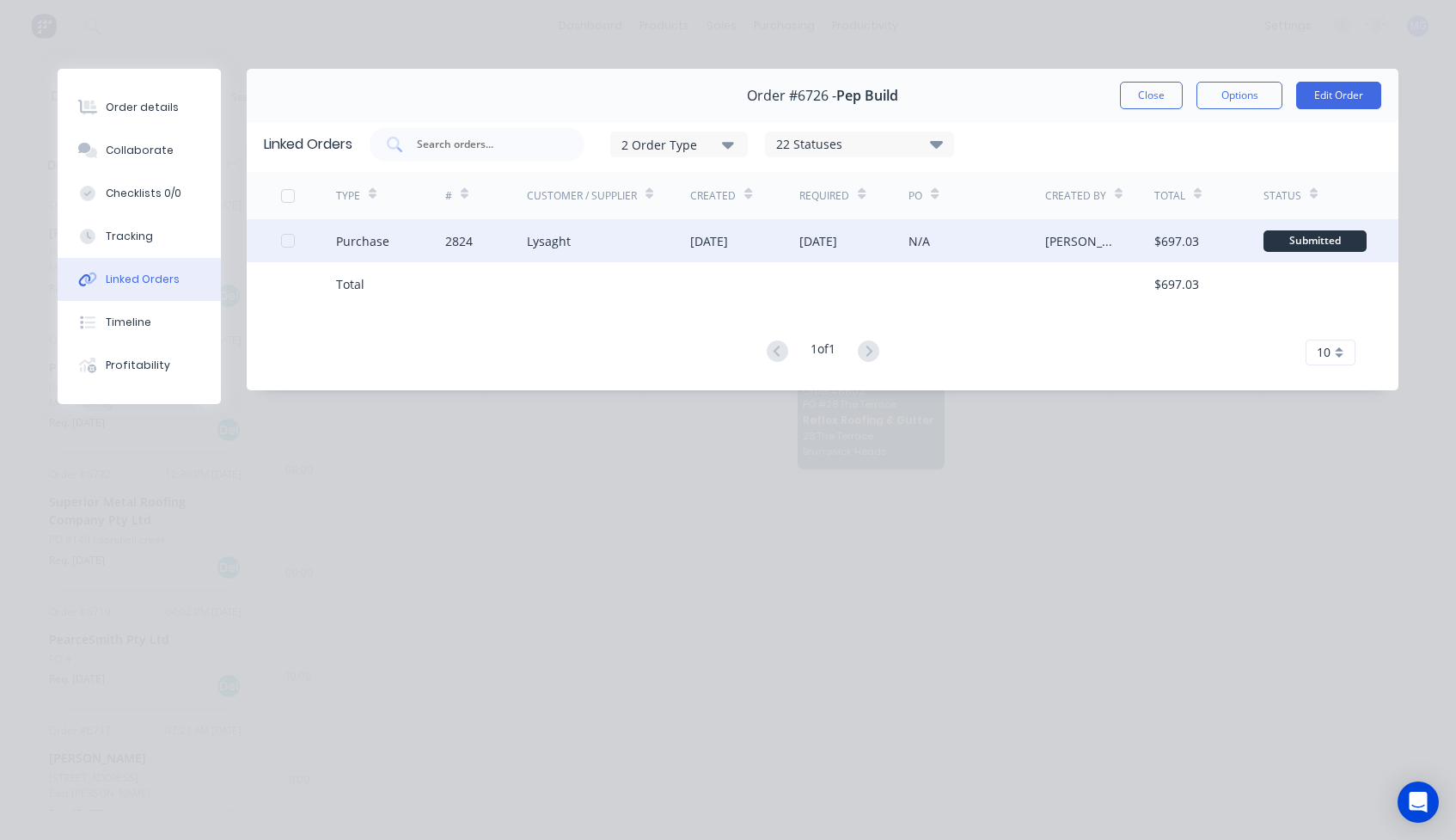
click at [537, 243] on div "Lysaght" at bounding box center [548, 240] width 44 height 18
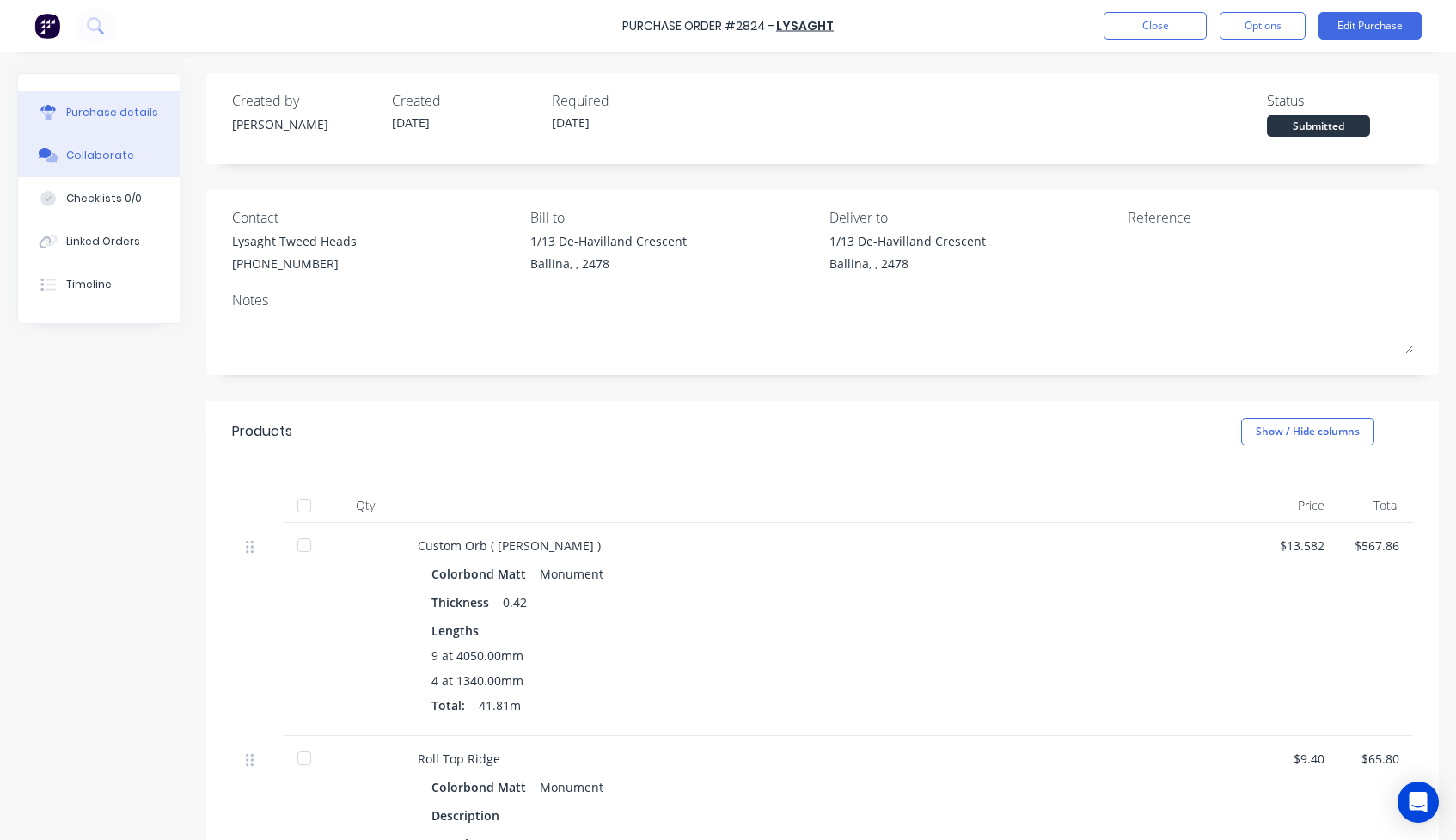
click at [103, 150] on div "Collaborate" at bounding box center [100, 155] width 68 height 16
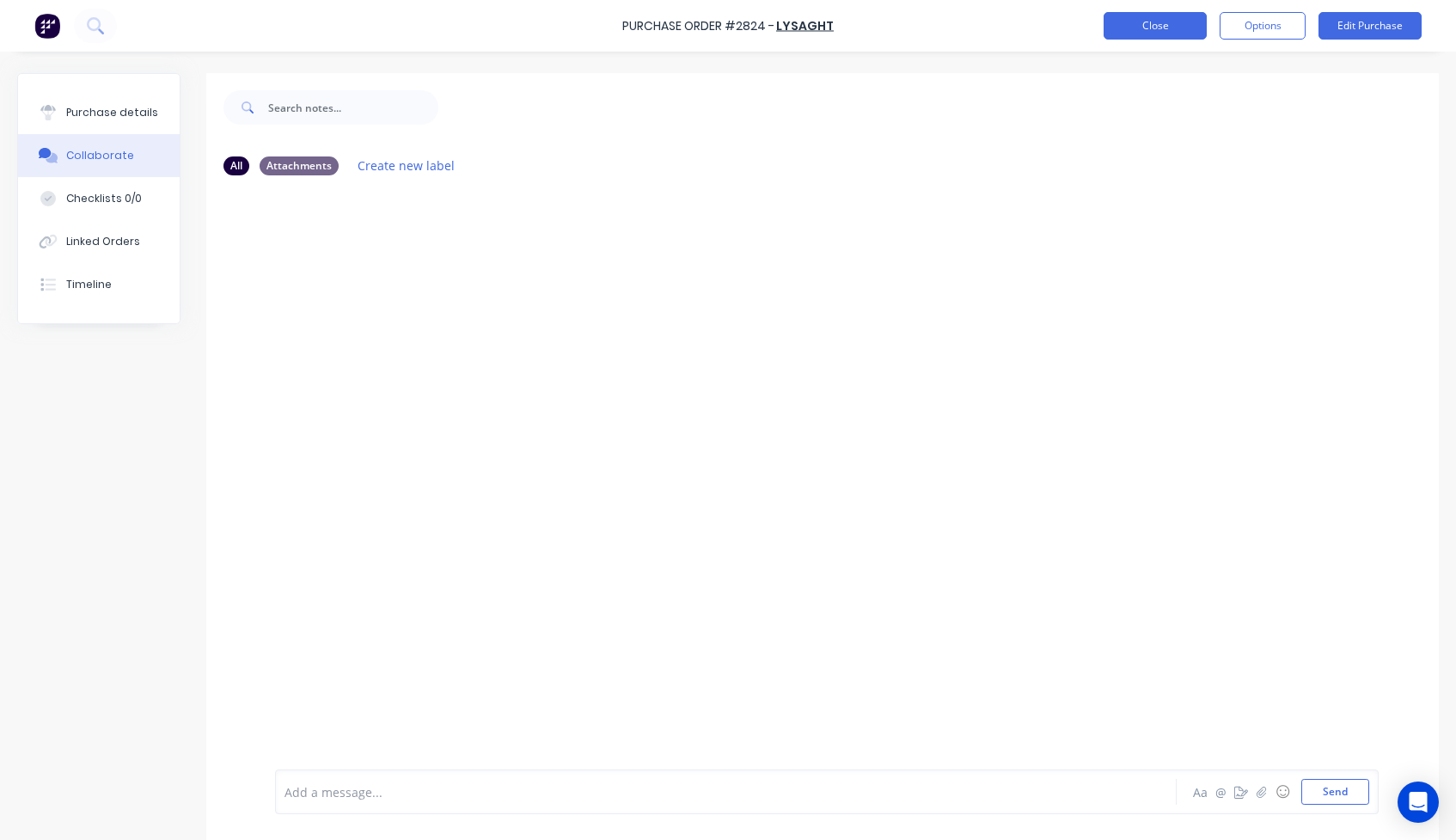
click at [1154, 26] on button "Close" at bounding box center [1155, 25] width 103 height 27
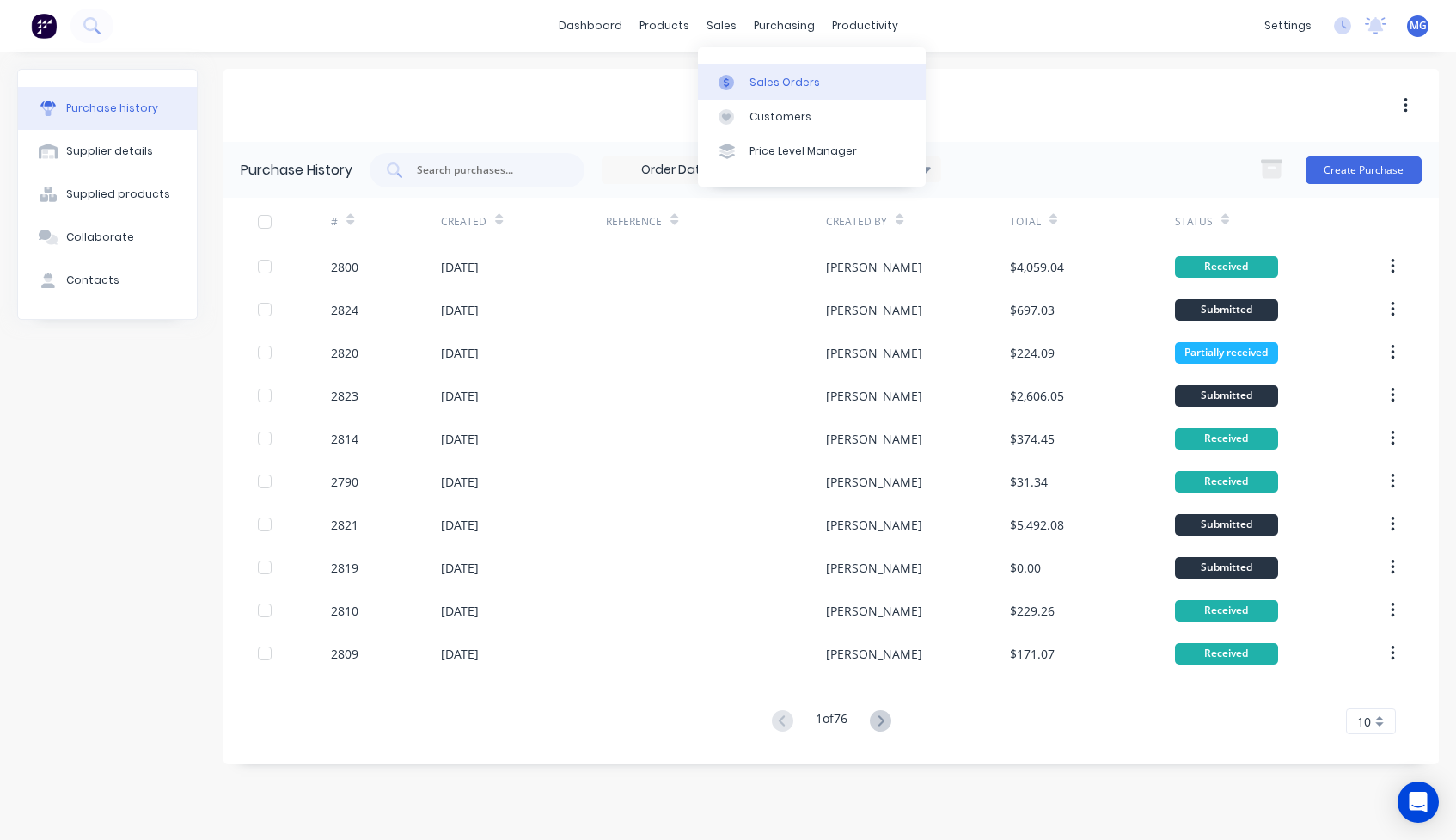
click at [765, 81] on div "Sales Orders" at bounding box center [785, 82] width 70 height 16
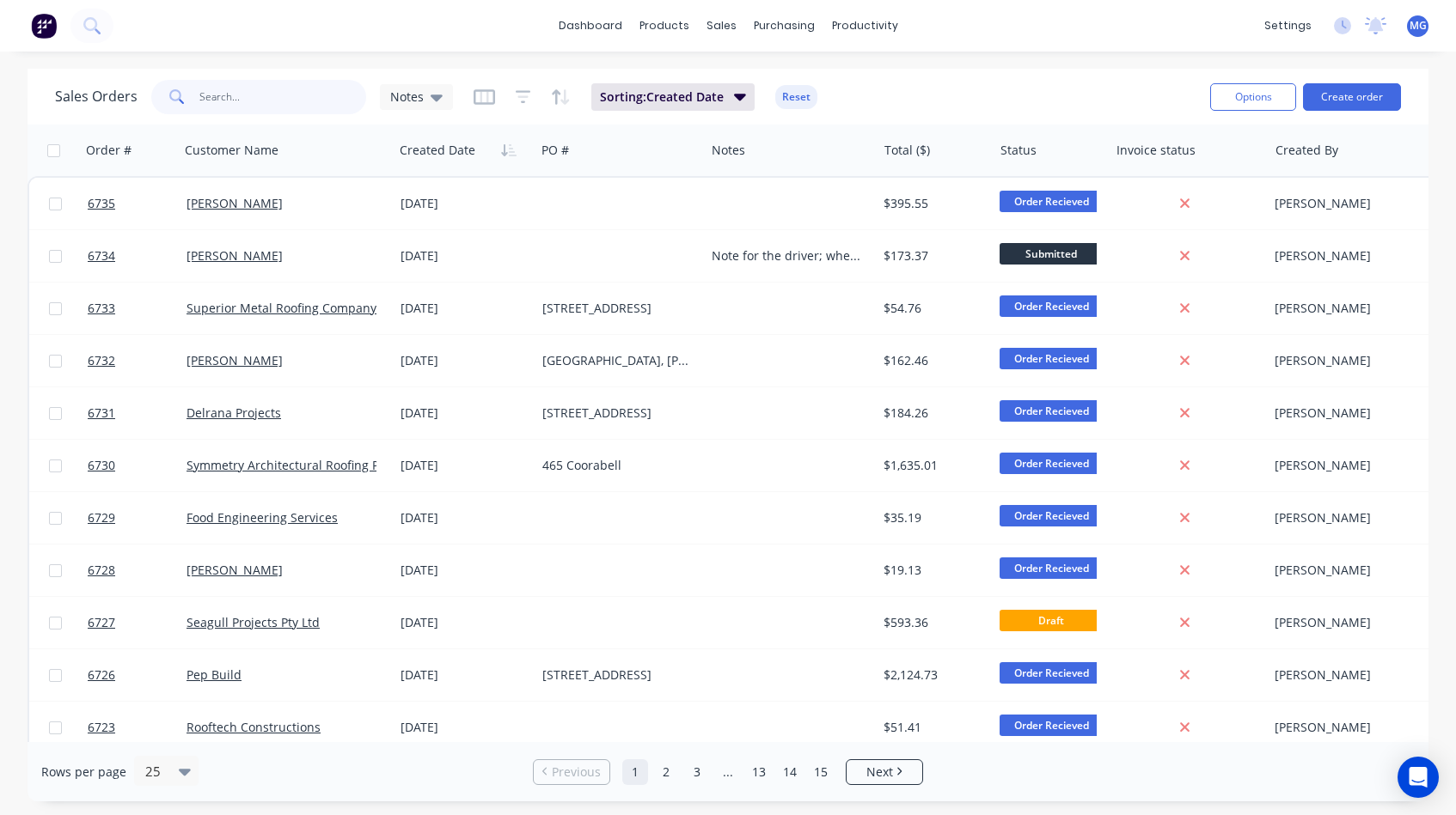
click at [227, 94] on input "text" at bounding box center [283, 97] width 167 height 35
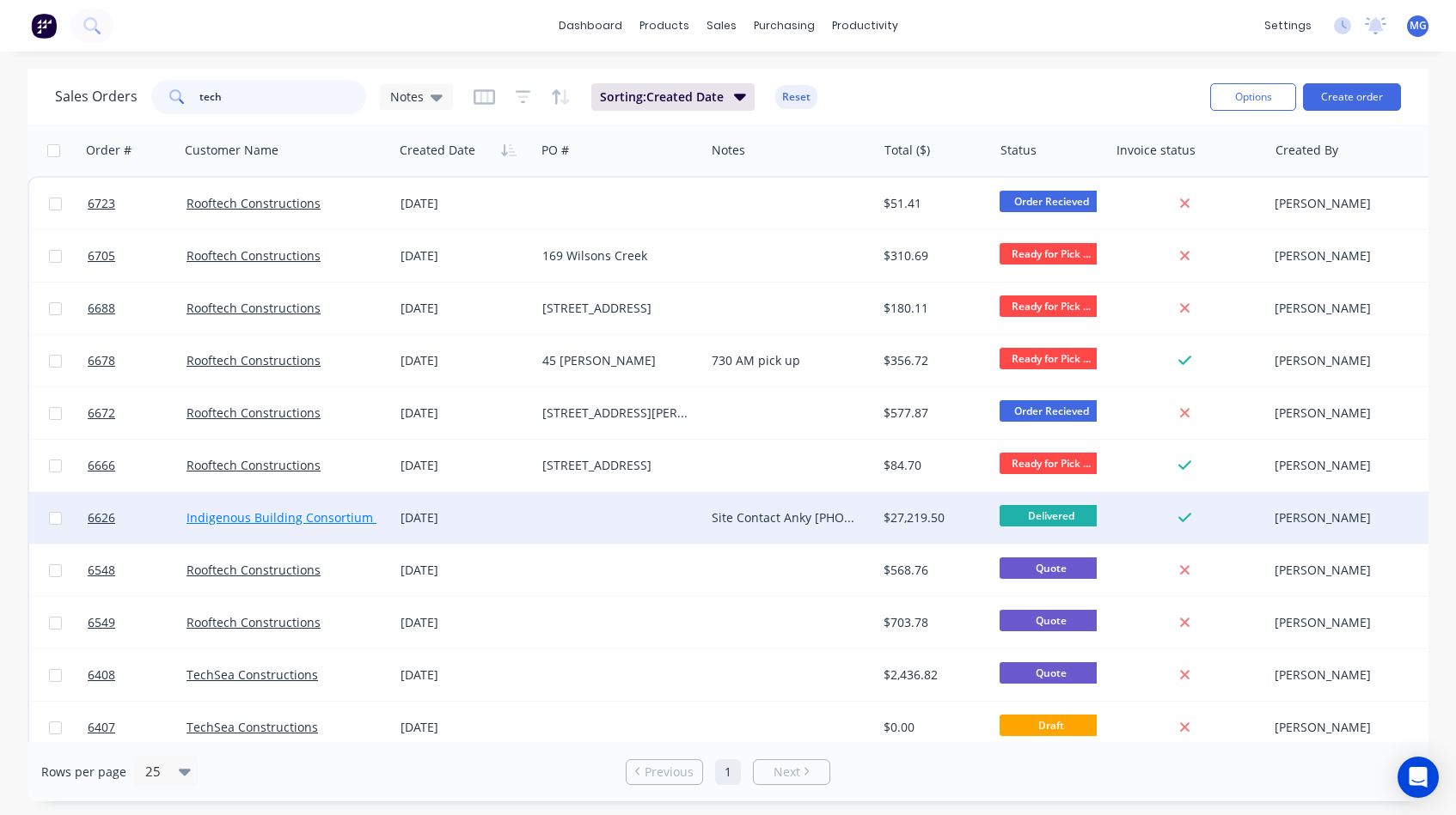
type input "tech"
click at [200, 520] on link "Indigenous Building Consortium (Tech-Sea)" at bounding box center [311, 517] width 249 height 16
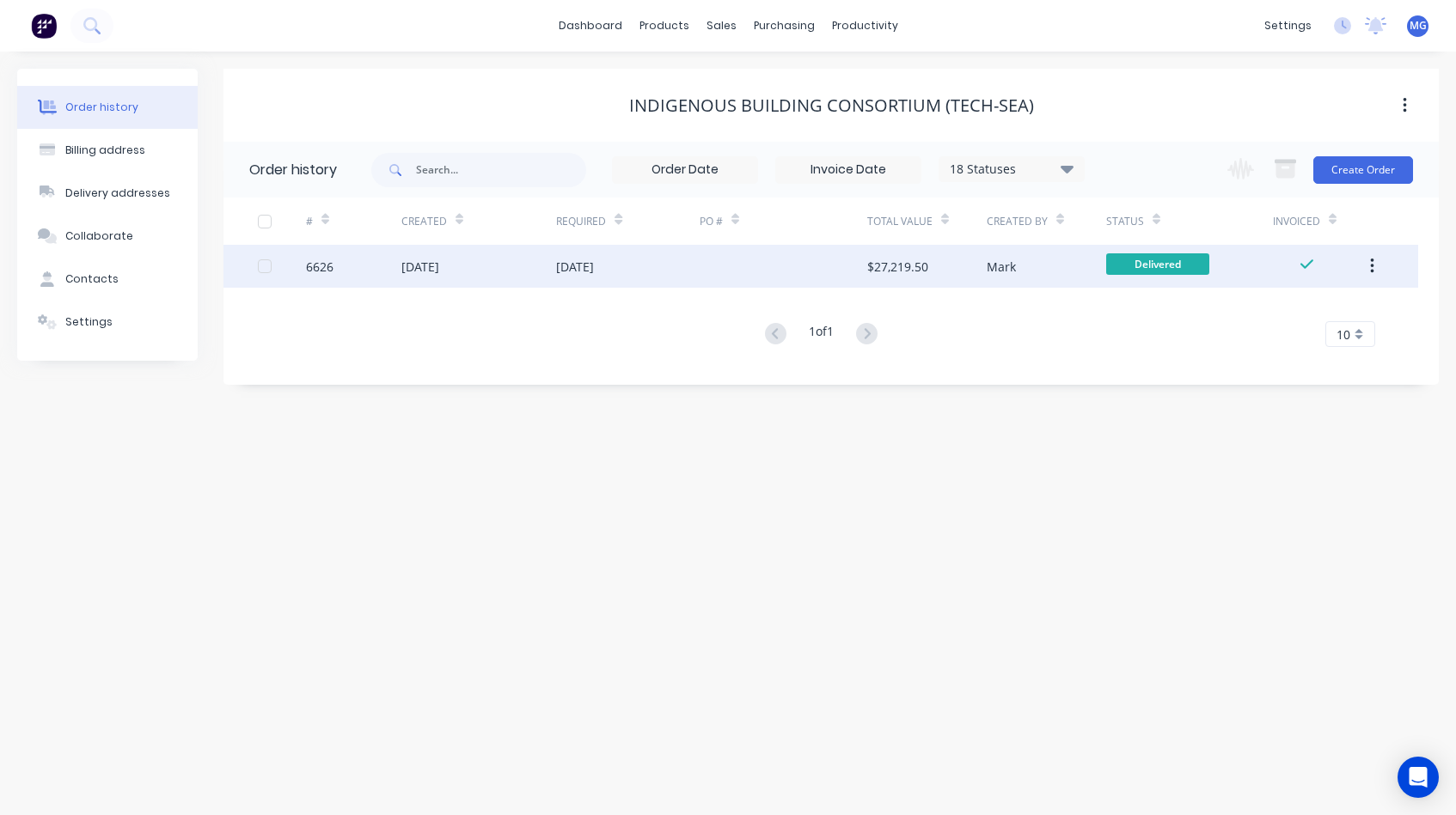
click at [594, 272] on div "[DATE]" at bounding box center [574, 266] width 37 height 18
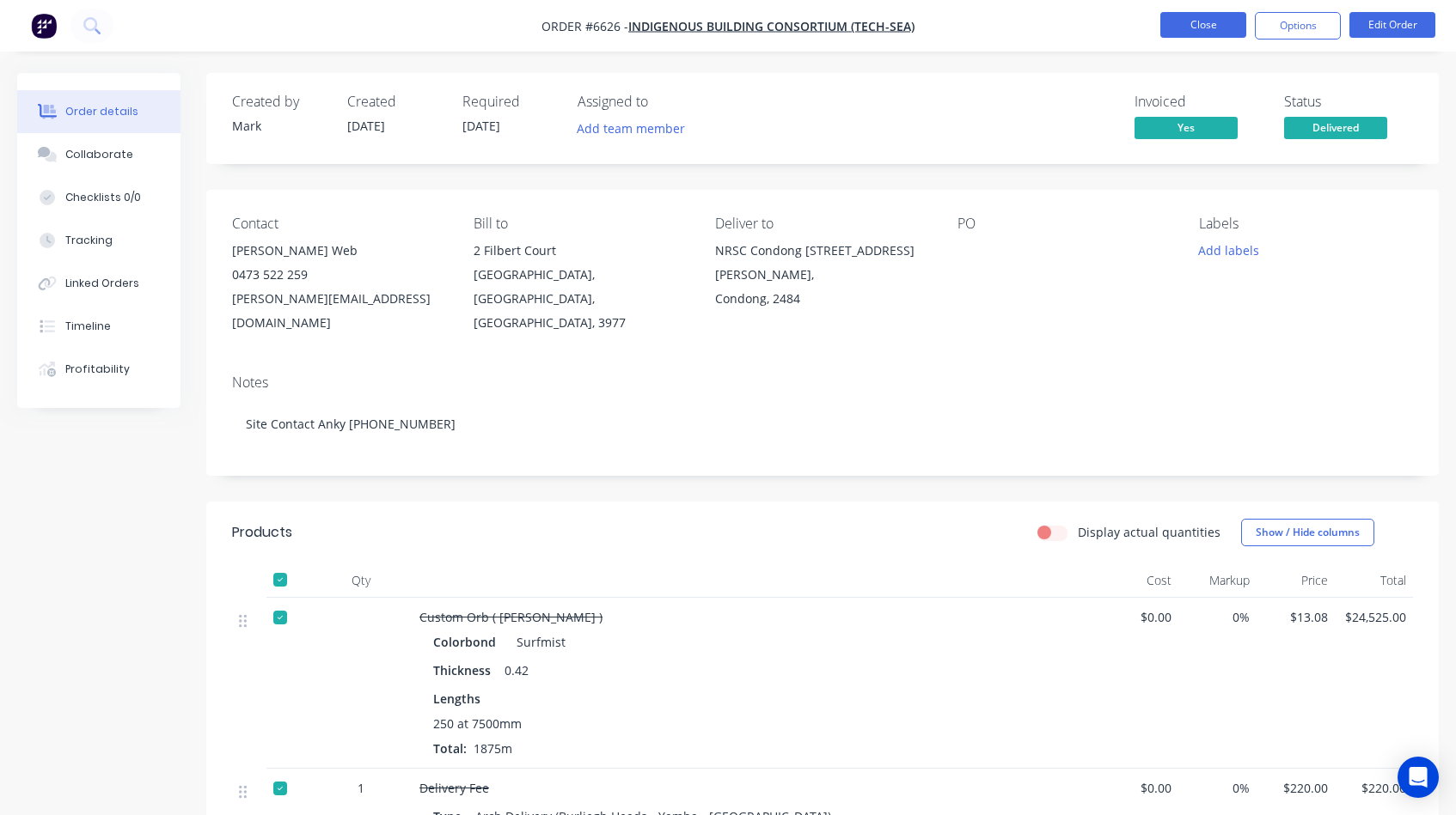
click at [1203, 21] on button "Close" at bounding box center [1203, 25] width 86 height 26
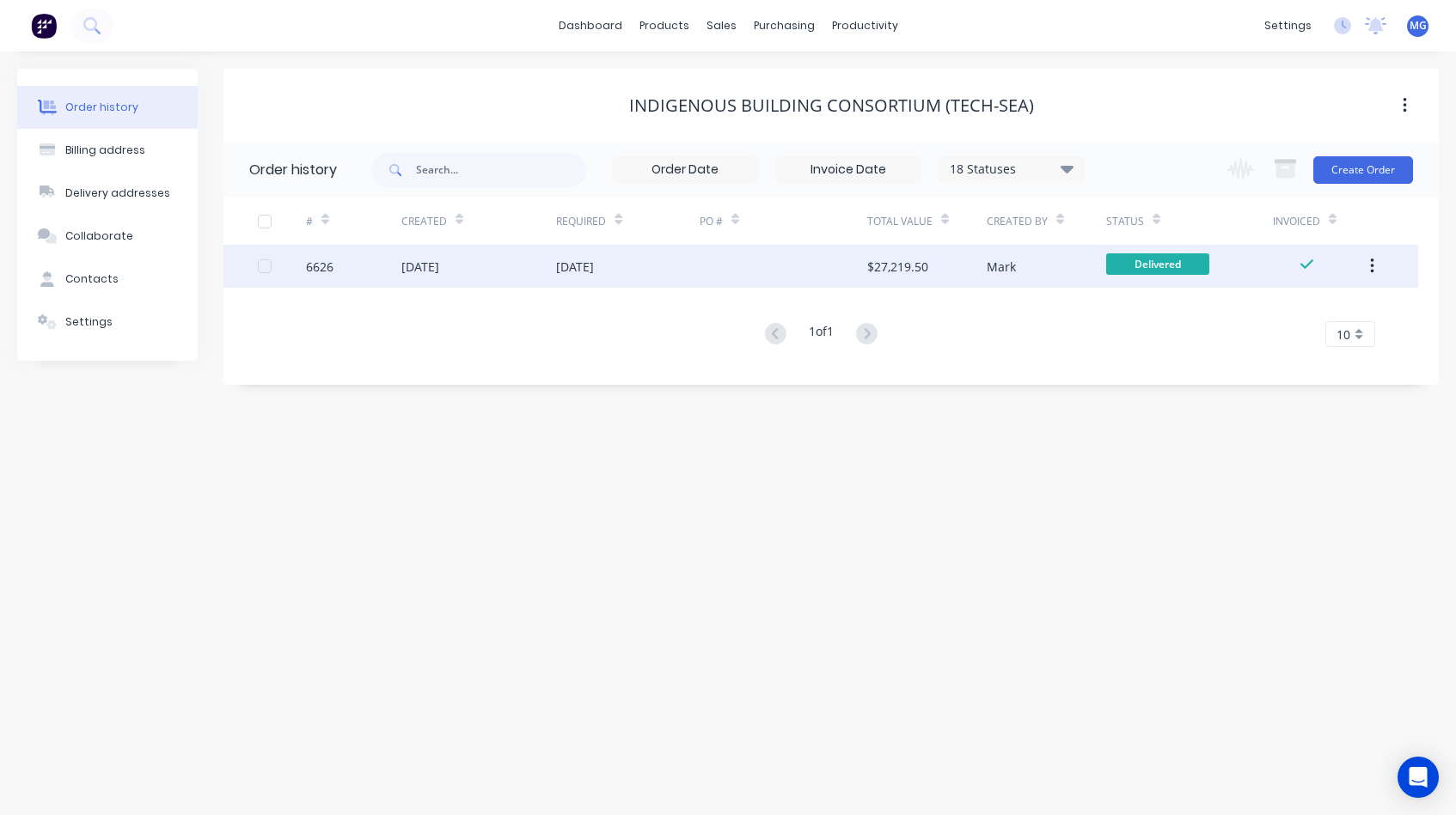
click at [1375, 266] on icon "button" at bounding box center [1372, 266] width 5 height 19
click at [1286, 308] on div "Archive" at bounding box center [1311, 311] width 133 height 25
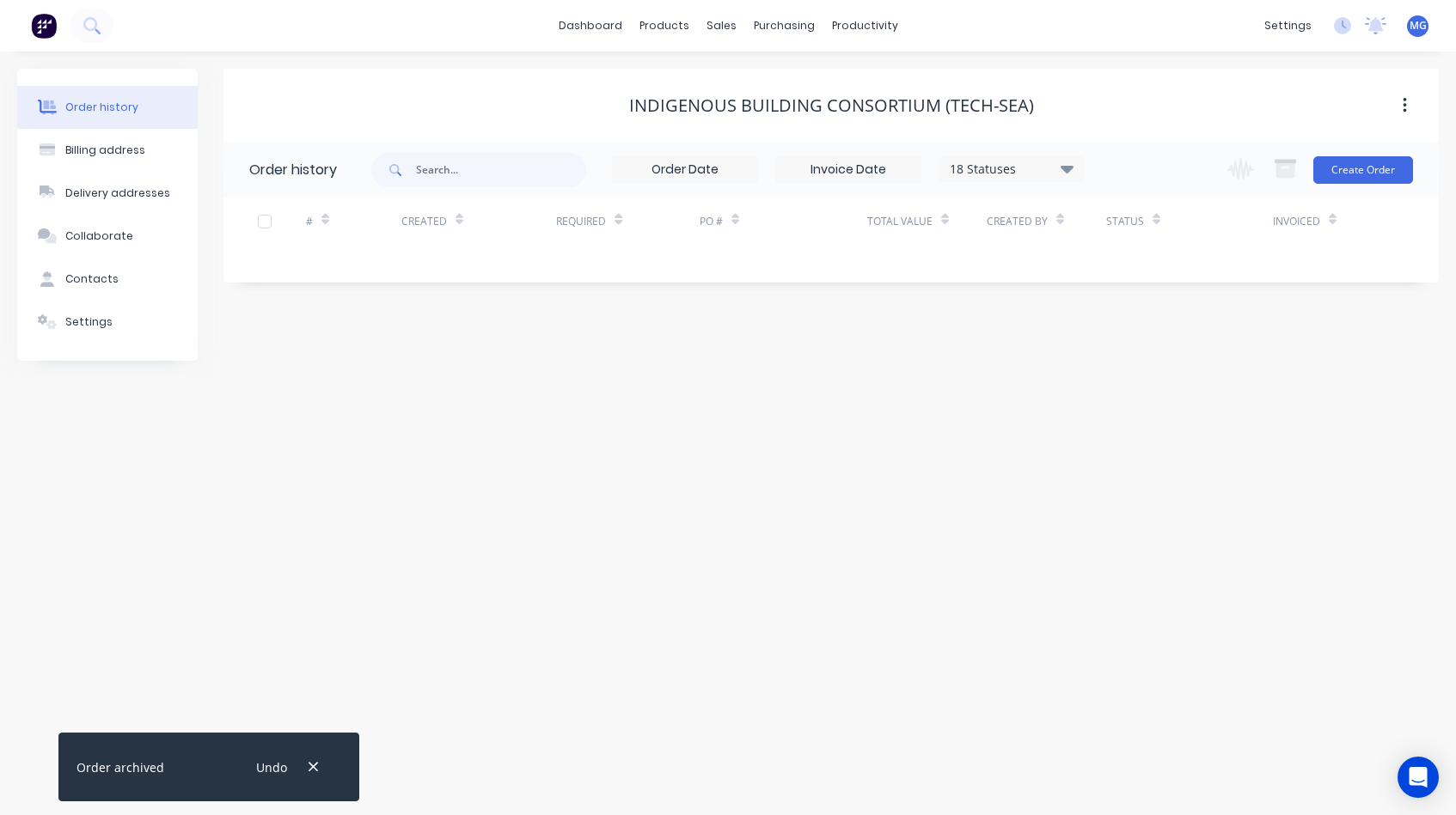
click at [500, 113] on div "Indigenous Building Consortium (Tech-Sea)" at bounding box center [830, 105] width 1215 height 21
click at [1073, 168] on icon at bounding box center [1067, 169] width 13 height 7
click at [1153, 401] on label at bounding box center [1153, 401] width 0 height 0
click at [1153, 415] on input "checkbox" at bounding box center [1160, 409] width 14 height 16
checkbox input "true"
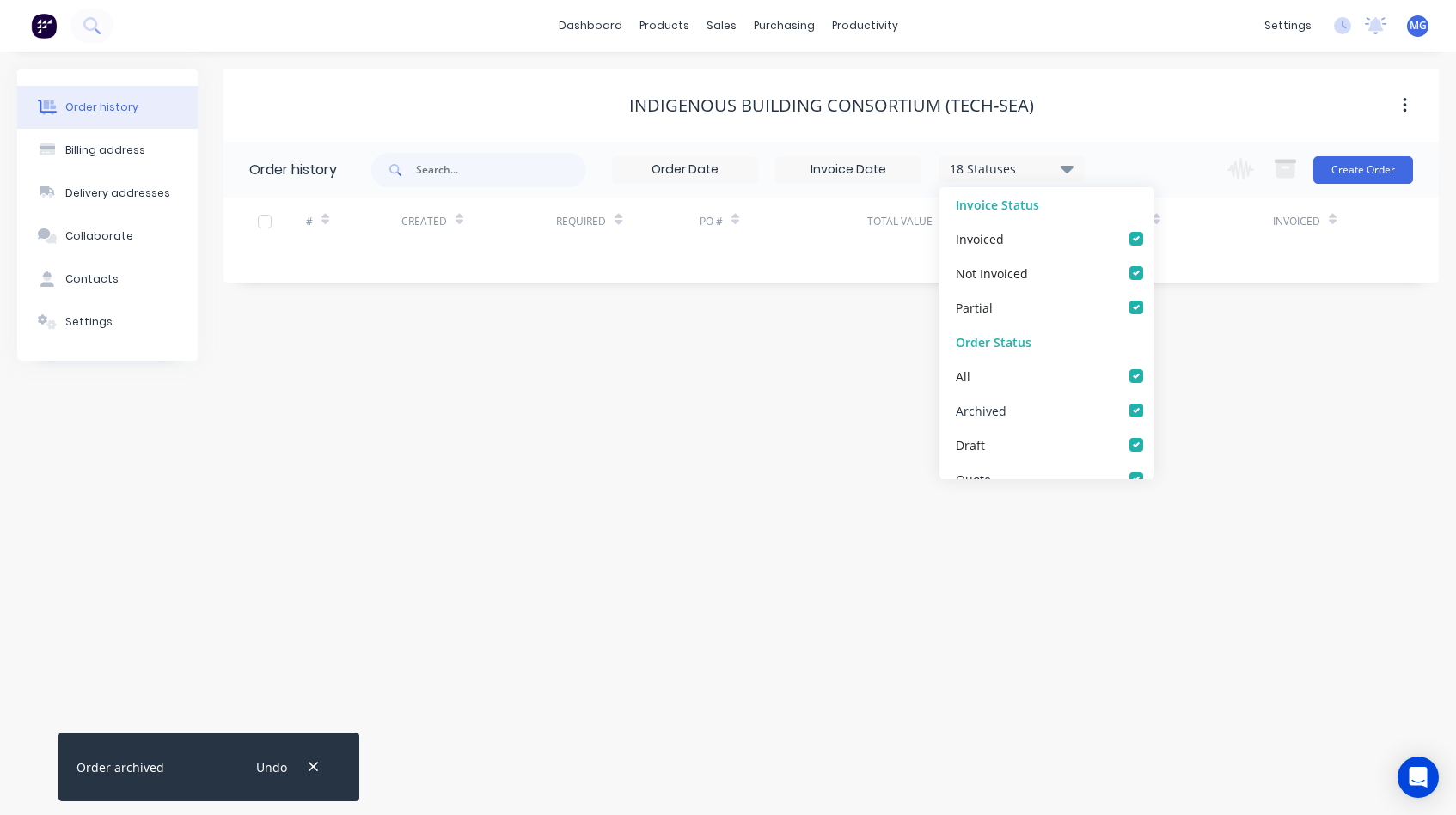
checkbox input "true"
click at [760, 429] on div "Order history Billing address Delivery addresses Collaborate Contacts Settings …" at bounding box center [728, 433] width 1456 height 764
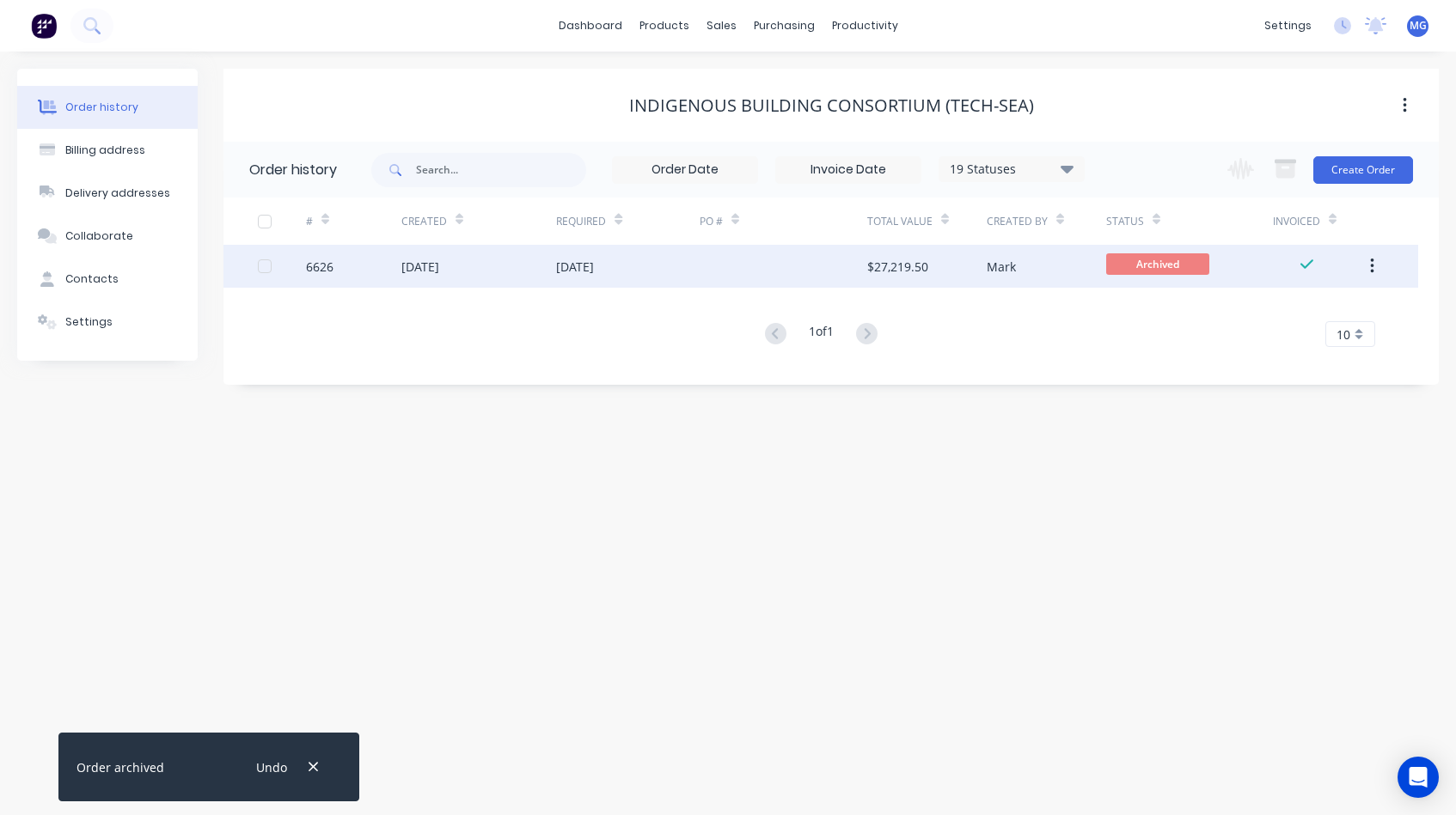
click at [438, 272] on div "22 Aug 2025" at bounding box center [420, 266] width 37 height 18
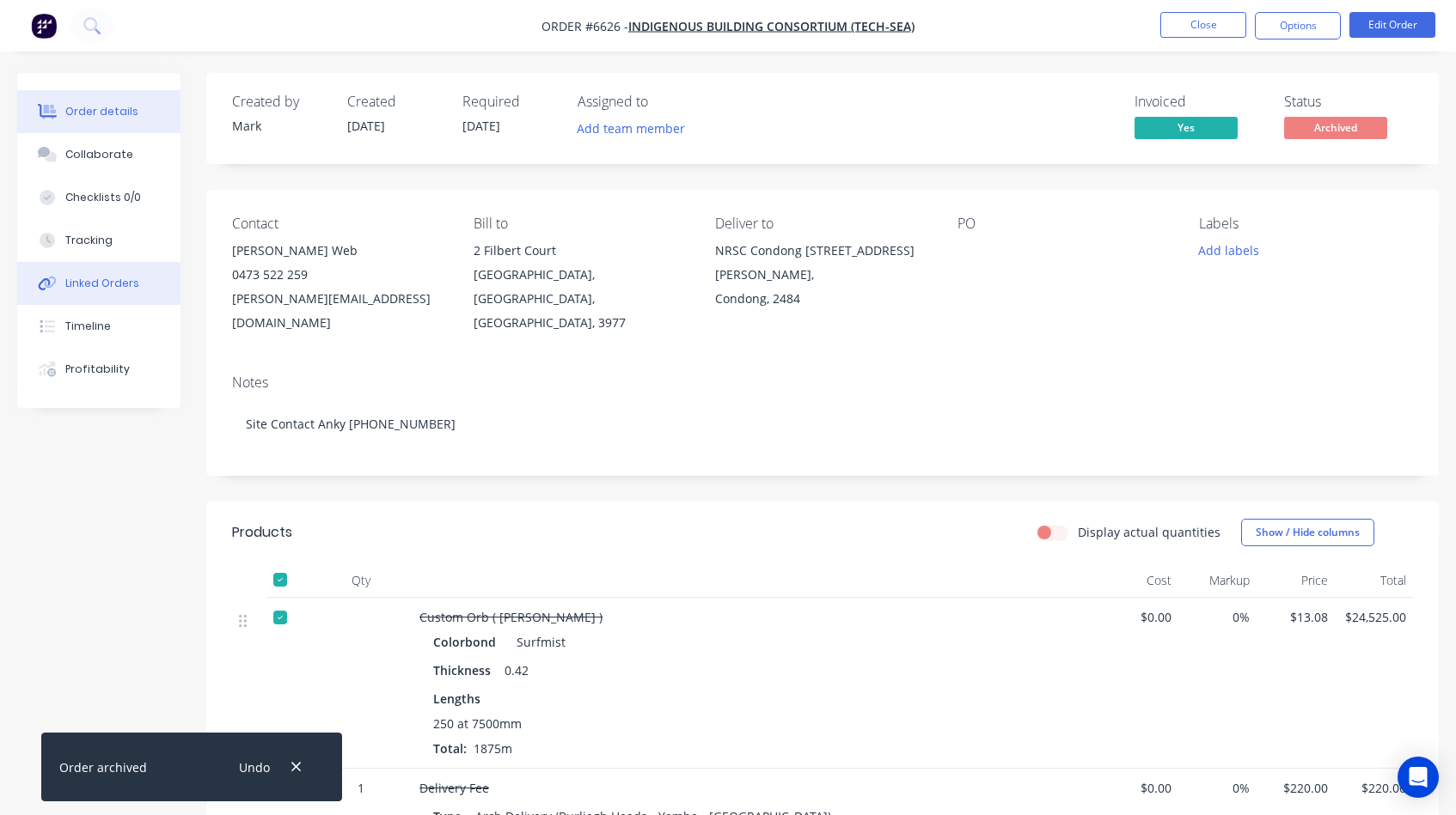
click at [107, 286] on div "Linked Orders" at bounding box center [102, 283] width 74 height 16
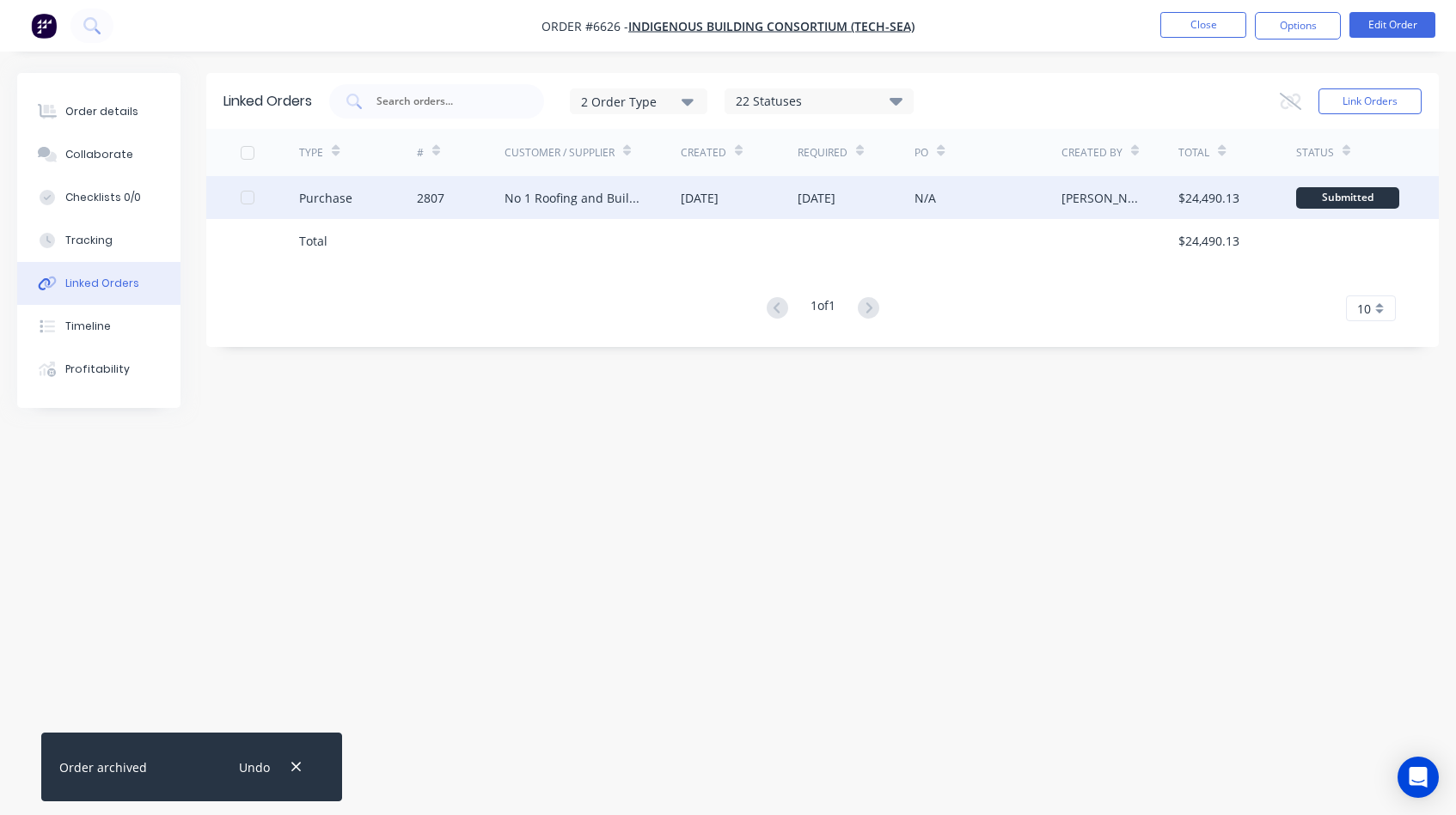
click at [319, 189] on div "Purchase" at bounding box center [325, 197] width 53 height 18
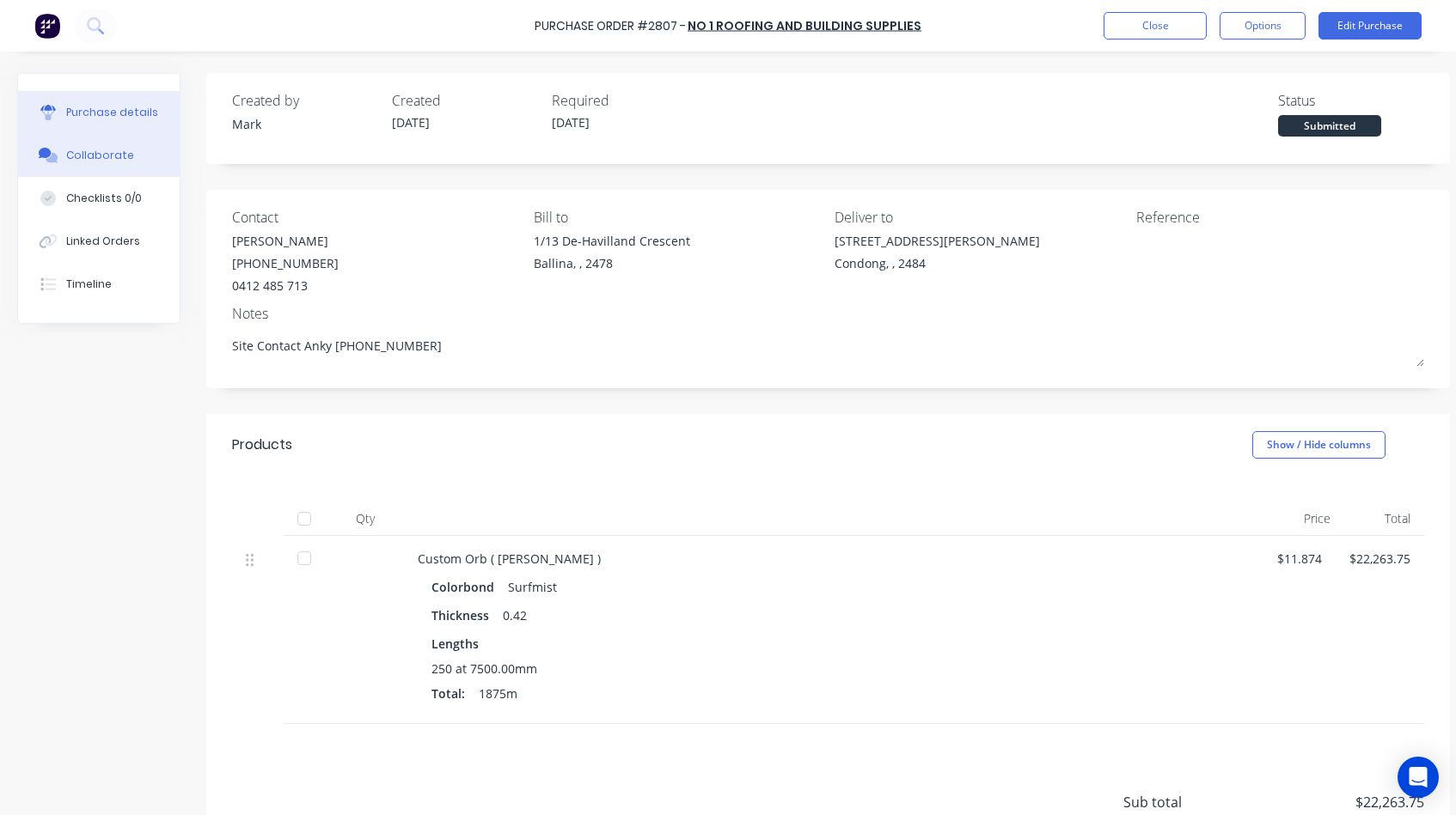
click at [117, 155] on div "Collaborate" at bounding box center [100, 155] width 68 height 16
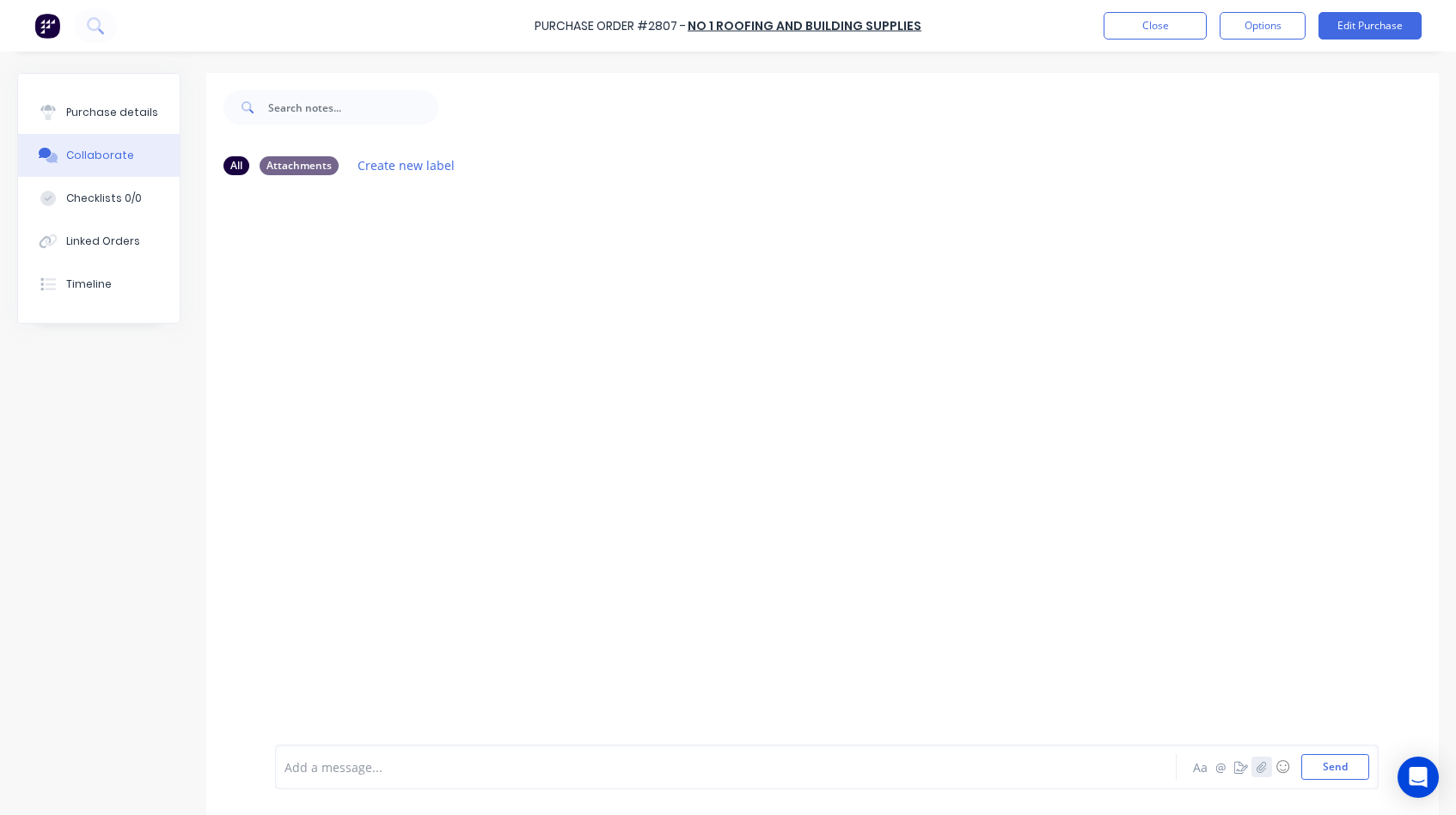
click at [1263, 766] on icon "button" at bounding box center [1262, 766] width 10 height 12
click at [1332, 760] on button "Send" at bounding box center [1335, 767] width 68 height 26
click at [102, 107] on div "Purchase details" at bounding box center [112, 112] width 92 height 16
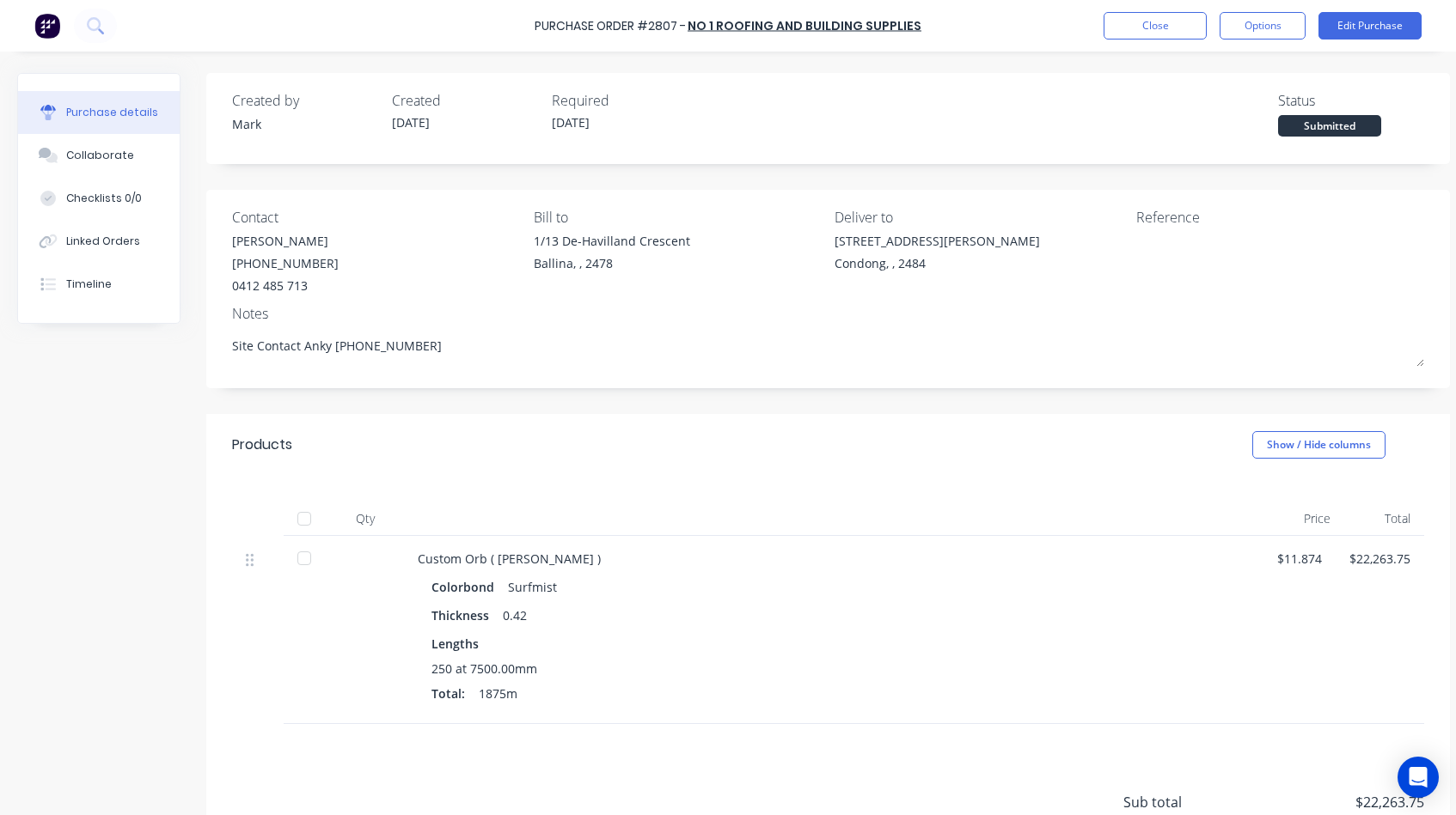
click at [300, 516] on div at bounding box center [304, 518] width 35 height 35
type textarea "x"
click at [124, 241] on div "Linked Orders" at bounding box center [103, 241] width 74 height 16
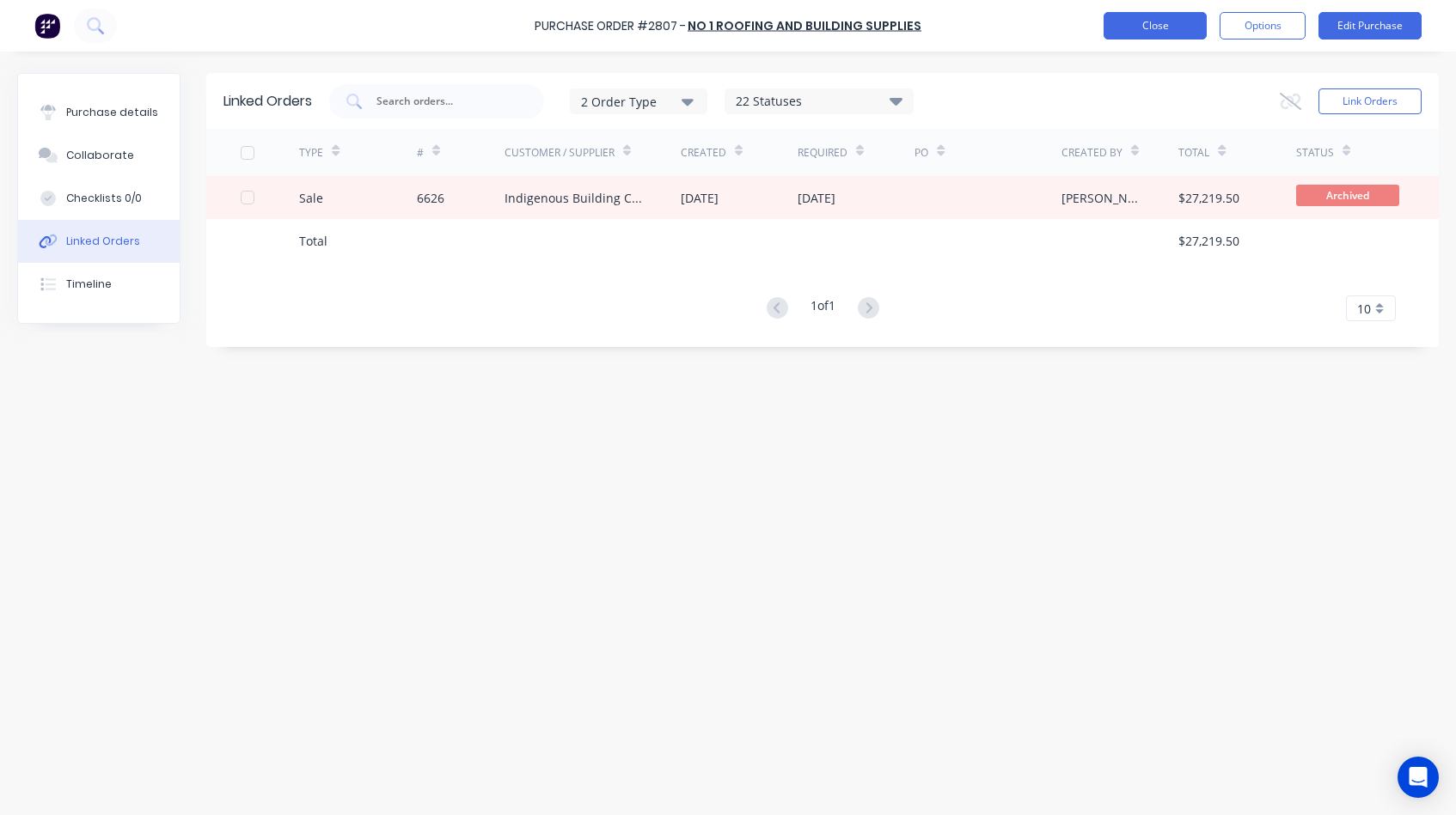
click at [1164, 22] on button "Close" at bounding box center [1155, 25] width 103 height 27
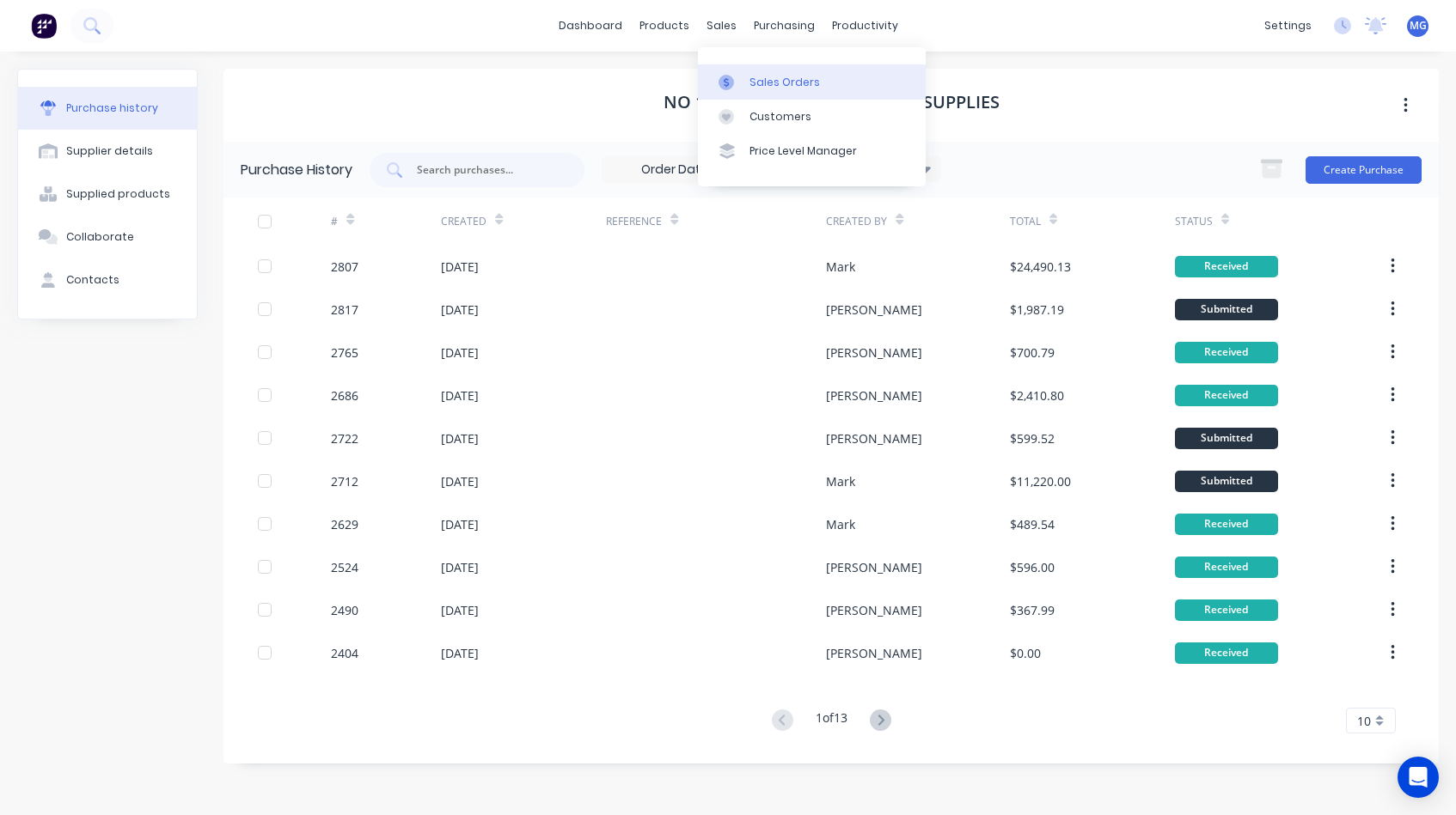
click at [765, 84] on div "Sales Orders" at bounding box center [785, 82] width 70 height 16
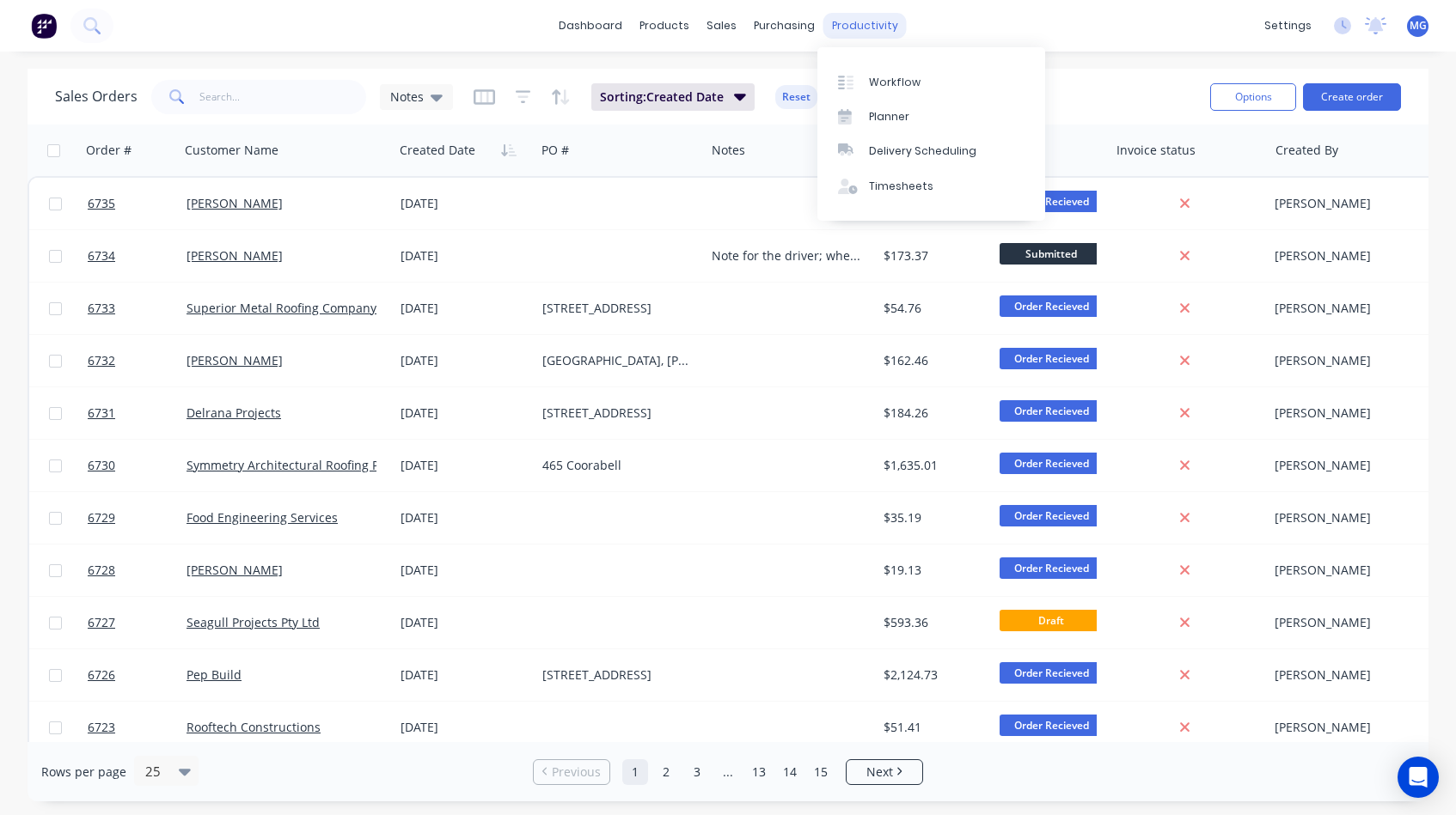
click at [858, 19] on div "productivity" at bounding box center [865, 26] width 83 height 26
click at [885, 92] on link "Workflow" at bounding box center [931, 81] width 228 height 35
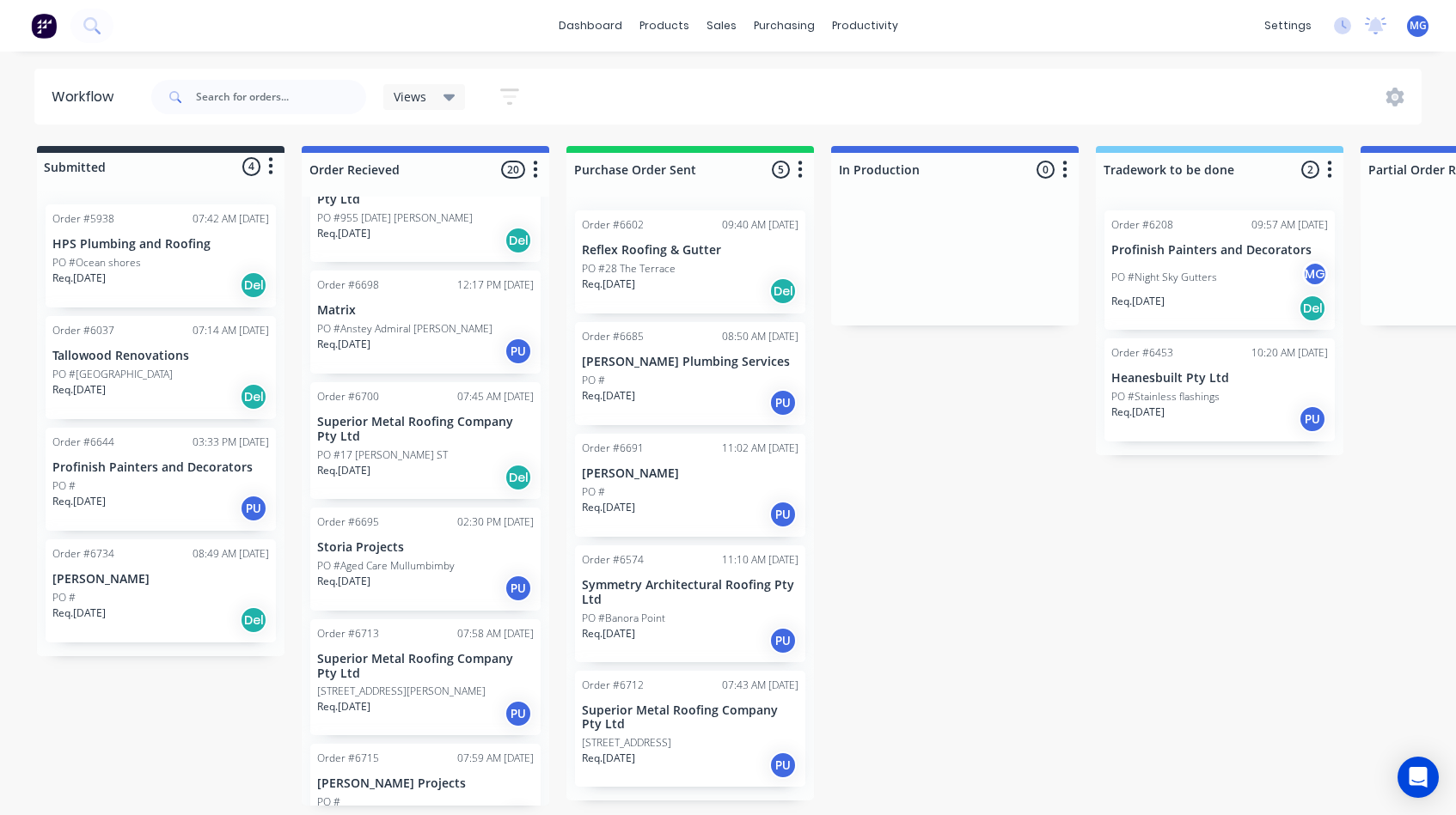
scroll to position [306, 0]
click at [123, 244] on p "HPS Plumbing and Roofing" at bounding box center [161, 245] width 217 height 15
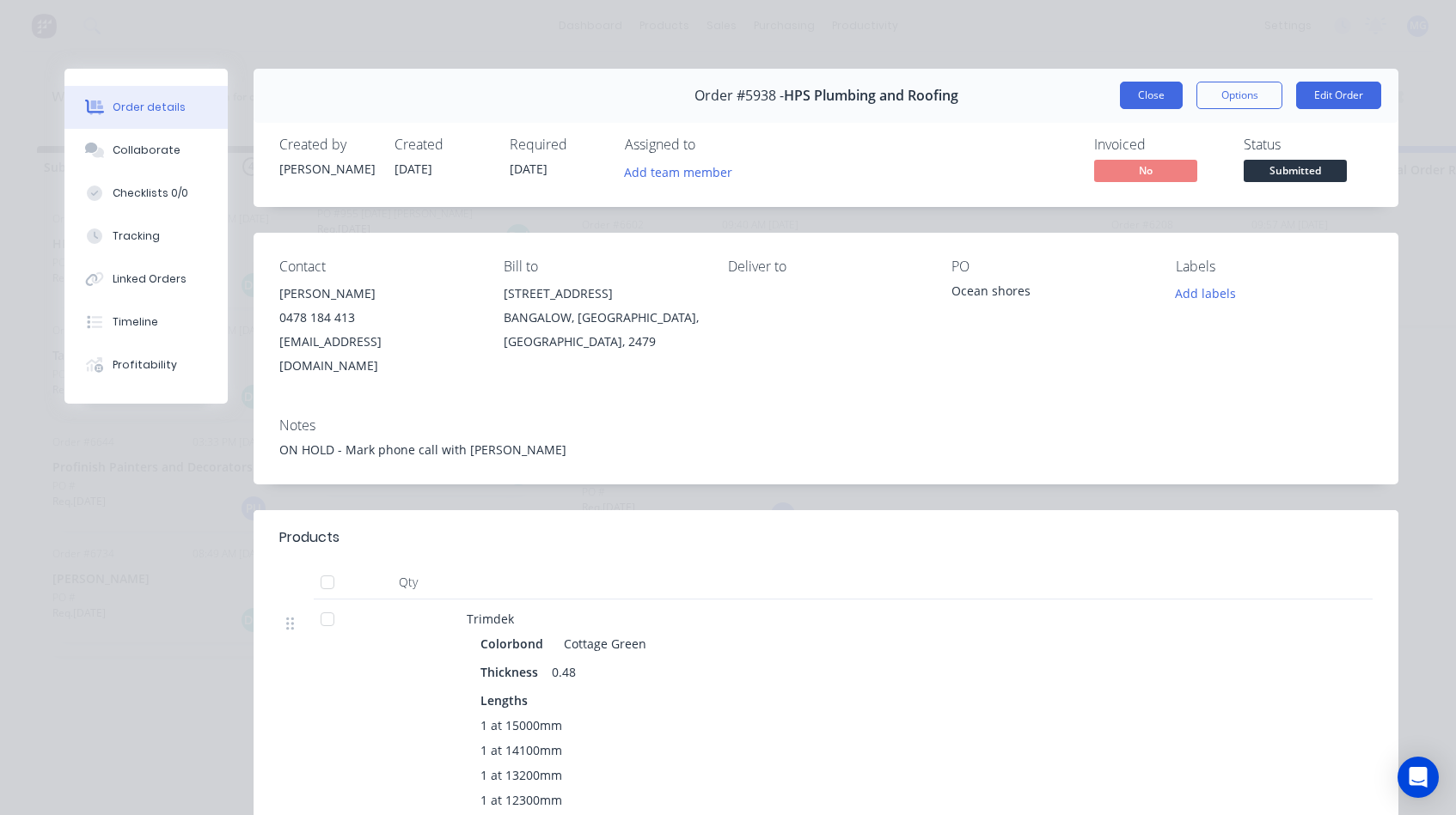
click at [1154, 94] on button "Close" at bounding box center [1151, 94] width 63 height 27
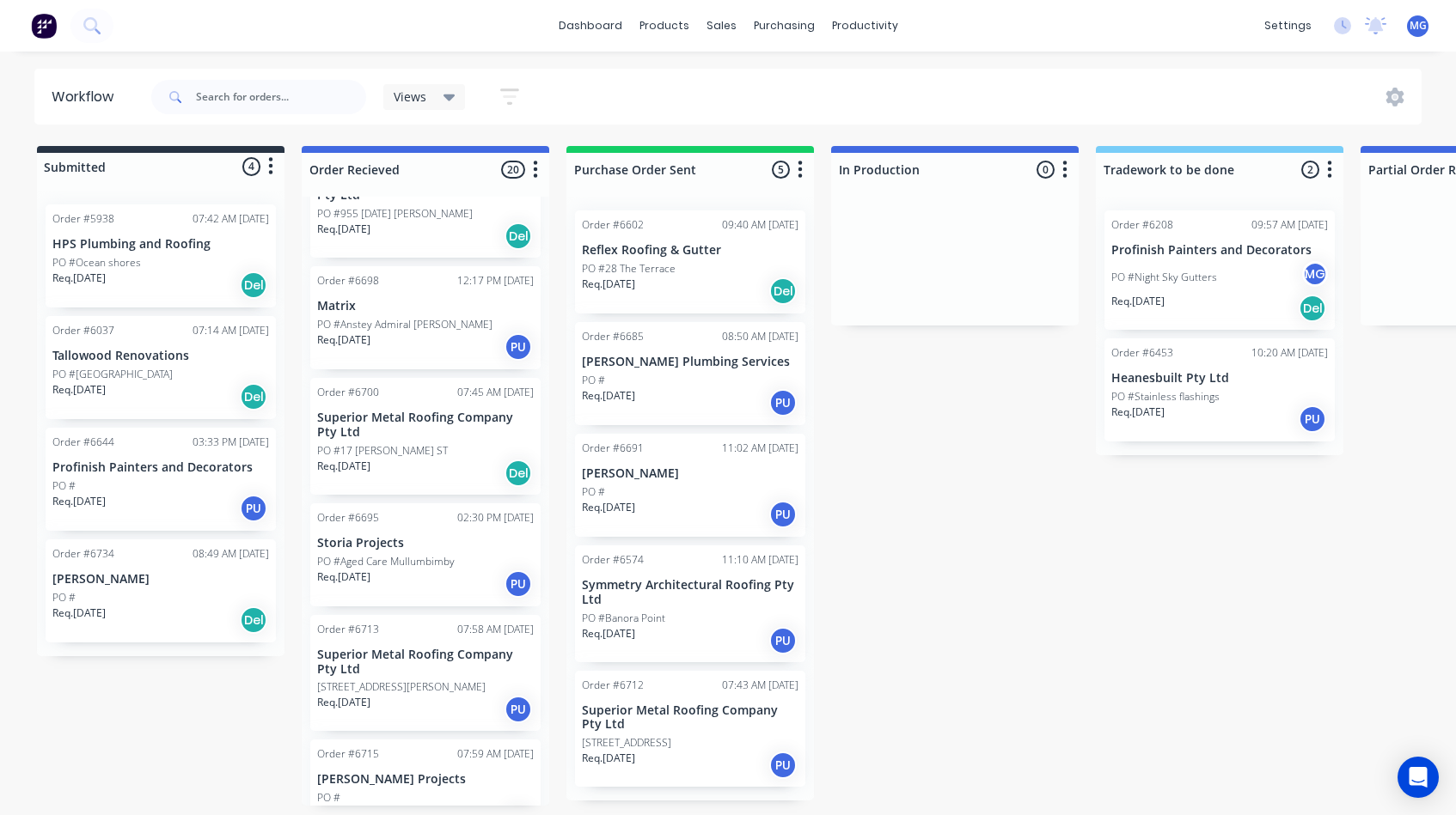
click at [147, 386] on div "Req. 08/07/25 Del" at bounding box center [161, 397] width 217 height 29
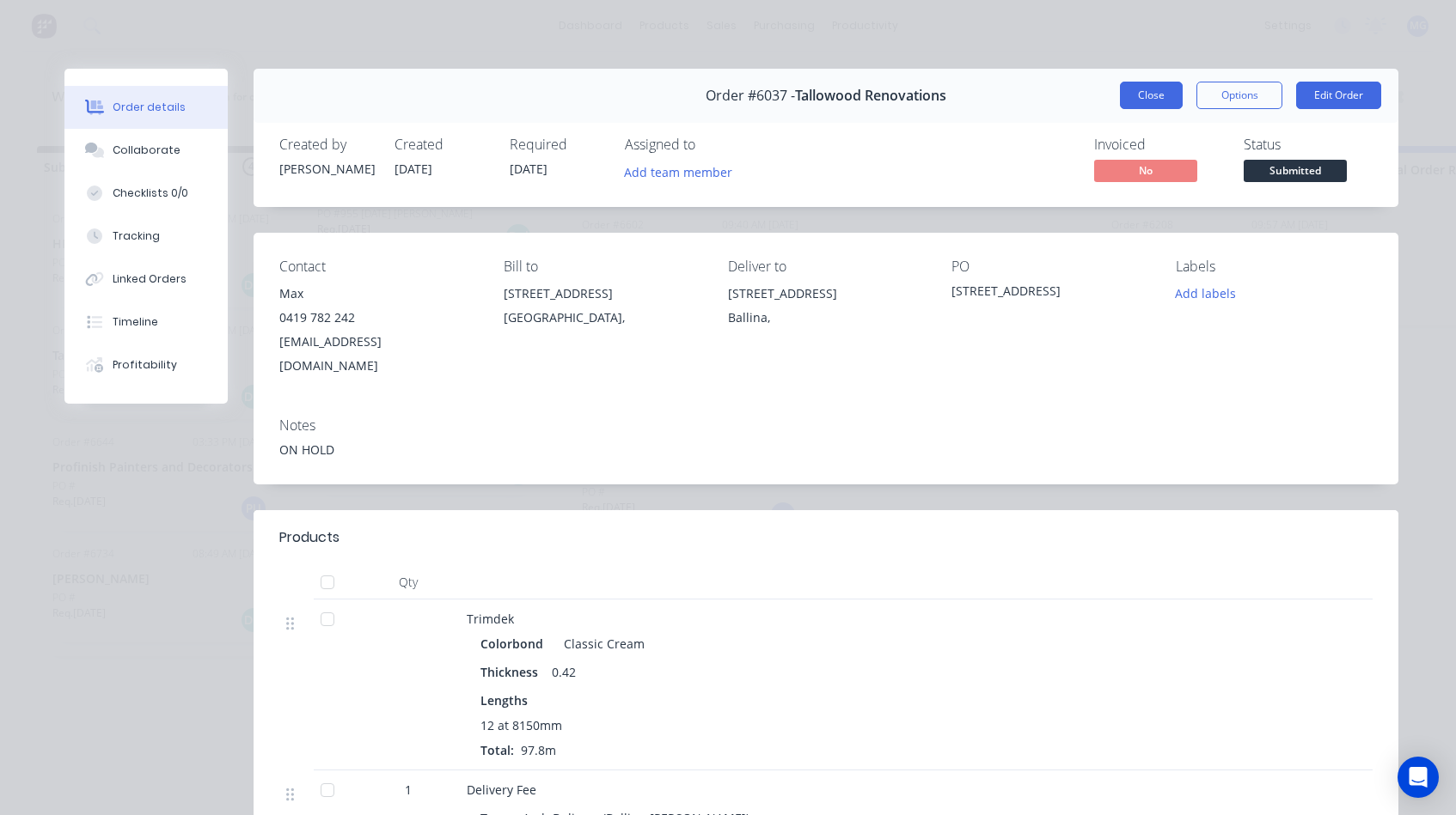
click at [1139, 99] on button "Close" at bounding box center [1151, 94] width 63 height 27
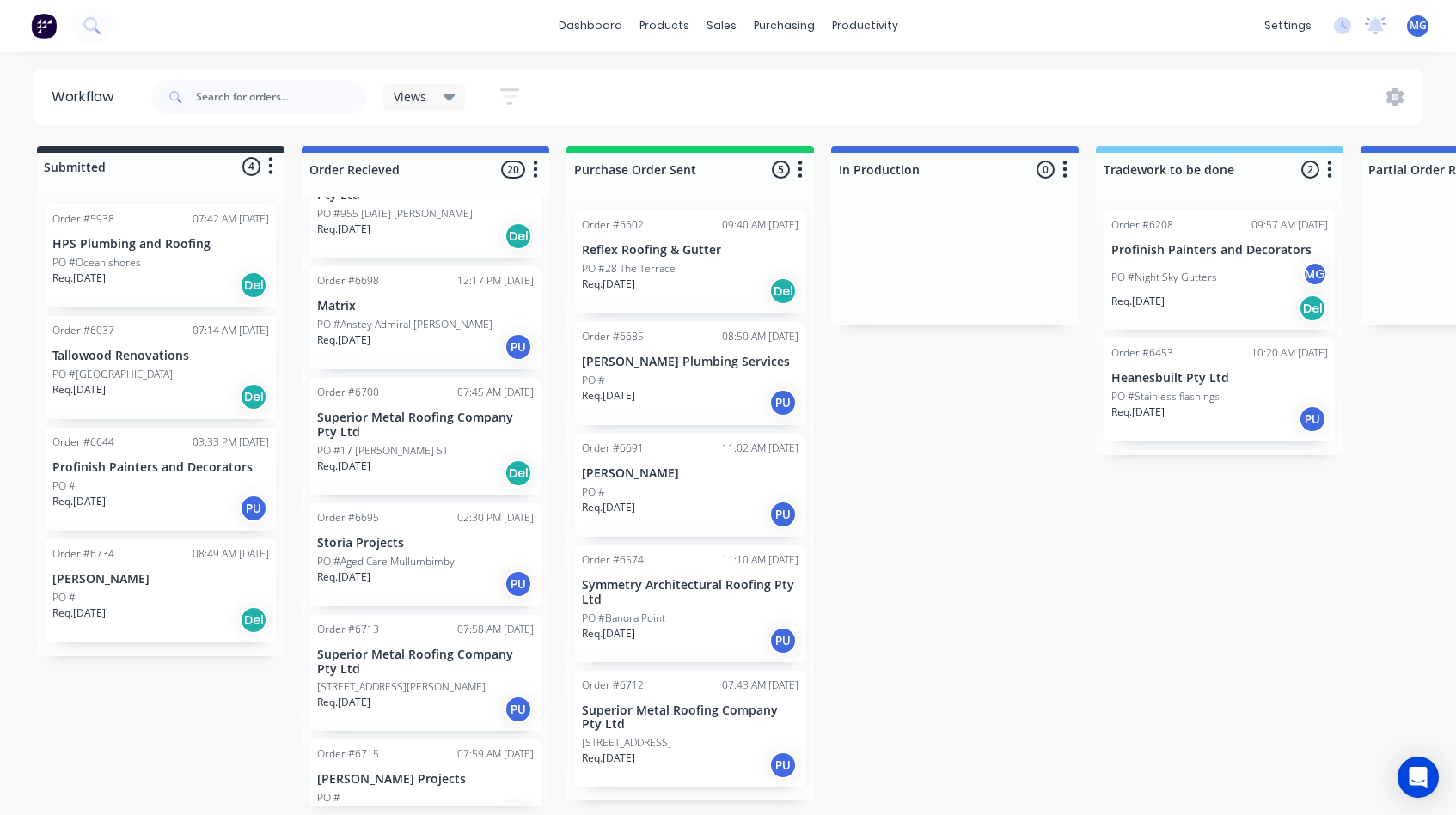
click at [151, 498] on div "Req. 25/08/25 PU" at bounding box center [161, 508] width 217 height 29
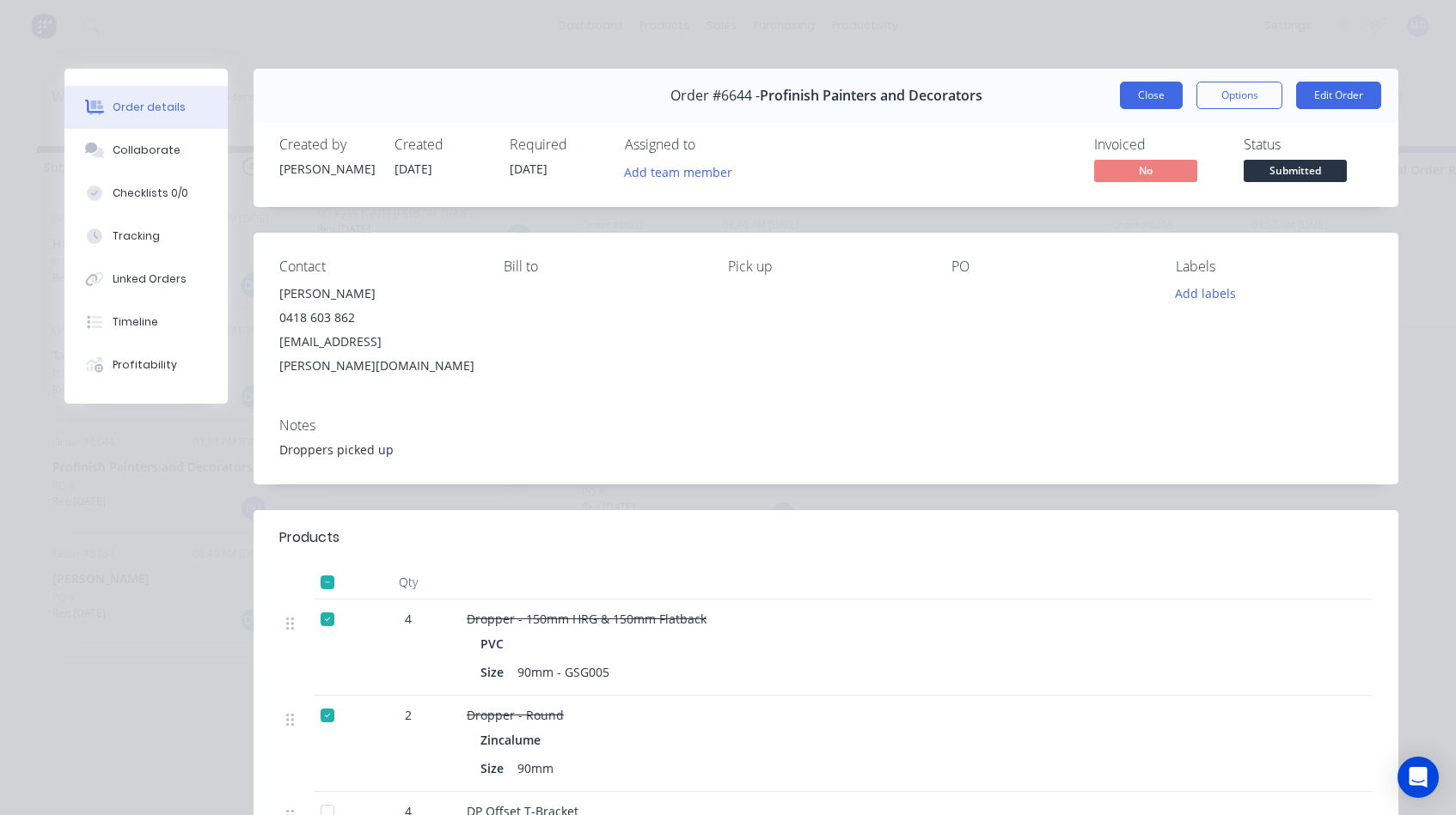
scroll to position [0, 0]
click at [1150, 90] on button "Close" at bounding box center [1151, 94] width 63 height 27
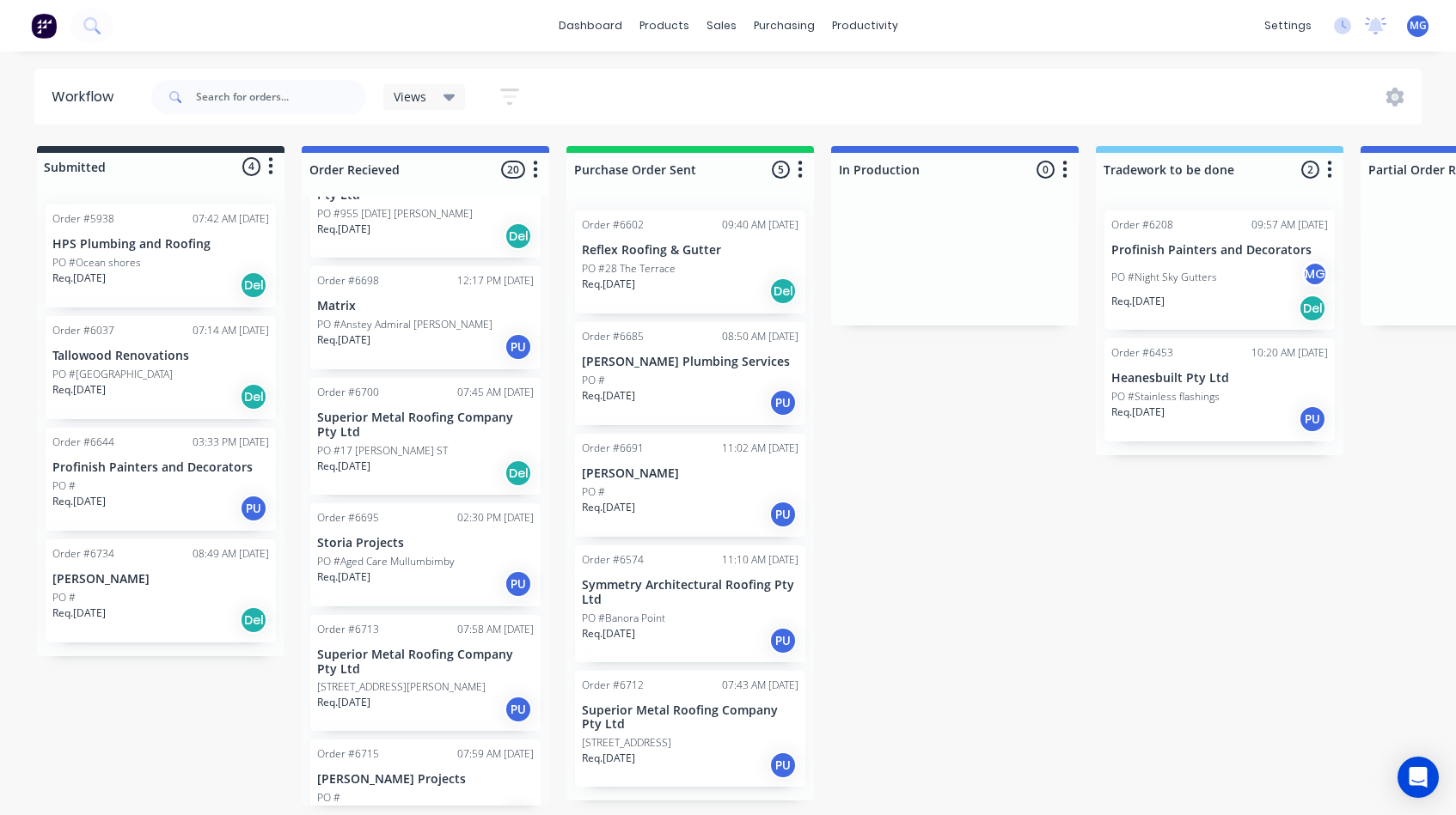
click at [131, 590] on div "PO #" at bounding box center [161, 597] width 217 height 16
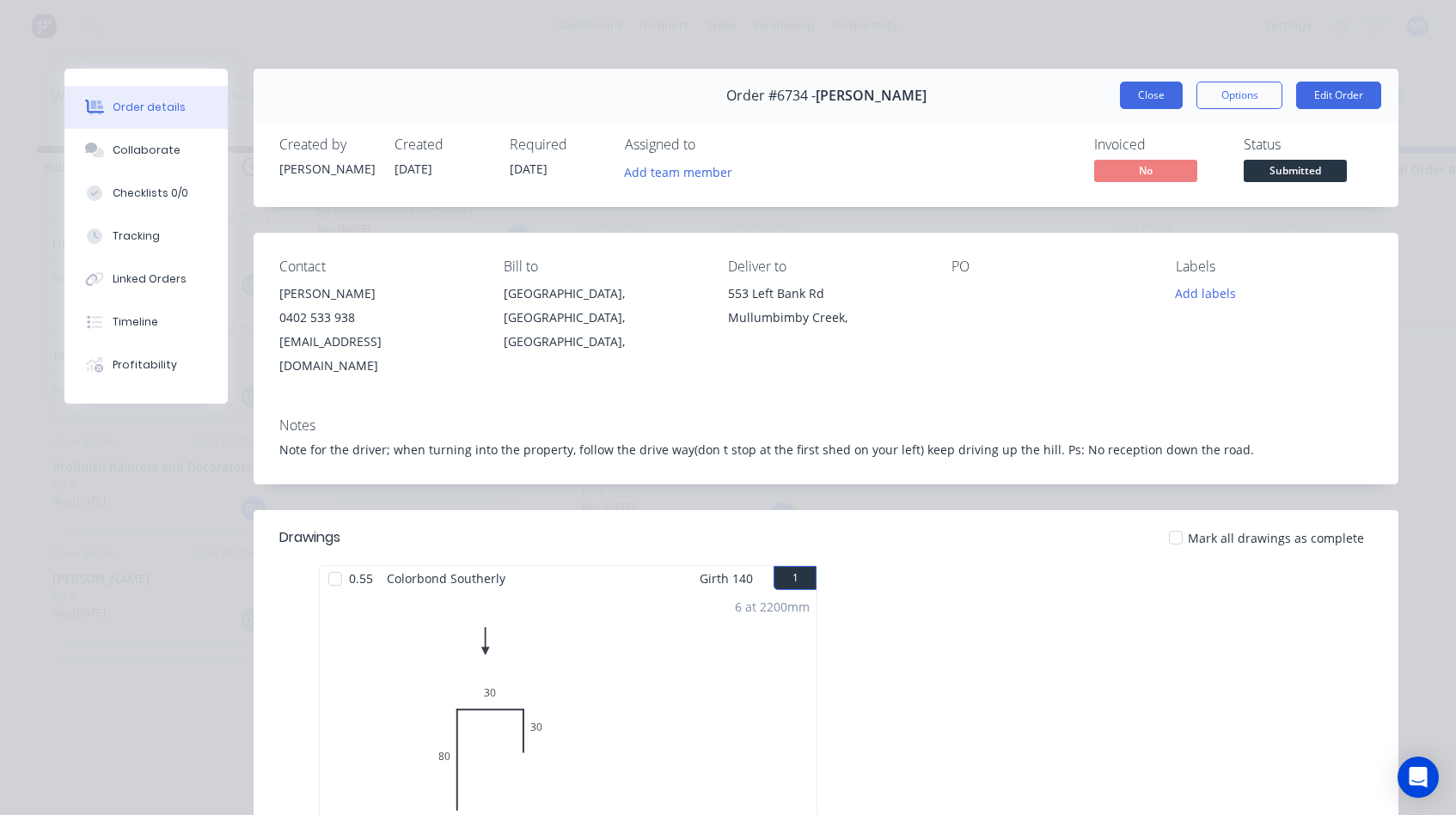
click at [1149, 91] on button "Close" at bounding box center [1151, 94] width 63 height 27
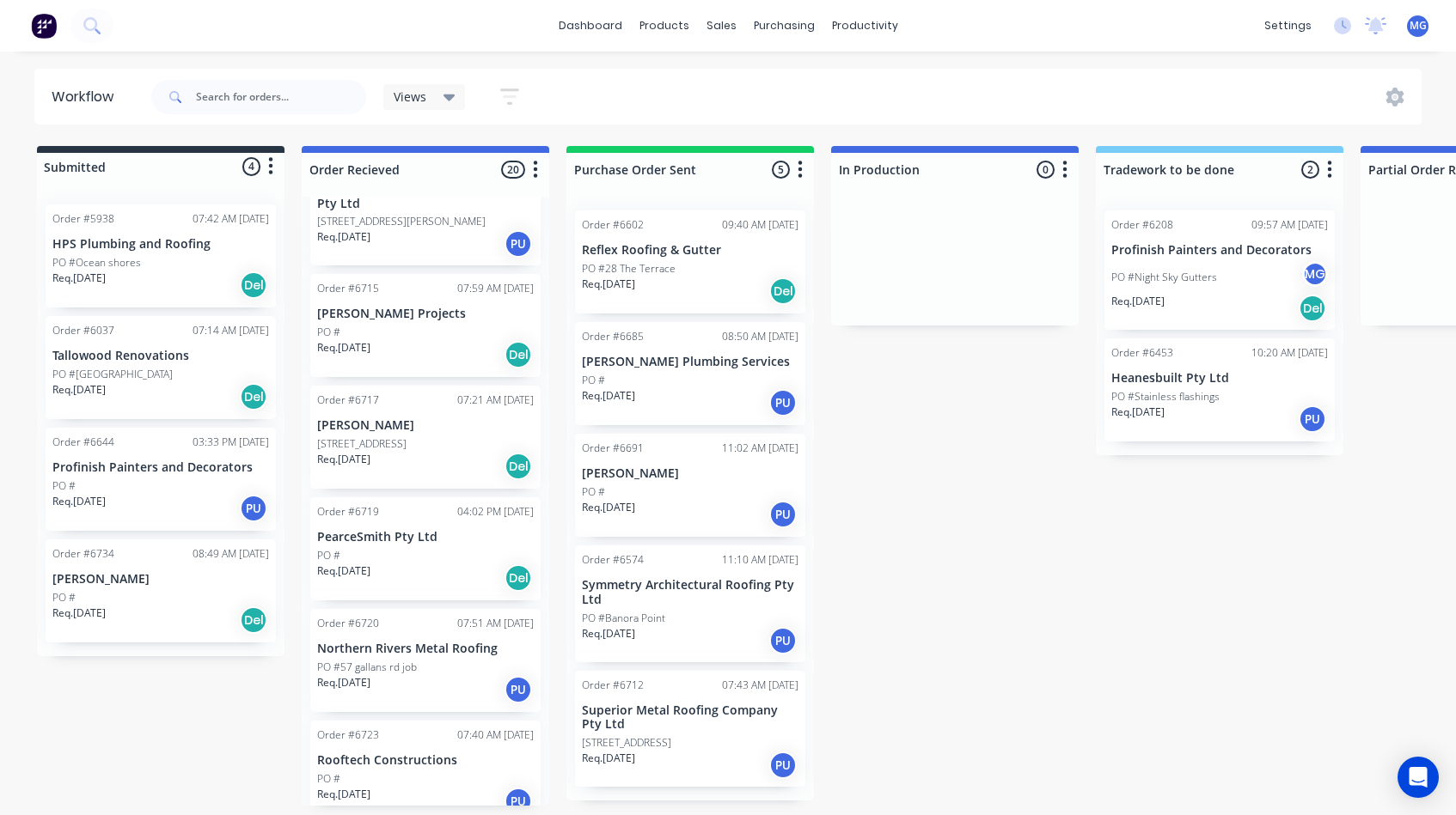
scroll to position [761, 0]
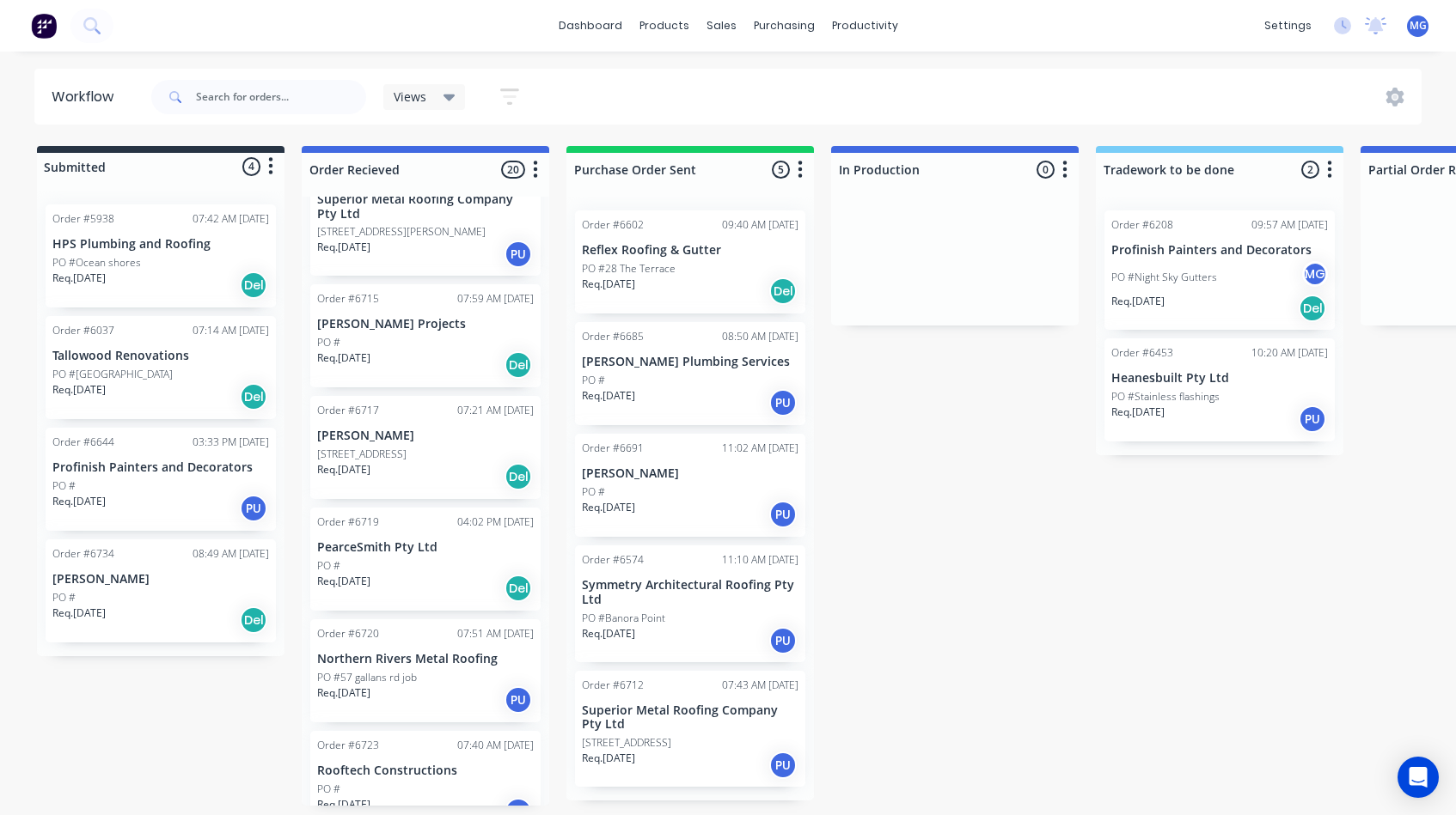
click at [425, 351] on div "Req. 01/09/25 Del" at bounding box center [426, 365] width 217 height 29
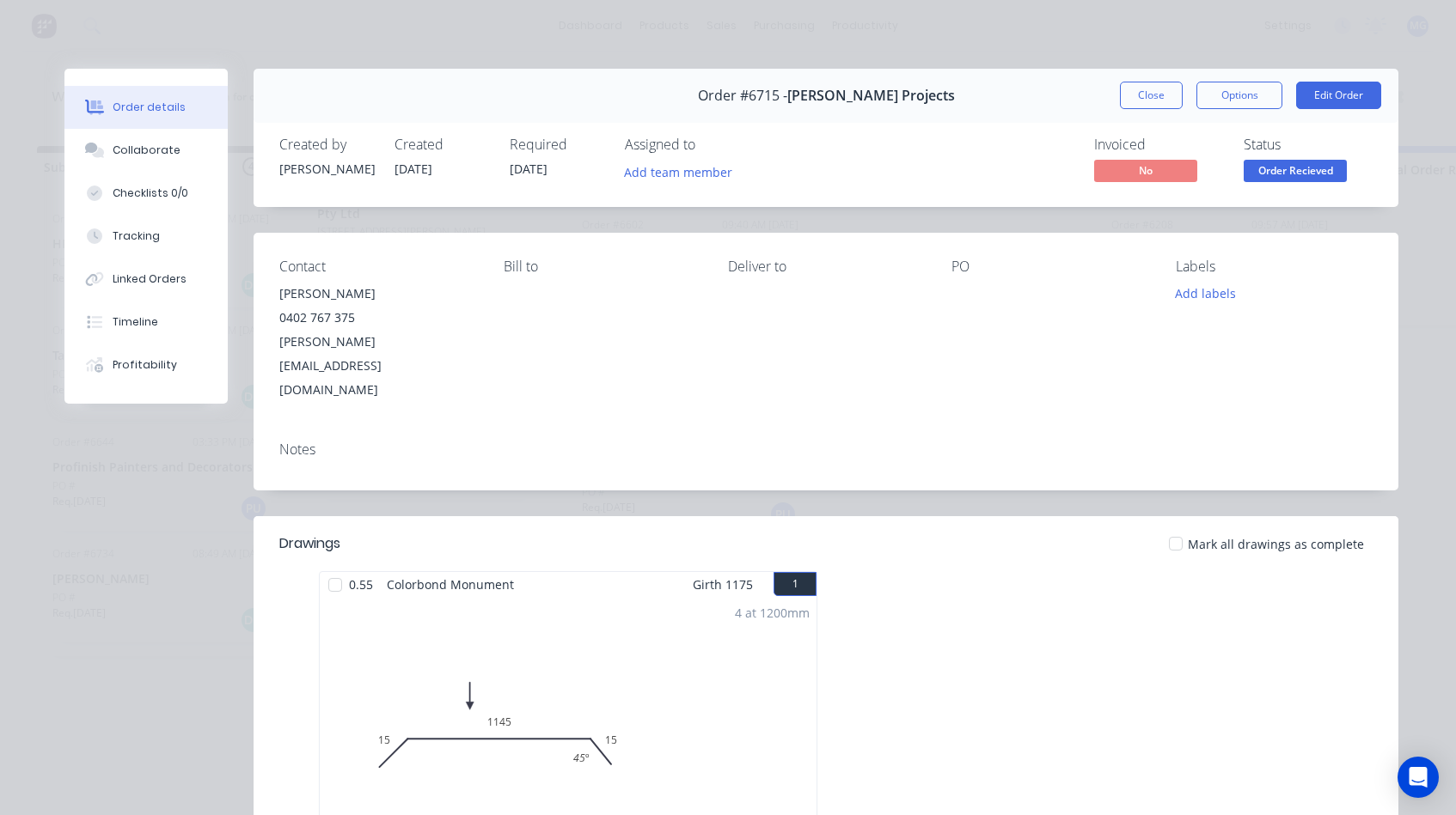
scroll to position [0, 0]
click at [153, 153] on div "Collaborate" at bounding box center [147, 150] width 68 height 16
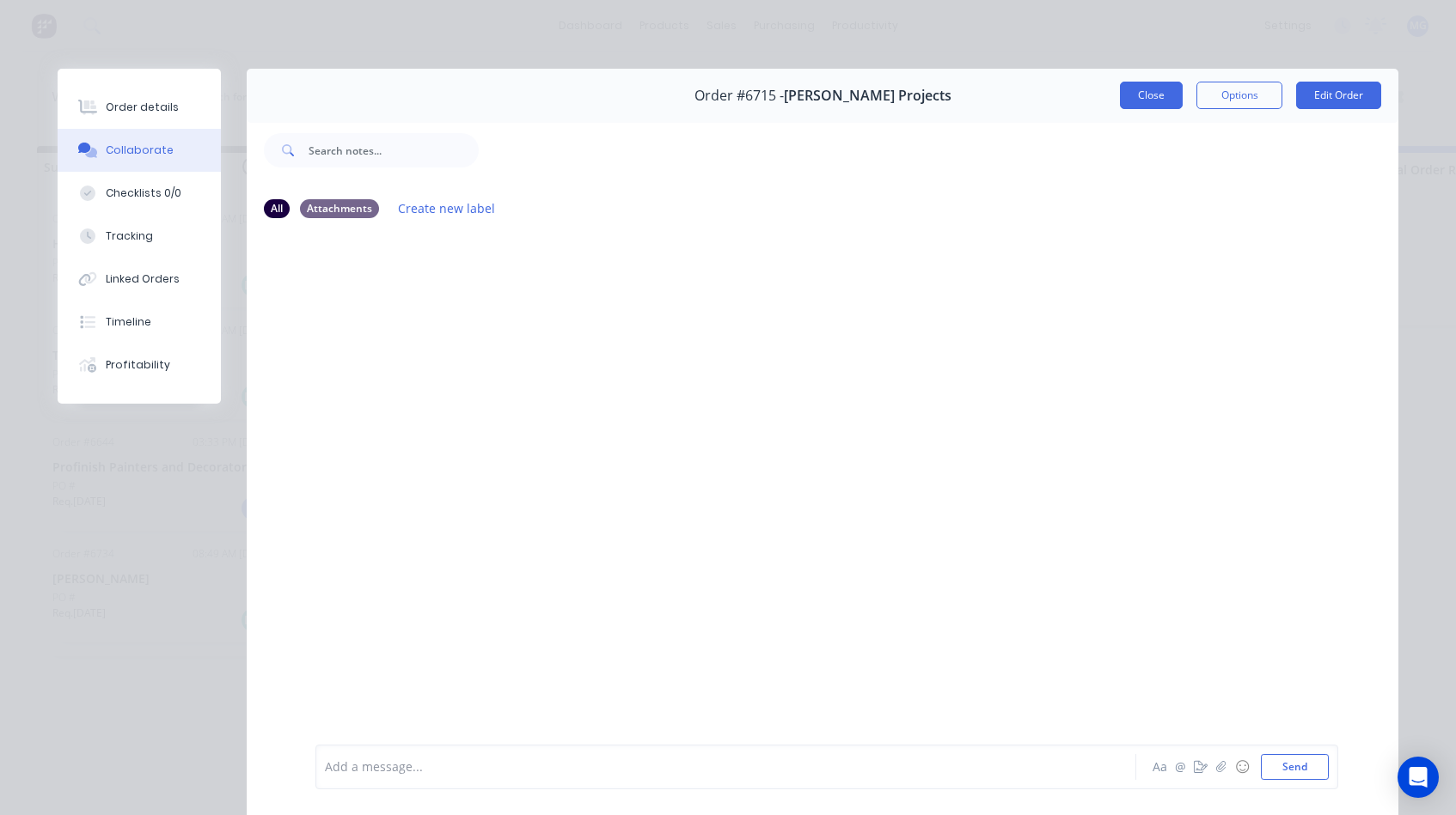
click at [1158, 97] on button "Close" at bounding box center [1151, 94] width 63 height 27
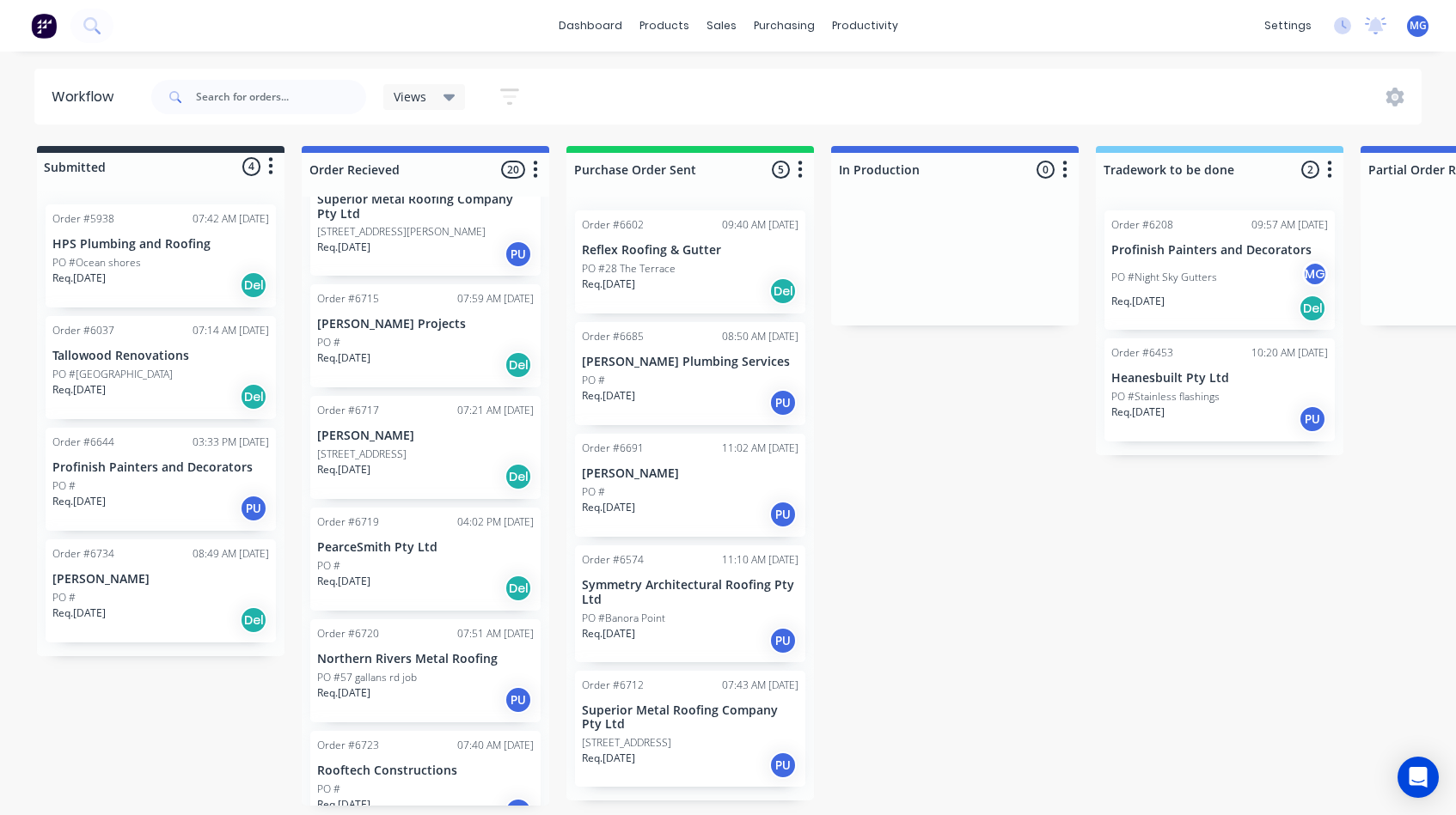
click at [411, 351] on div "Req. 01/09/25 Del" at bounding box center [426, 365] width 217 height 29
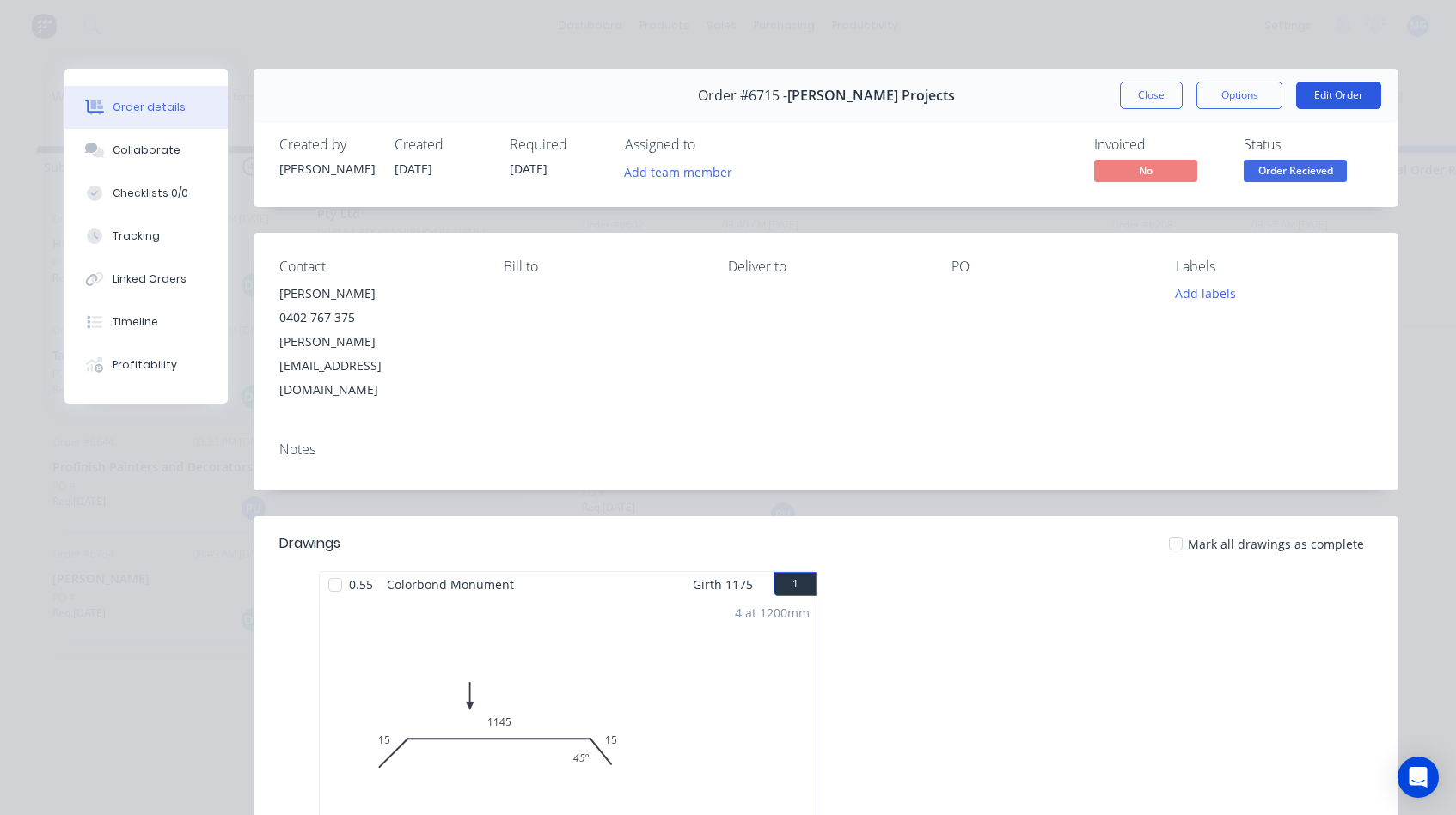
click at [1332, 95] on button "Edit Order" at bounding box center [1338, 94] width 85 height 27
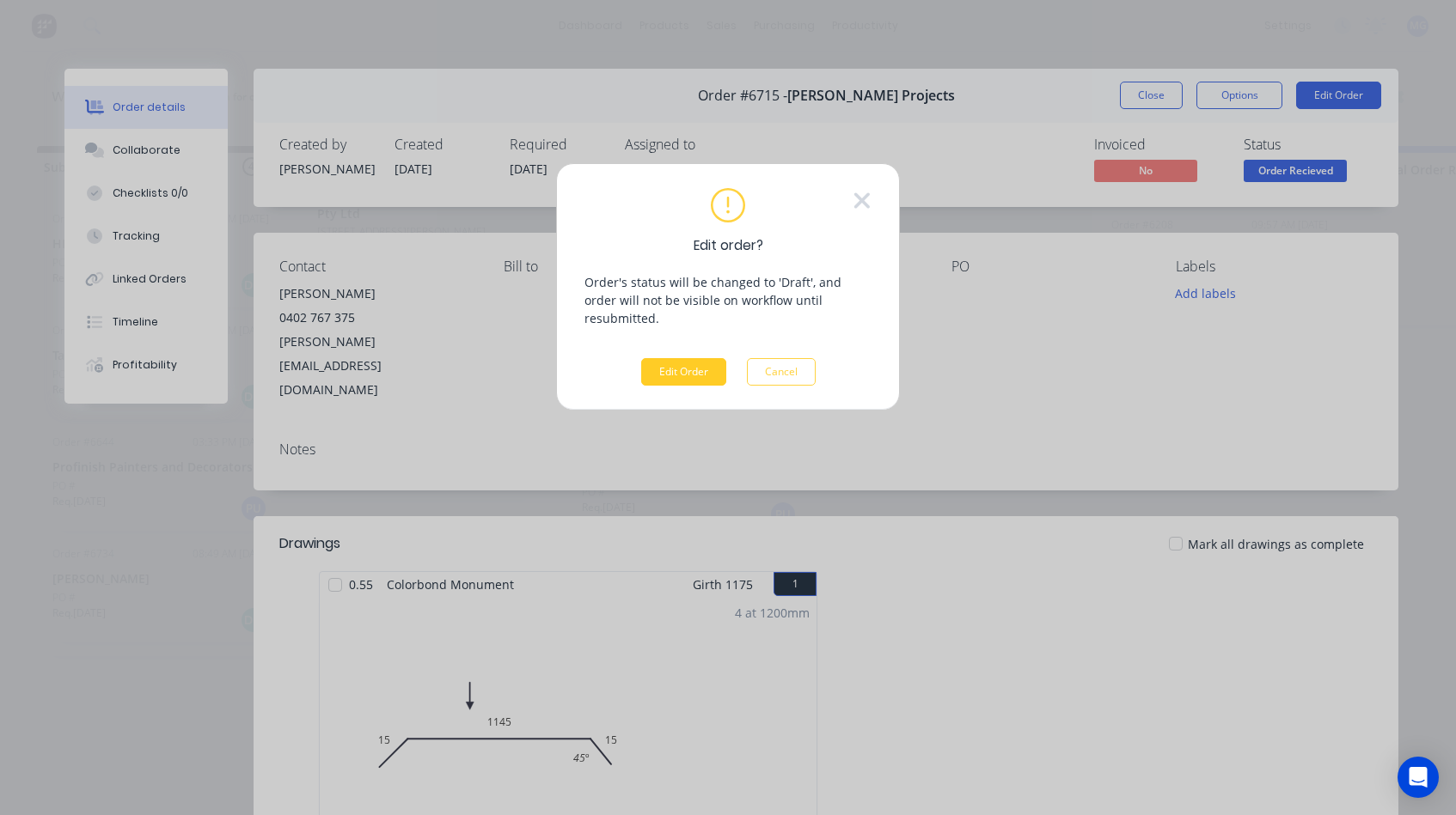
click at [685, 361] on button "Edit Order" at bounding box center [684, 372] width 85 height 27
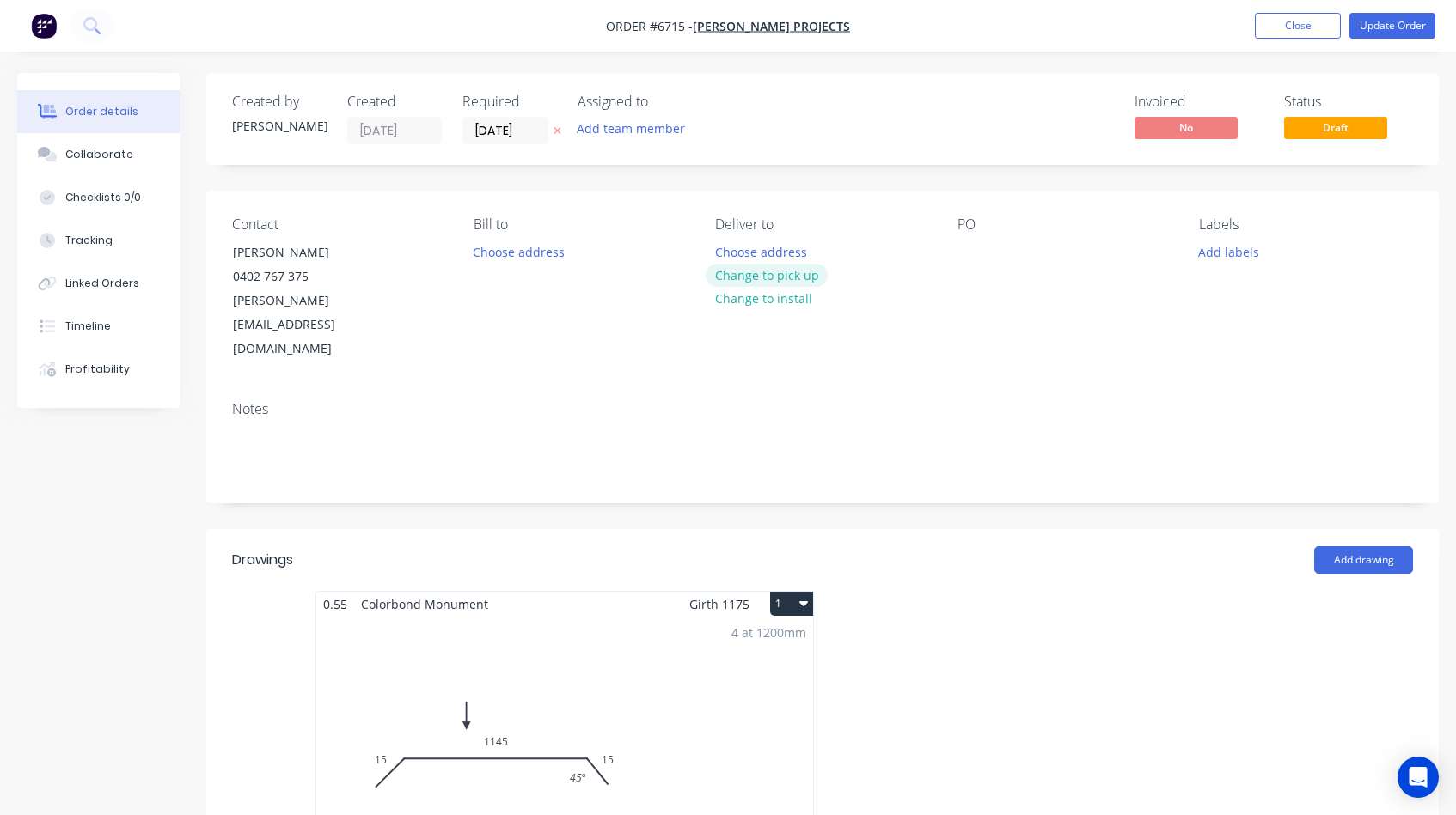
click at [771, 274] on button "Change to pick up" at bounding box center [767, 275] width 122 height 23
click at [1378, 23] on button "Update Order" at bounding box center [1392, 26] width 86 height 26
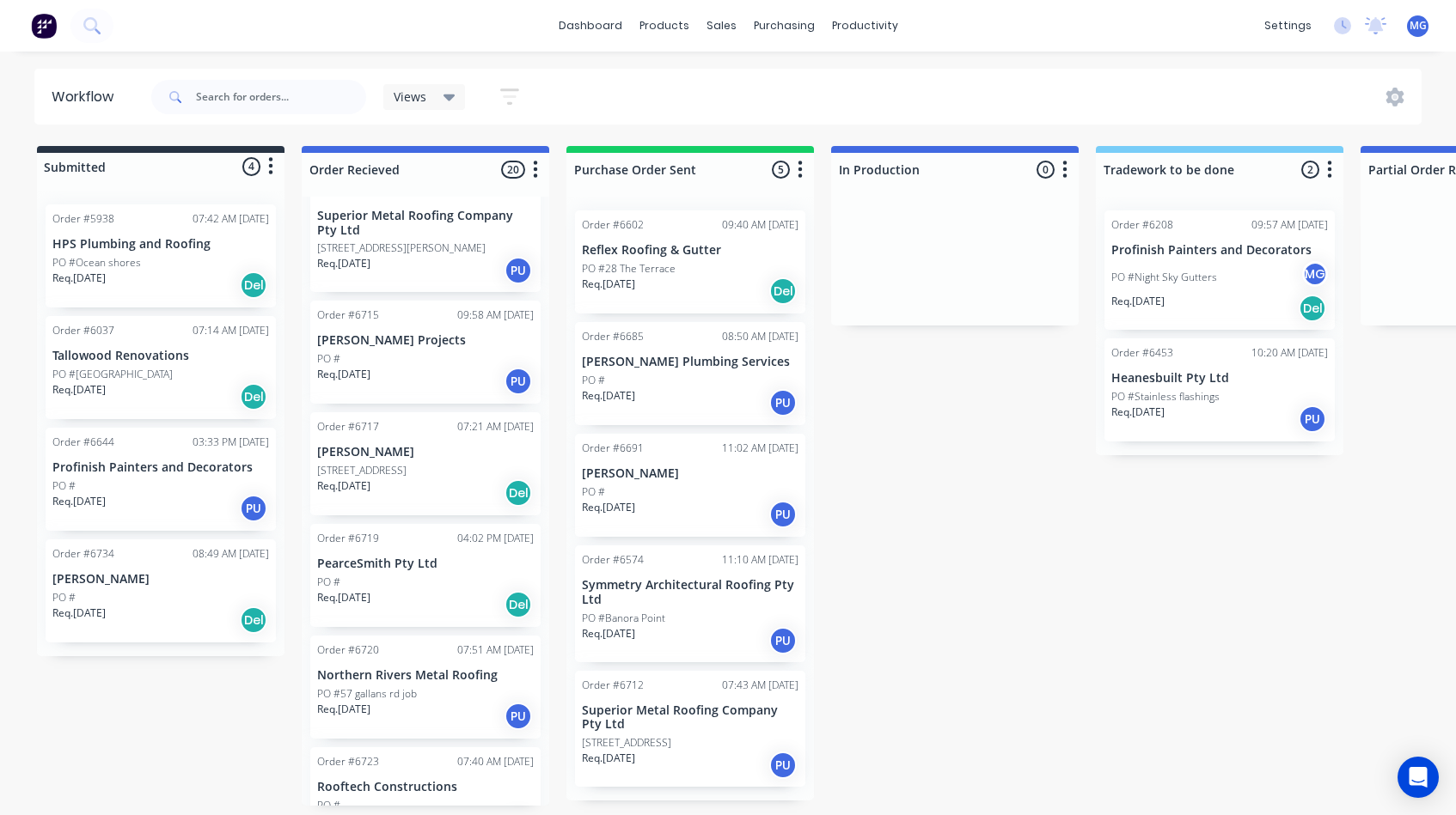
scroll to position [764, 0]
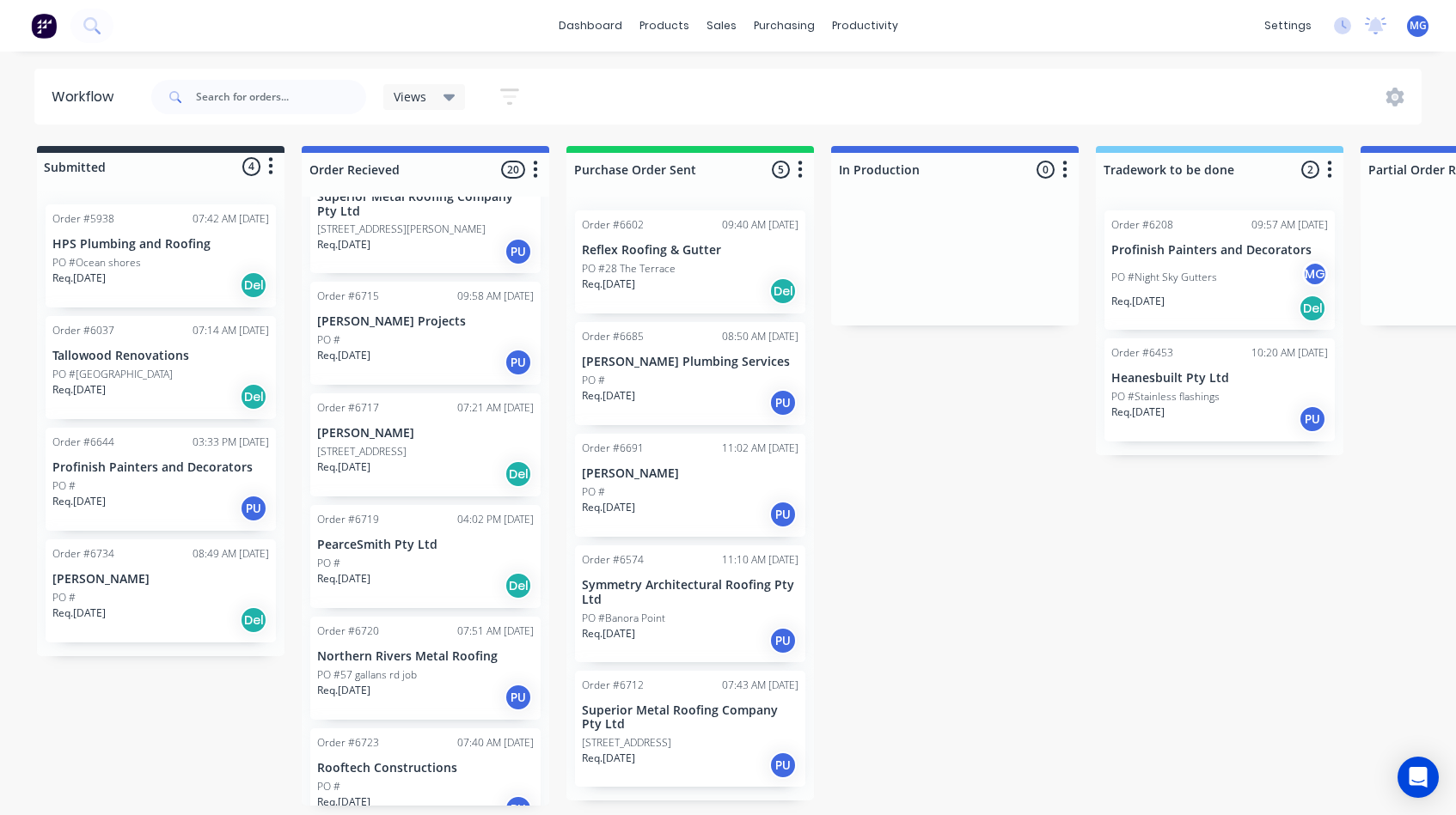
click at [422, 459] on div "Req. 01/09/25 Del" at bounding box center [426, 473] width 217 height 29
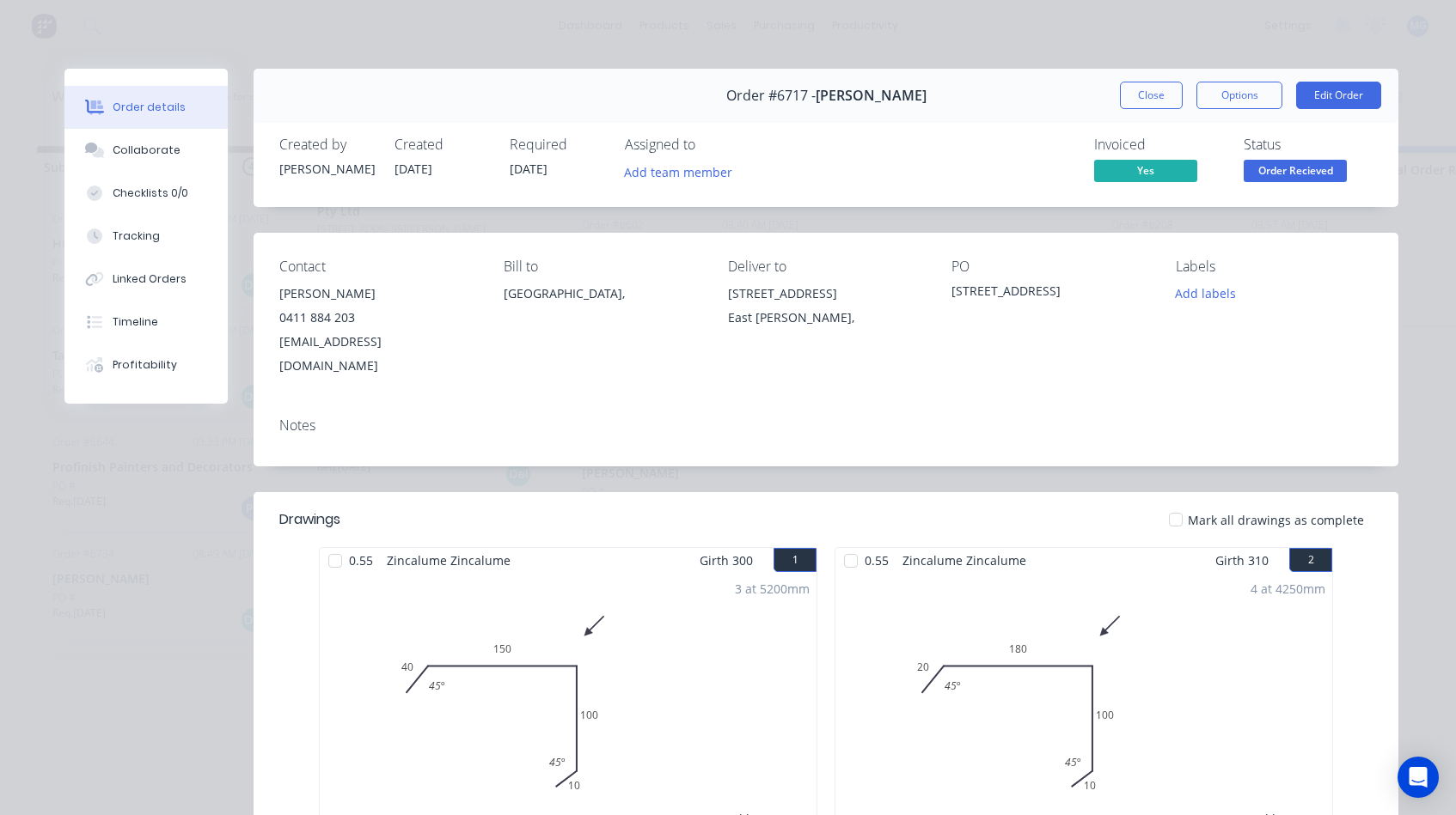
scroll to position [0, 0]
click at [144, 286] on div "Linked Orders" at bounding box center [149, 279] width 74 height 16
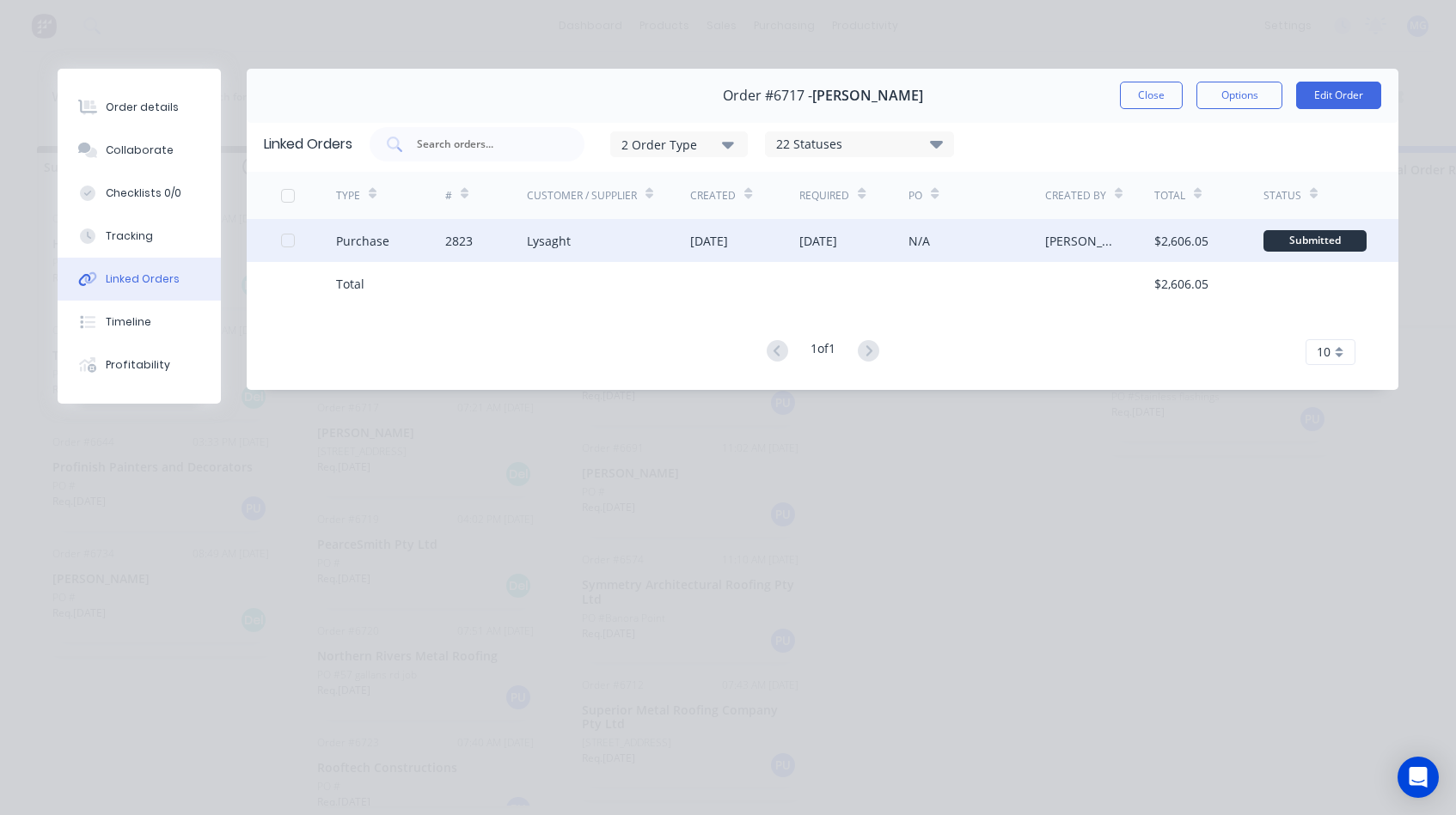
click at [474, 227] on div "2823" at bounding box center [486, 241] width 81 height 43
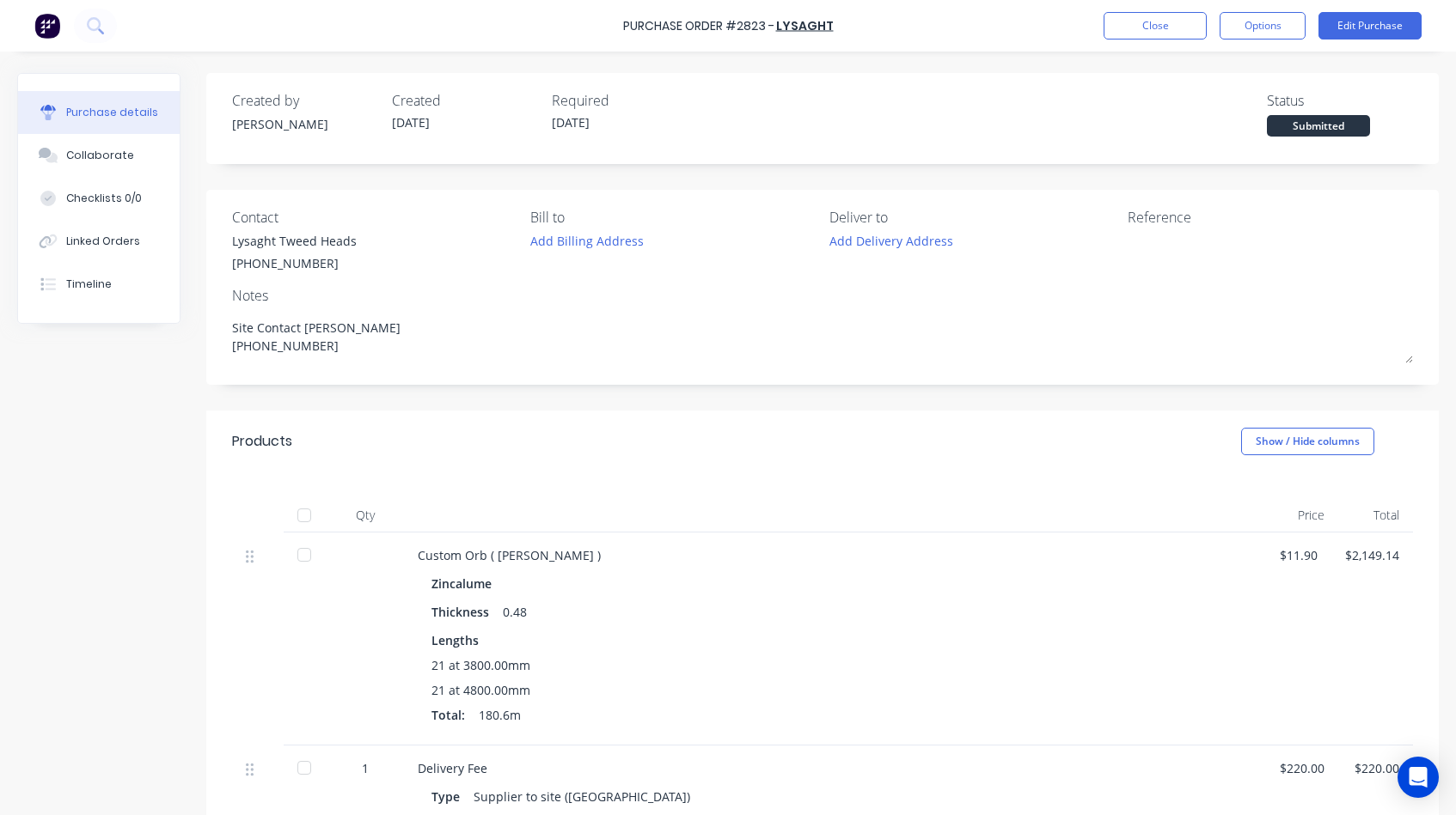
type textarea "x"
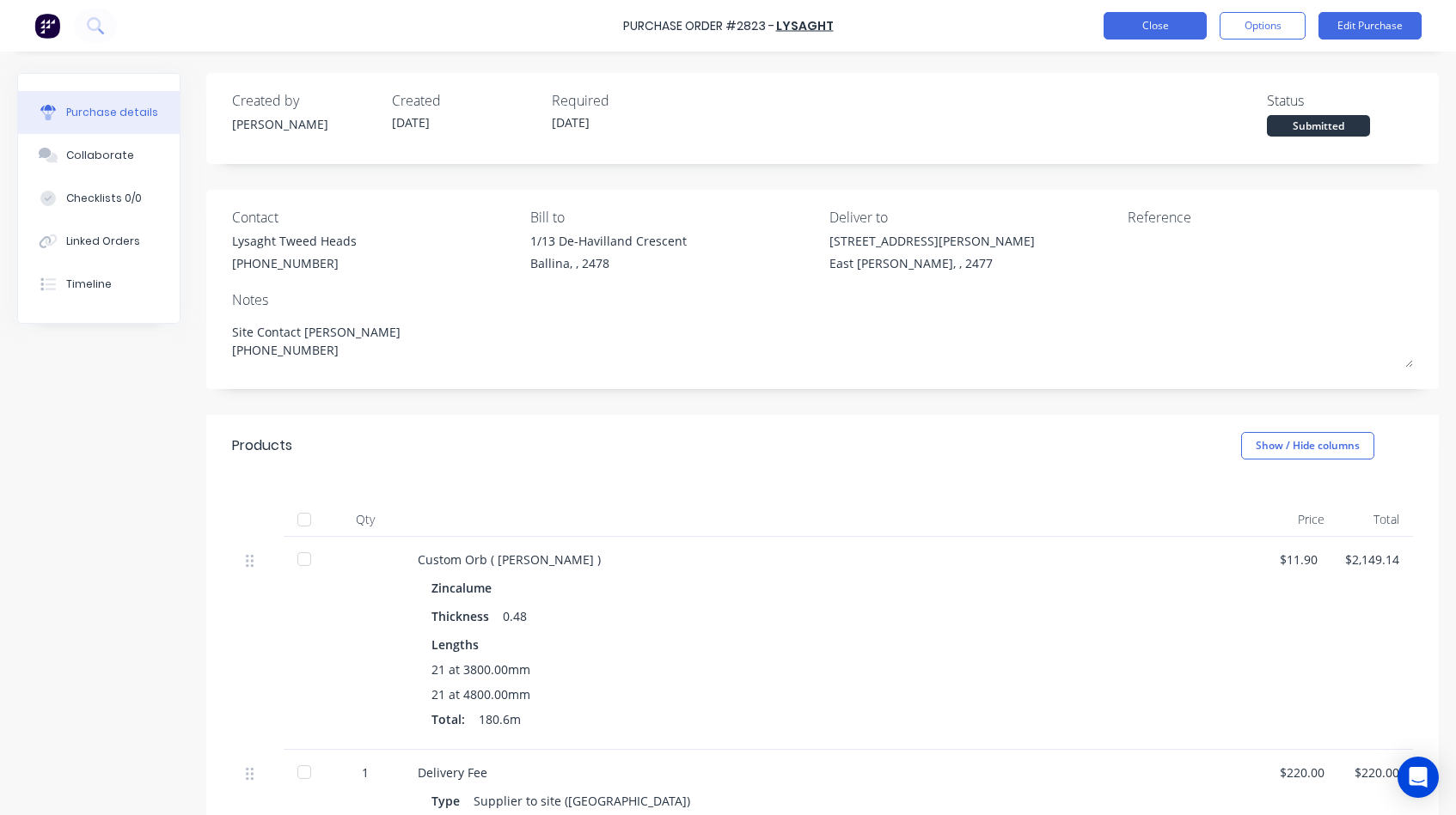
click at [1127, 25] on button "Close" at bounding box center [1155, 25] width 103 height 27
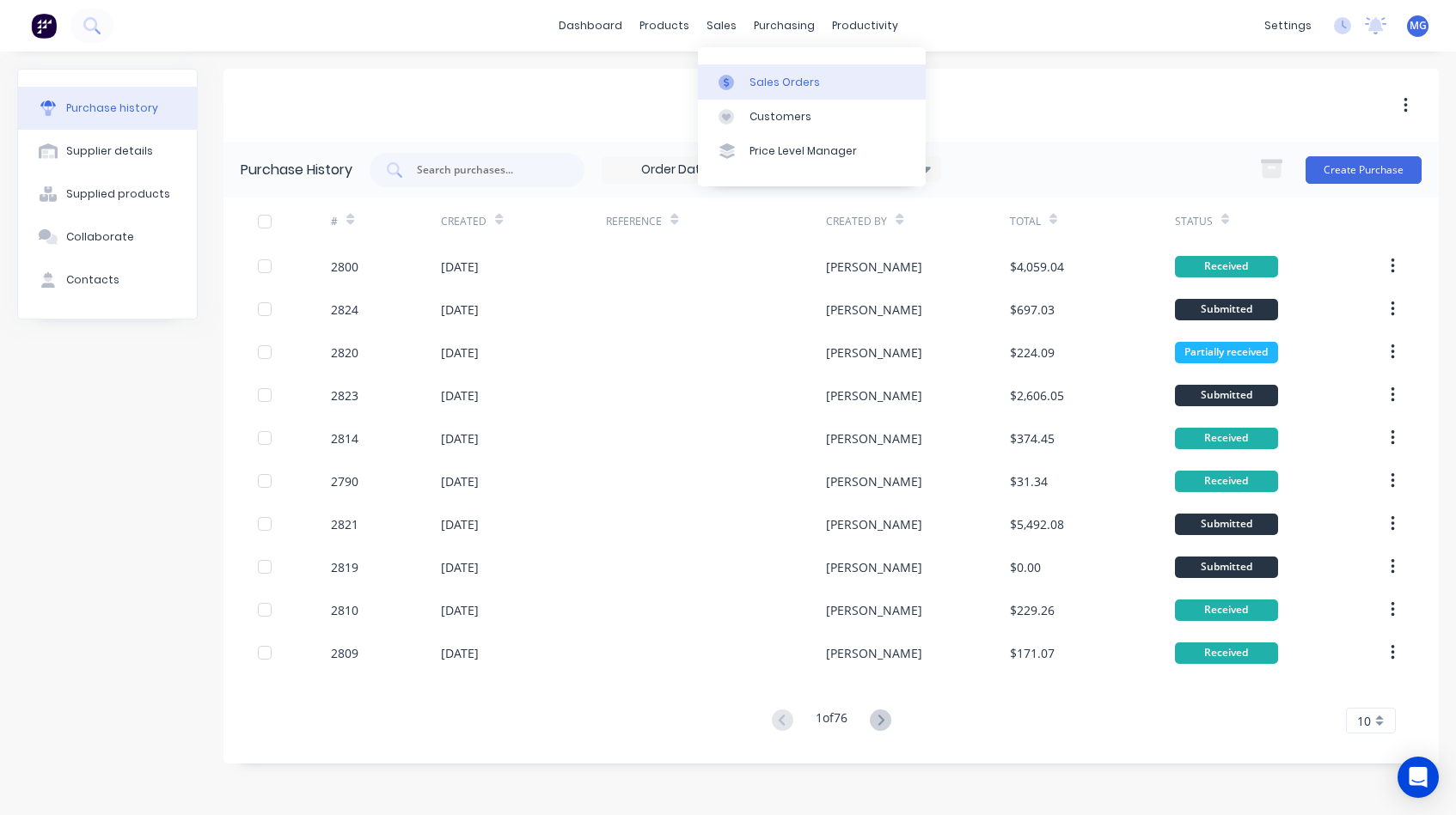
click at [745, 87] on link "Sales Orders" at bounding box center [812, 81] width 228 height 35
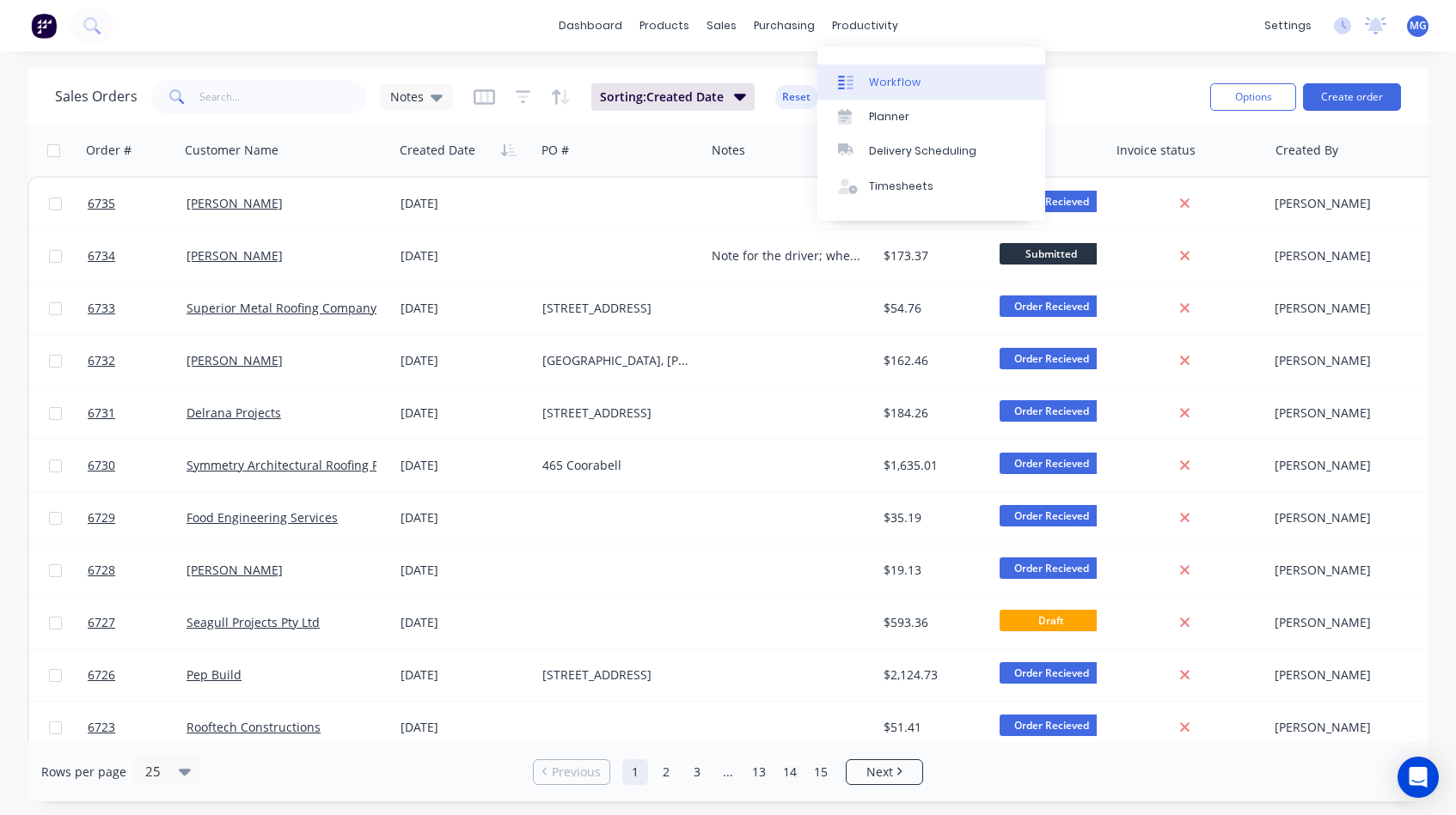
click at [870, 72] on link "Workflow" at bounding box center [931, 81] width 228 height 35
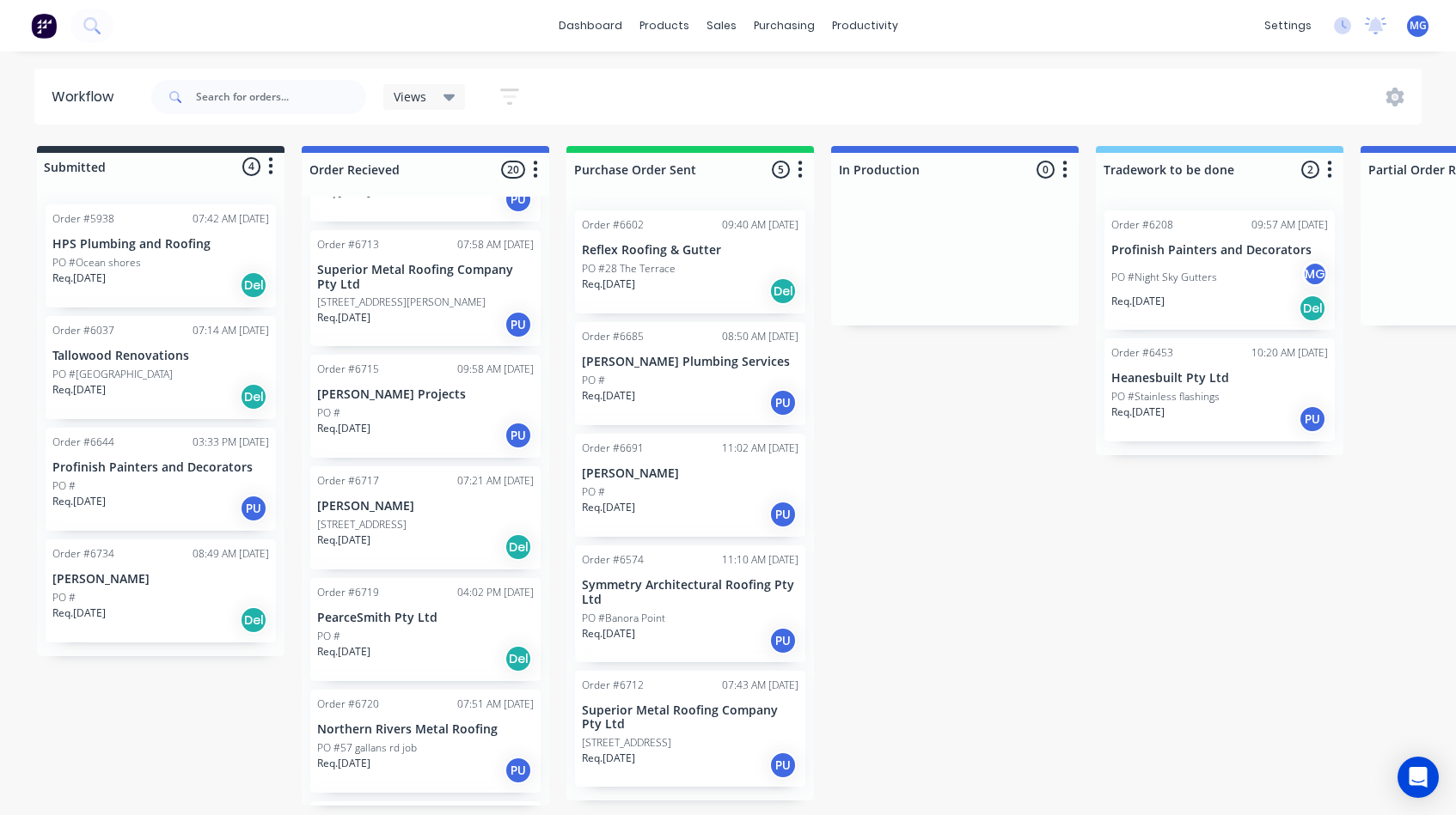
scroll to position [696, 0]
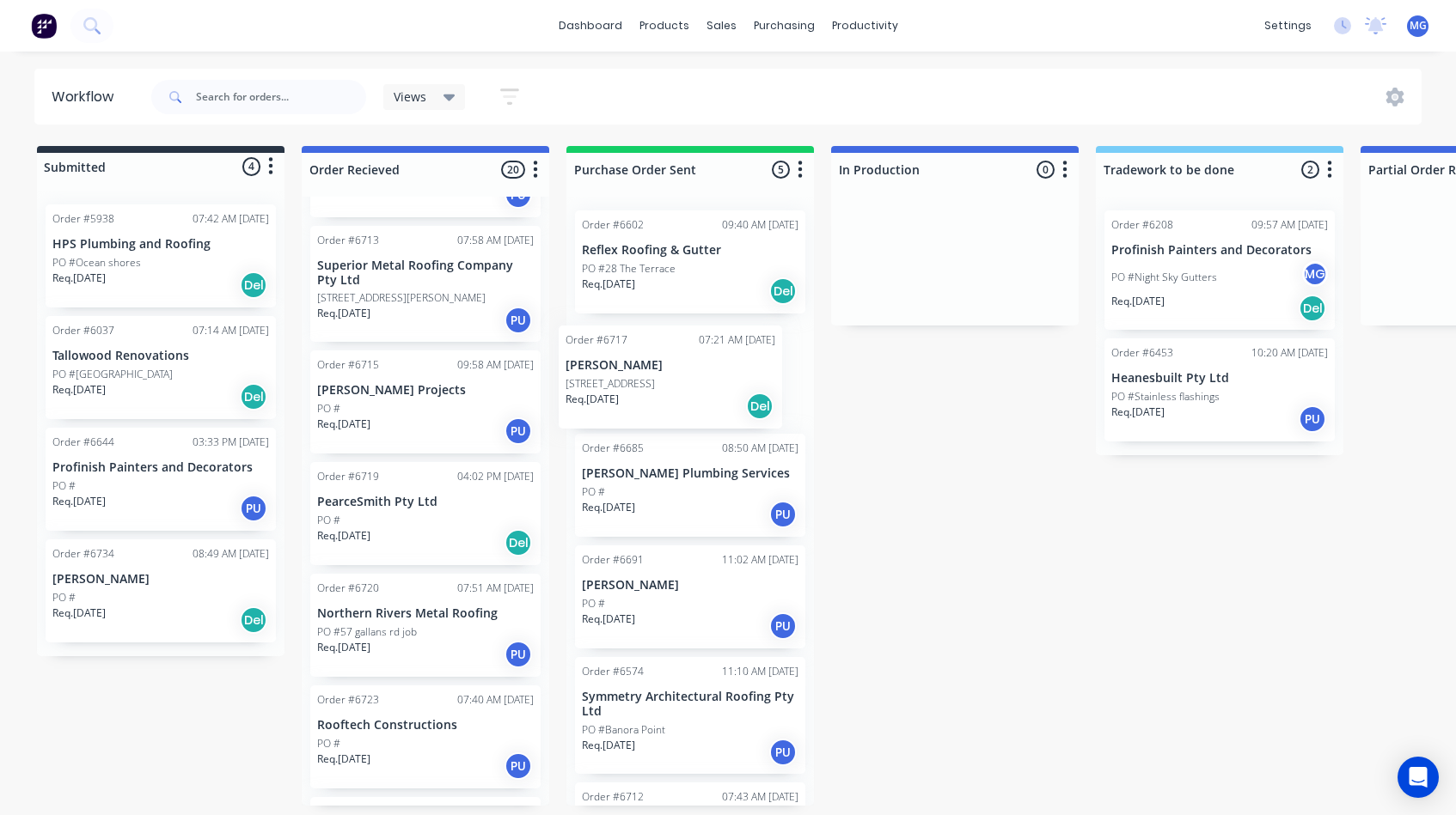
drag, startPoint x: 394, startPoint y: 501, endPoint x: 647, endPoint y: 383, distance: 279.2
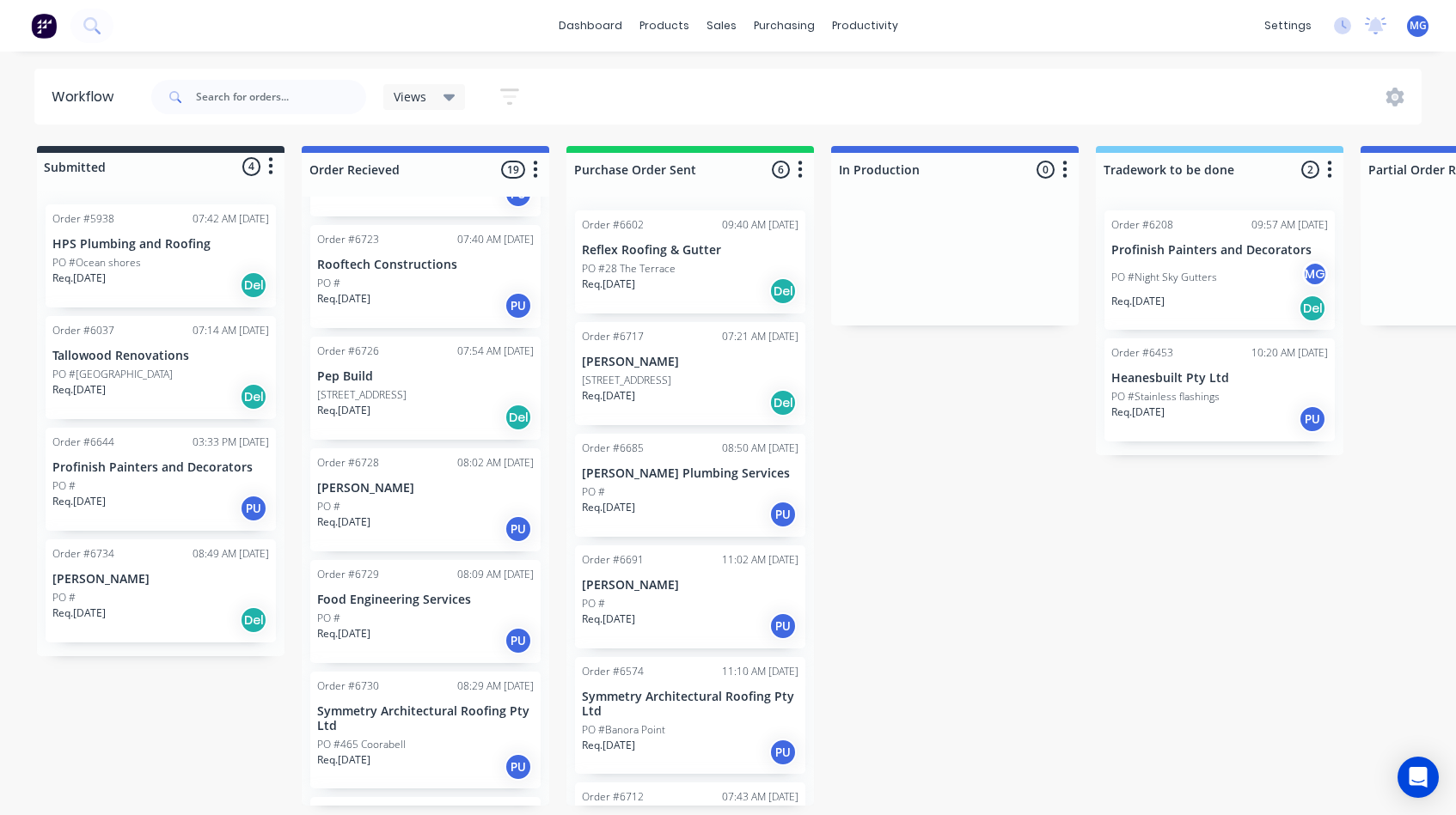
scroll to position [1158, 0]
click at [400, 386] on p "[STREET_ADDRESS]" at bounding box center [362, 393] width 90 height 16
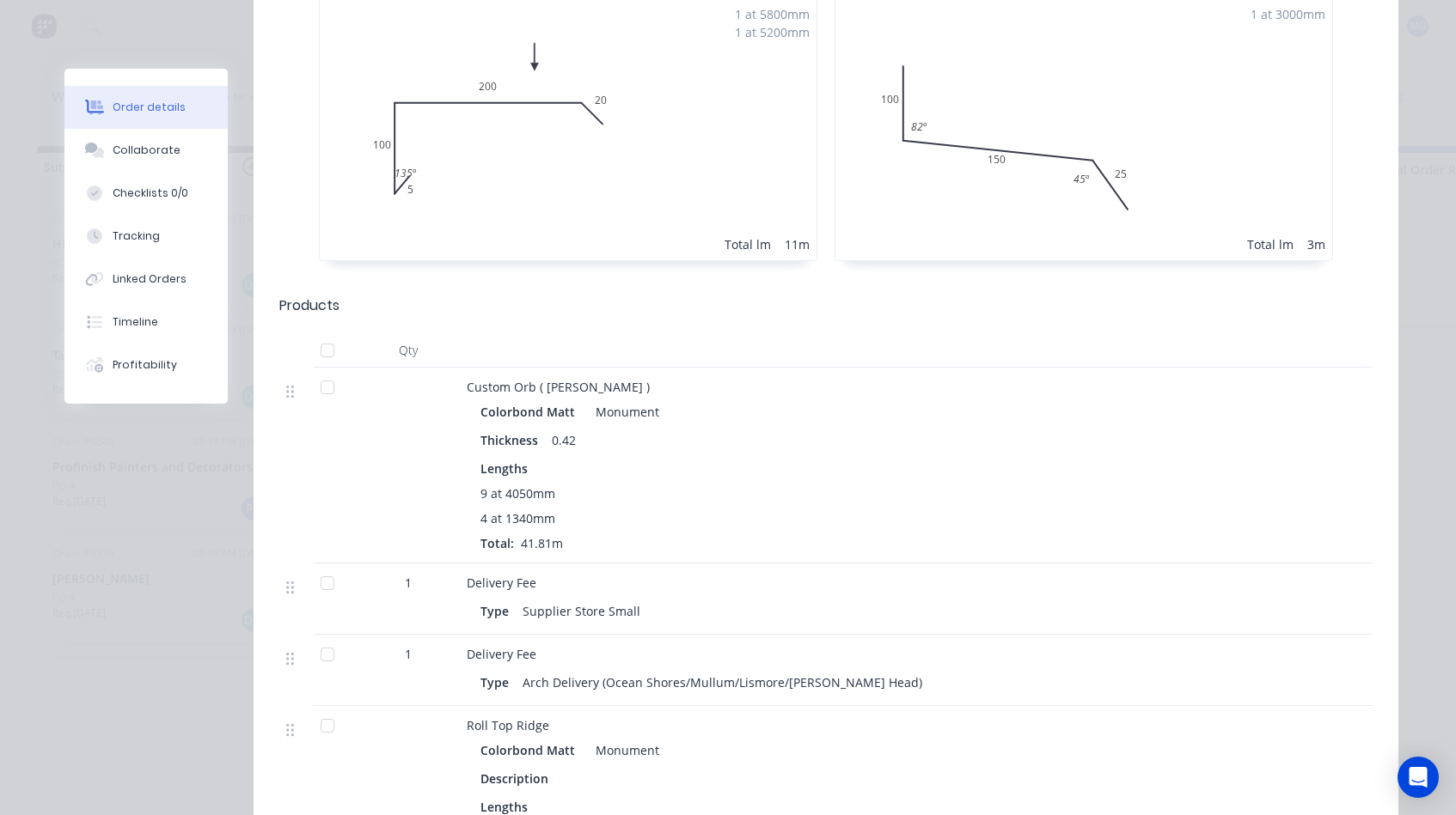
scroll to position [1190, 0]
click at [156, 273] on div "Linked Orders" at bounding box center [149, 279] width 74 height 16
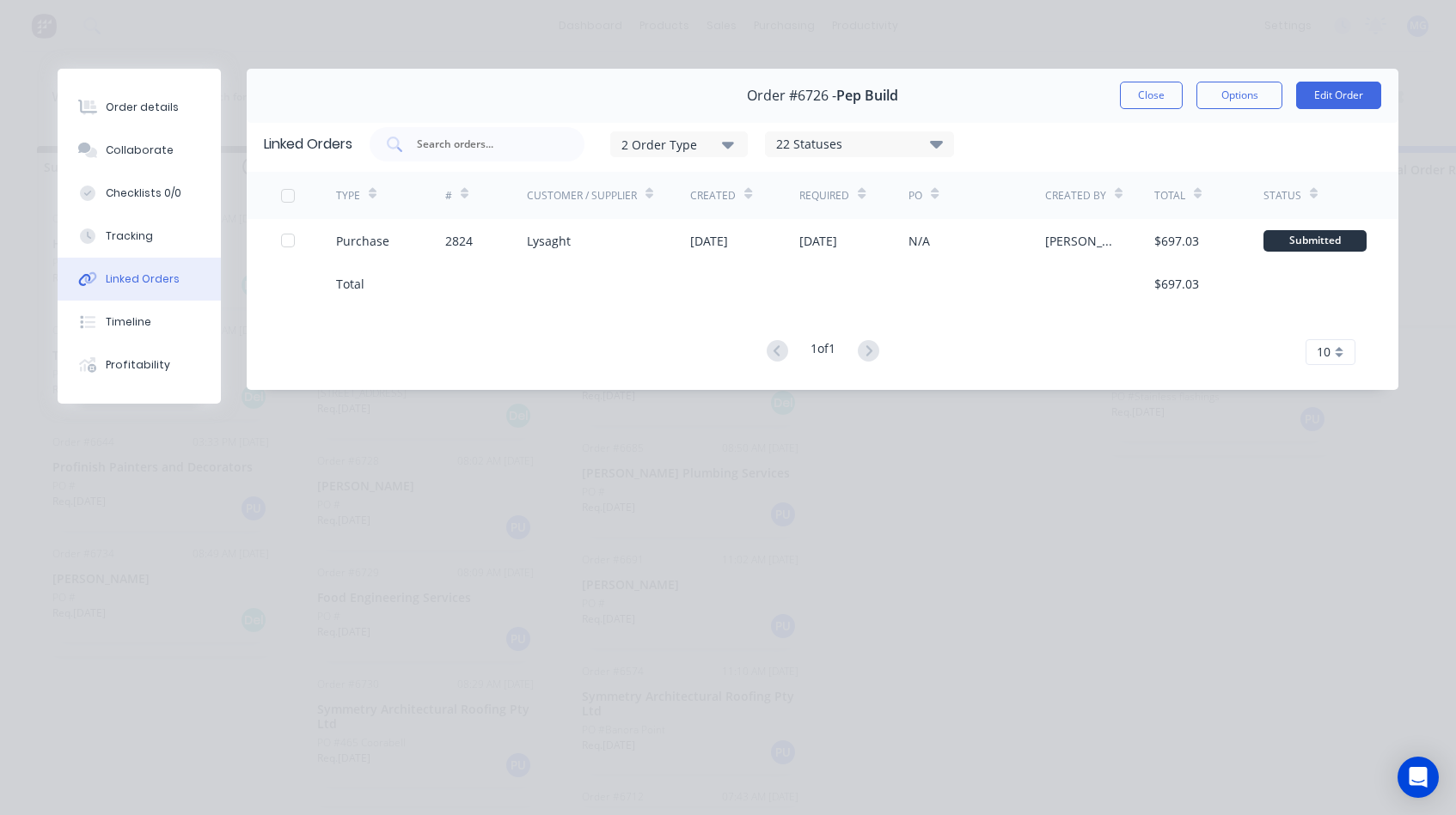
scroll to position [0, 0]
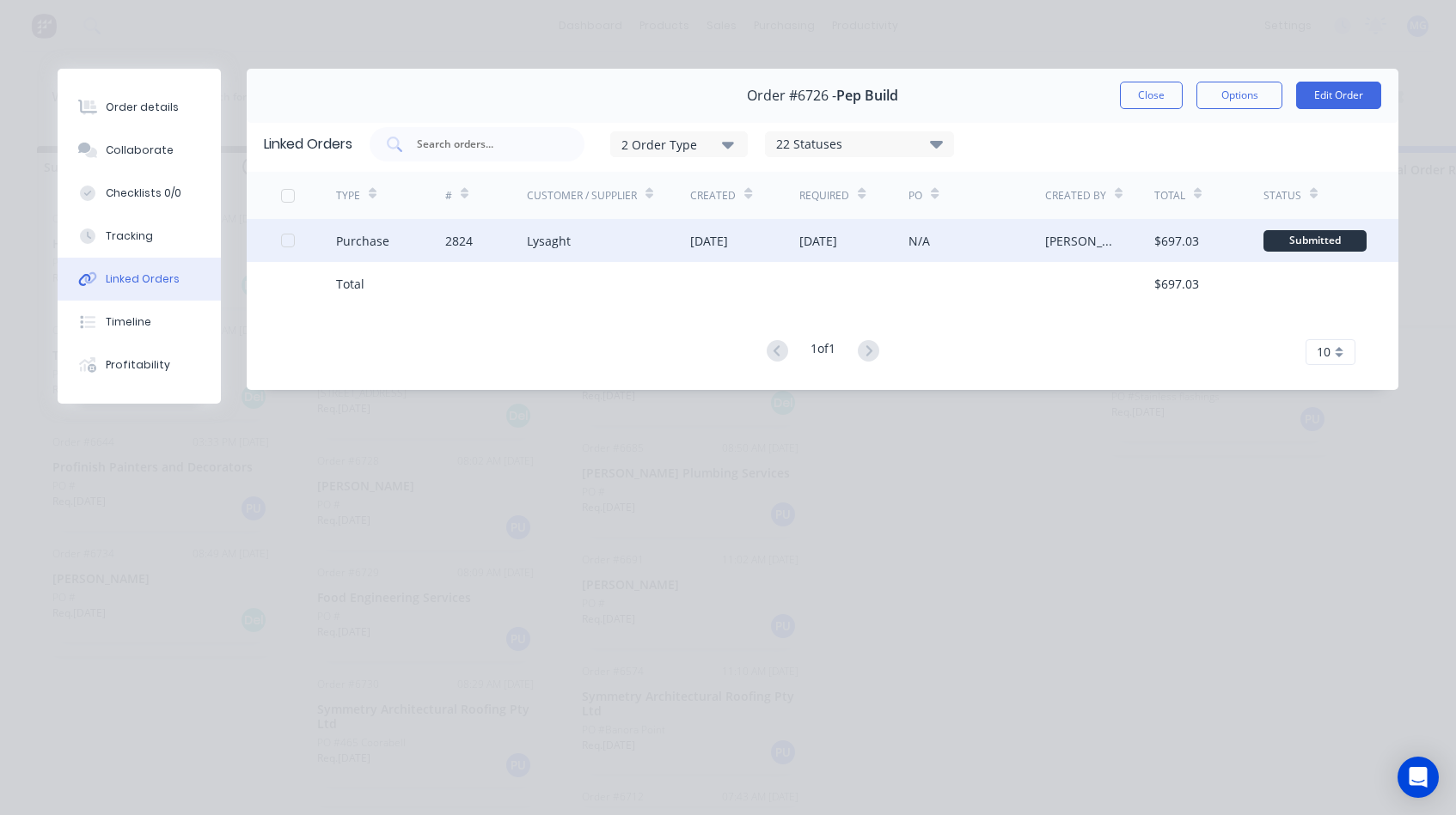
click at [425, 233] on div "Purchase" at bounding box center [390, 241] width 109 height 43
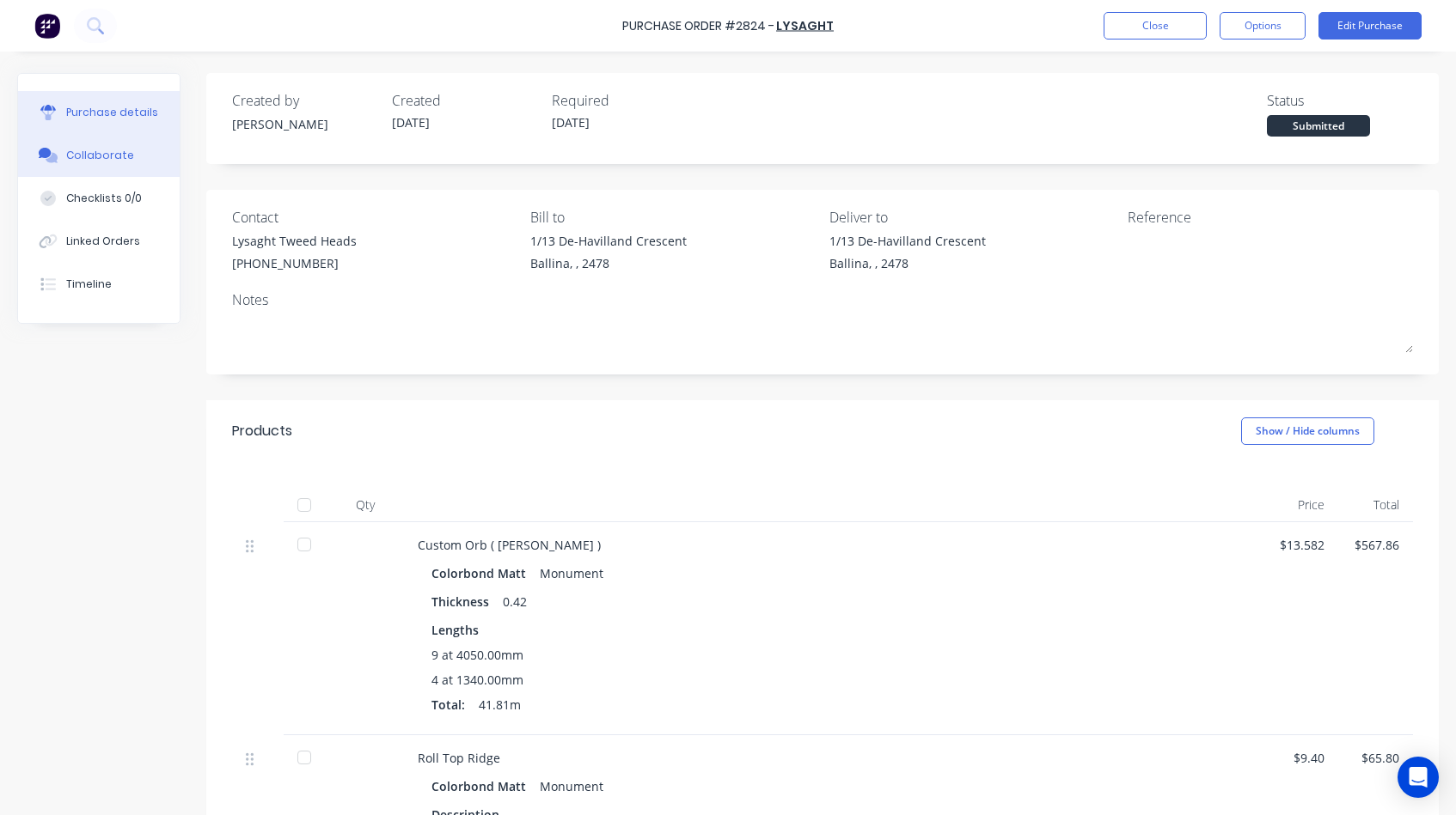
click at [111, 152] on div "Collaborate" at bounding box center [100, 155] width 68 height 16
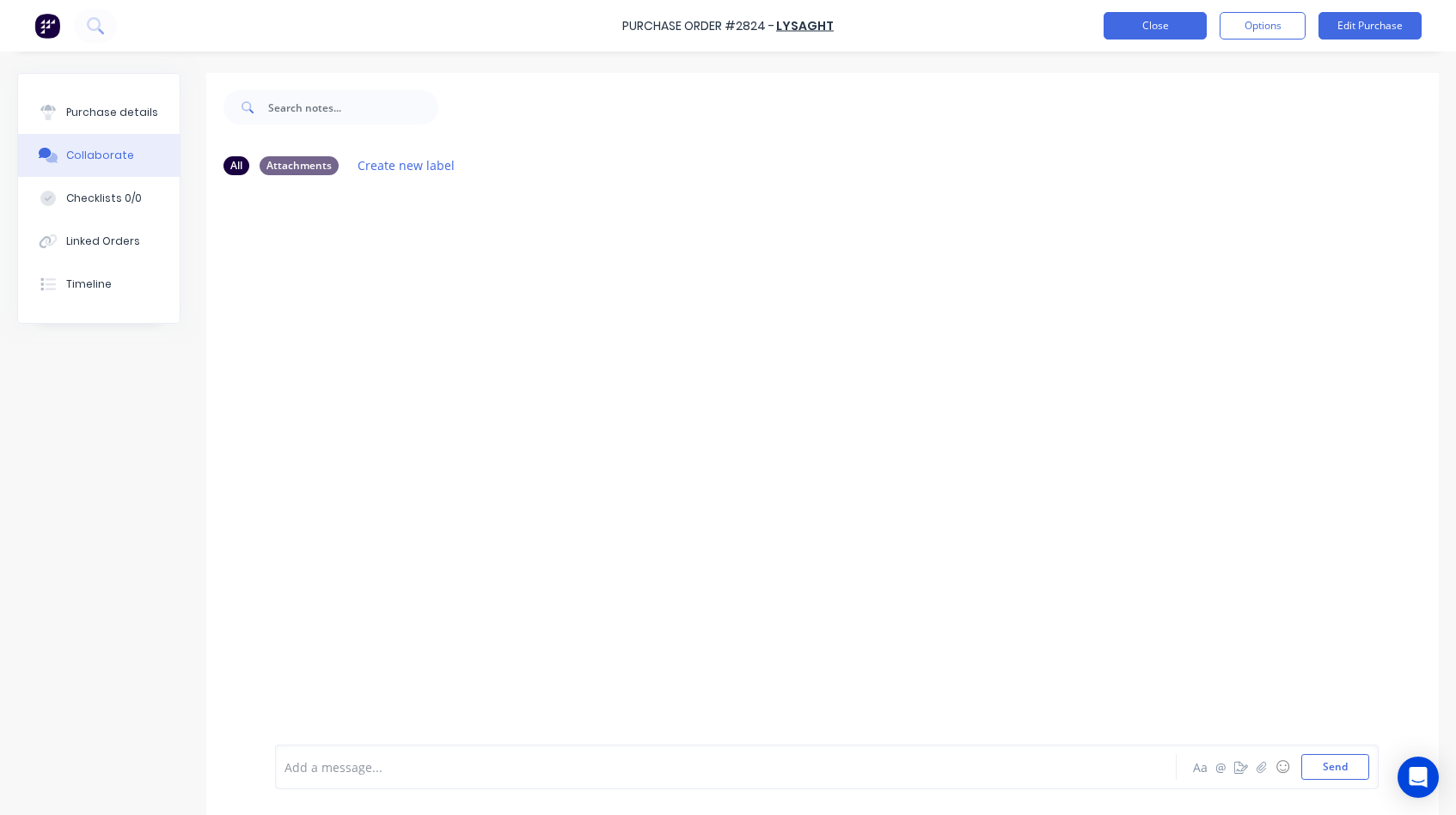
click at [1134, 24] on button "Close" at bounding box center [1155, 25] width 103 height 27
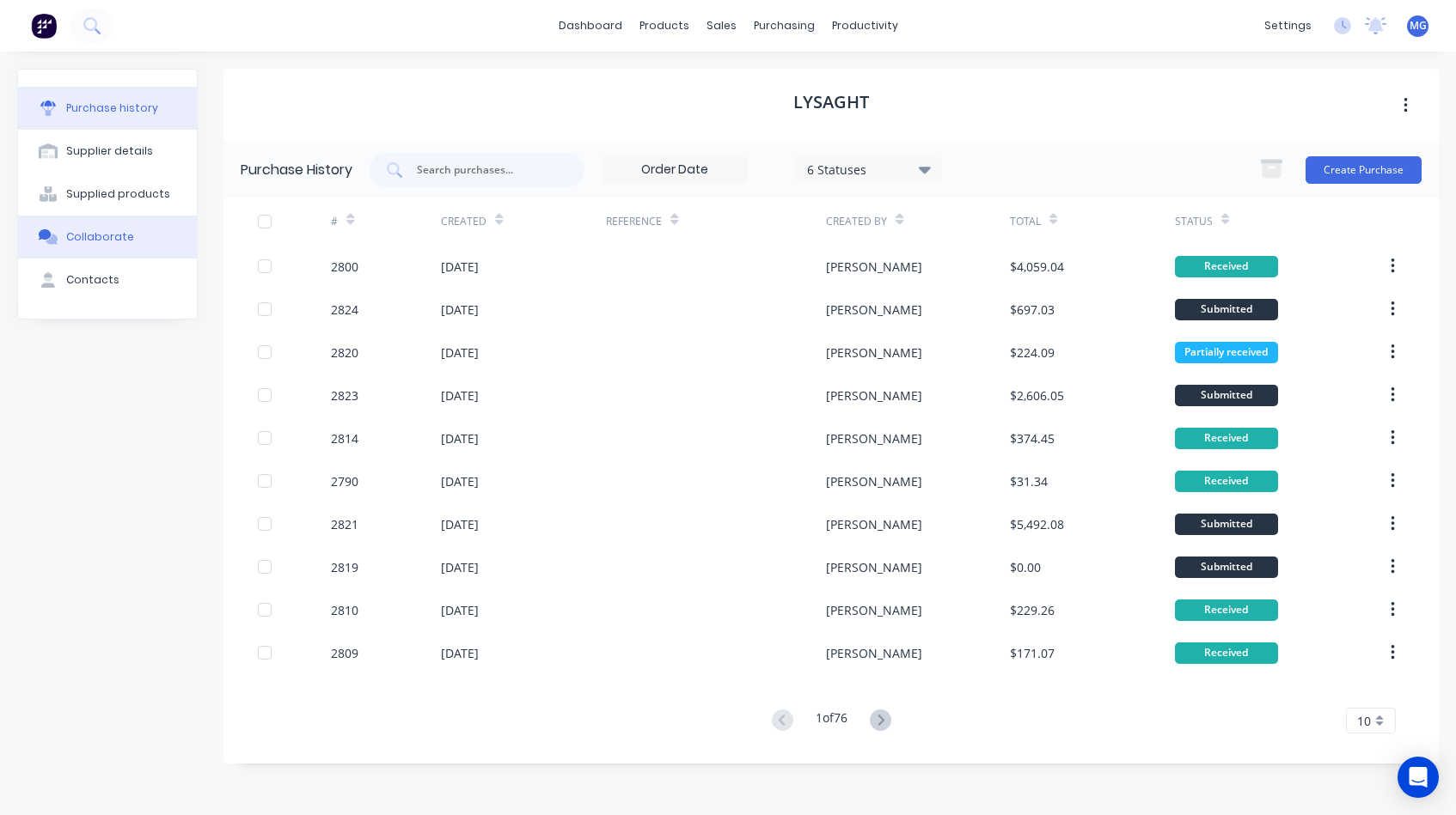
click at [95, 240] on div "Collaborate" at bounding box center [100, 237] width 68 height 16
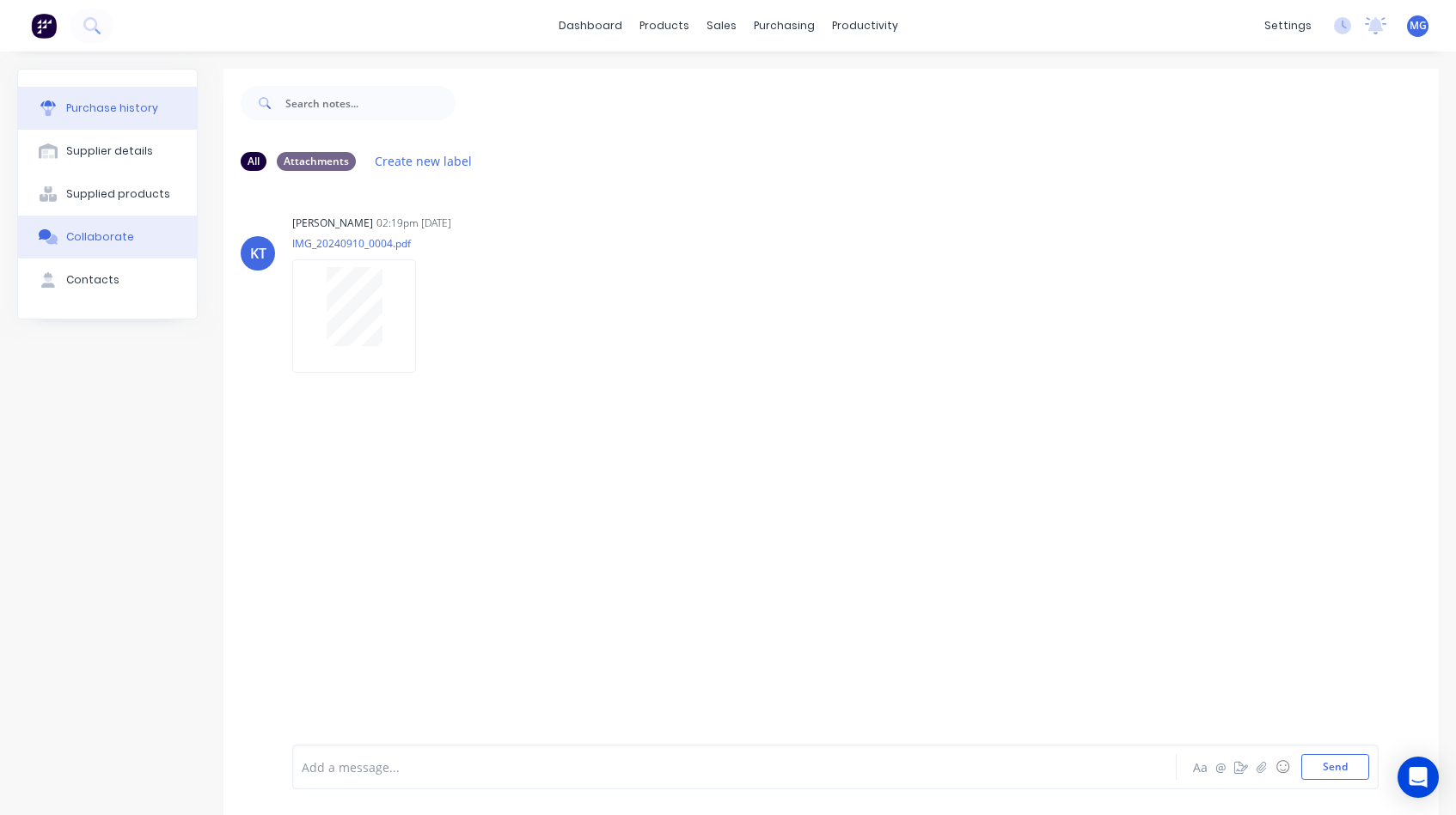
click at [115, 116] on button "Purchase history" at bounding box center [106, 108] width 178 height 43
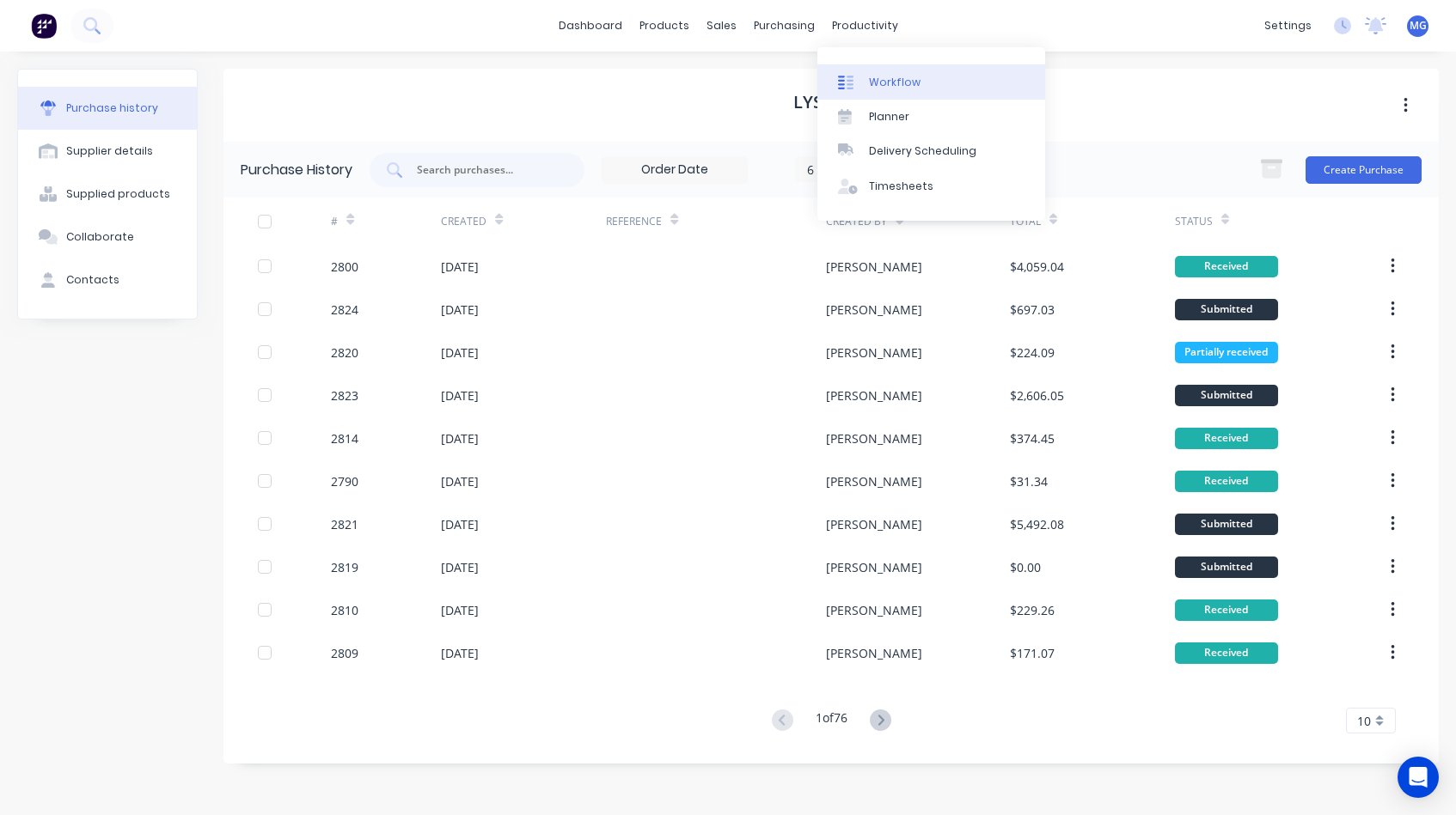
click at [876, 79] on div "Workflow" at bounding box center [894, 82] width 51 height 16
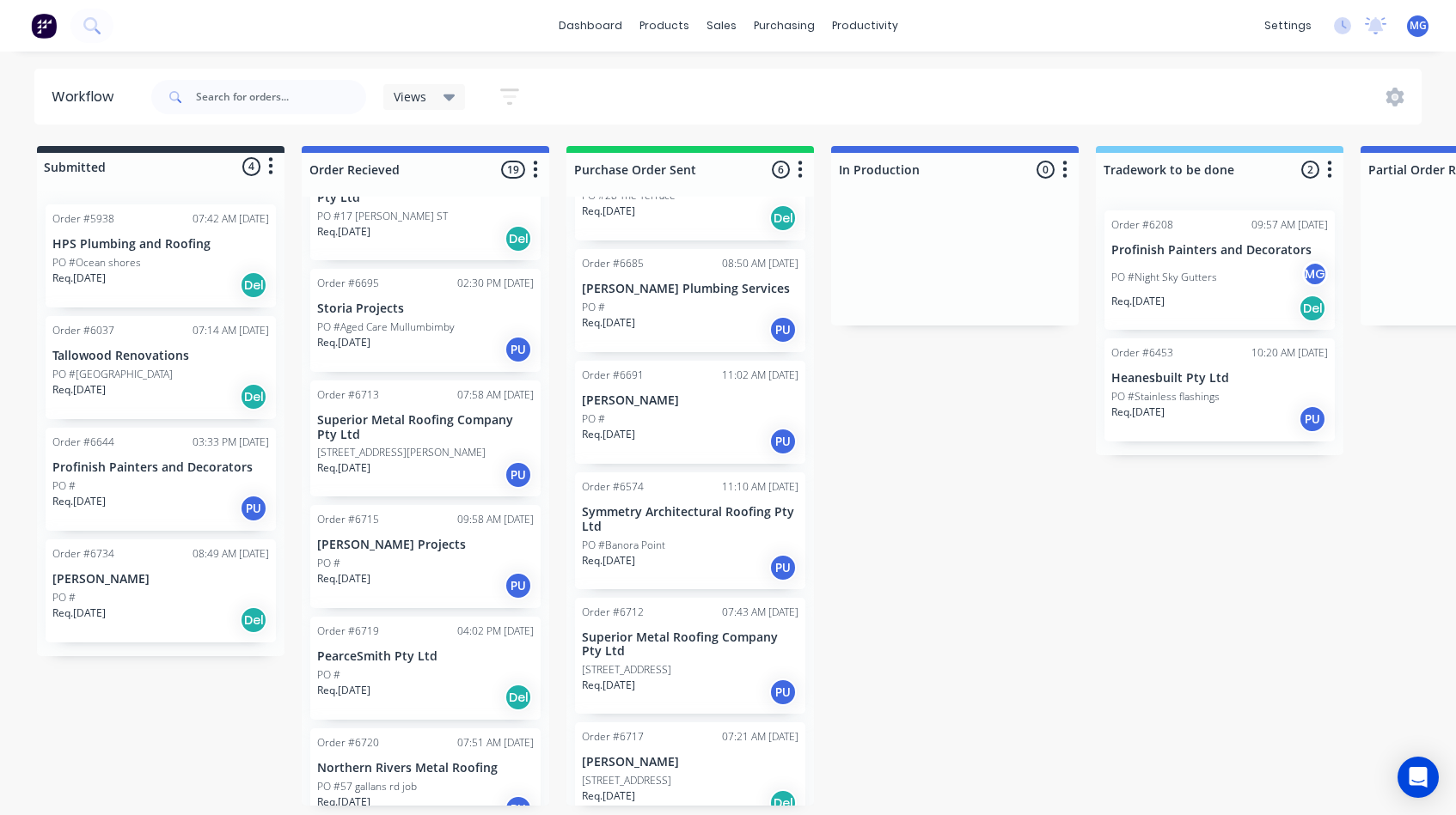
scroll to position [539, 0]
click at [417, 321] on p "PO #Aged Care Mullumbimby" at bounding box center [386, 329] width 137 height 16
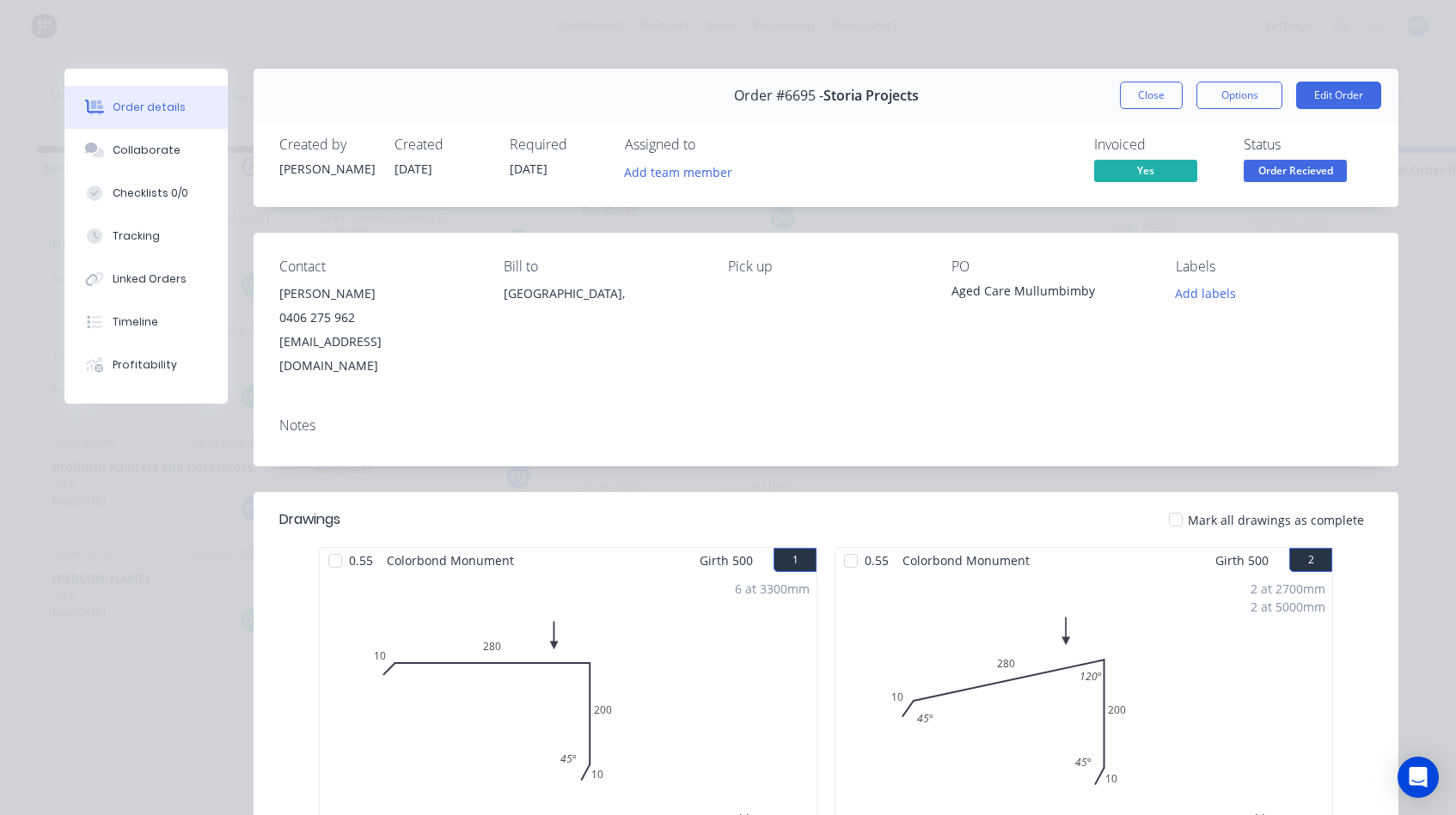
scroll to position [0, 0]
click at [139, 155] on div "Collaborate" at bounding box center [147, 150] width 68 height 16
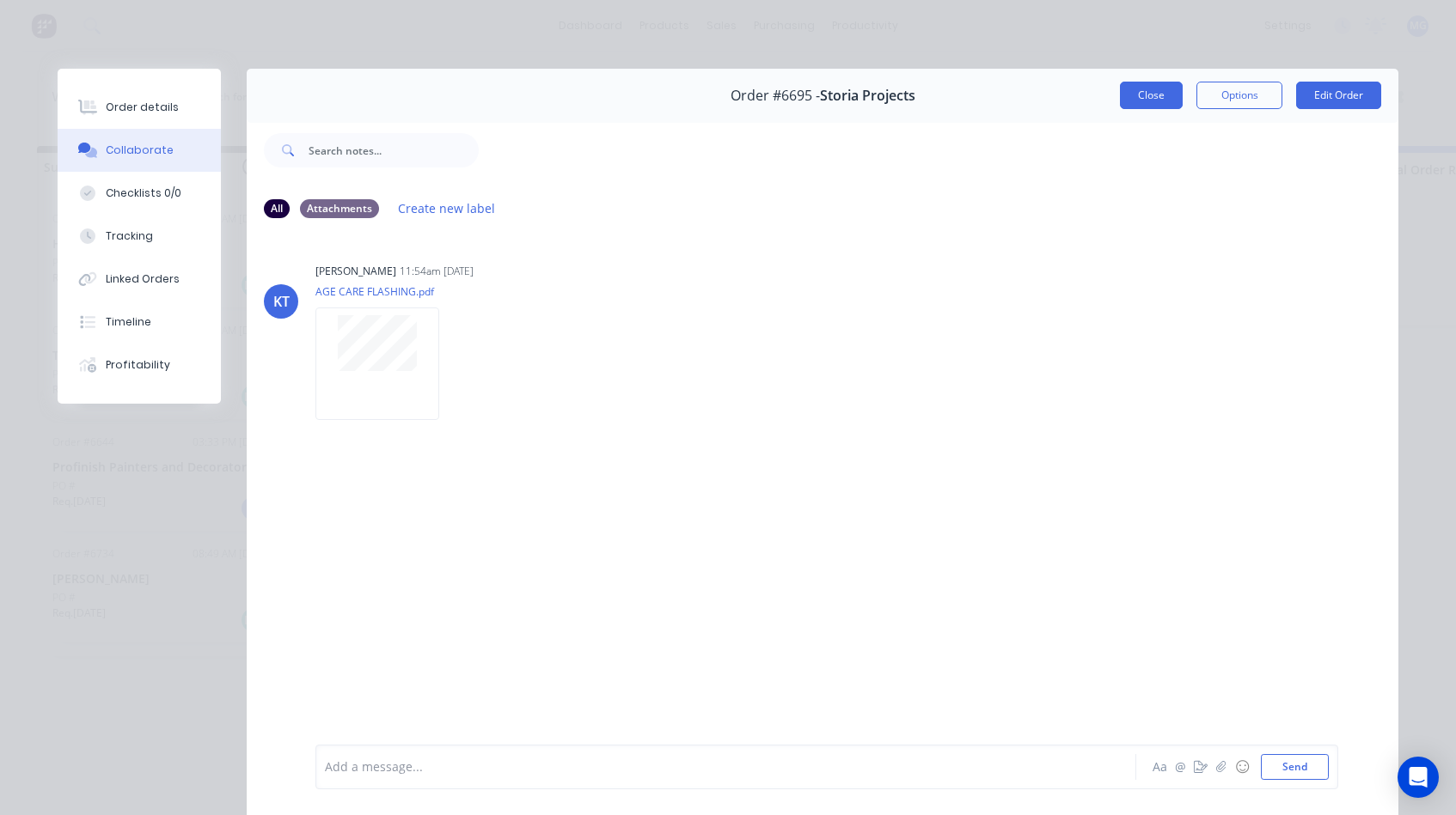
click at [1142, 103] on button "Close" at bounding box center [1151, 94] width 63 height 27
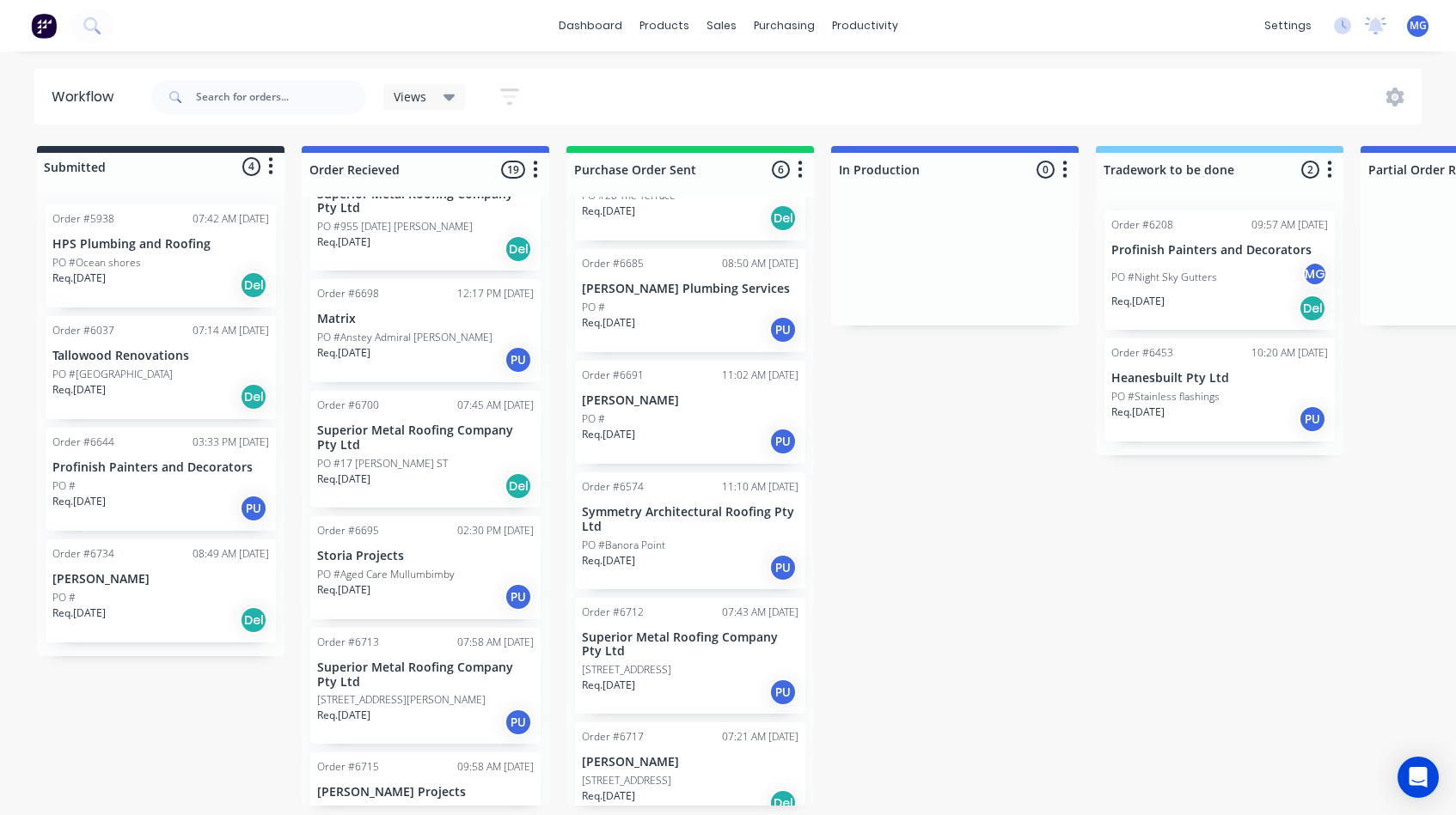
scroll to position [290, 0]
